Goal: Task Accomplishment & Management: Complete application form

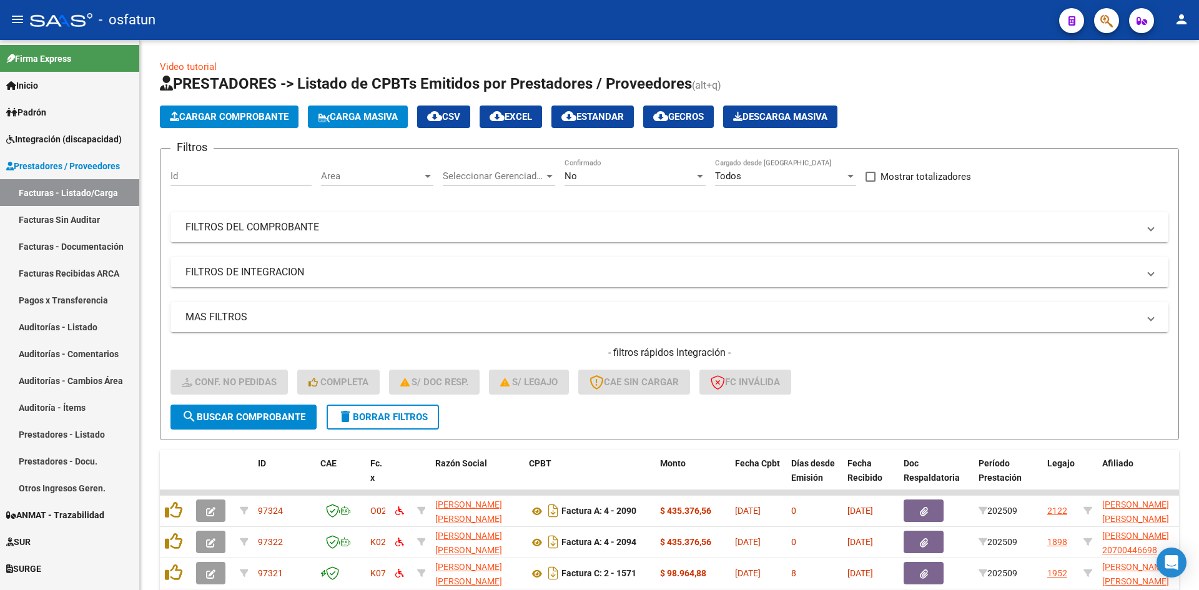
scroll to position [303, 0]
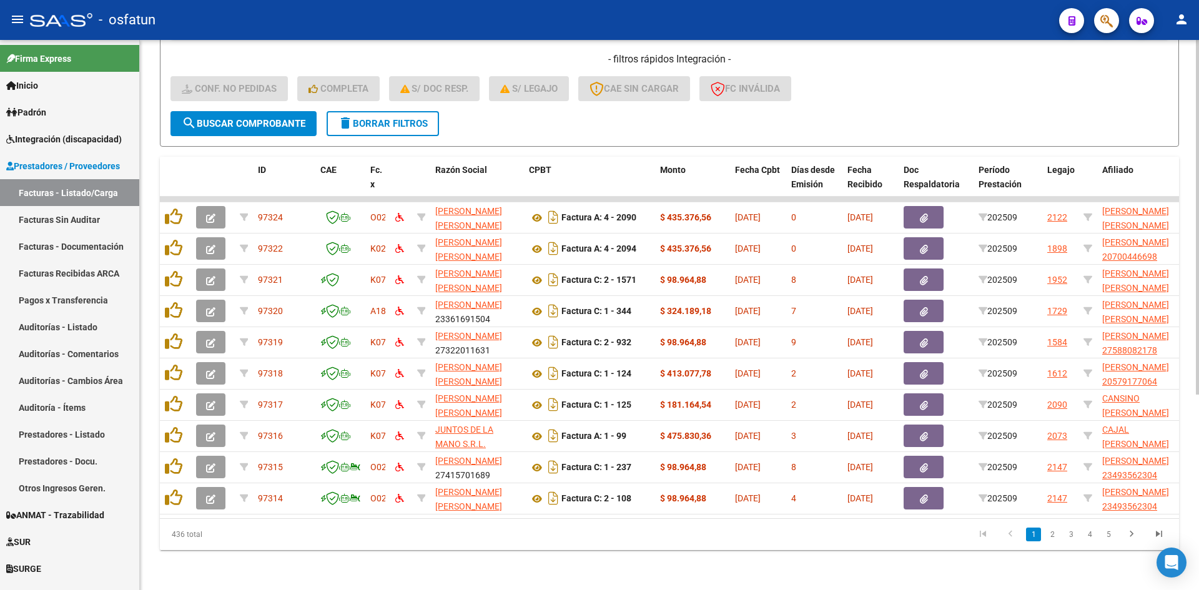
click at [423, 555] on div "Video tutorial PRESTADORES -> Listado de CPBTs Emitidos por Prestadores / Prove…" at bounding box center [669, 168] width 1059 height 844
click at [407, 532] on datatable-pager "1 2 3 4 5" at bounding box center [770, 534] width 805 height 21
click at [289, 118] on span "search Buscar Comprobante" at bounding box center [244, 123] width 124 height 11
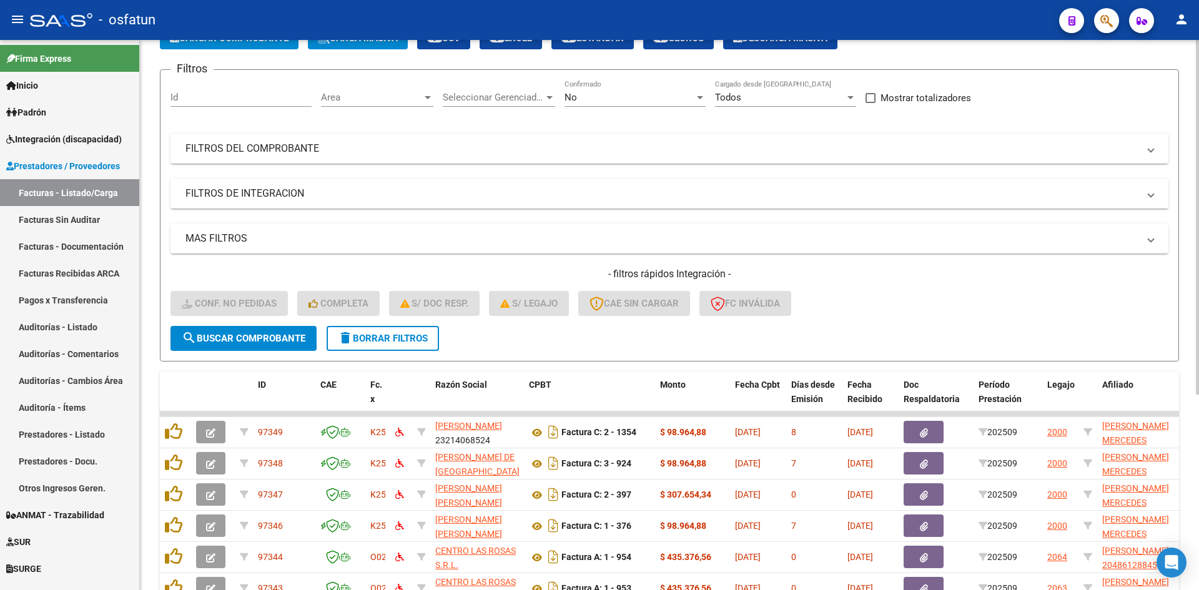
scroll to position [0, 0]
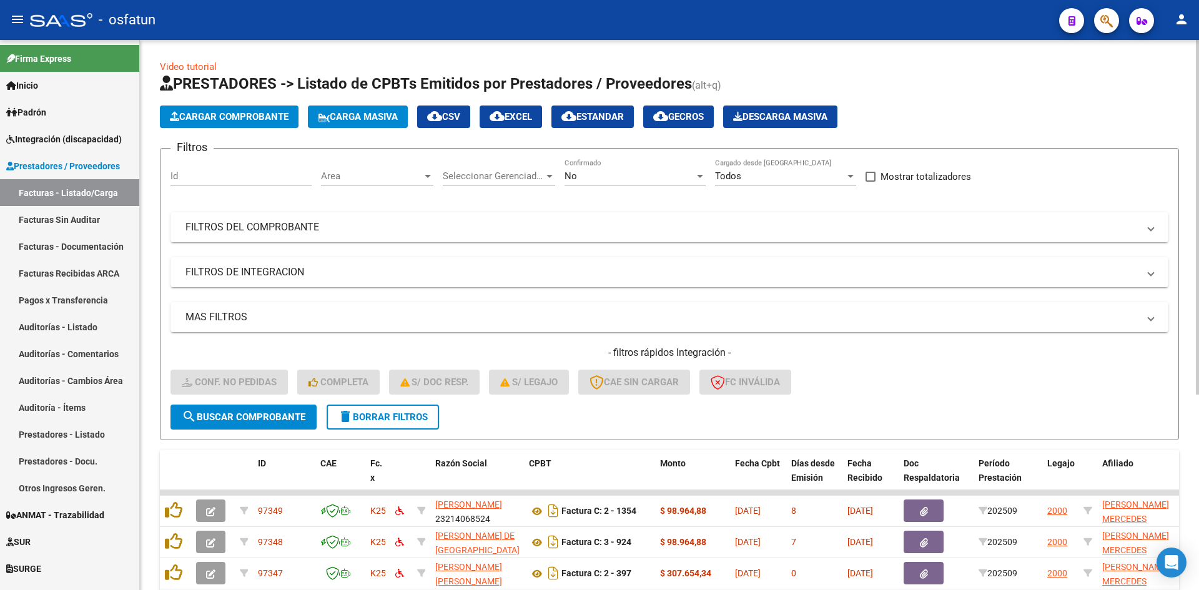
click at [899, 377] on div "- filtros rápidos Integración - Conf. no pedidas Completa S/ Doc Resp. S/ legaj…" at bounding box center [670, 375] width 998 height 59
click at [54, 139] on span "Integración (discapacidad)" at bounding box center [64, 139] width 116 height 14
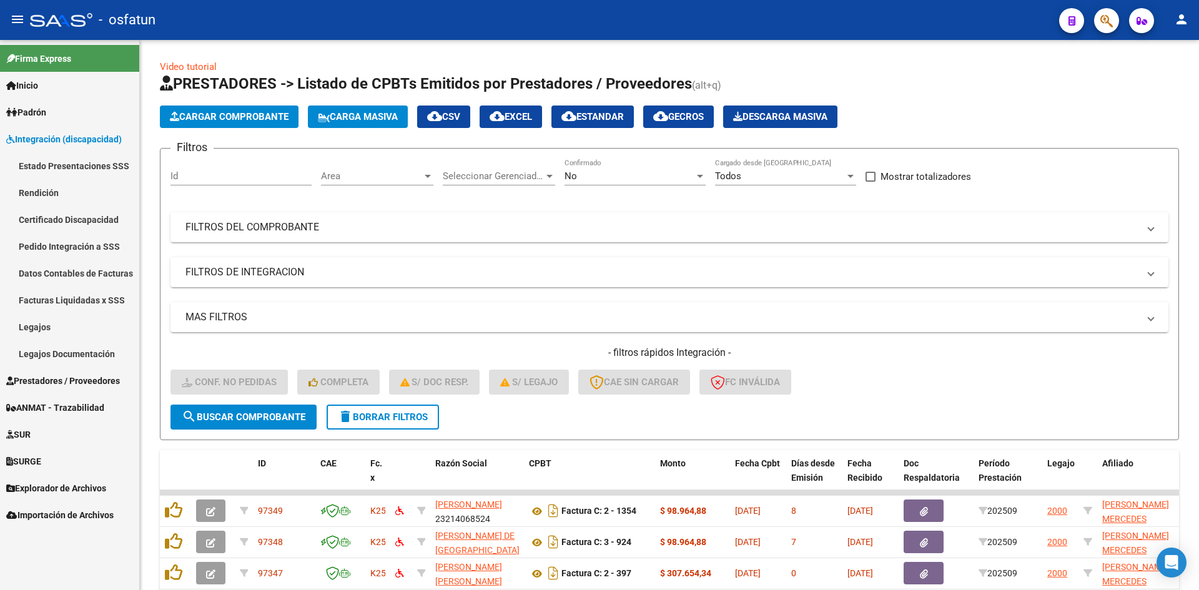
click at [38, 175] on link "Estado Presentaciones SSS" at bounding box center [69, 165] width 139 height 27
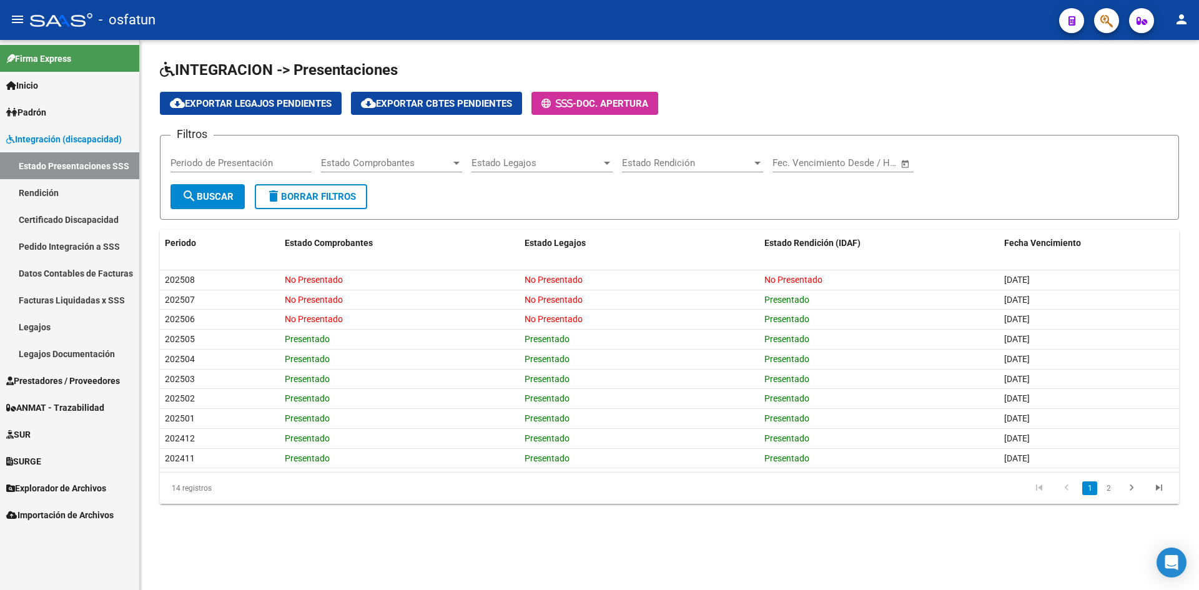
click at [577, 105] on span "-" at bounding box center [559, 103] width 35 height 11
click at [472, 502] on div "14 registros 1 2" at bounding box center [669, 488] width 1019 height 31
click at [55, 131] on link "Integración (discapacidad)" at bounding box center [69, 139] width 139 height 27
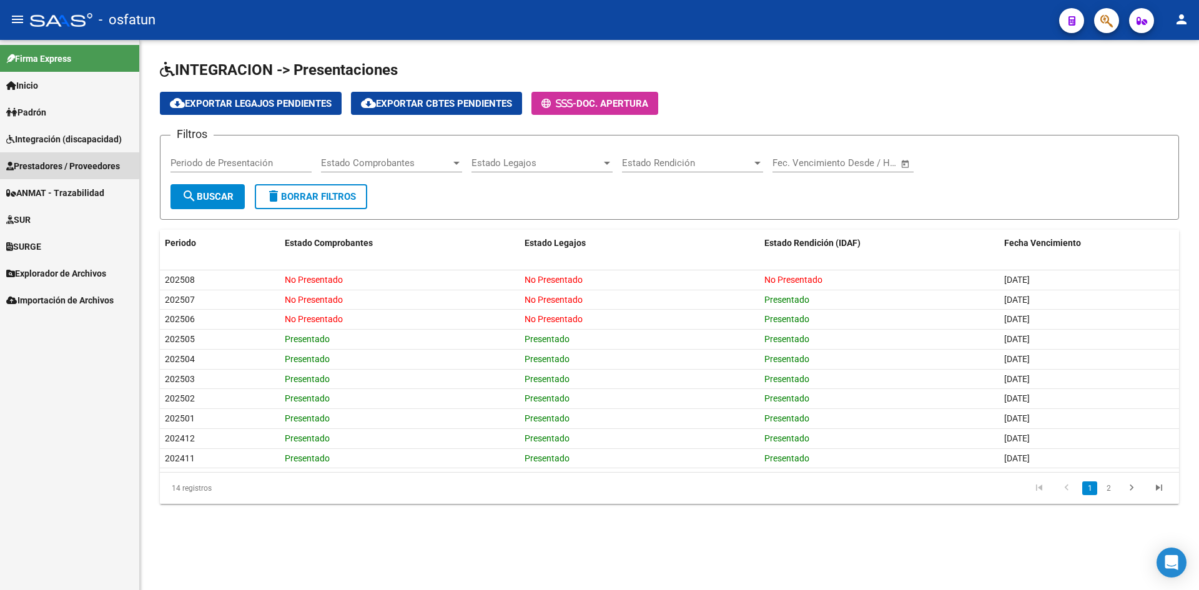
click at [66, 159] on span "Prestadores / Proveedores" at bounding box center [63, 166] width 114 height 14
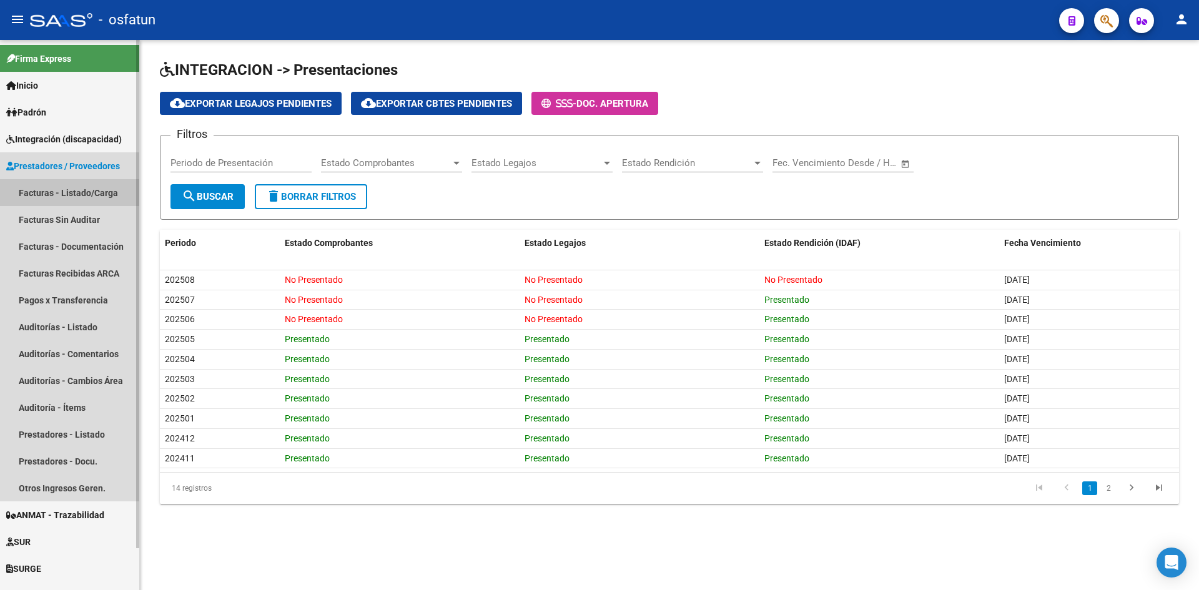
click at [68, 191] on link "Facturas - Listado/Carga" at bounding box center [69, 192] width 139 height 27
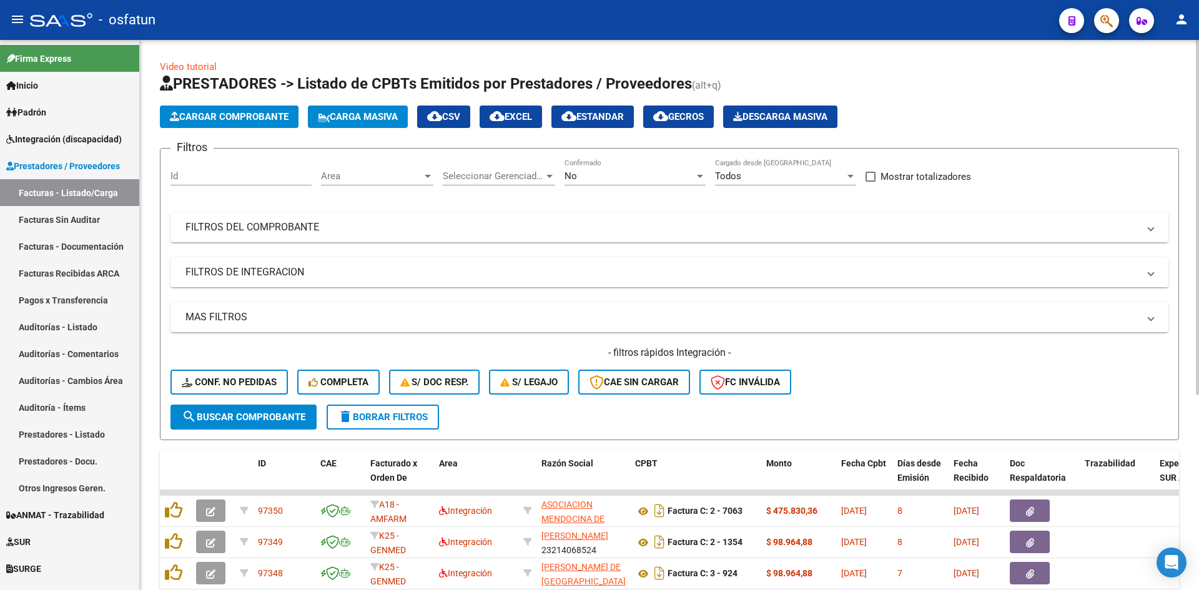
click at [265, 430] on form "Filtros Id Area Area Seleccionar Gerenciador Seleccionar Gerenciador No Confirm…" at bounding box center [669, 294] width 1019 height 292
click at [295, 412] on span "search Buscar Comprobante" at bounding box center [244, 417] width 124 height 11
click at [348, 189] on div "Area Area" at bounding box center [377, 178] width 112 height 39
click at [350, 183] on div "Area Area" at bounding box center [377, 172] width 112 height 27
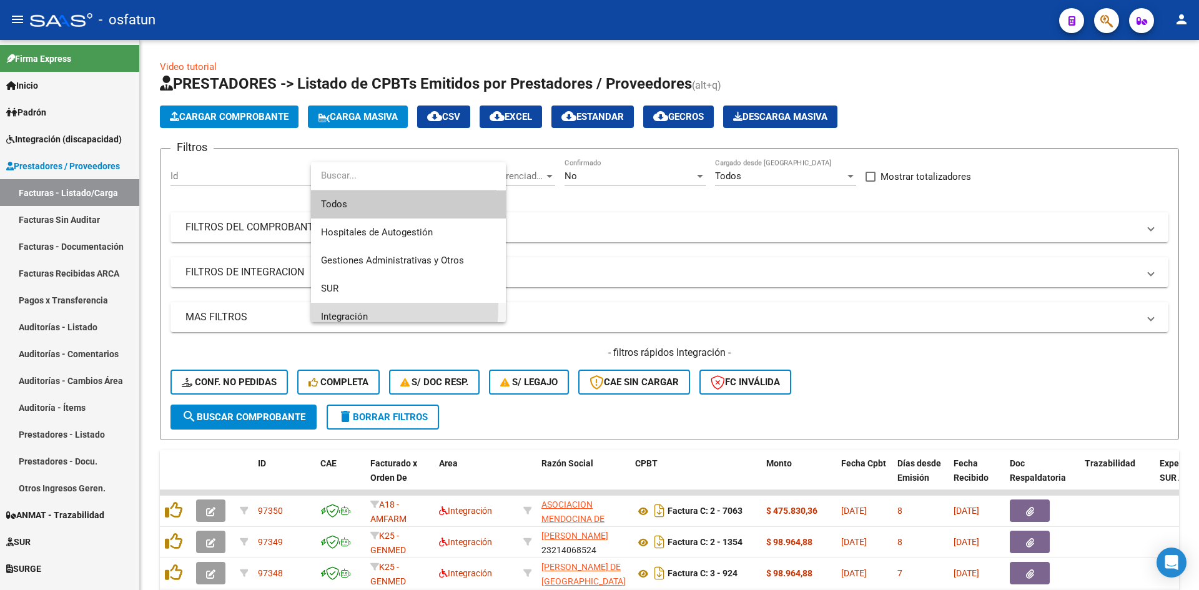
click at [345, 307] on span "Integración" at bounding box center [408, 317] width 175 height 28
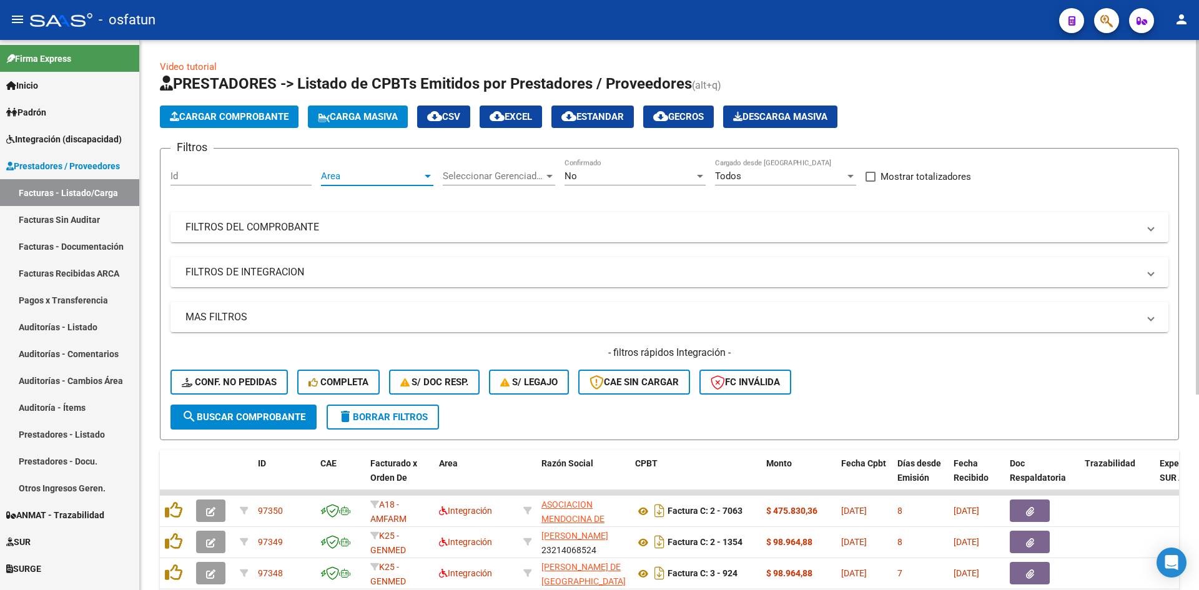
scroll to position [9, 0]
click at [265, 422] on span "search Buscar Comprobante" at bounding box center [244, 417] width 124 height 11
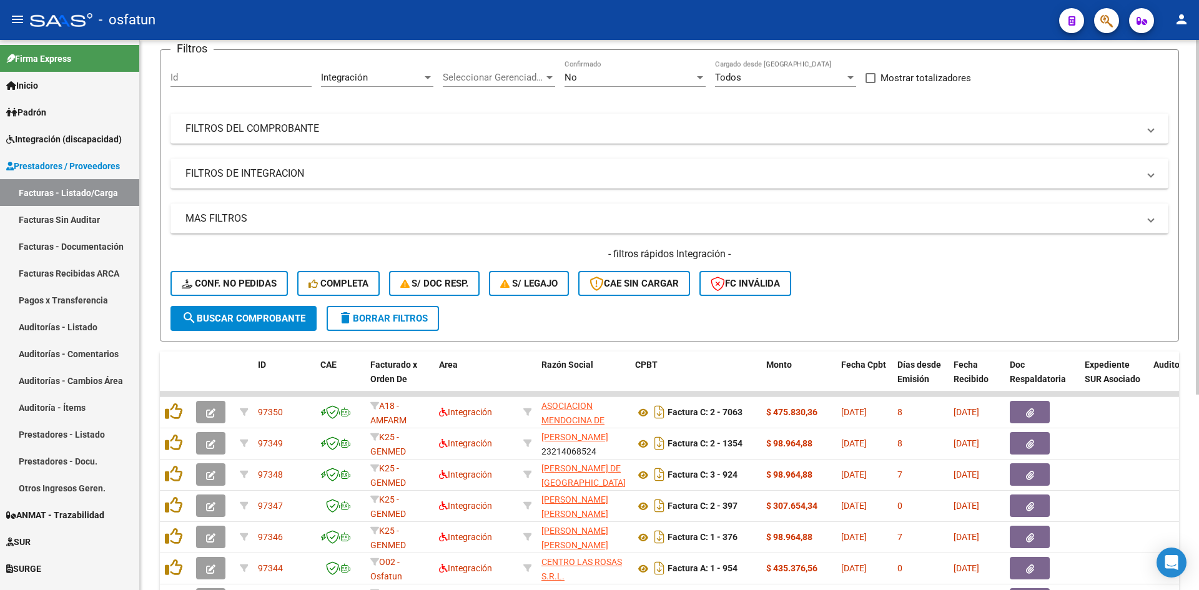
scroll to position [0, 0]
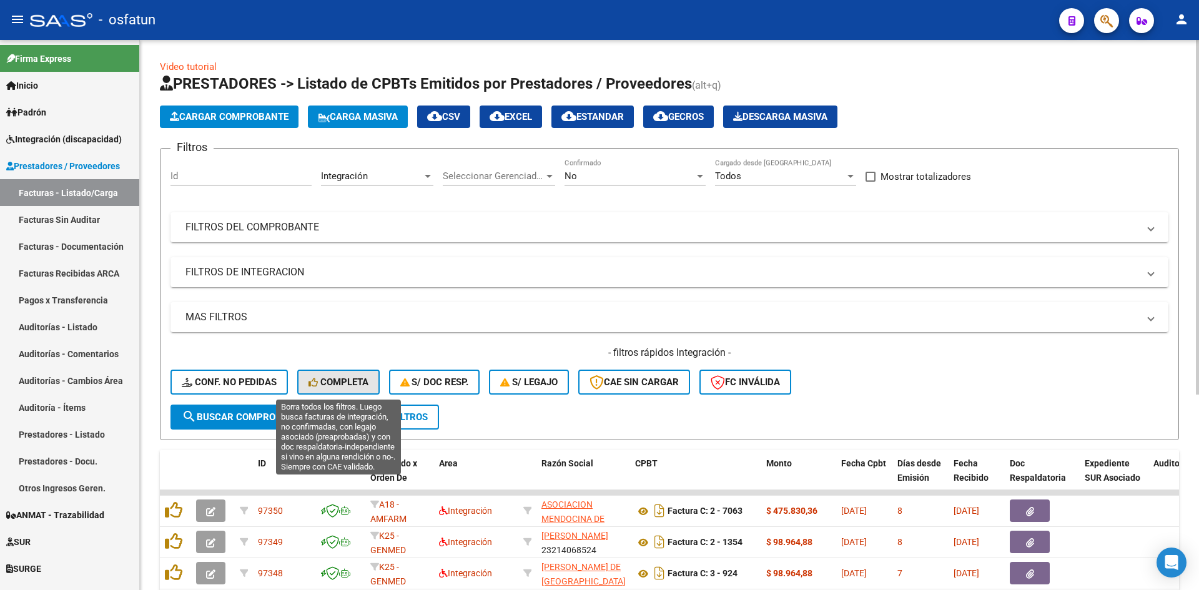
click at [347, 377] on span "Completa" at bounding box center [339, 382] width 60 height 11
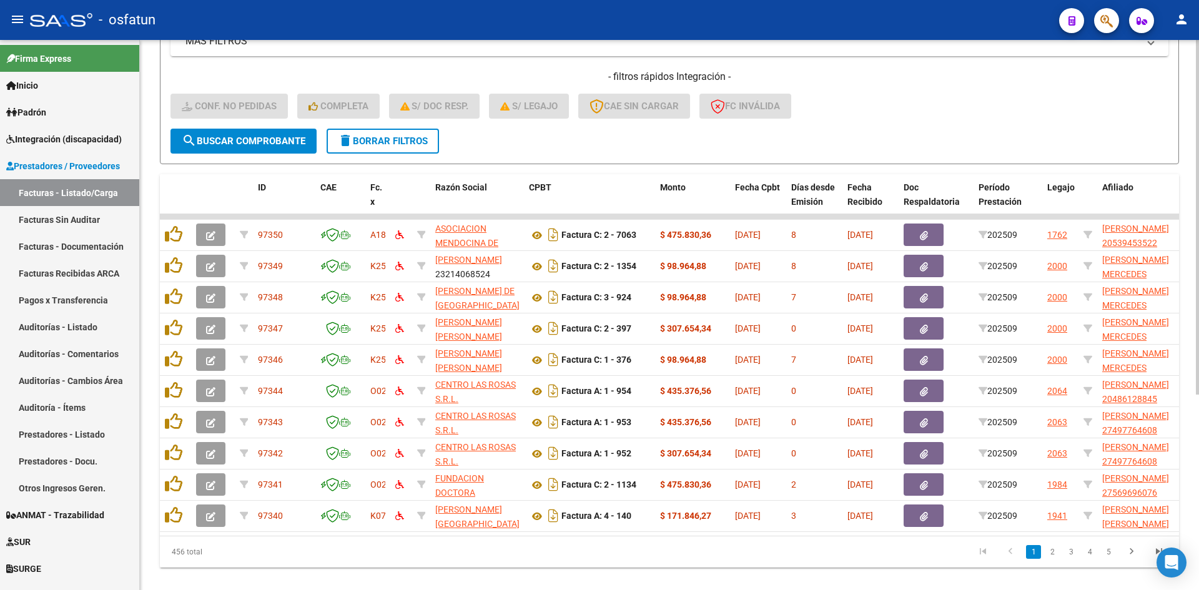
scroll to position [303, 0]
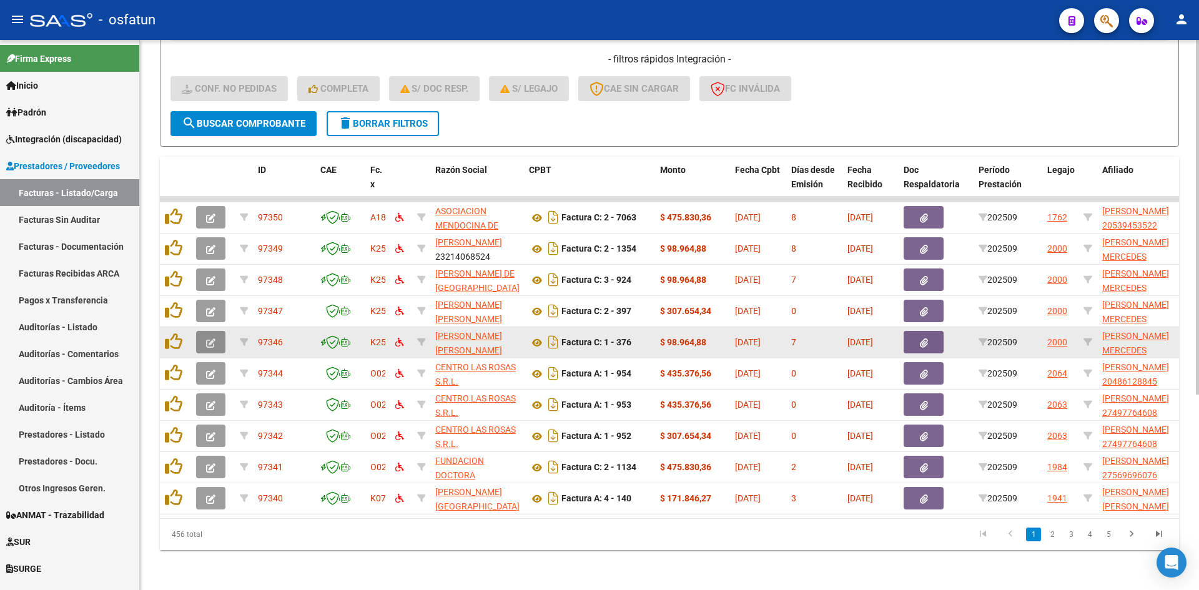
click at [213, 339] on icon "button" at bounding box center [210, 343] width 9 height 9
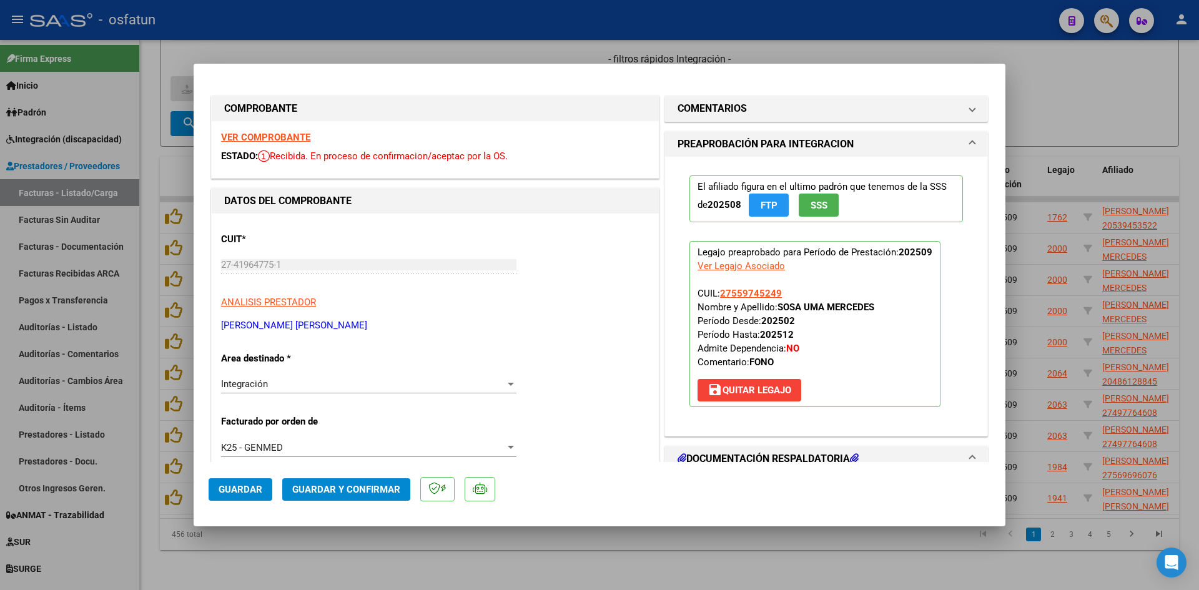
click at [452, 44] on div at bounding box center [599, 295] width 1199 height 590
type input "$ 0,00"
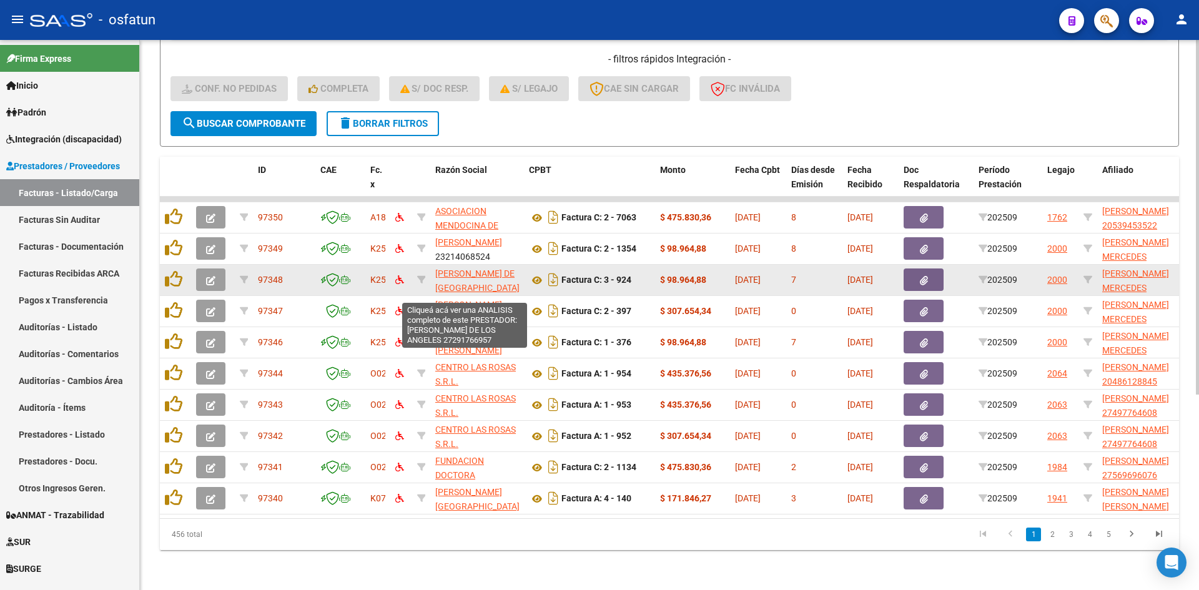
click at [473, 269] on span "[PERSON_NAME] DE [GEOGRAPHIC_DATA]" at bounding box center [477, 281] width 84 height 24
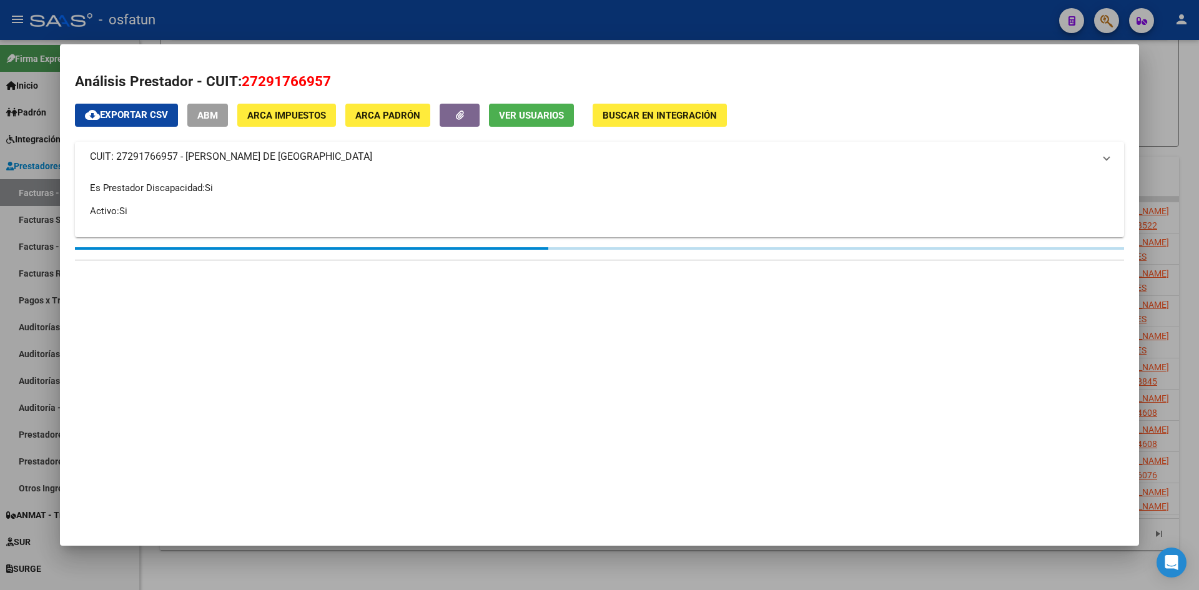
click at [1180, 121] on div at bounding box center [599, 295] width 1199 height 590
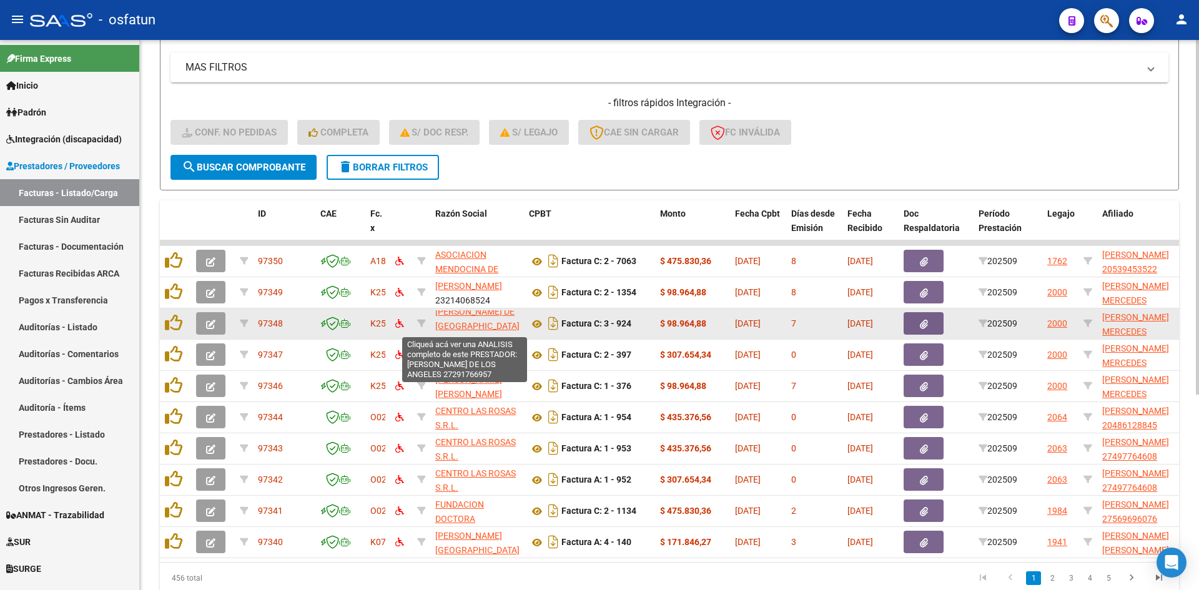
scroll to position [0, 0]
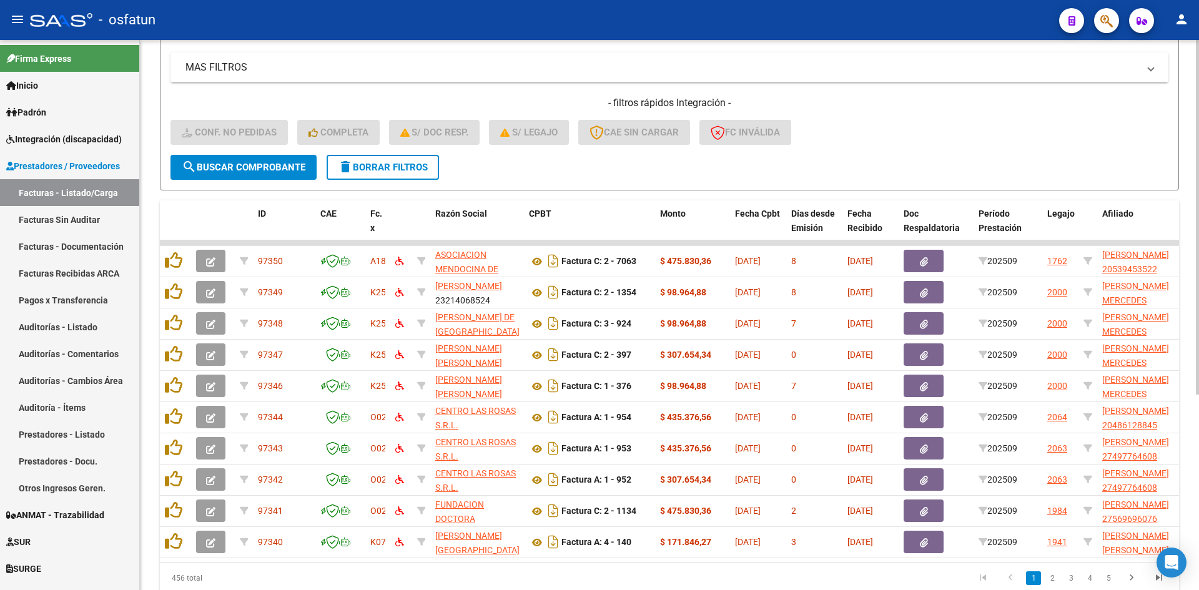
click at [763, 166] on form "Filtros Id Area Area Seleccionar Gerenciador Seleccionar Gerenciador No Confirm…" at bounding box center [669, 44] width 1019 height 292
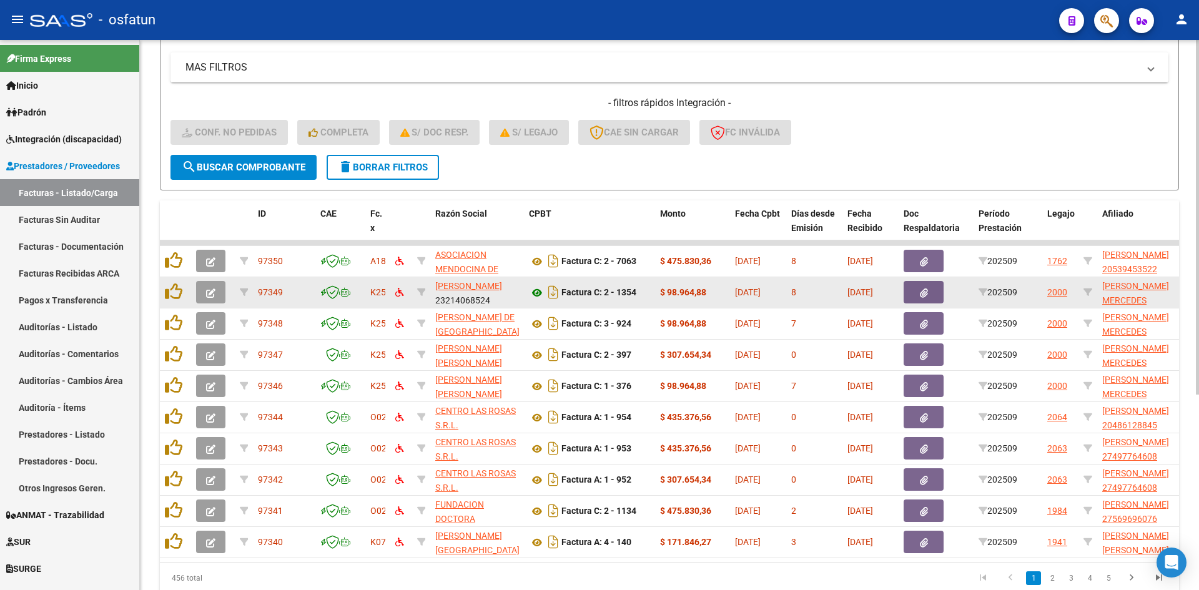
scroll to position [303, 0]
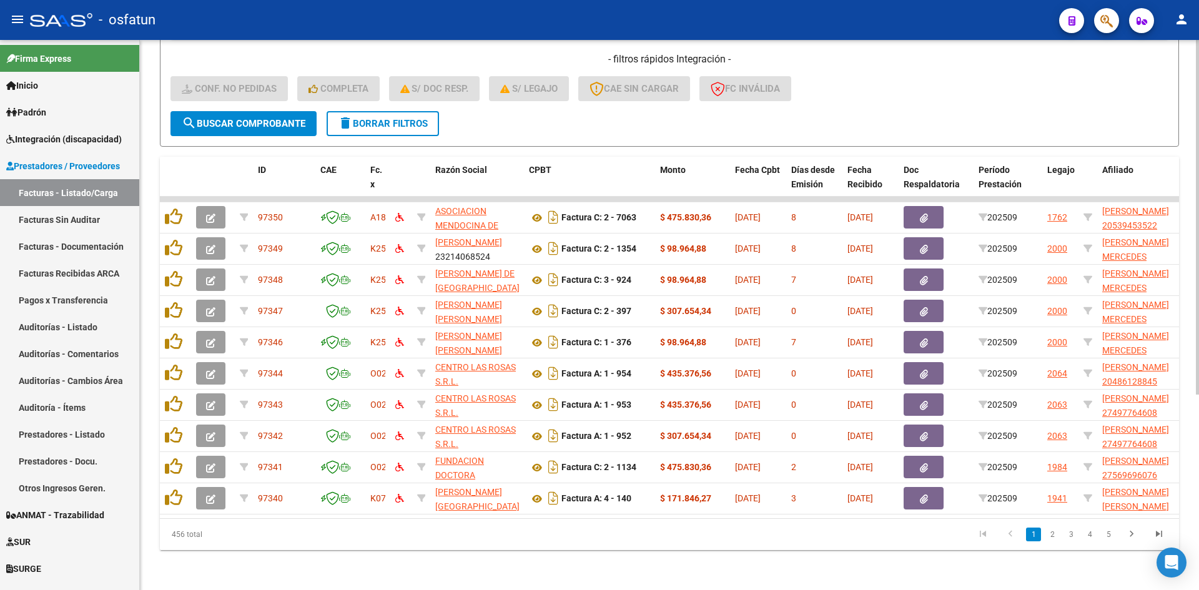
click at [219, 118] on span "search Buscar Comprobante" at bounding box center [244, 123] width 124 height 11
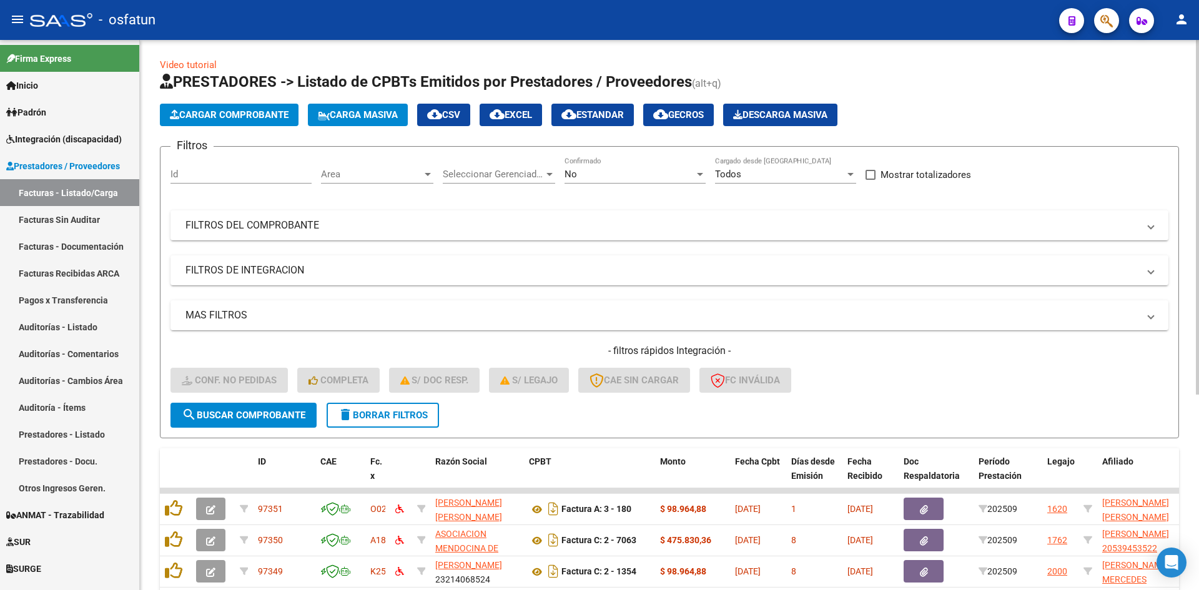
scroll to position [0, 0]
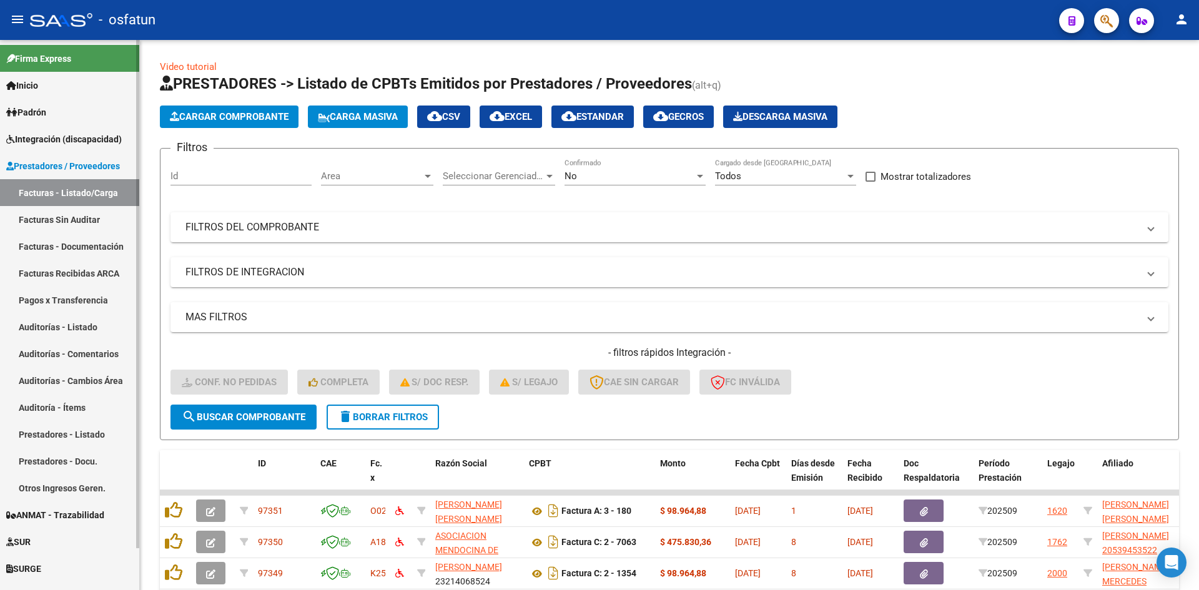
click at [80, 160] on span "Prestadores / Proveedores" at bounding box center [63, 166] width 114 height 14
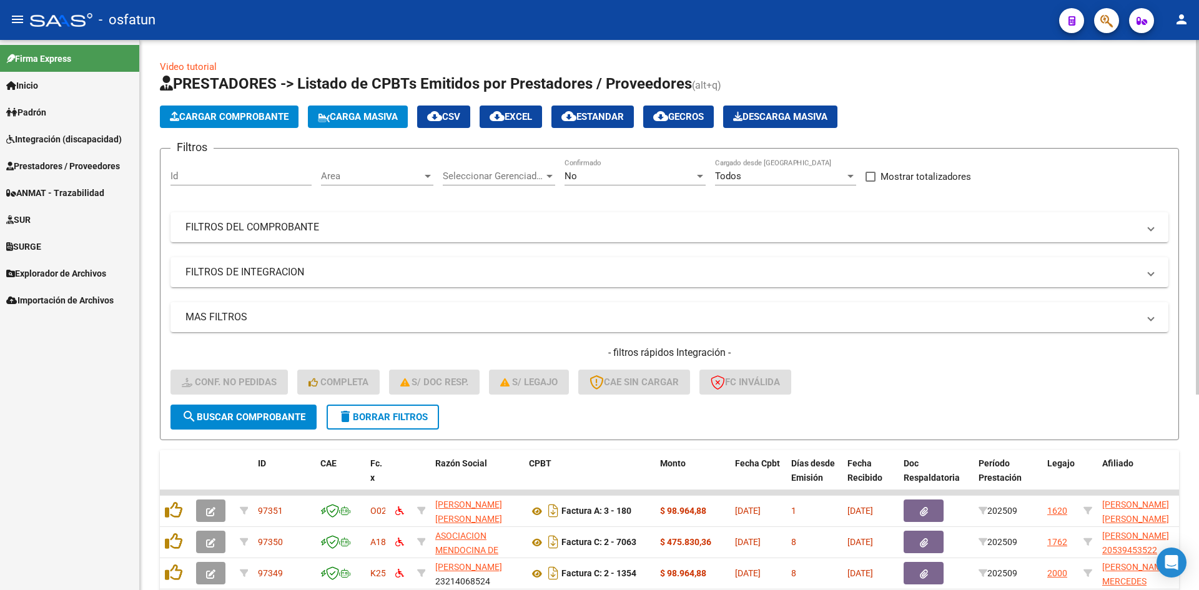
click at [886, 77] on h1 "PRESTADORES -> Listado de CPBTs Emitidos por Prestadores / Proveedores (alt+q)" at bounding box center [669, 85] width 1019 height 22
click at [884, 372] on div "- filtros rápidos Integración - Conf. no pedidas Completa S/ Doc Resp. S/ legaj…" at bounding box center [670, 375] width 998 height 59
click at [1029, 56] on div "Video tutorial PRESTADORES -> Listado de CPBTs Emitidos por Prestadores / Prove…" at bounding box center [669, 462] width 1059 height 844
click at [999, 376] on div "- filtros rápidos Integración - Conf. no pedidas Completa S/ Doc Resp. S/ legaj…" at bounding box center [670, 375] width 998 height 59
click at [535, 408] on form "Filtros Id Area Area Seleccionar Gerenciador Seleccionar Gerenciador No Confirm…" at bounding box center [669, 294] width 1019 height 292
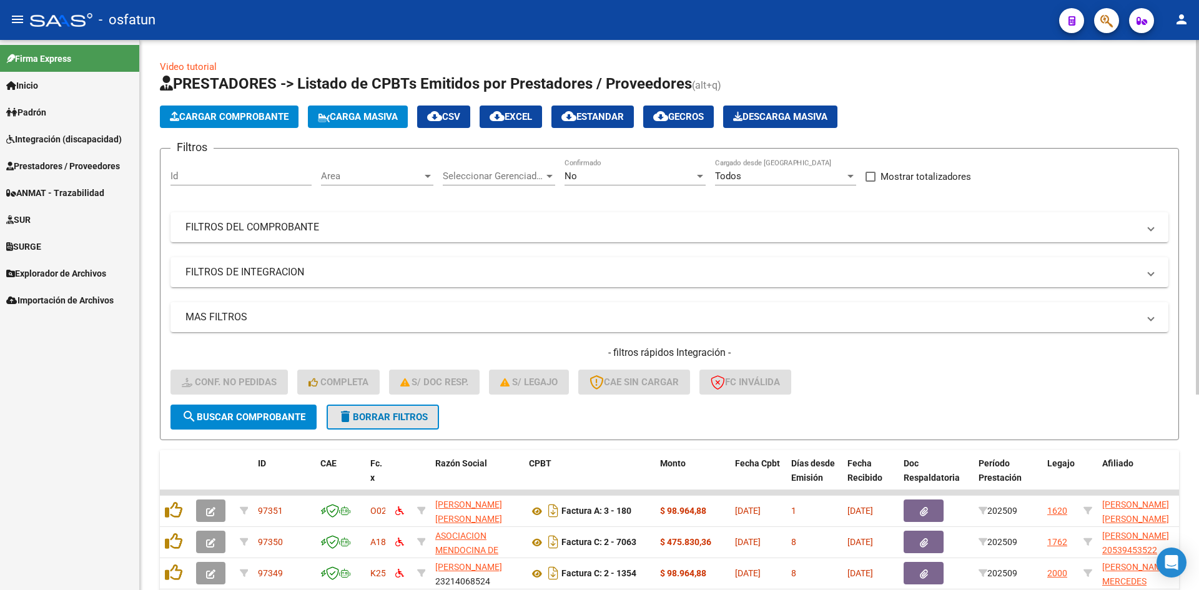
click at [403, 407] on button "delete Borrar Filtros" at bounding box center [383, 417] width 112 height 25
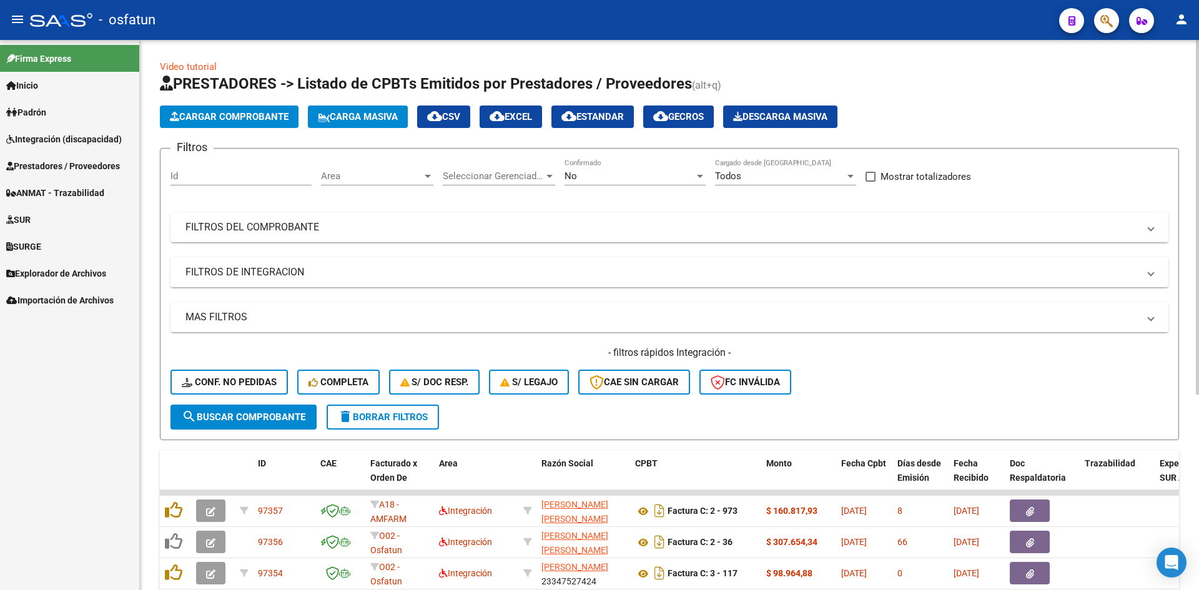
click at [405, 185] on div "Area Area" at bounding box center [377, 172] width 112 height 27
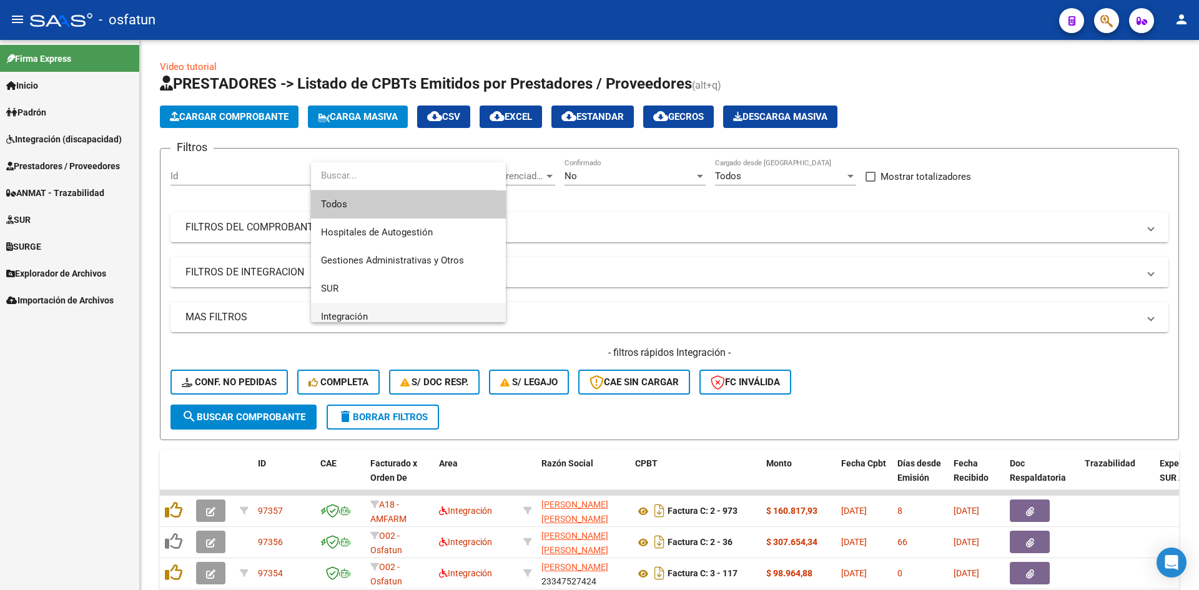
click at [377, 306] on span "Integración" at bounding box center [408, 317] width 175 height 28
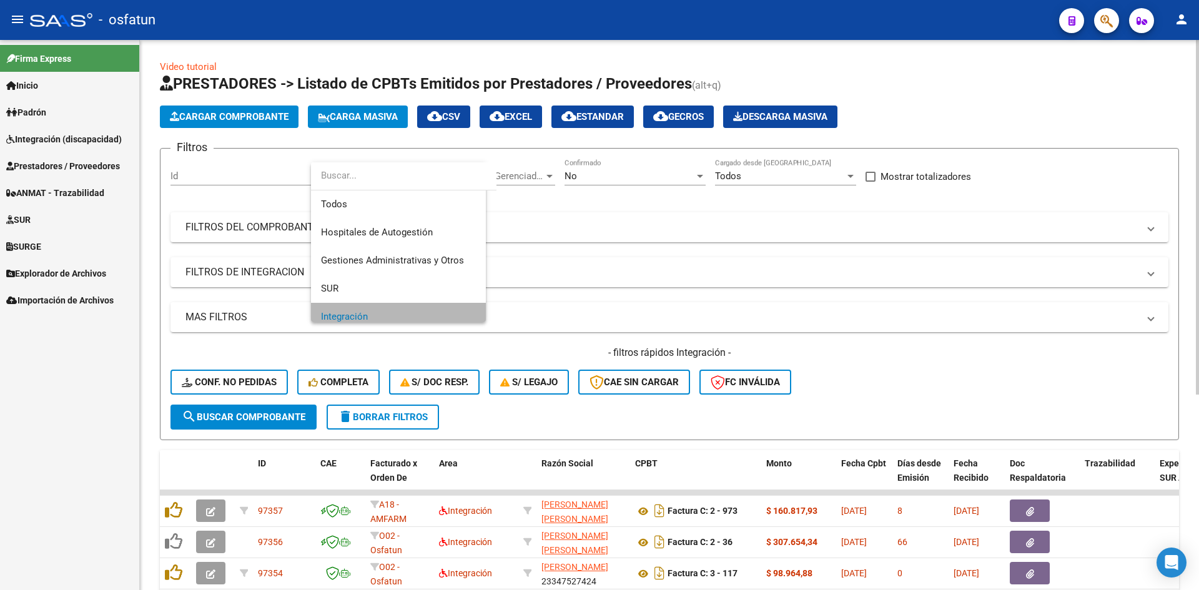
scroll to position [9, 0]
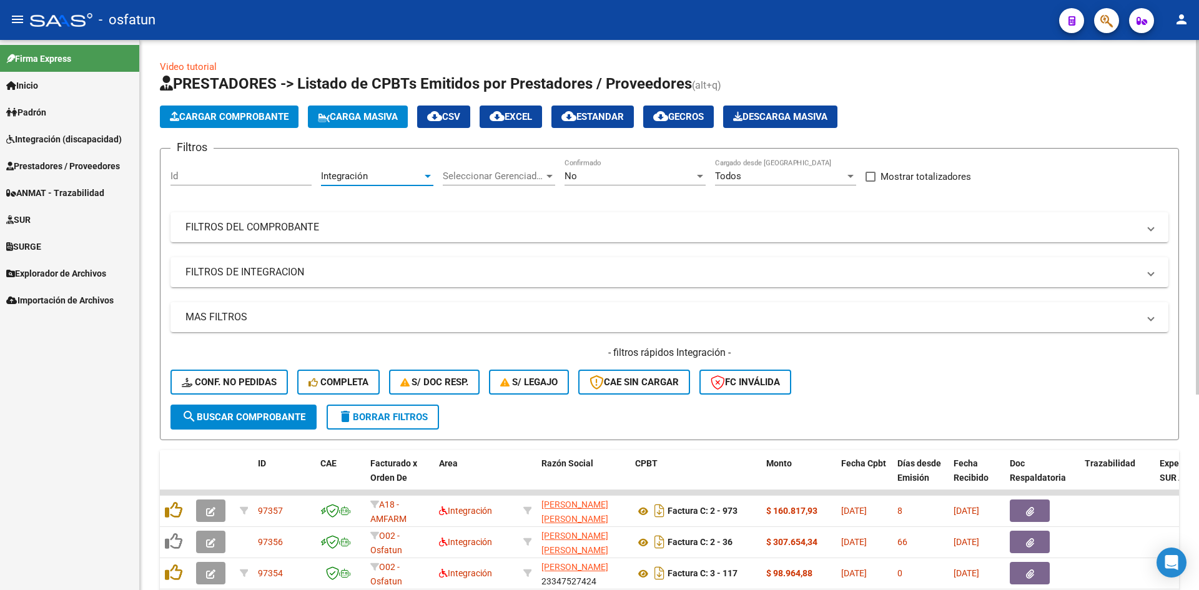
click at [283, 417] on span "search Buscar Comprobante" at bounding box center [244, 417] width 124 height 11
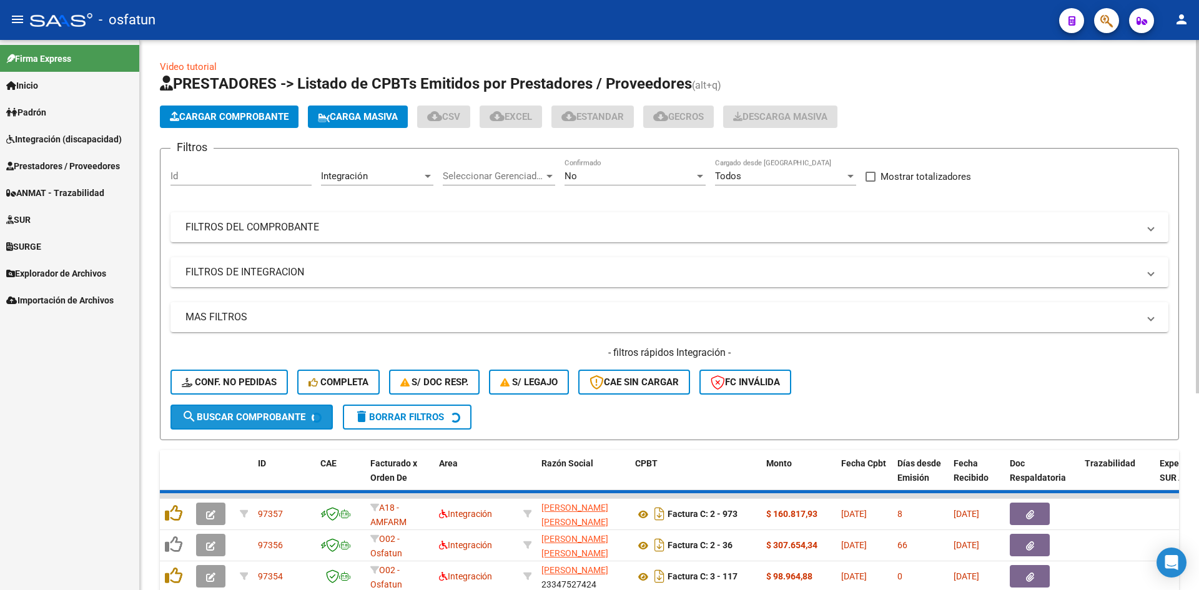
click at [337, 388] on button "Completa" at bounding box center [338, 382] width 82 height 25
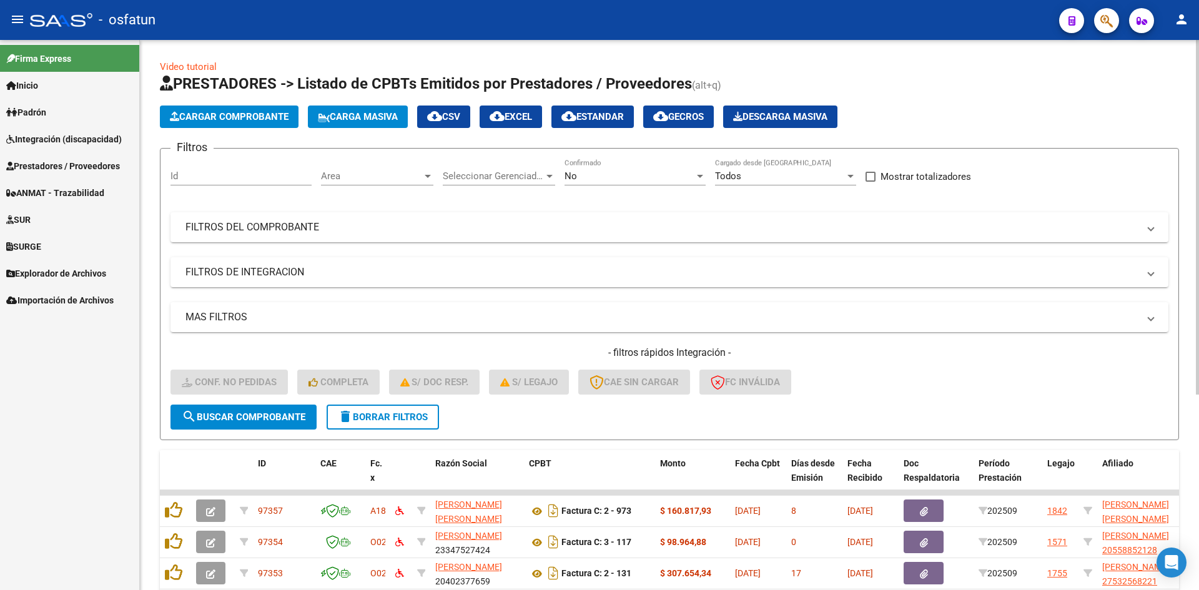
scroll to position [303, 0]
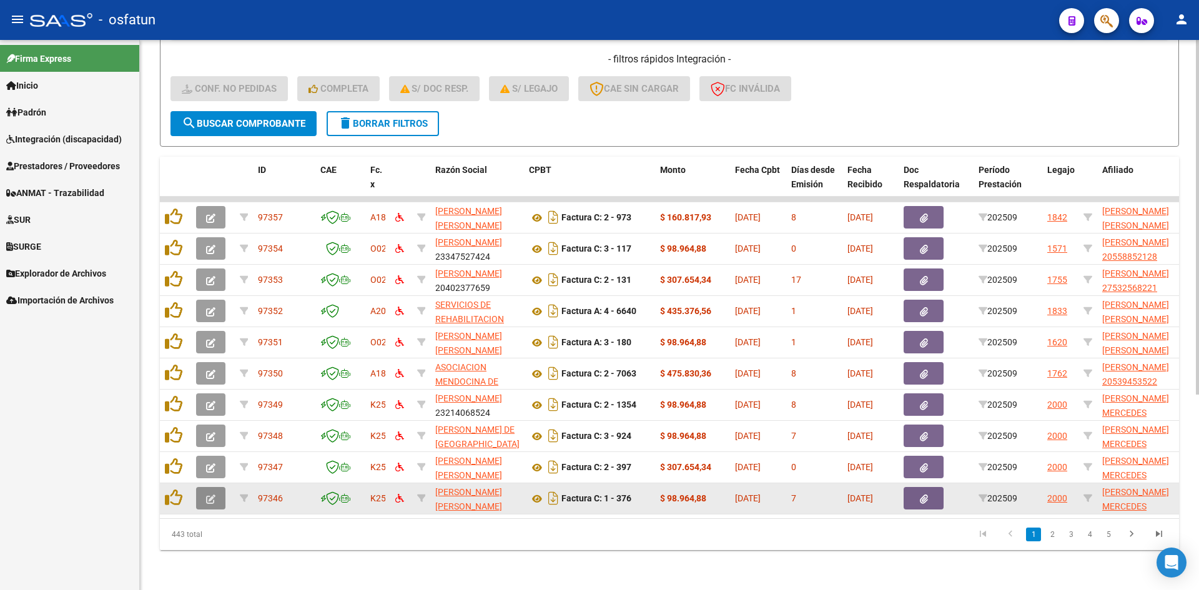
click at [213, 495] on icon "button" at bounding box center [210, 499] width 9 height 9
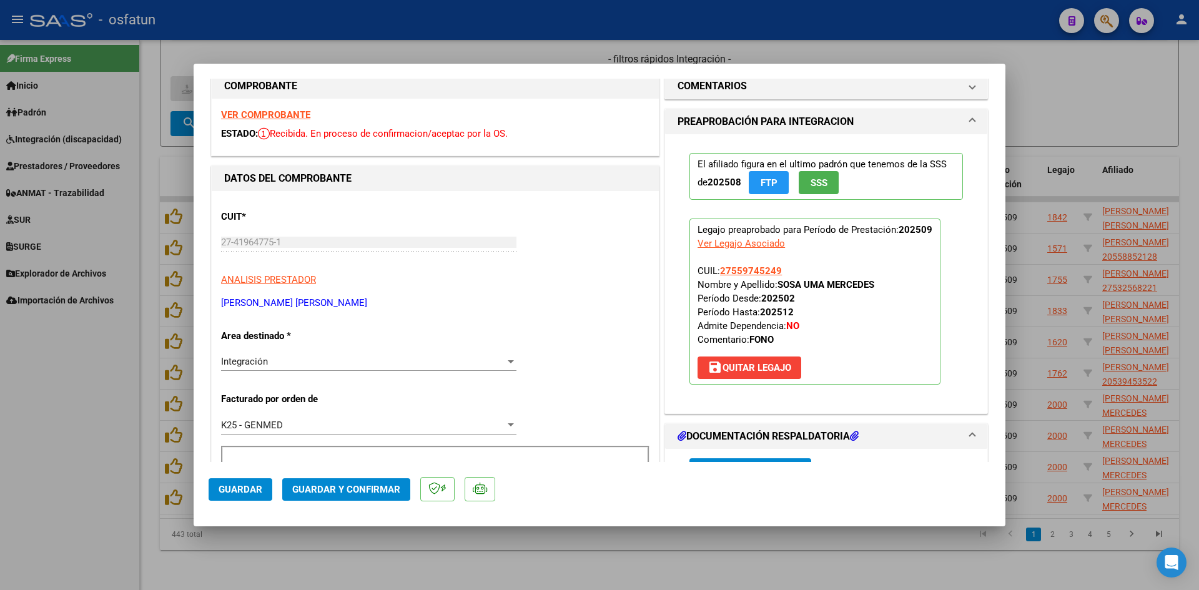
scroll to position [0, 0]
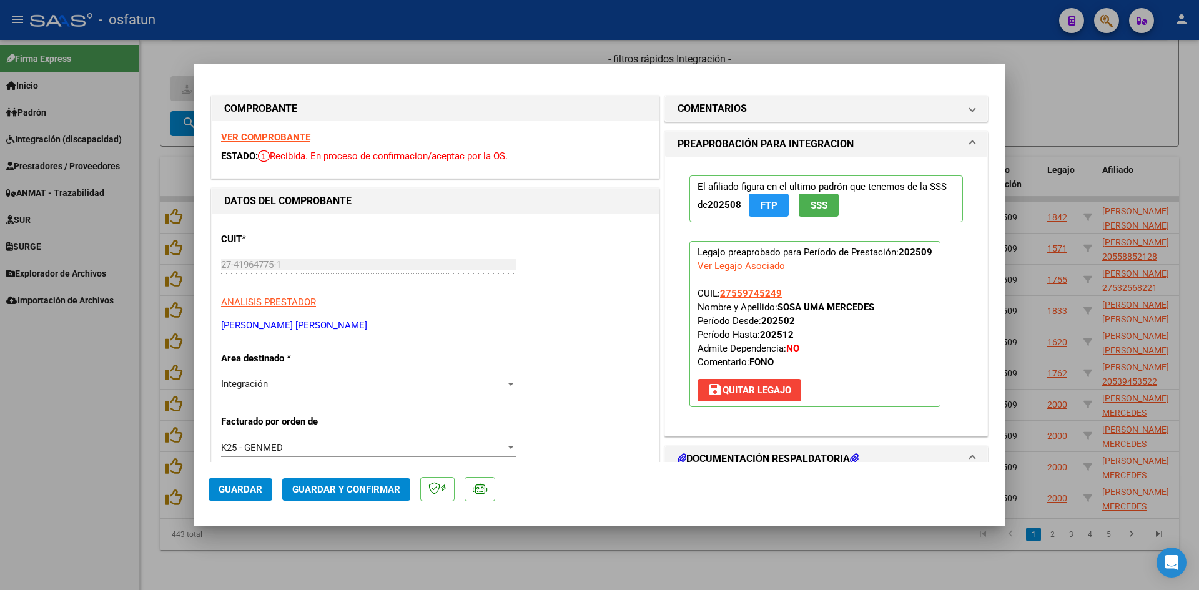
click at [279, 136] on strong "VER COMPROBANTE" at bounding box center [265, 137] width 89 height 11
click at [377, 484] on span "Guardar y Confirmar" at bounding box center [346, 489] width 108 height 11
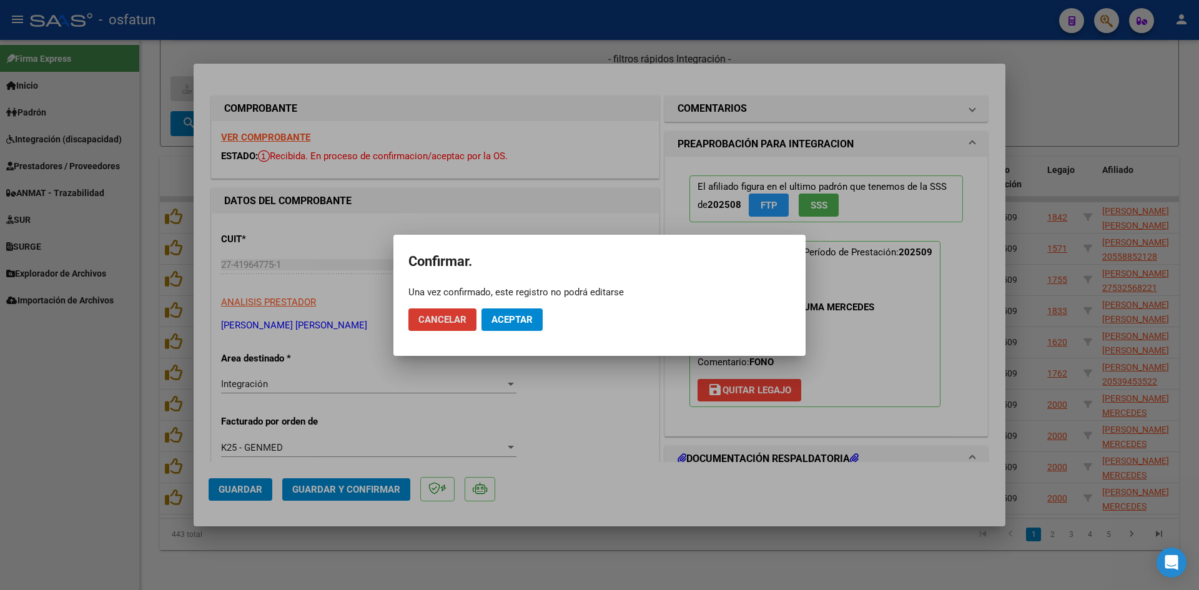
click at [500, 318] on span "Aceptar" at bounding box center [512, 319] width 41 height 11
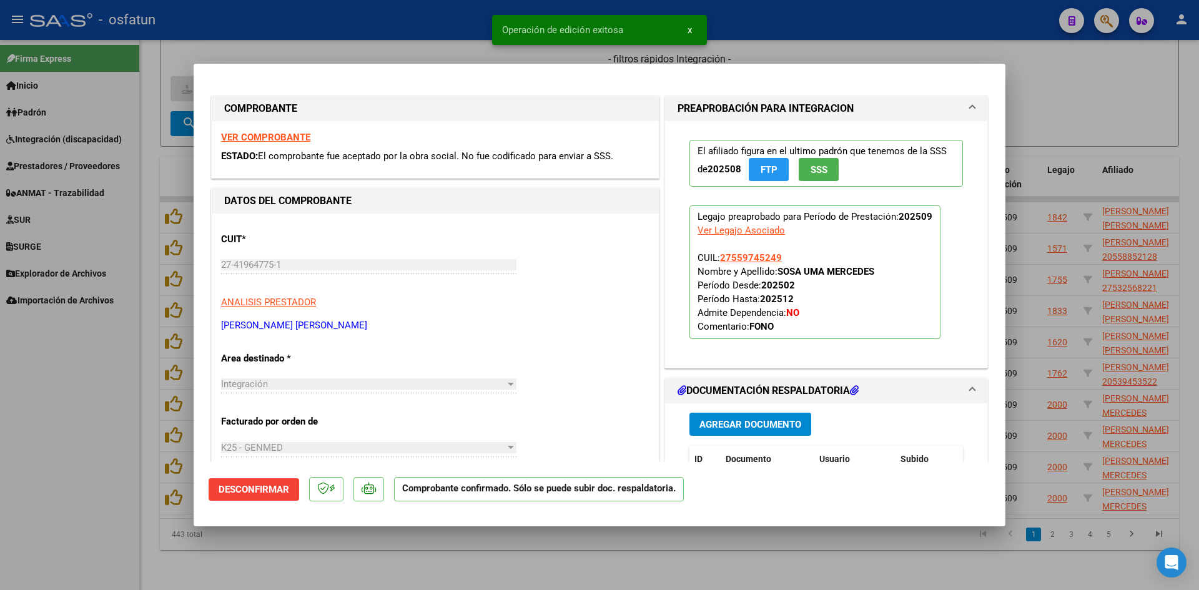
click at [457, 44] on div at bounding box center [599, 295] width 1199 height 590
type input "$ 0,00"
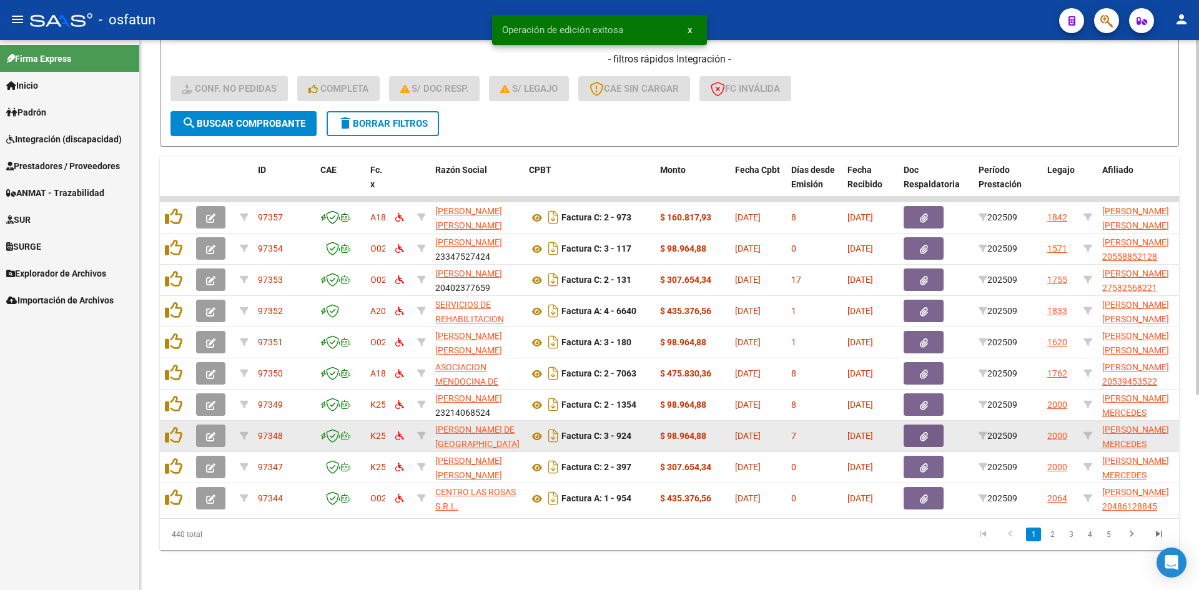
click at [217, 431] on button "button" at bounding box center [210, 436] width 29 height 22
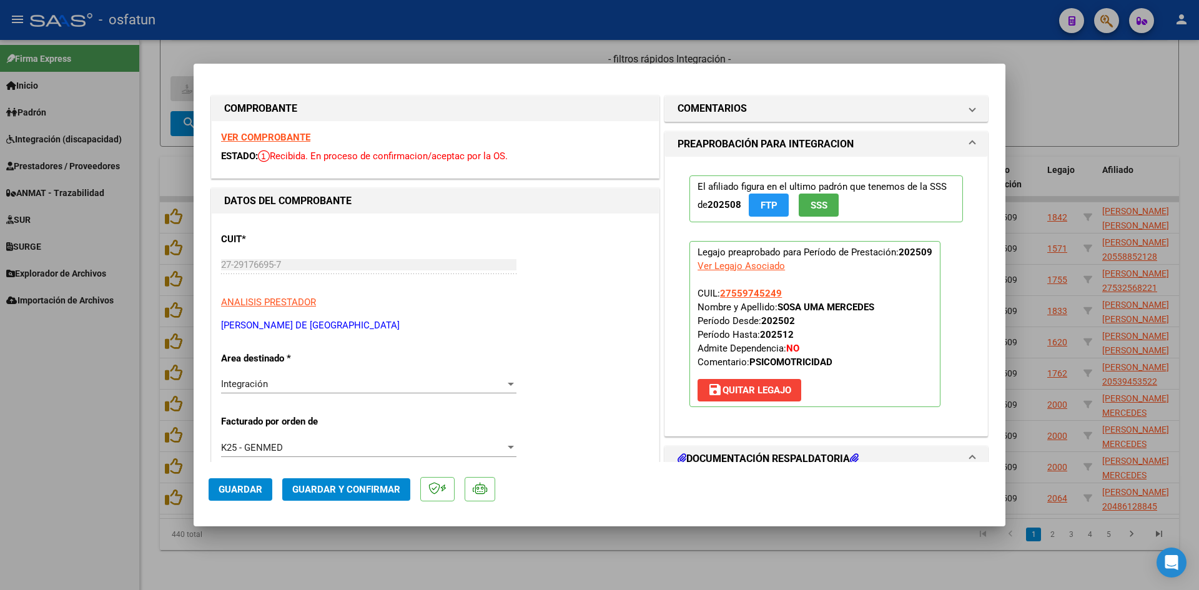
click at [290, 133] on strong "VER COMPROBANTE" at bounding box center [265, 137] width 89 height 11
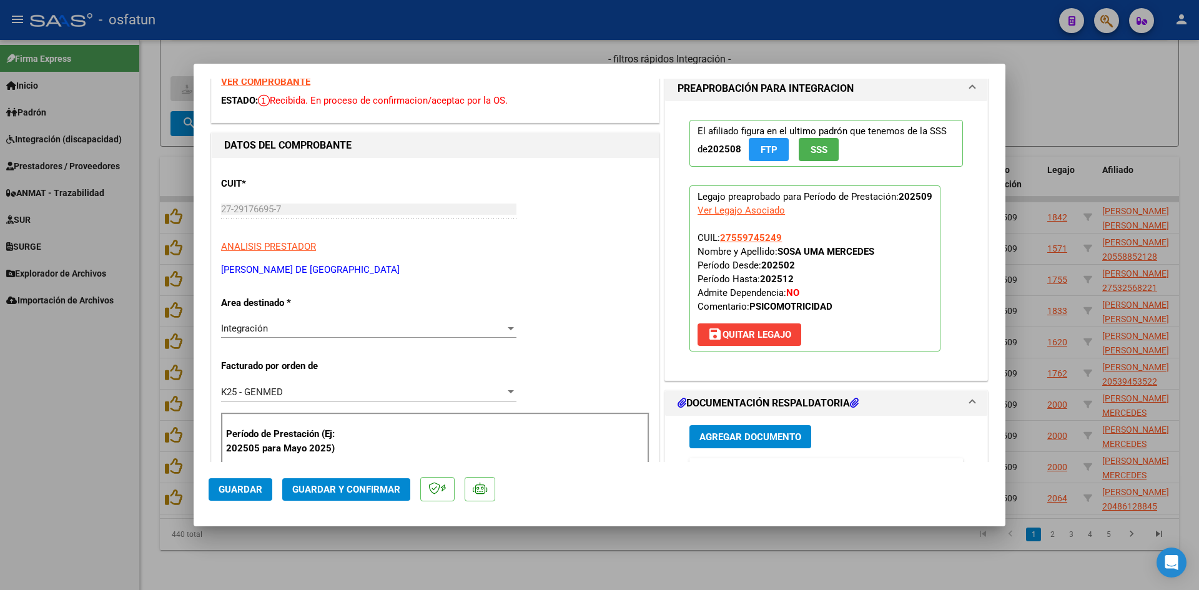
scroll to position [125, 0]
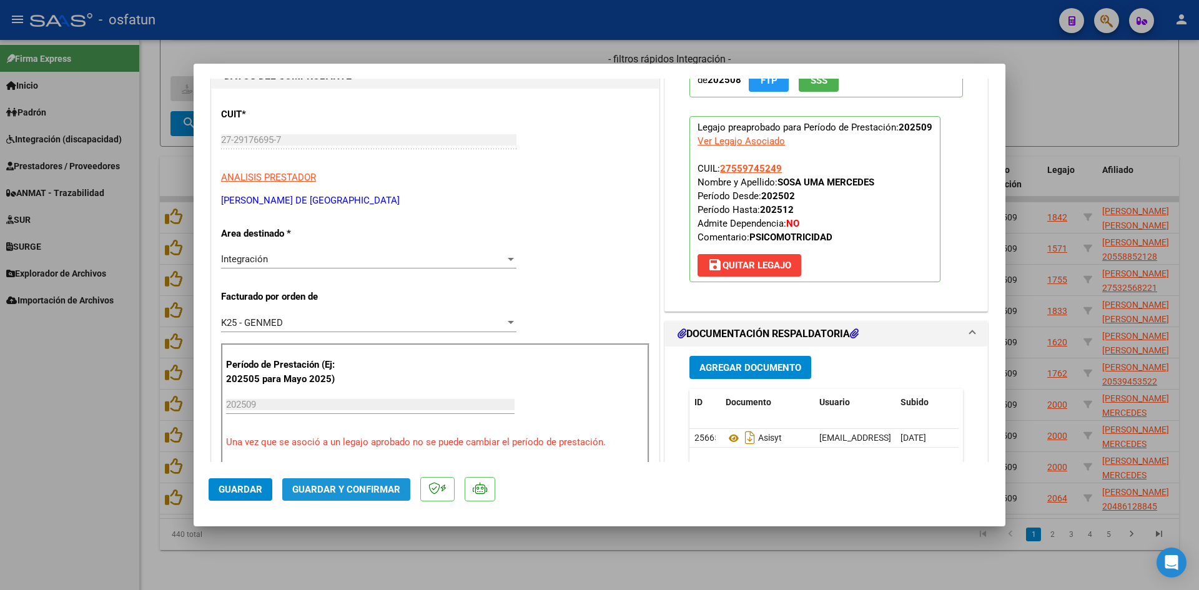
click at [360, 490] on span "Guardar y Confirmar" at bounding box center [346, 489] width 108 height 11
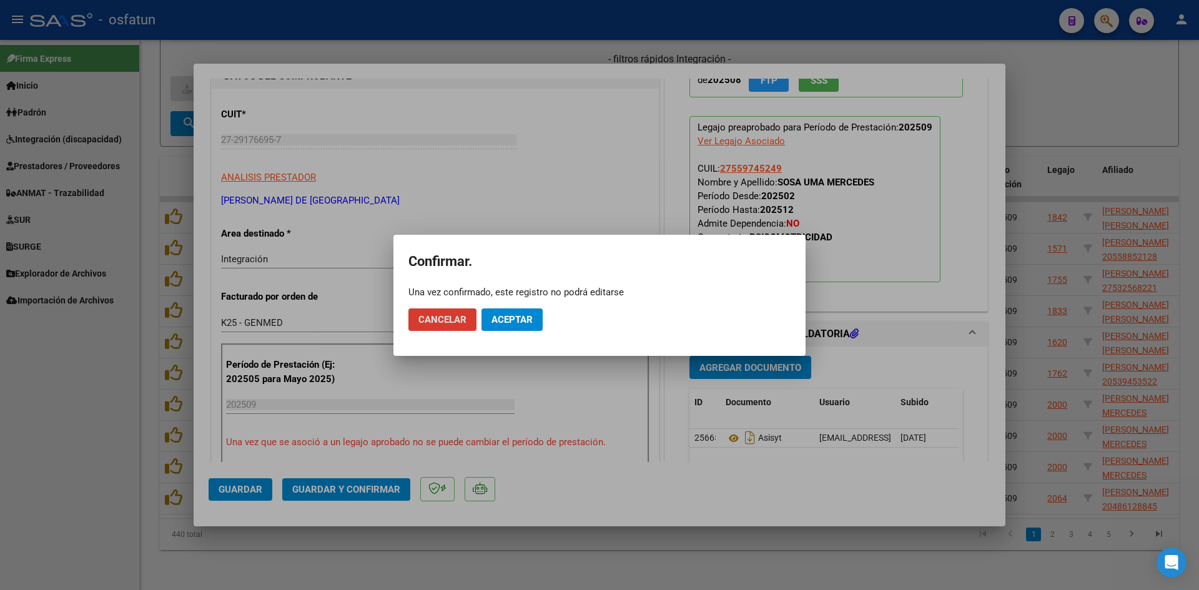
click at [510, 319] on span "Aceptar" at bounding box center [512, 319] width 41 height 11
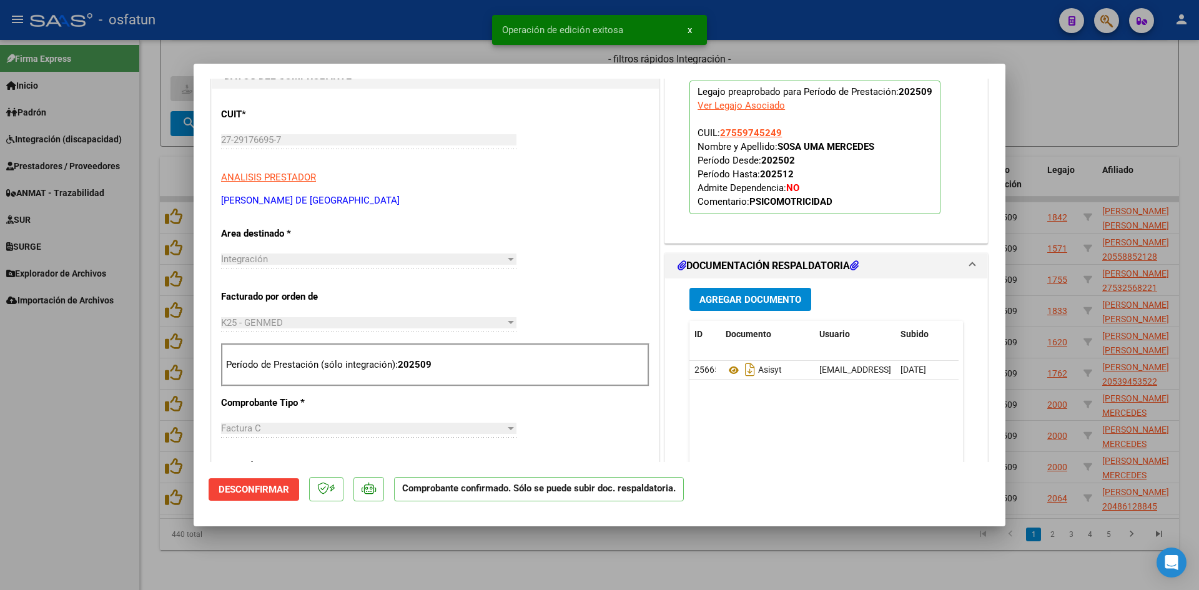
click at [370, 46] on div at bounding box center [599, 295] width 1199 height 590
type input "$ 0,00"
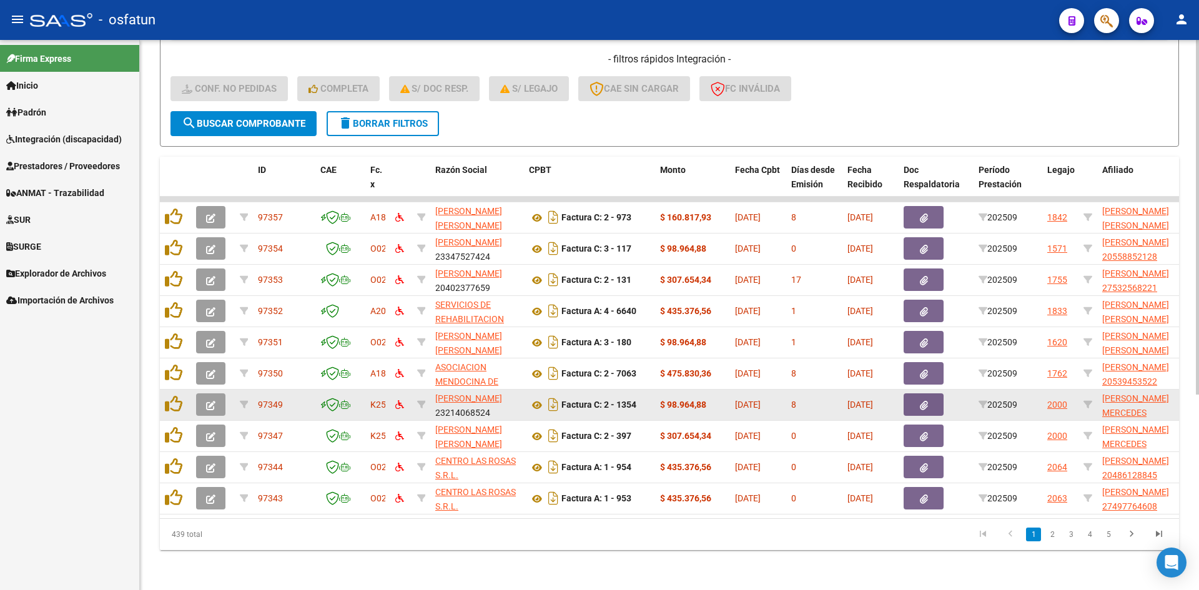
click at [216, 394] on button "button" at bounding box center [210, 405] width 29 height 22
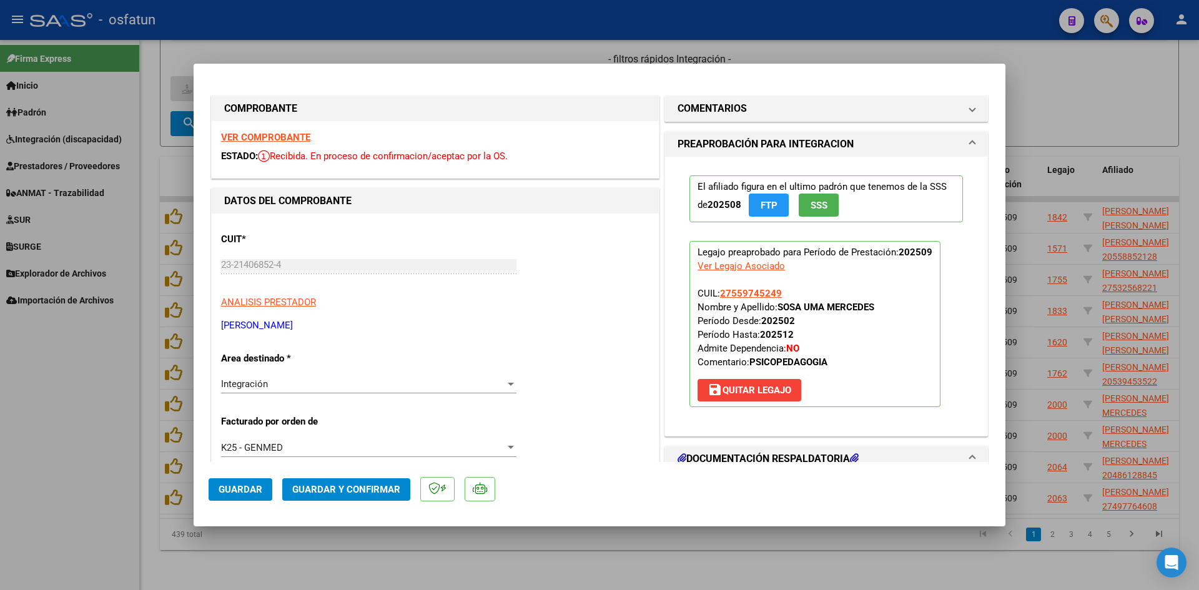
click at [293, 137] on strong "VER COMPROBANTE" at bounding box center [265, 137] width 89 height 11
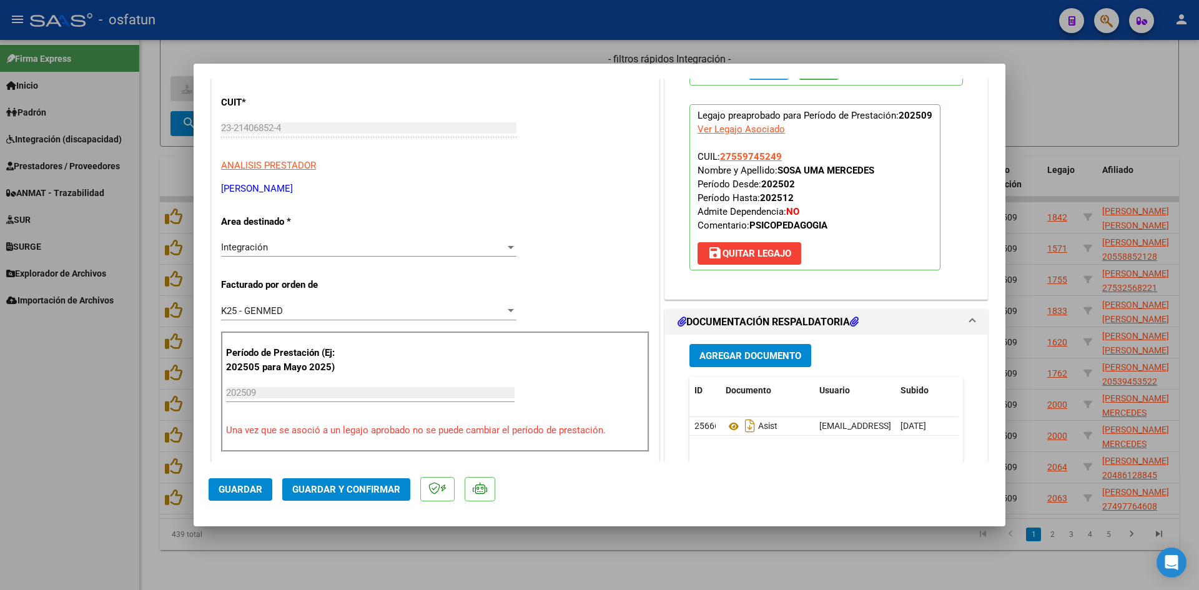
scroll to position [187, 0]
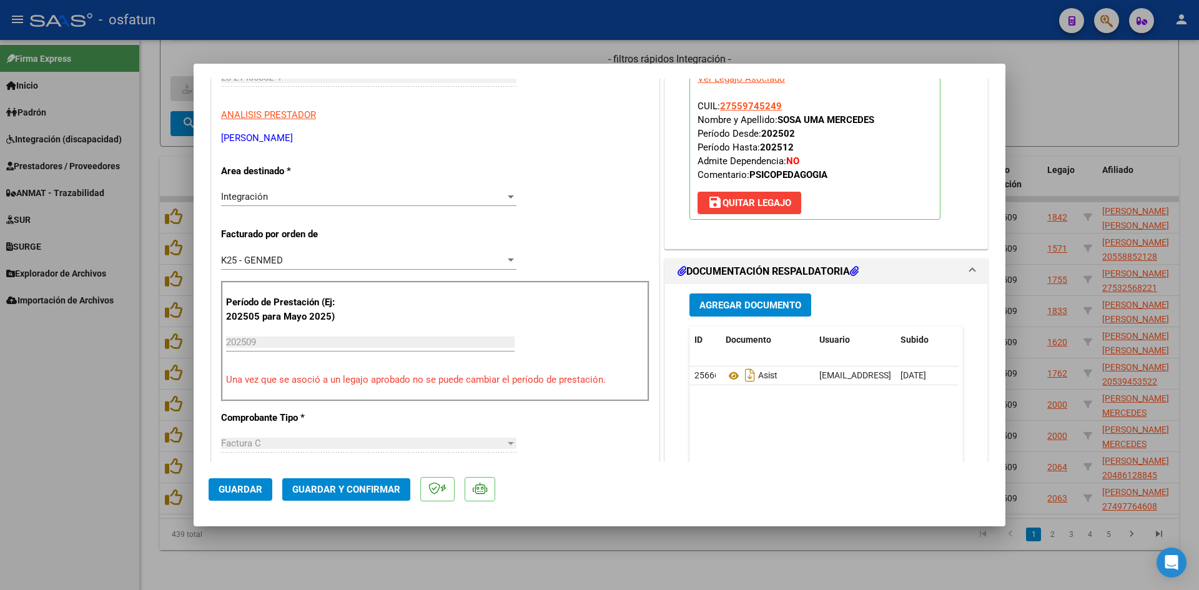
click at [384, 484] on span "Guardar y Confirmar" at bounding box center [346, 489] width 108 height 11
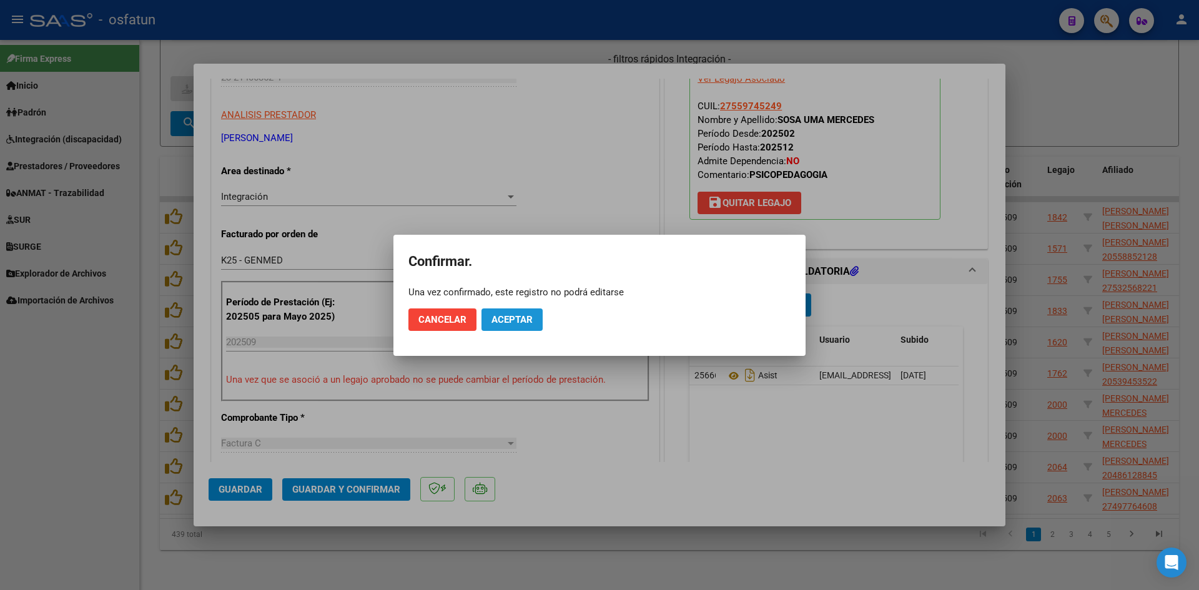
click at [518, 309] on button "Aceptar" at bounding box center [512, 320] width 61 height 22
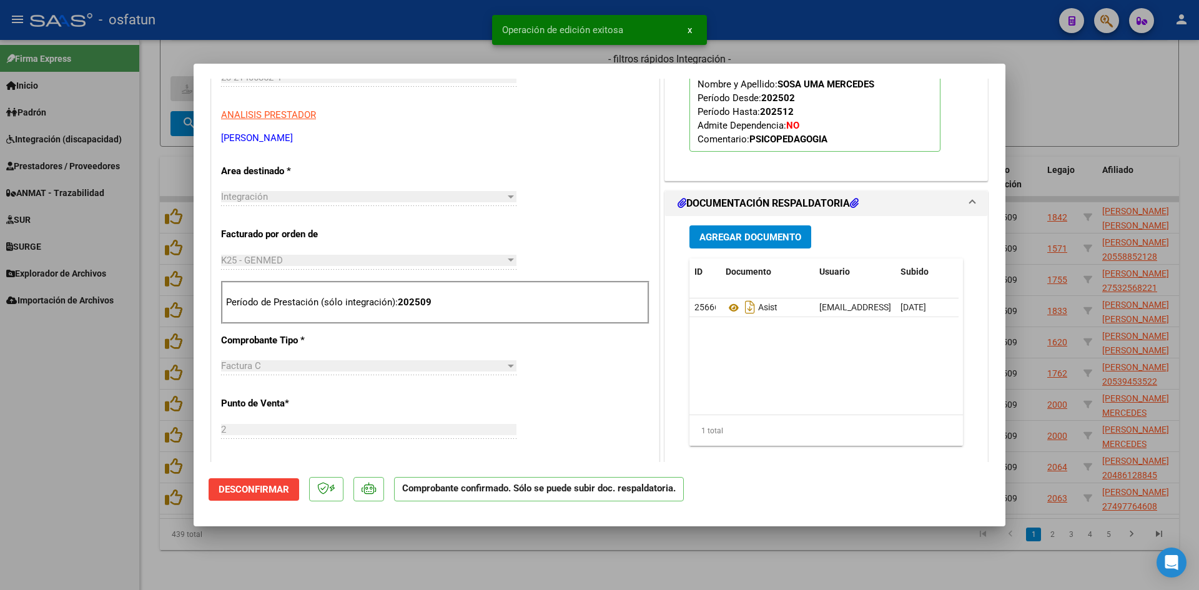
click at [395, 48] on div at bounding box center [599, 295] width 1199 height 590
type input "$ 0,00"
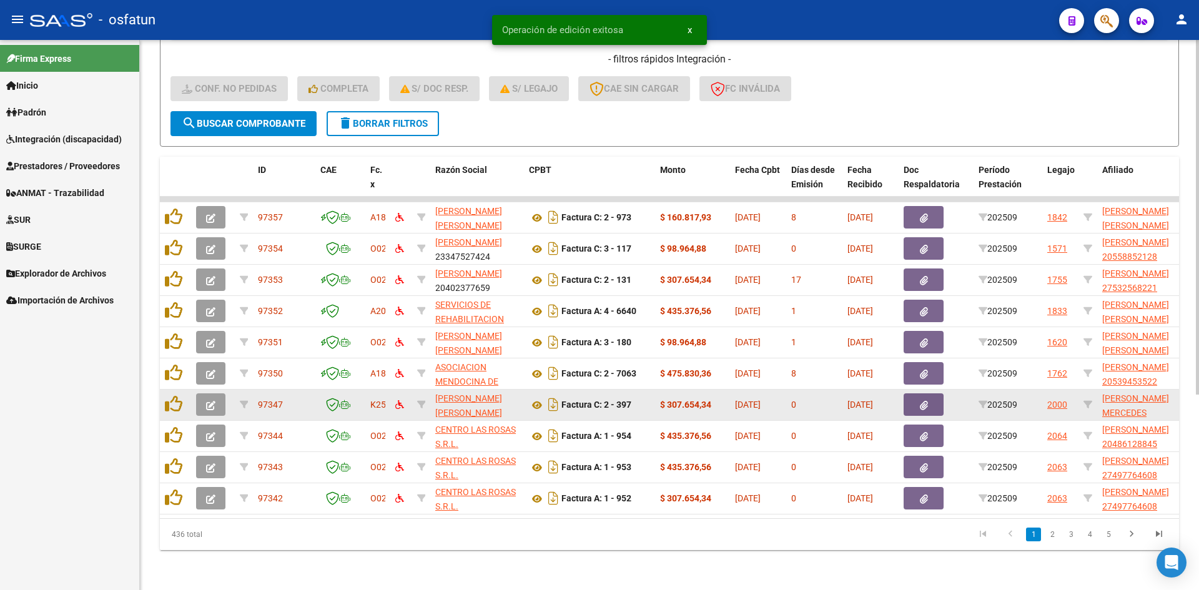
click at [183, 399] on div at bounding box center [175, 404] width 21 height 19
click at [210, 399] on span "button" at bounding box center [210, 404] width 9 height 11
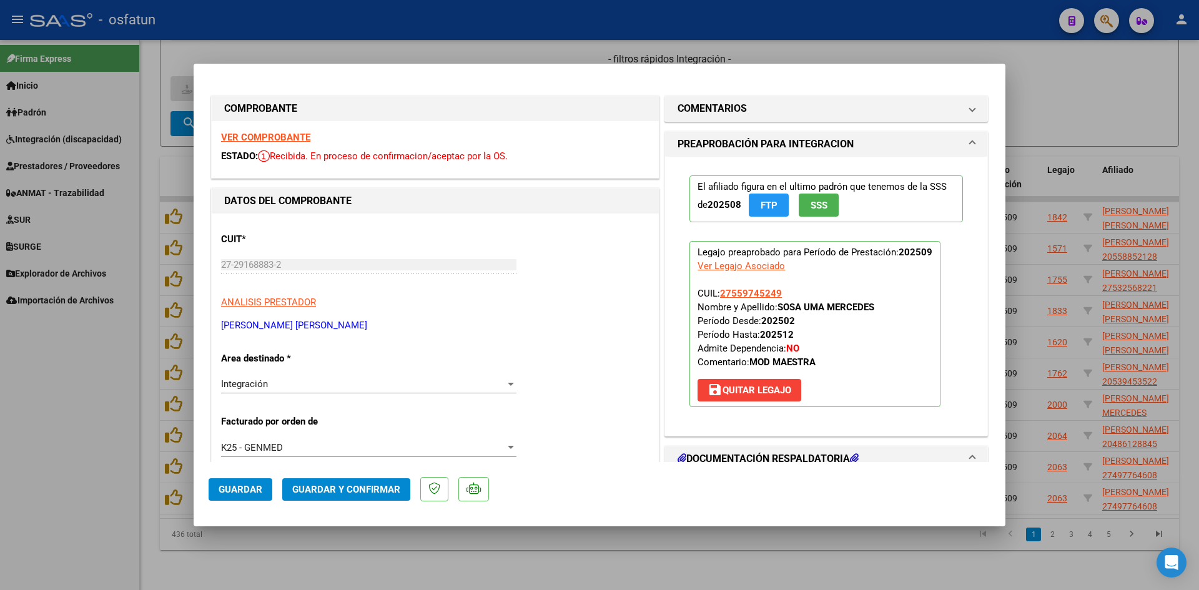
click at [259, 137] on strong "VER COMPROBANTE" at bounding box center [265, 137] width 89 height 11
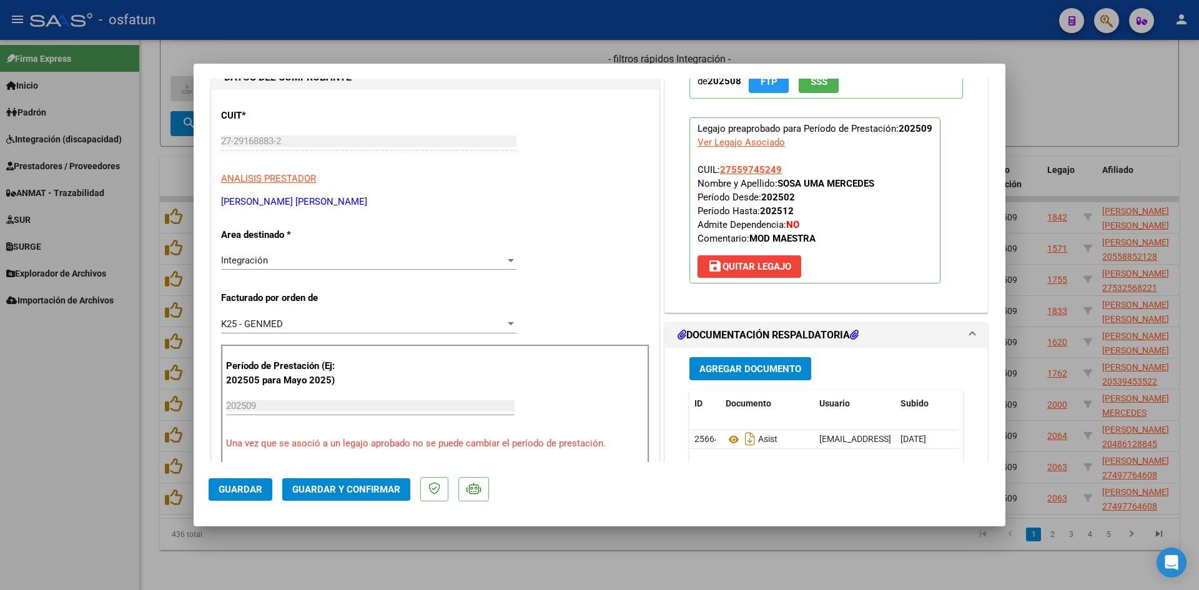
scroll to position [125, 0]
click at [350, 488] on span "Guardar y Confirmar" at bounding box center [346, 489] width 108 height 11
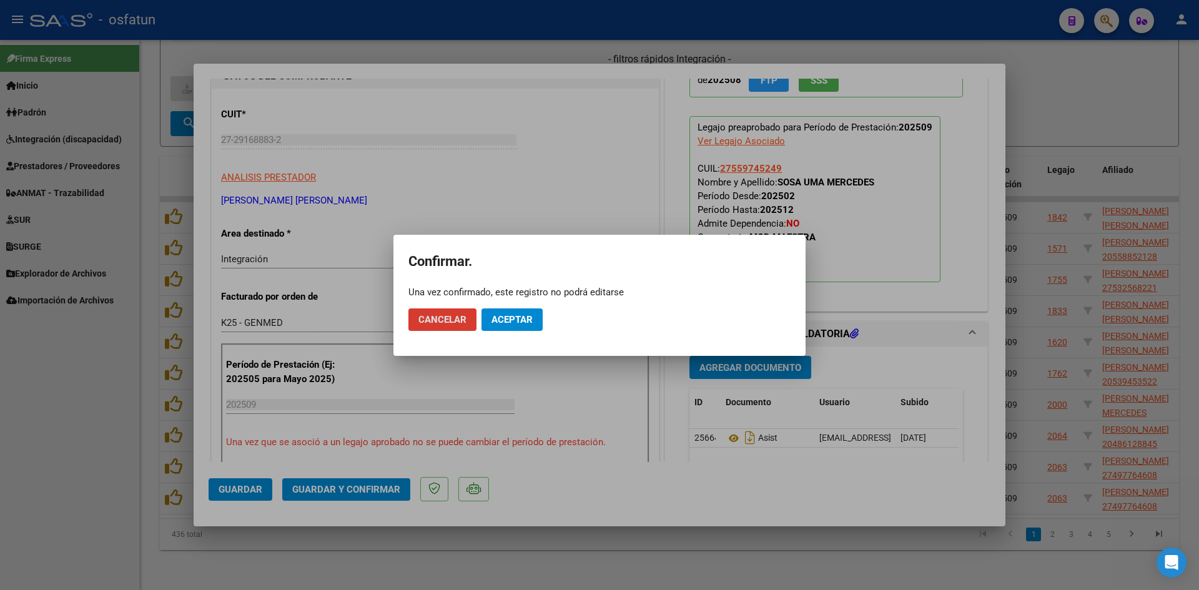
click at [505, 321] on span "Aceptar" at bounding box center [512, 319] width 41 height 11
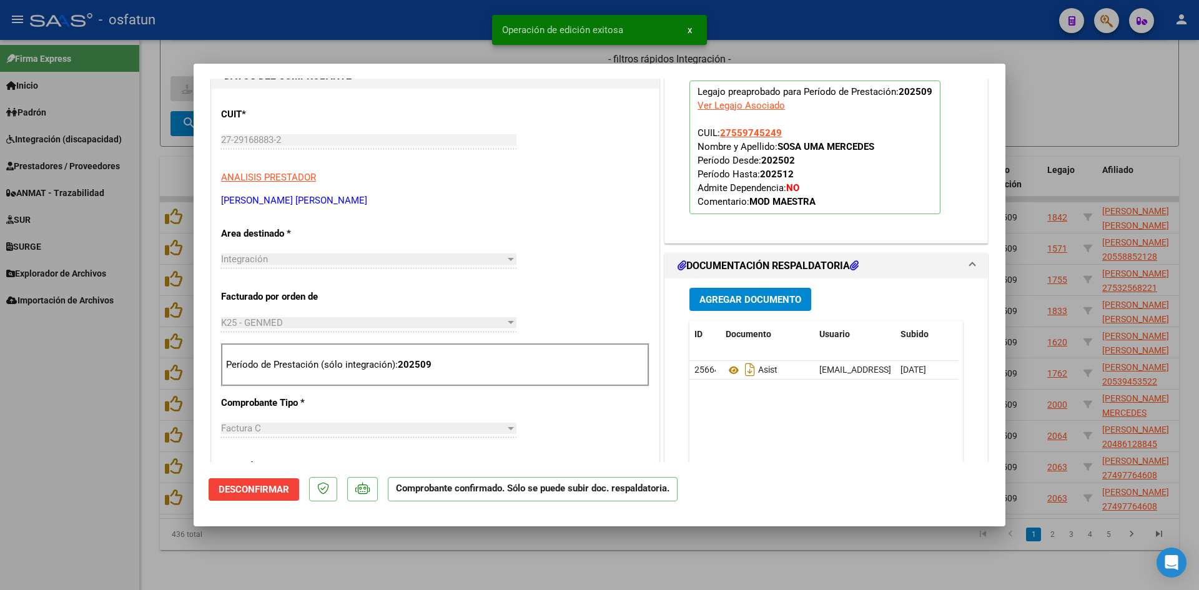
click at [455, 31] on div at bounding box center [599, 295] width 1199 height 590
type input "$ 0,00"
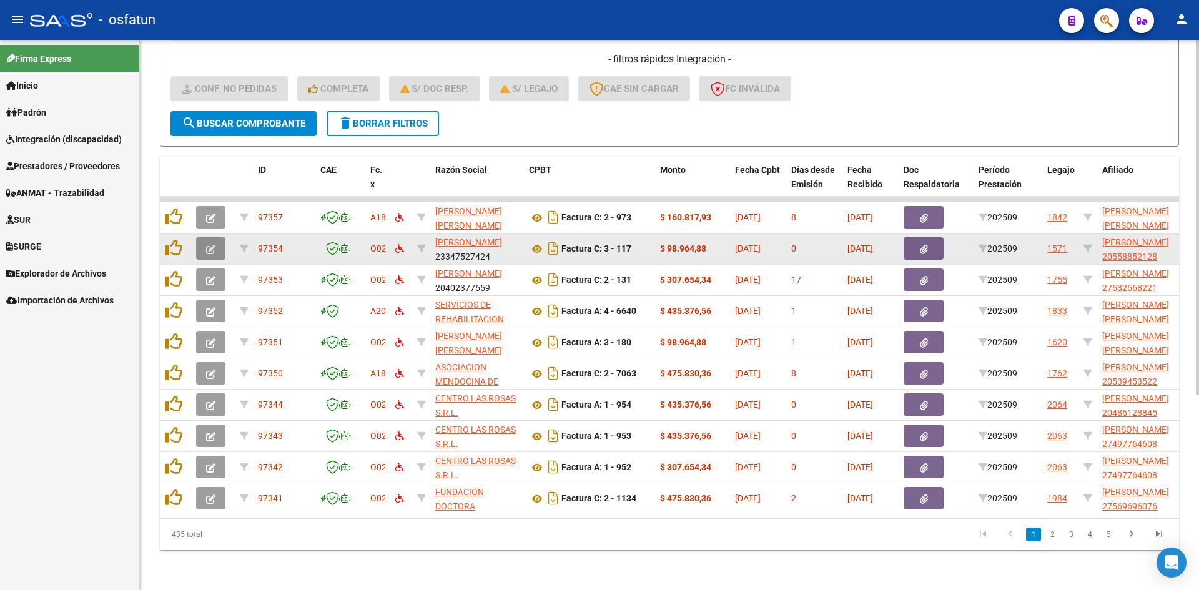
click at [209, 245] on icon "button" at bounding box center [210, 249] width 9 height 9
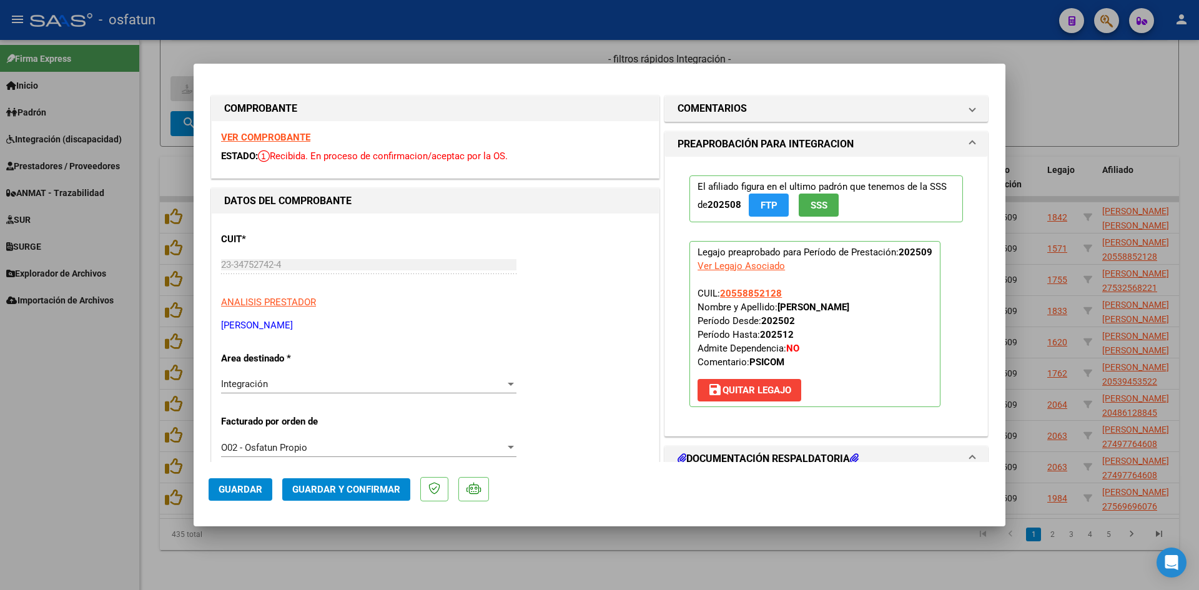
click at [285, 140] on strong "VER COMPROBANTE" at bounding box center [265, 137] width 89 height 11
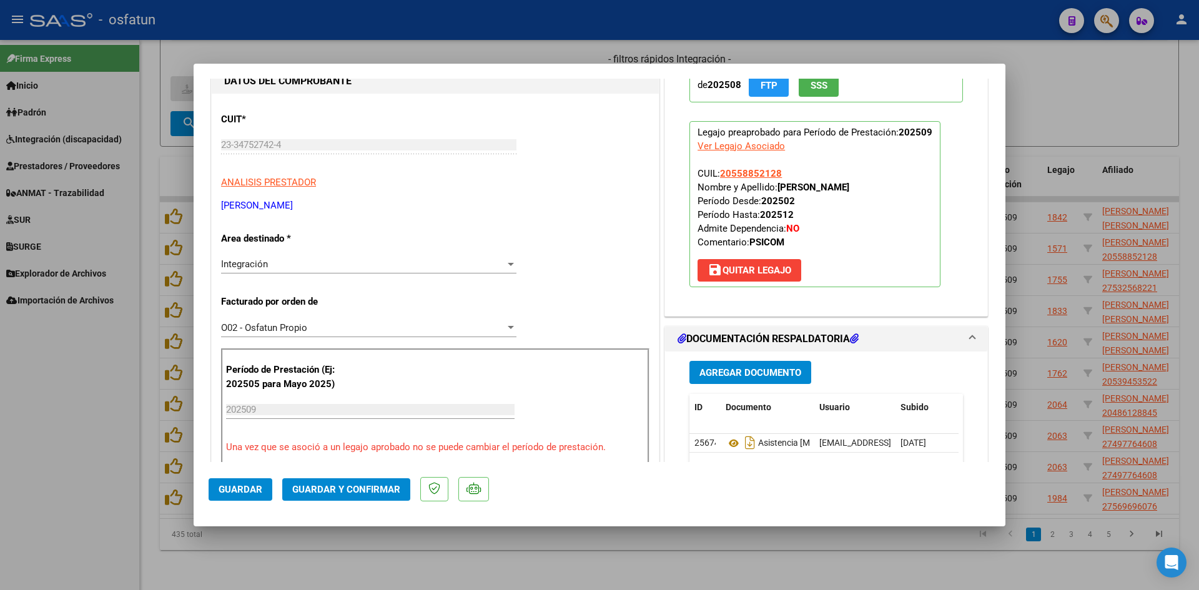
scroll to position [125, 0]
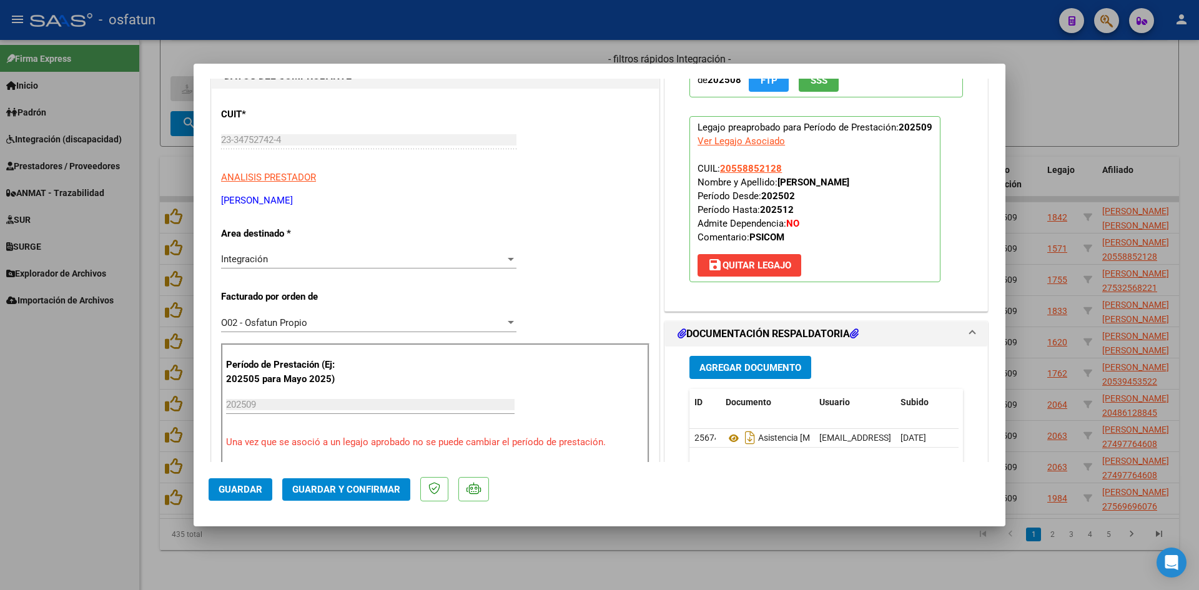
click at [342, 488] on span "Guardar y Confirmar" at bounding box center [346, 489] width 108 height 11
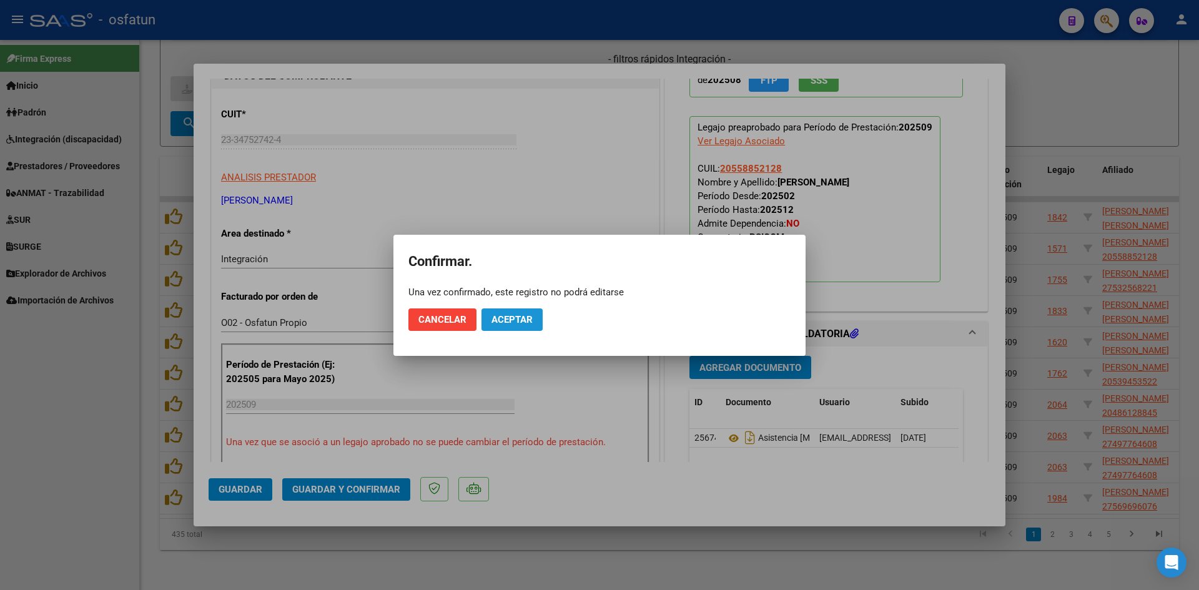
click at [513, 315] on span "Aceptar" at bounding box center [512, 319] width 41 height 11
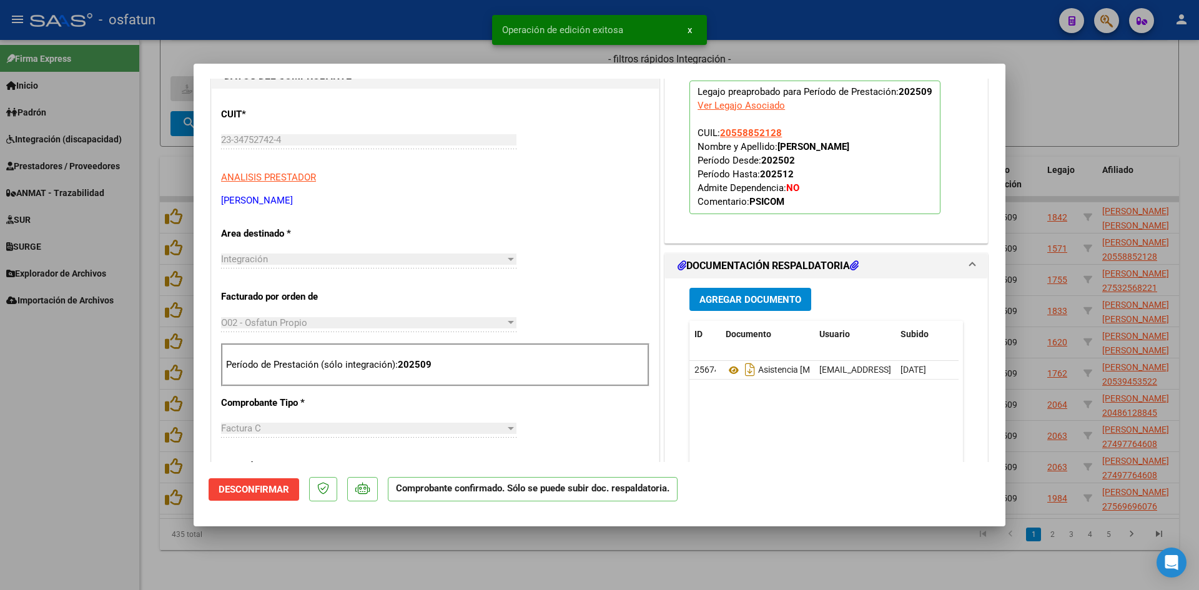
click at [436, 48] on div at bounding box center [599, 295] width 1199 height 590
type input "$ 0,00"
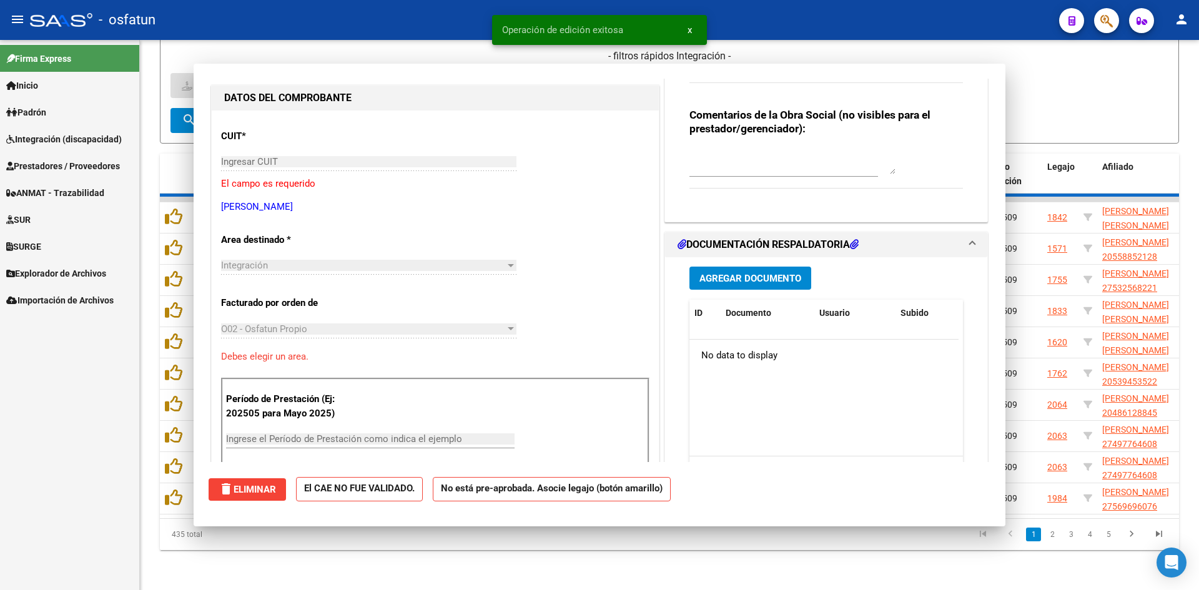
scroll to position [147, 0]
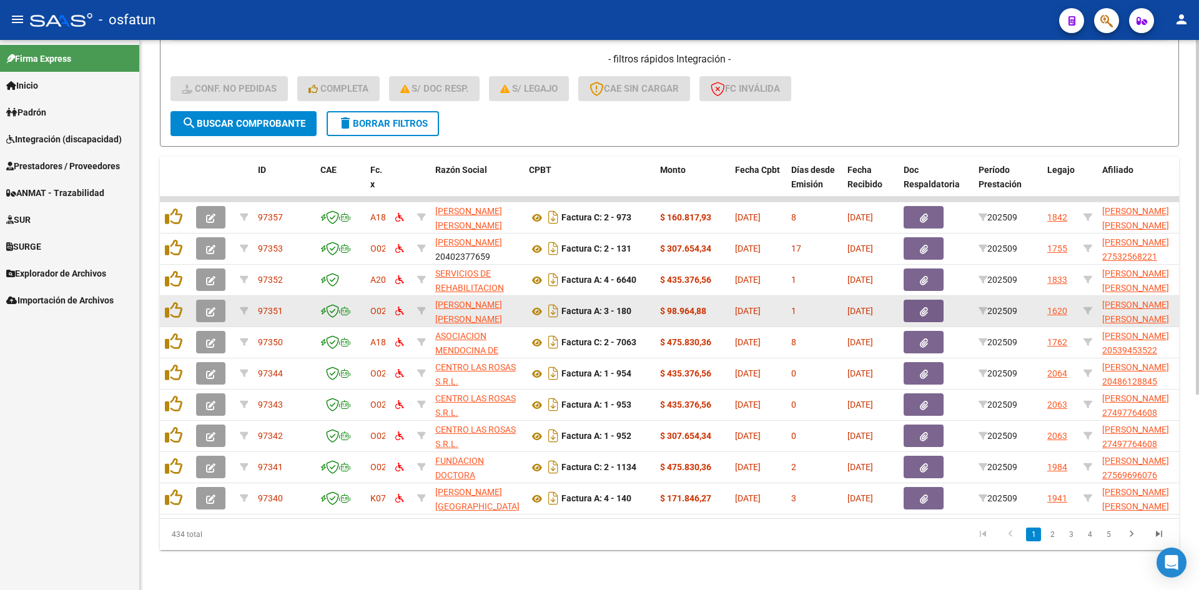
click at [212, 307] on icon "button" at bounding box center [210, 311] width 9 height 9
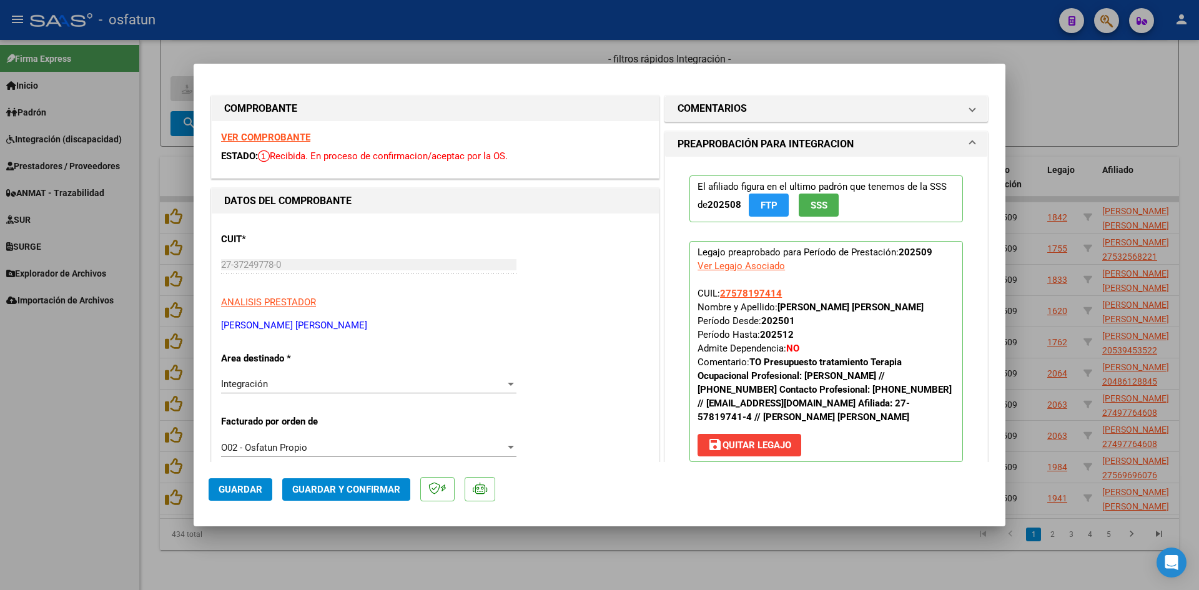
click at [289, 136] on strong "VER COMPROBANTE" at bounding box center [265, 137] width 89 height 11
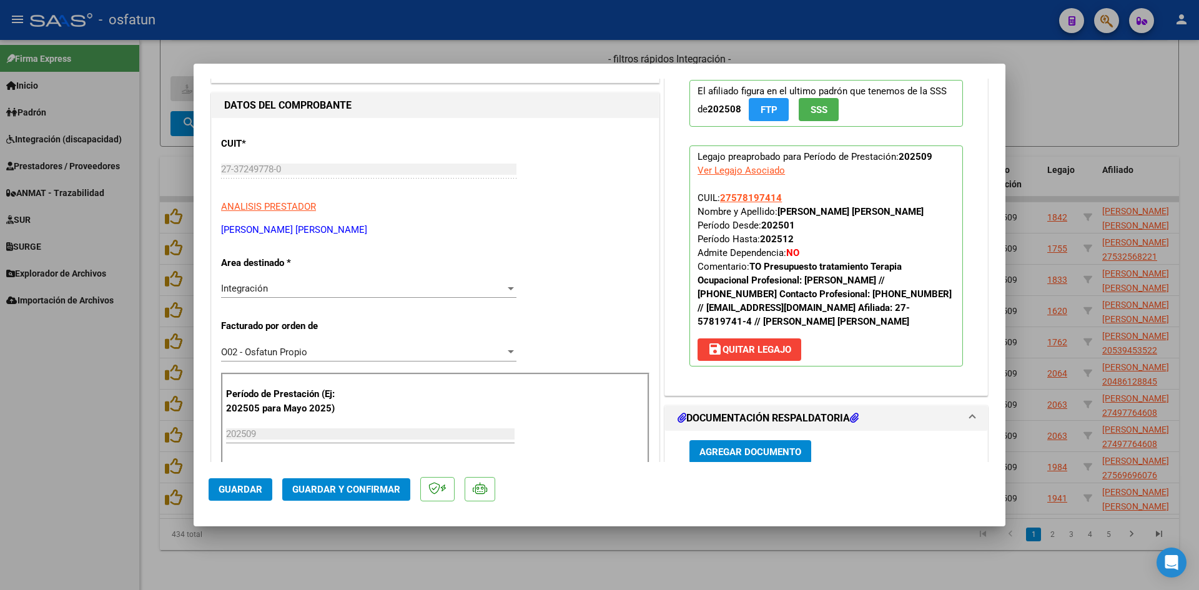
scroll to position [187, 0]
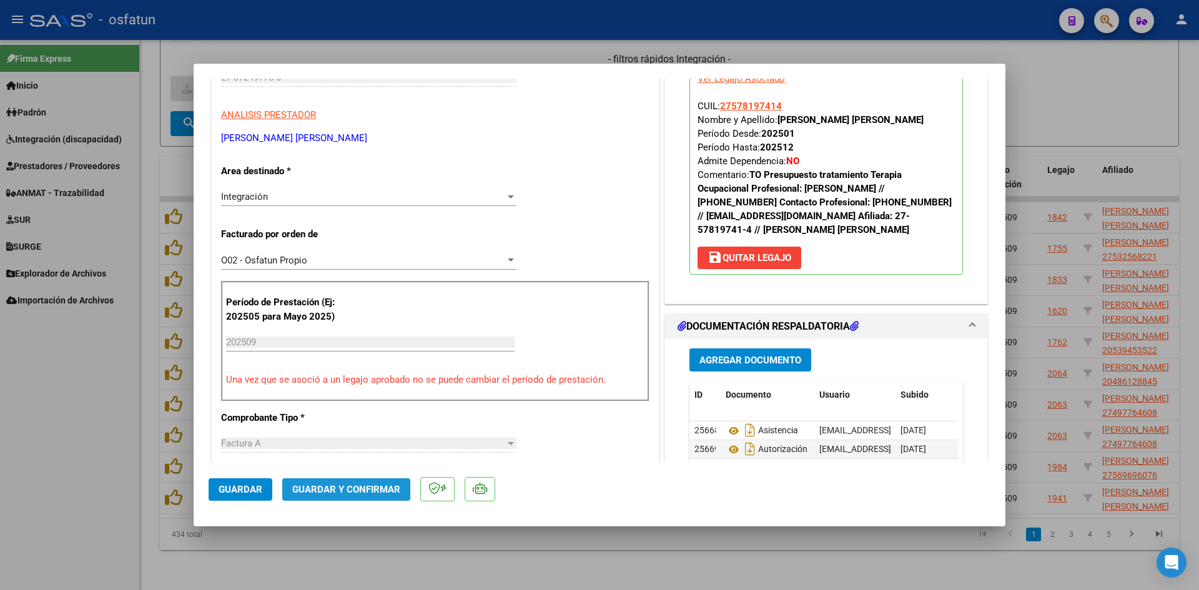
click at [368, 488] on span "Guardar y Confirmar" at bounding box center [346, 489] width 108 height 11
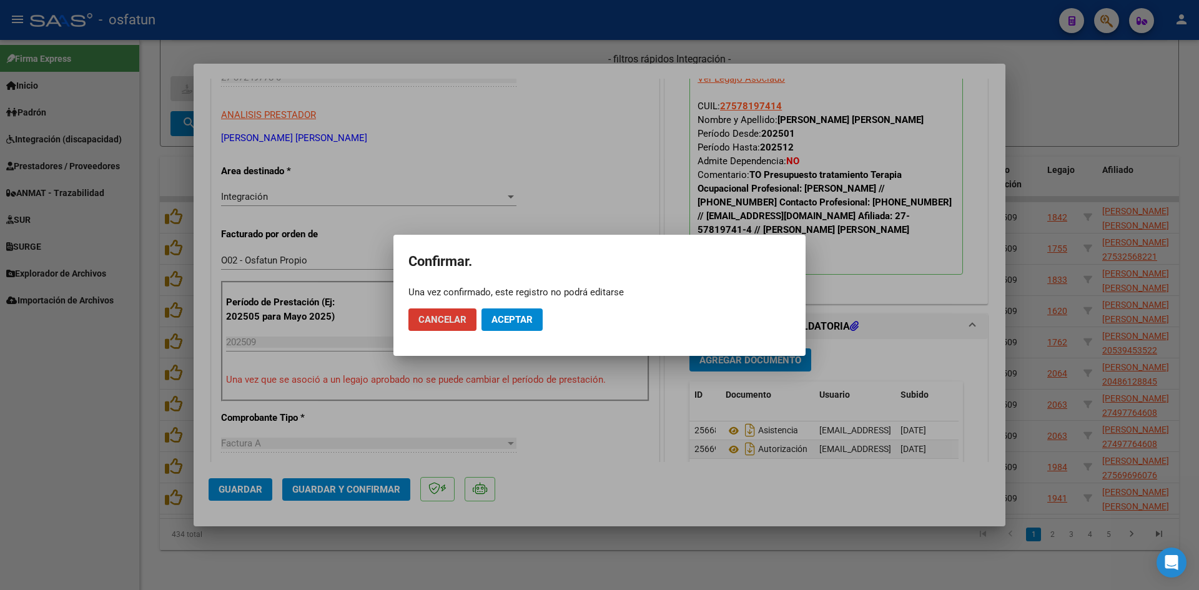
click at [520, 325] on button "Aceptar" at bounding box center [512, 320] width 61 height 22
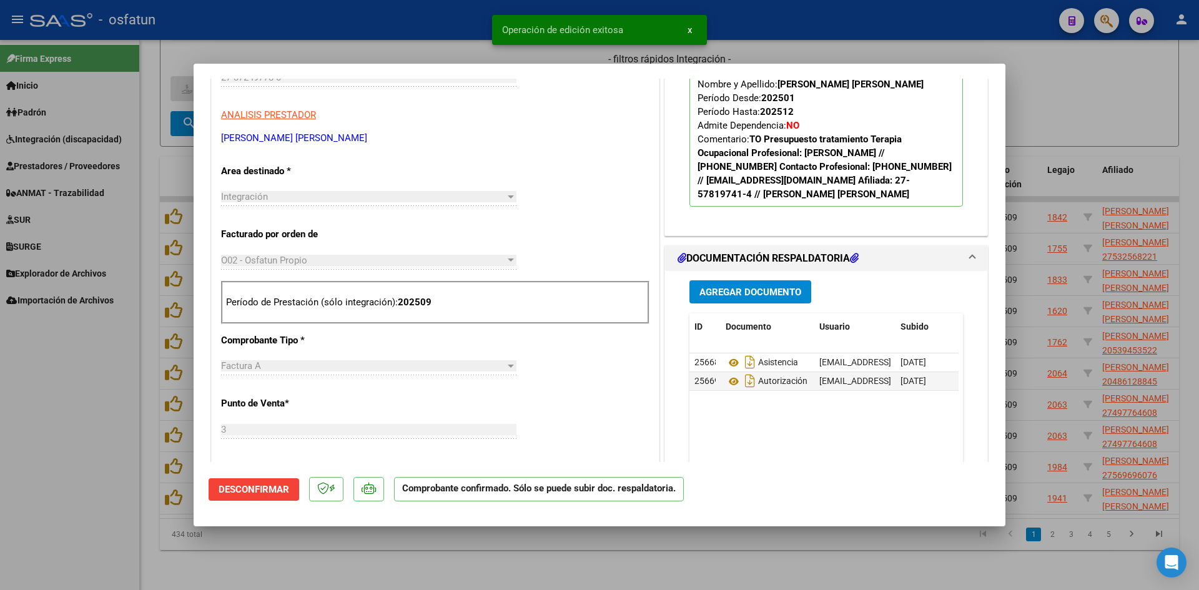
click at [465, 29] on div at bounding box center [599, 295] width 1199 height 590
type input "$ 0,00"
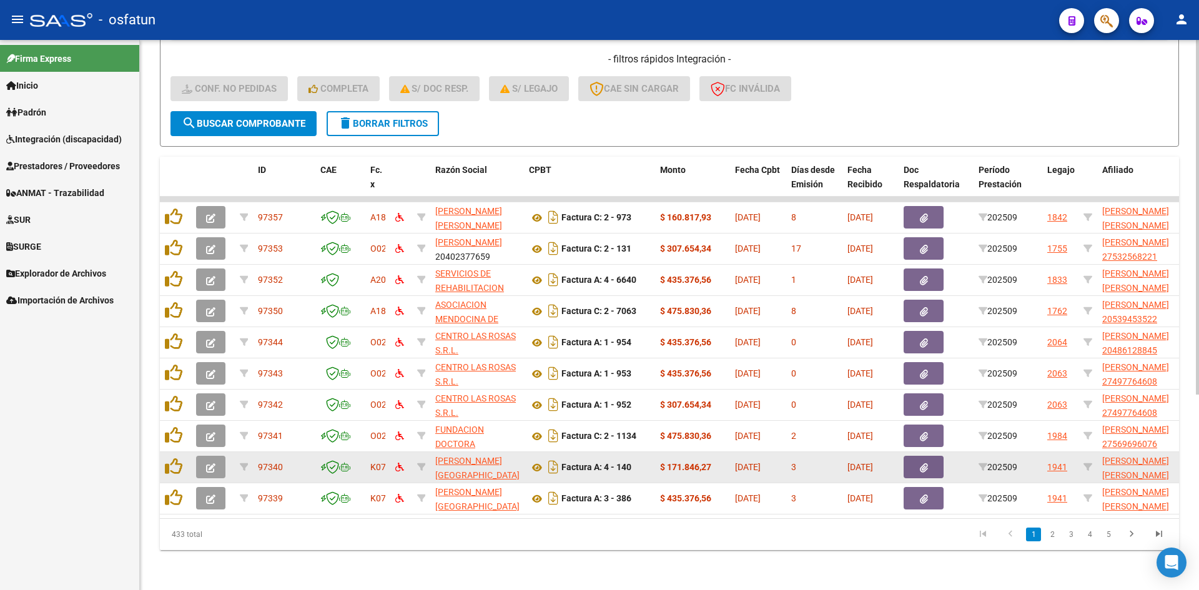
click at [215, 457] on button "button" at bounding box center [210, 467] width 29 height 22
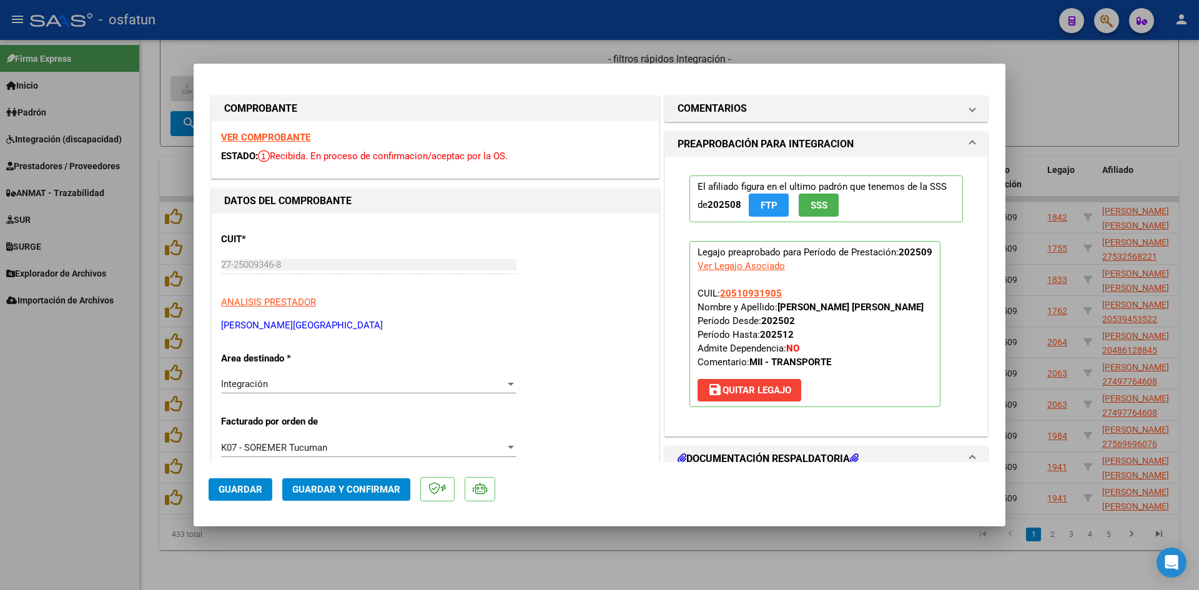
click at [299, 134] on strong "VER COMPROBANTE" at bounding box center [265, 137] width 89 height 11
click at [512, 42] on div at bounding box center [599, 295] width 1199 height 590
type input "$ 0,00"
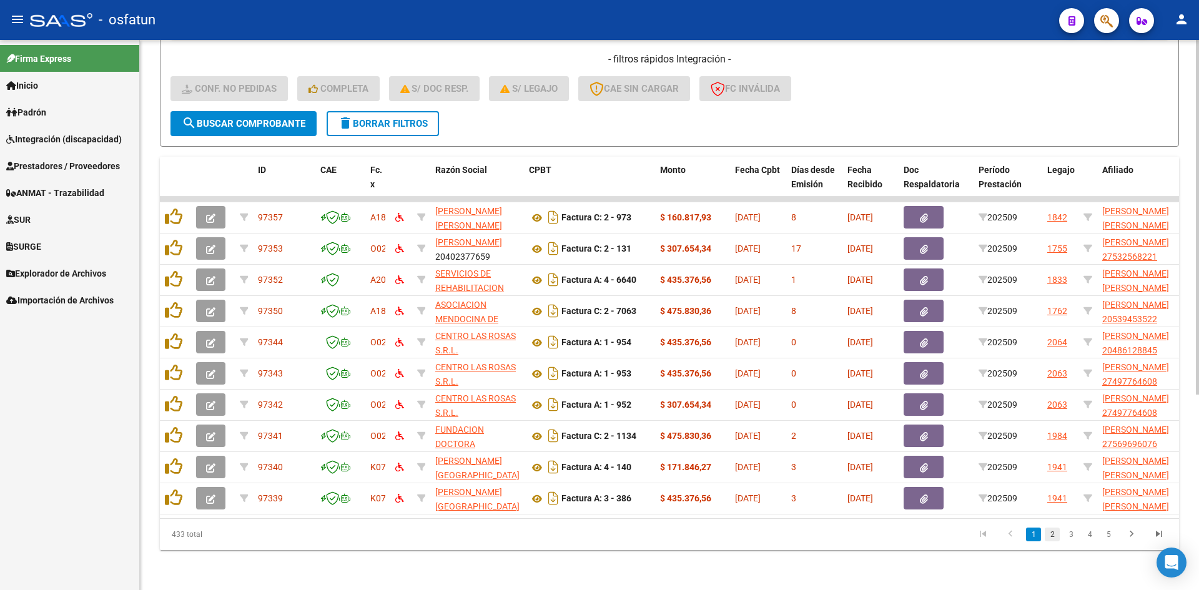
click at [1049, 530] on link "2" at bounding box center [1052, 535] width 15 height 14
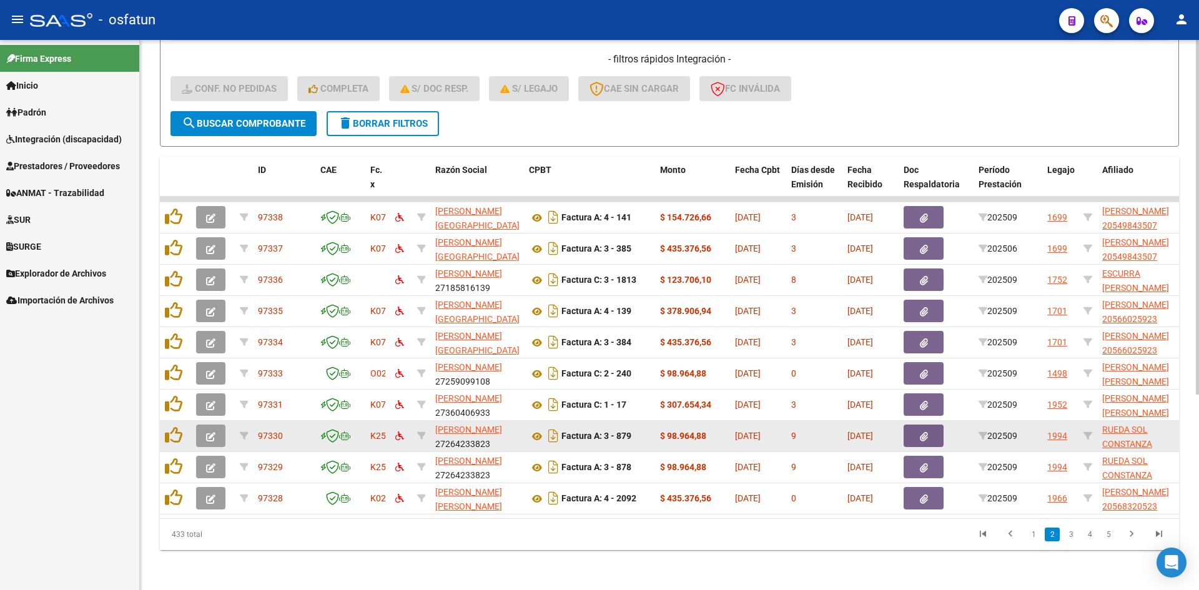
click at [216, 425] on button "button" at bounding box center [210, 436] width 29 height 22
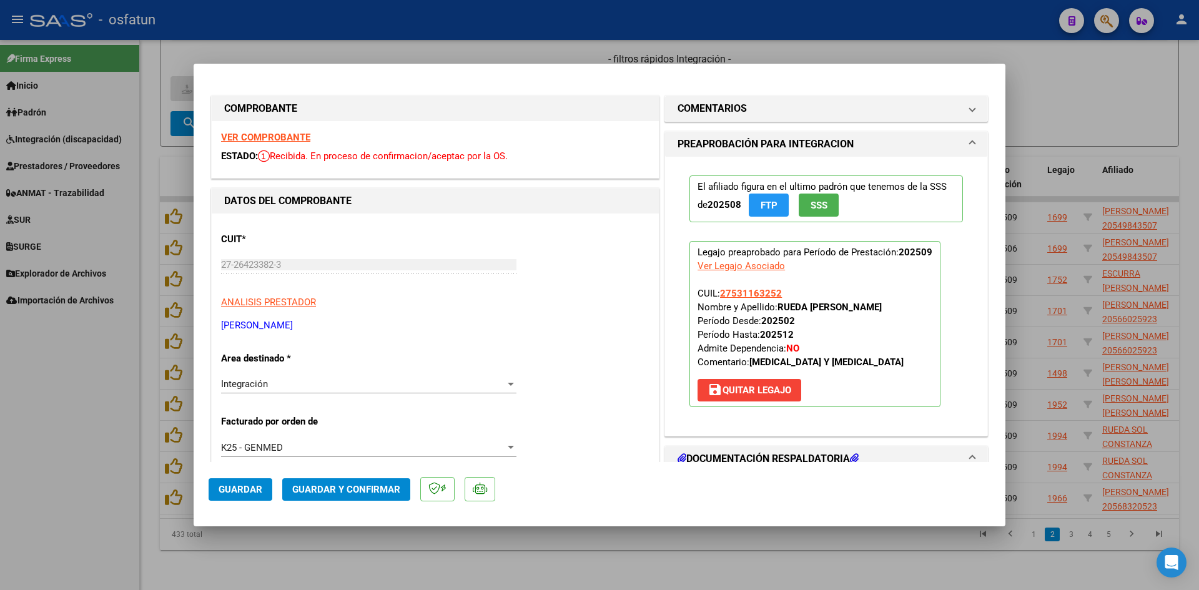
click at [288, 141] on strong "VER COMPROBANTE" at bounding box center [265, 137] width 89 height 11
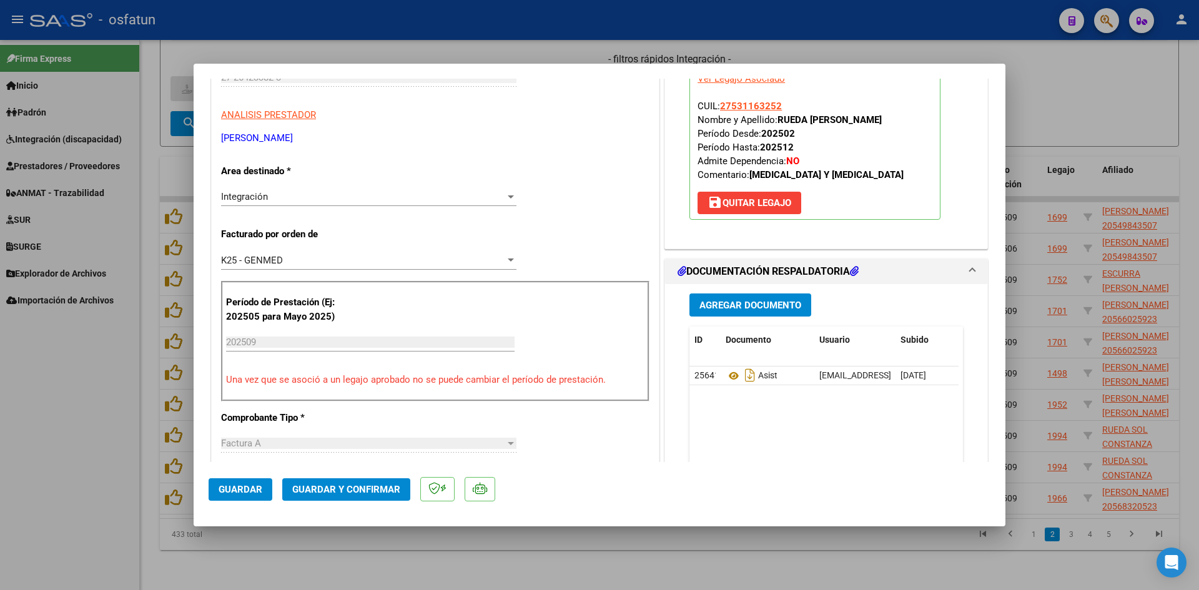
click at [370, 499] on button "Guardar y Confirmar" at bounding box center [346, 489] width 128 height 22
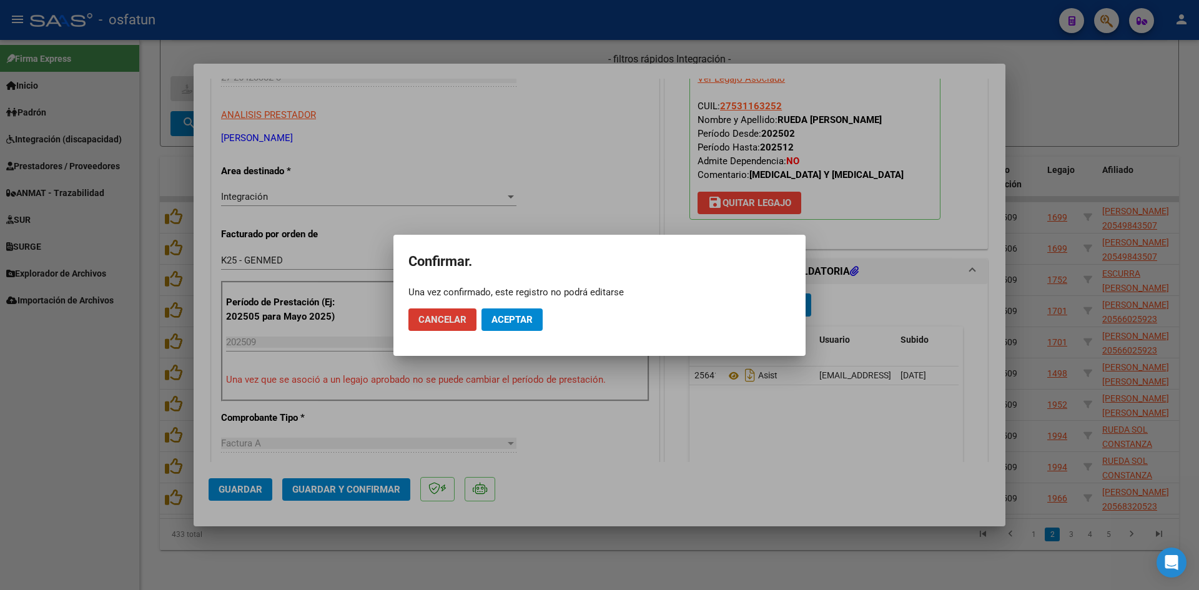
click at [514, 320] on span "Aceptar" at bounding box center [512, 319] width 41 height 11
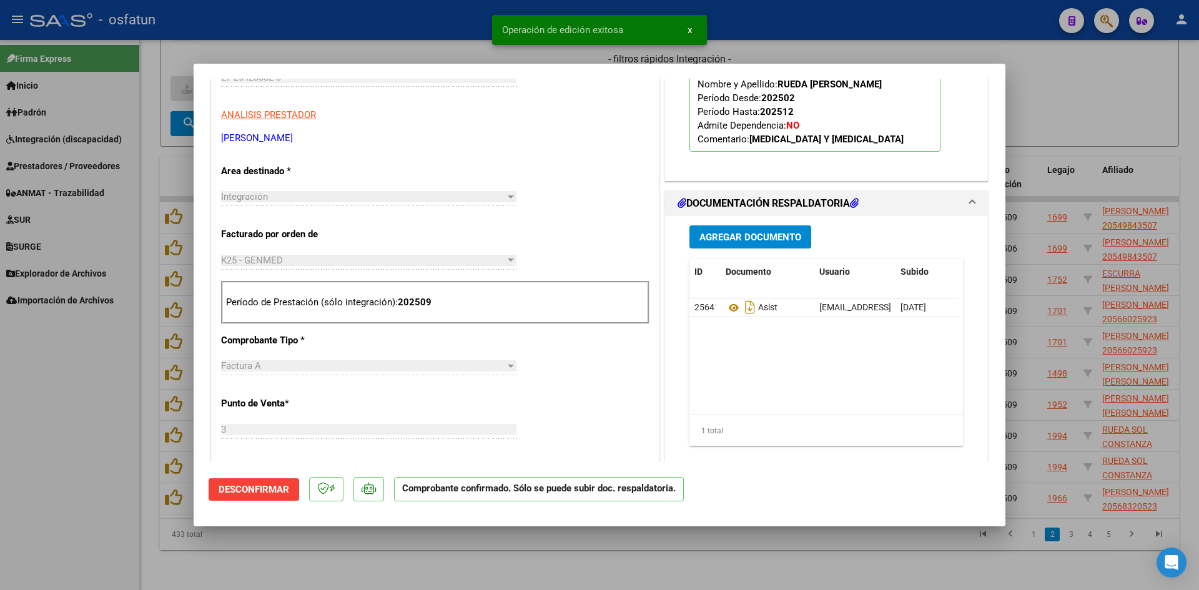
click at [437, 49] on div at bounding box center [599, 295] width 1199 height 590
type input "$ 0,00"
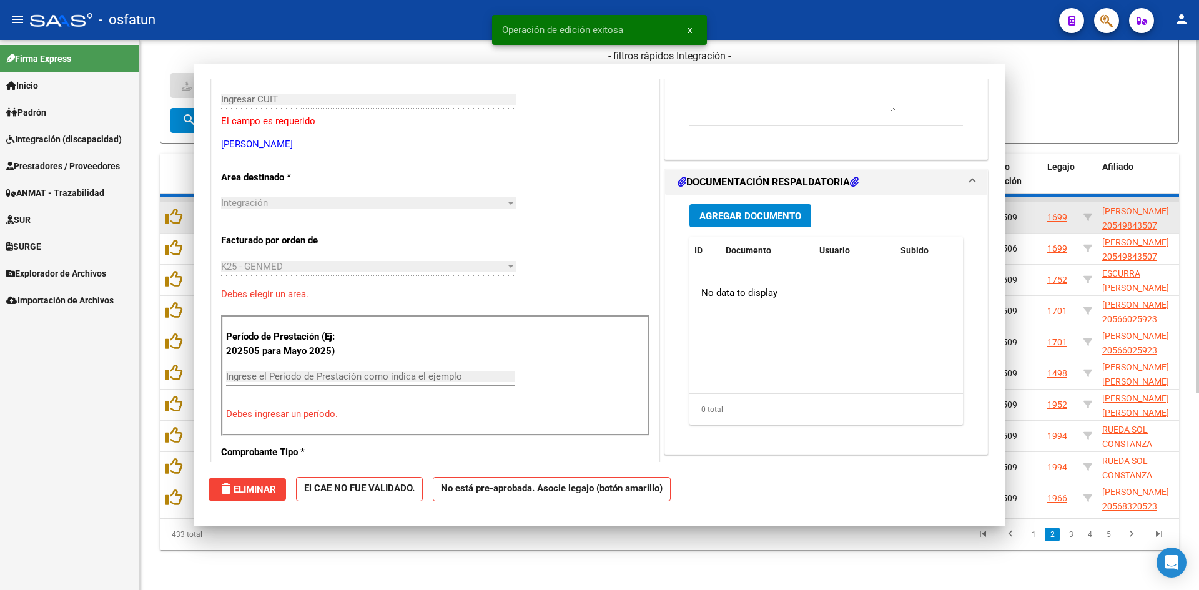
scroll to position [209, 0]
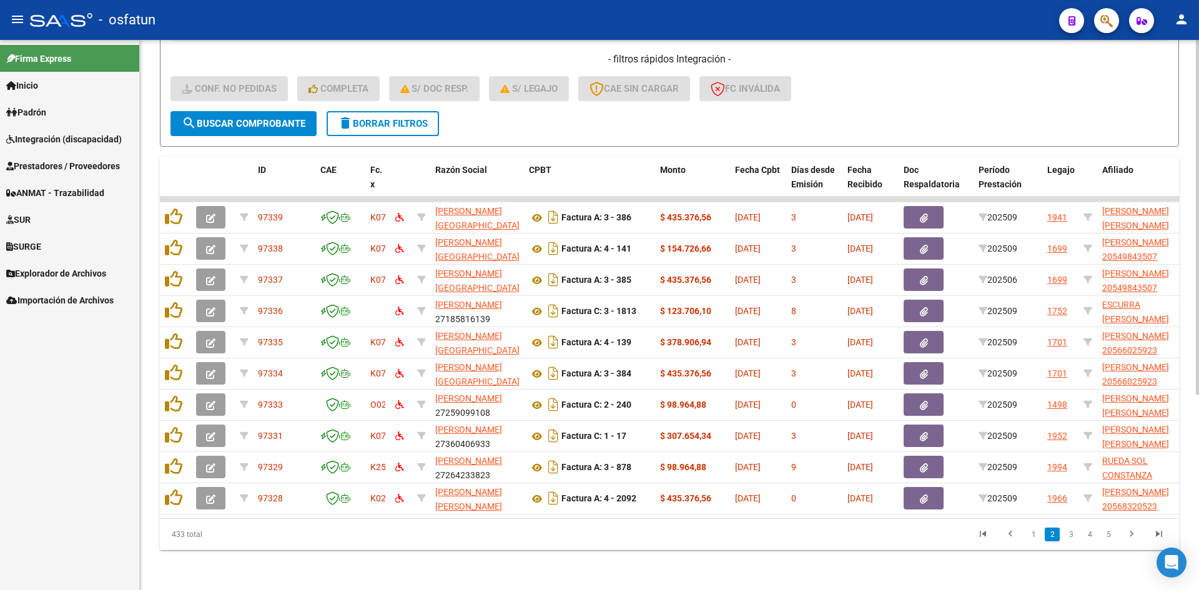
click at [873, 80] on div "- filtros rápidos Integración - Conf. no pedidas Completa S/ Doc Resp. S/ legaj…" at bounding box center [670, 81] width 998 height 59
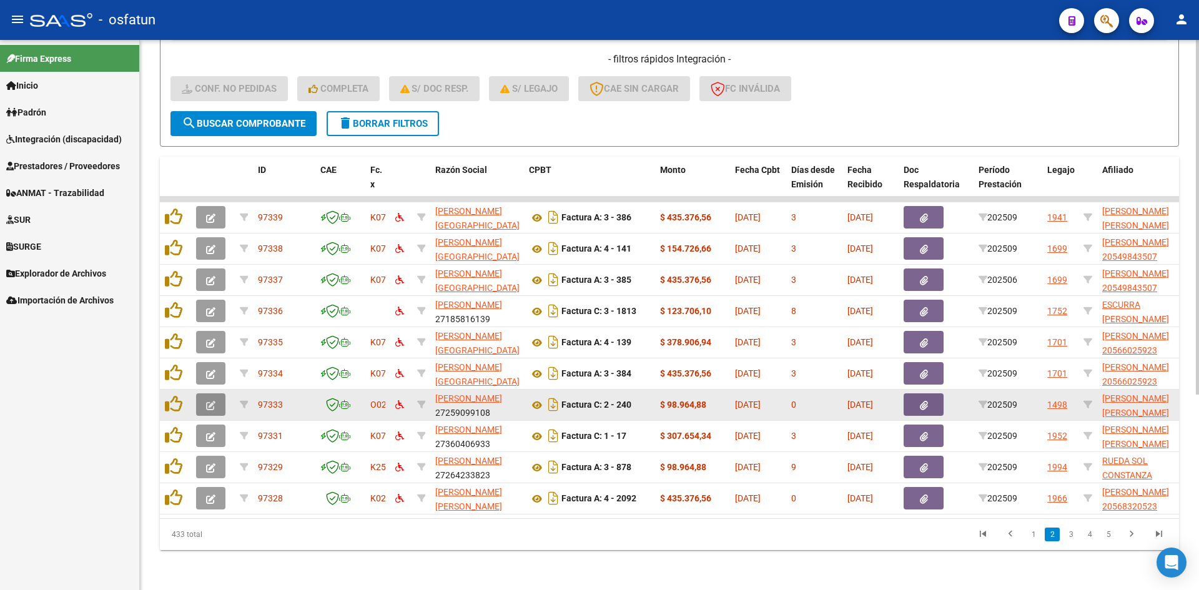
click at [214, 401] on icon "button" at bounding box center [210, 405] width 9 height 9
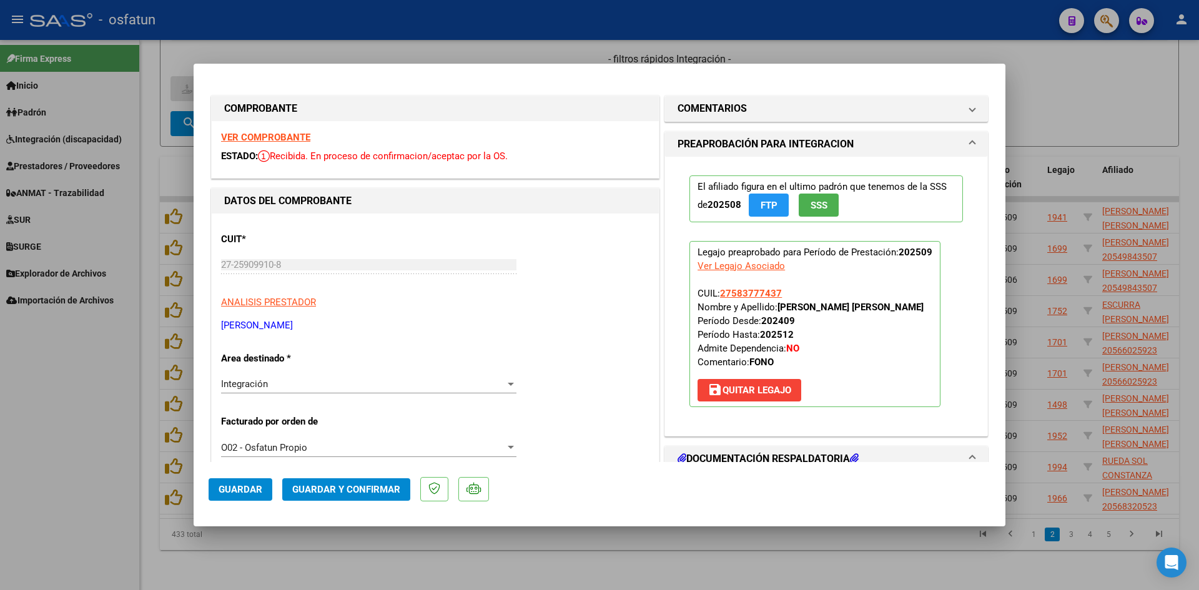
click at [295, 139] on strong "VER COMPROBANTE" at bounding box center [265, 137] width 89 height 11
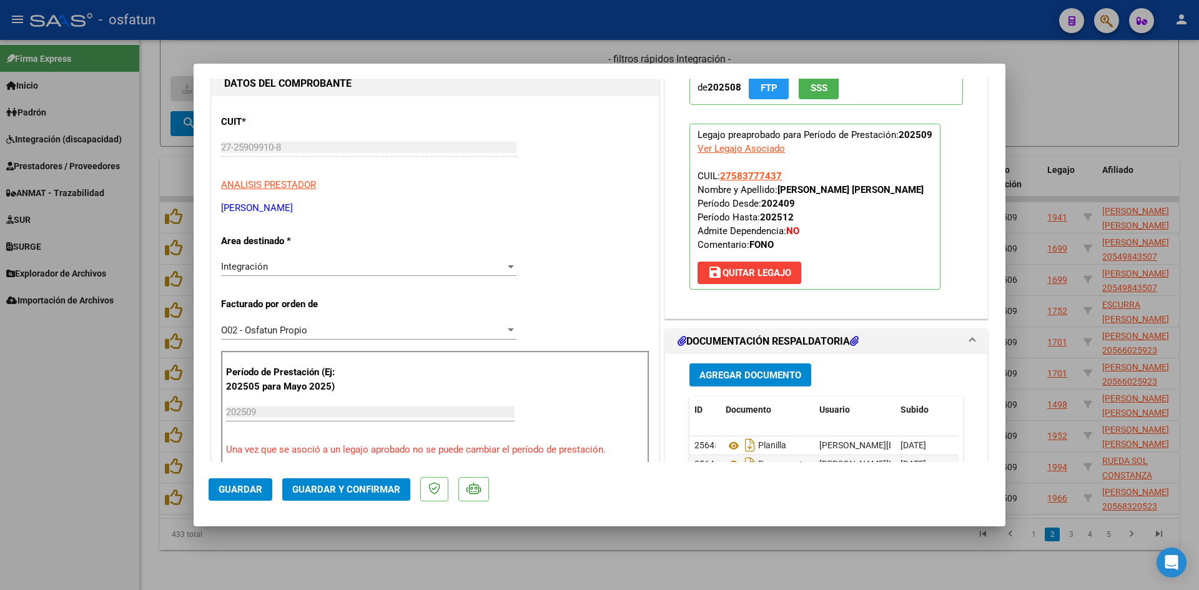
scroll to position [125, 0]
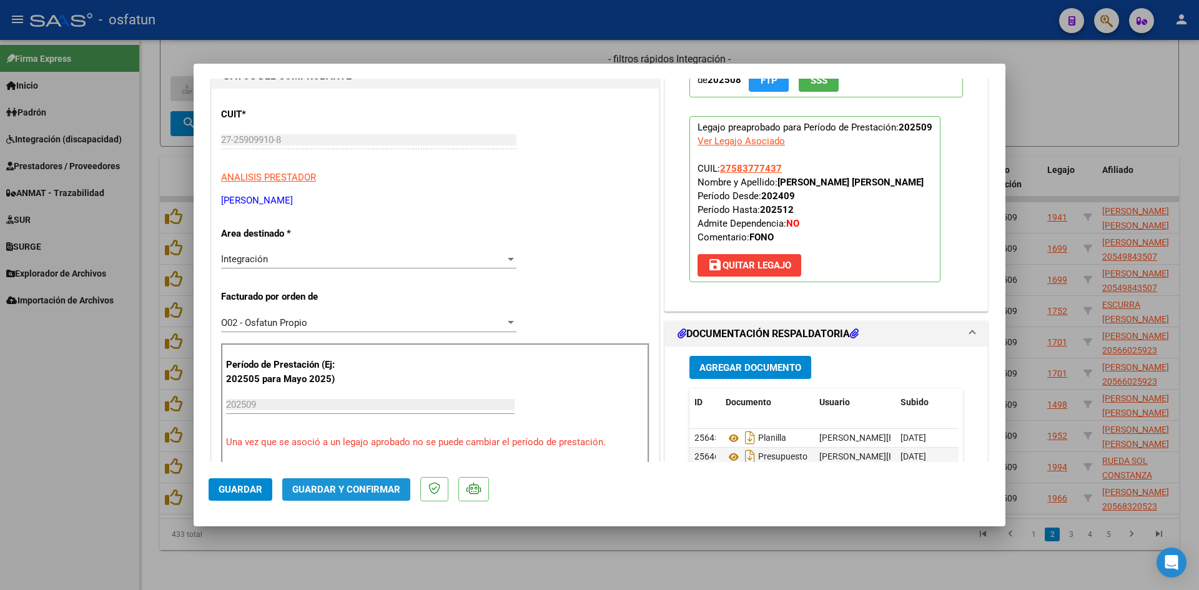
click at [352, 482] on button "Guardar y Confirmar" at bounding box center [346, 489] width 128 height 22
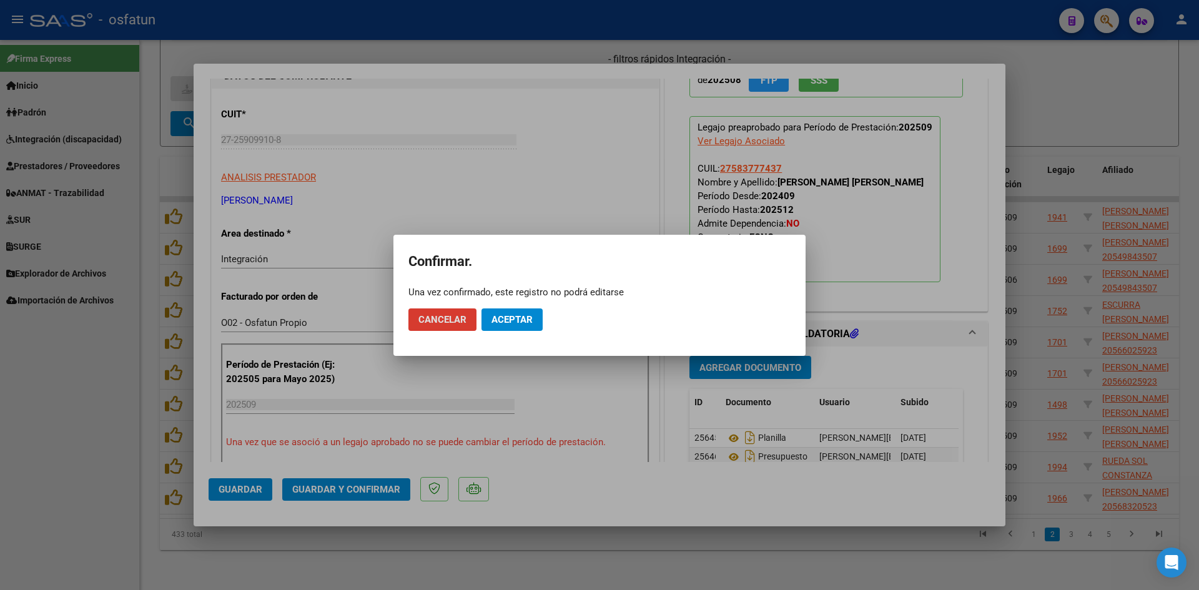
click at [497, 322] on span "Aceptar" at bounding box center [512, 319] width 41 height 11
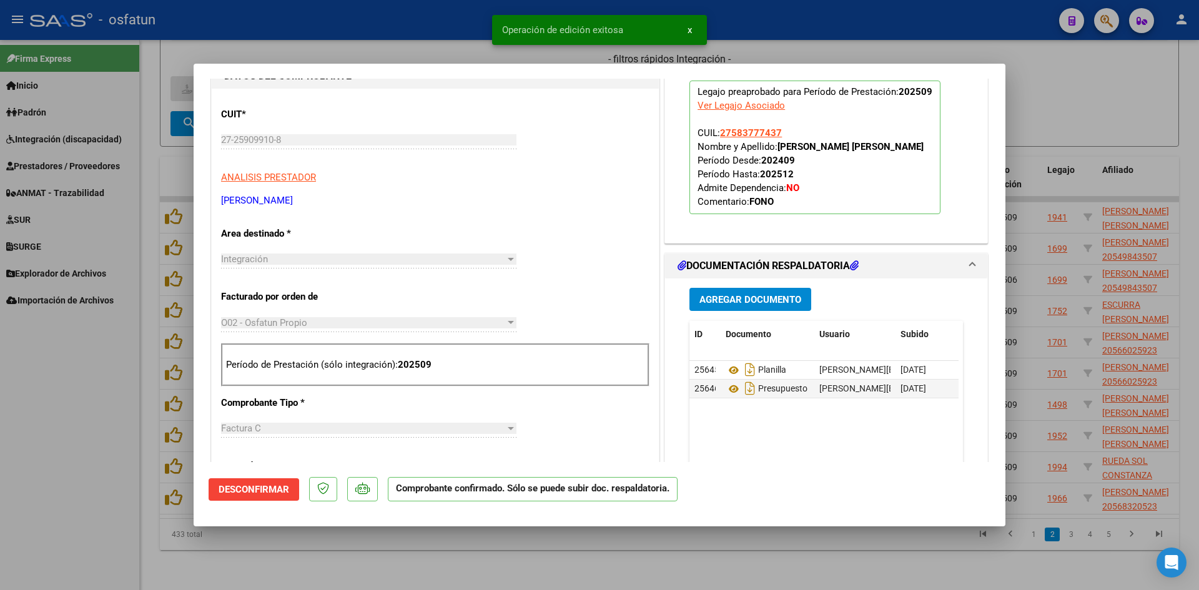
drag, startPoint x: 110, startPoint y: 431, endPoint x: 124, endPoint y: 433, distance: 14.6
click at [123, 437] on div at bounding box center [599, 295] width 1199 height 590
type input "$ 0,00"
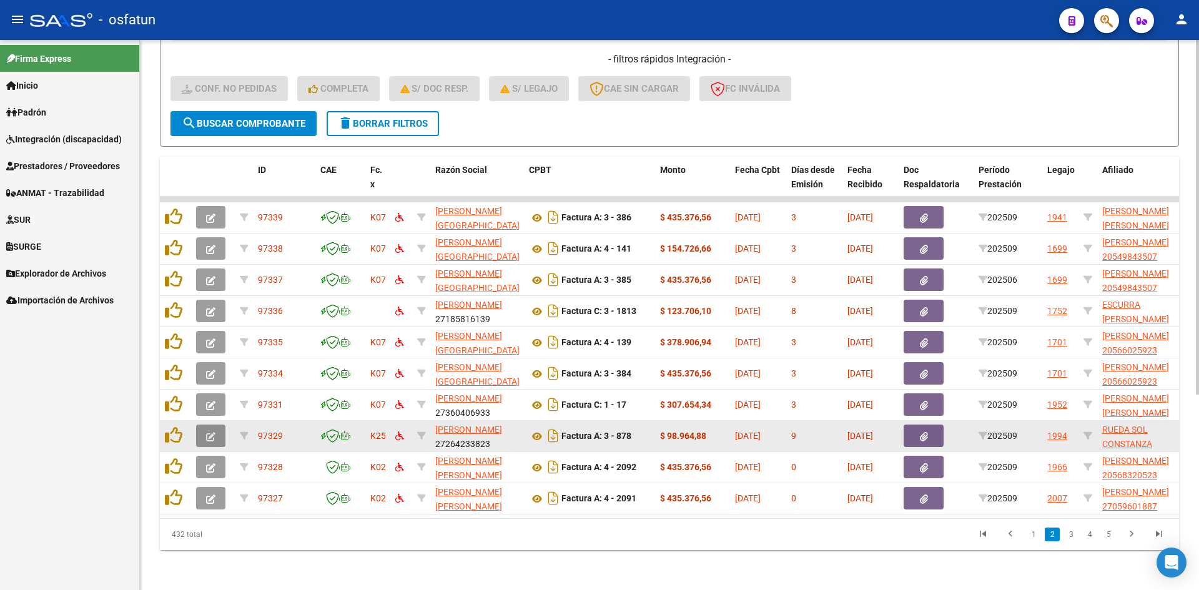
click at [202, 428] on button "button" at bounding box center [210, 436] width 29 height 22
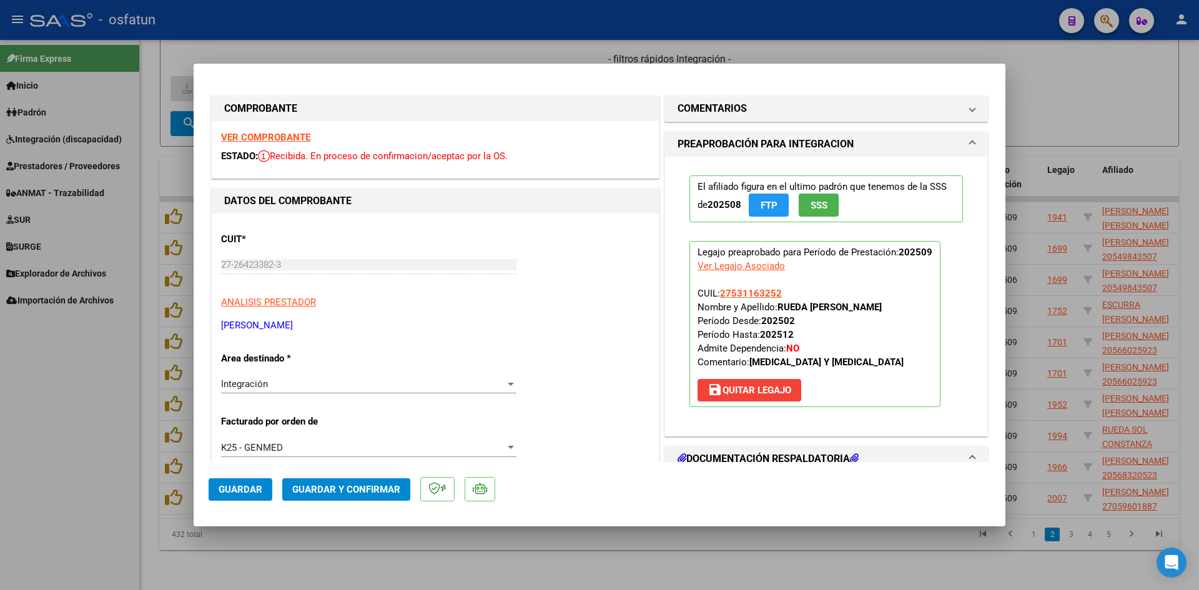
click at [280, 136] on strong "VER COMPROBANTE" at bounding box center [265, 137] width 89 height 11
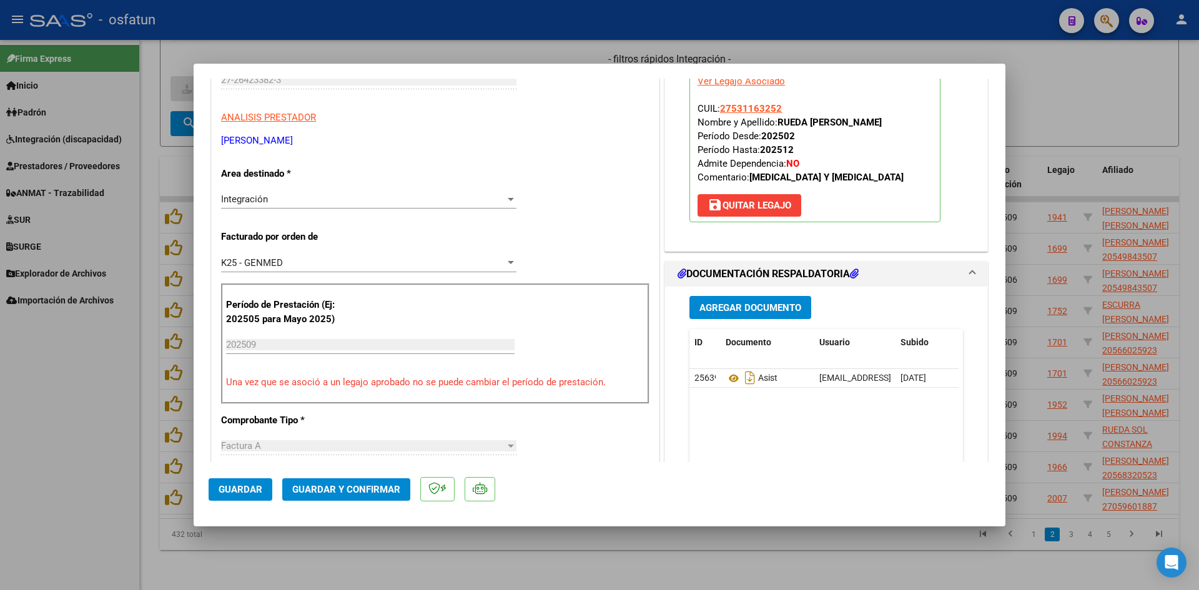
scroll to position [187, 0]
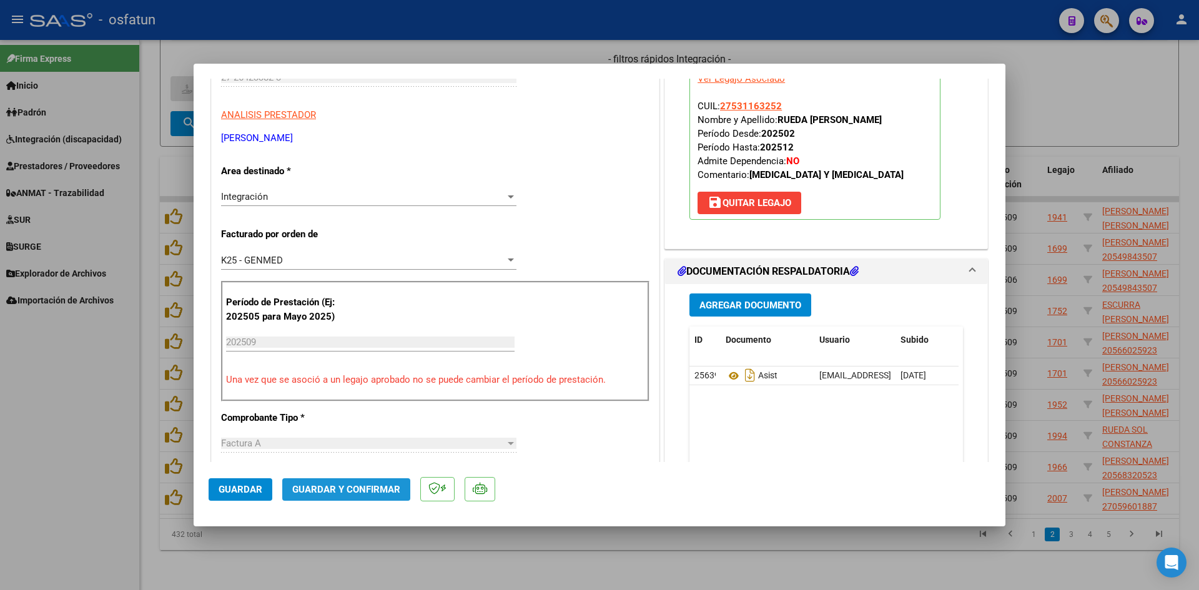
click at [367, 500] on button "Guardar y Confirmar" at bounding box center [346, 489] width 128 height 22
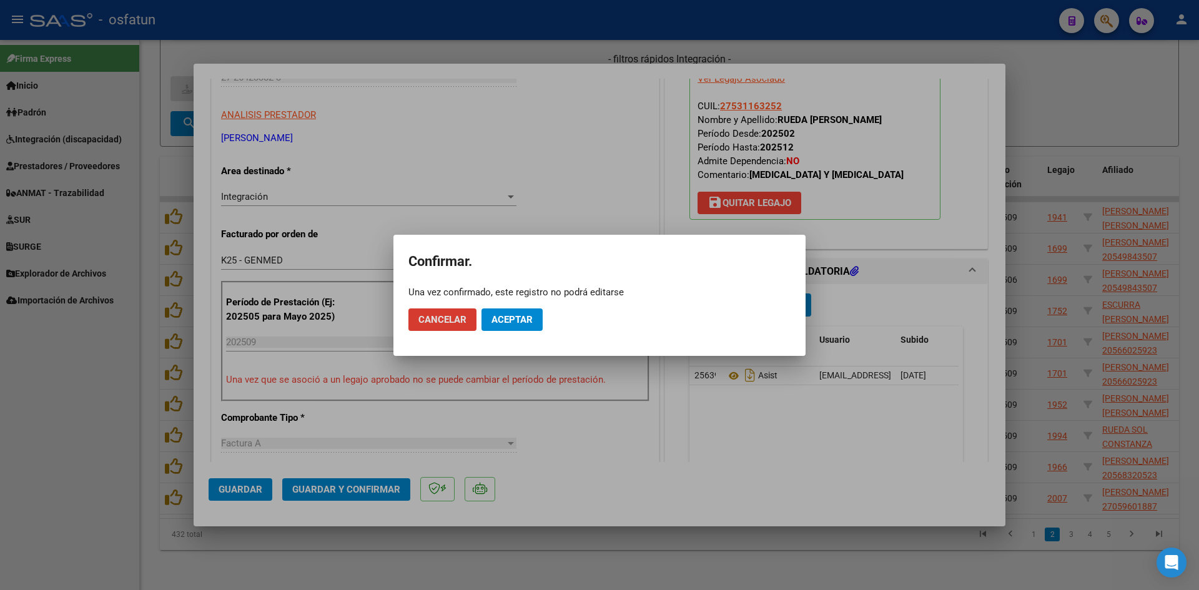
click at [527, 316] on span "Aceptar" at bounding box center [512, 319] width 41 height 11
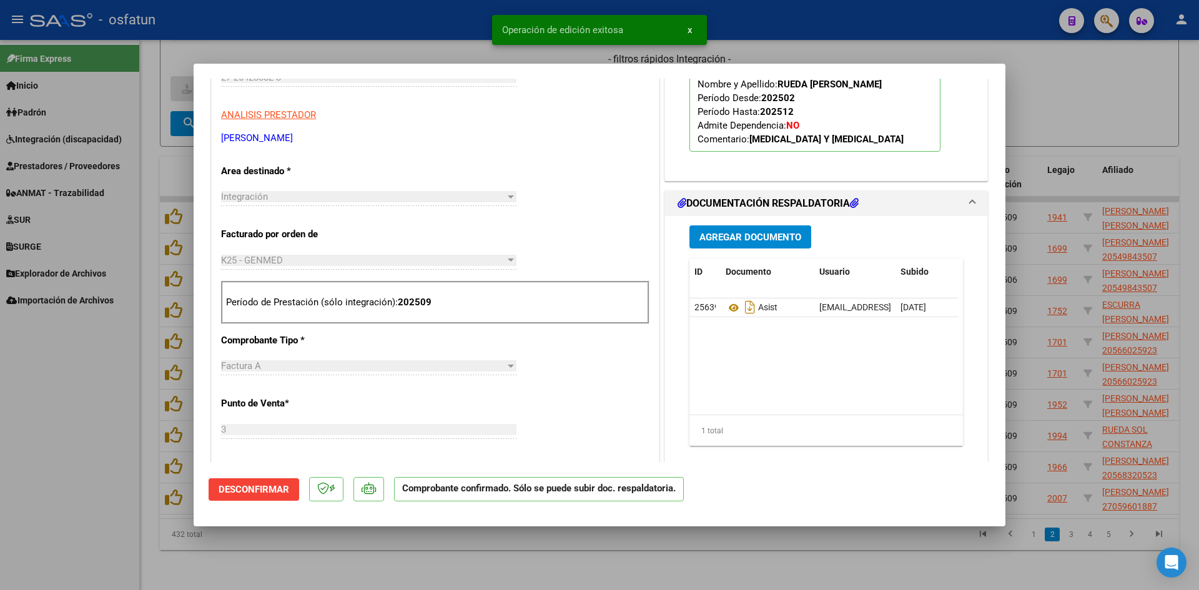
click at [457, 40] on div at bounding box center [599, 295] width 1199 height 590
type input "$ 0,00"
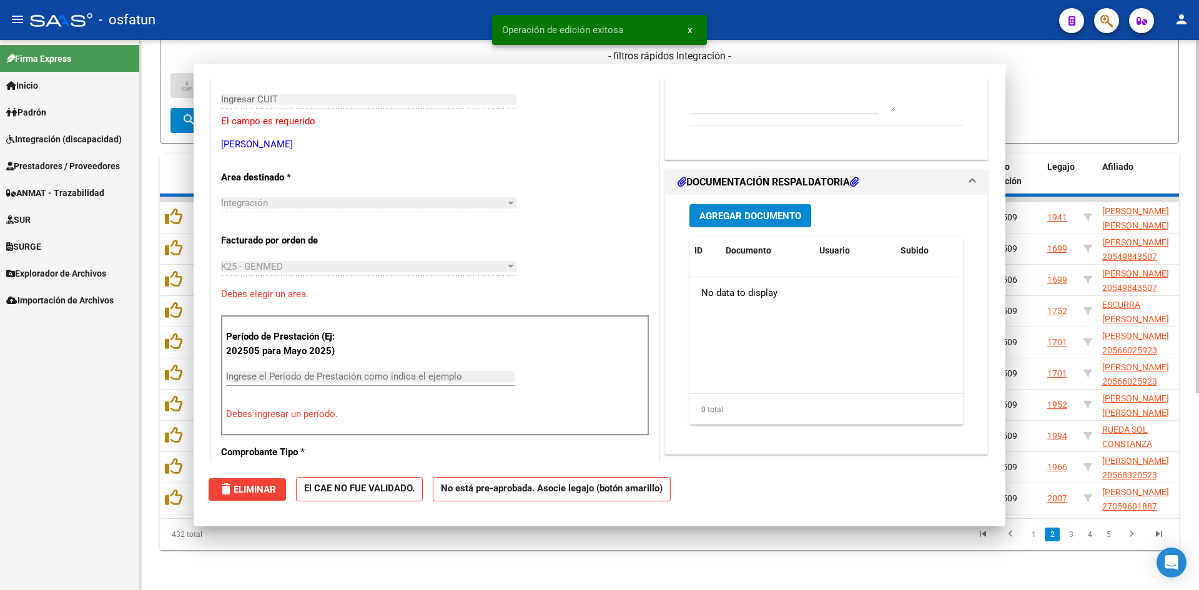
scroll to position [0, 0]
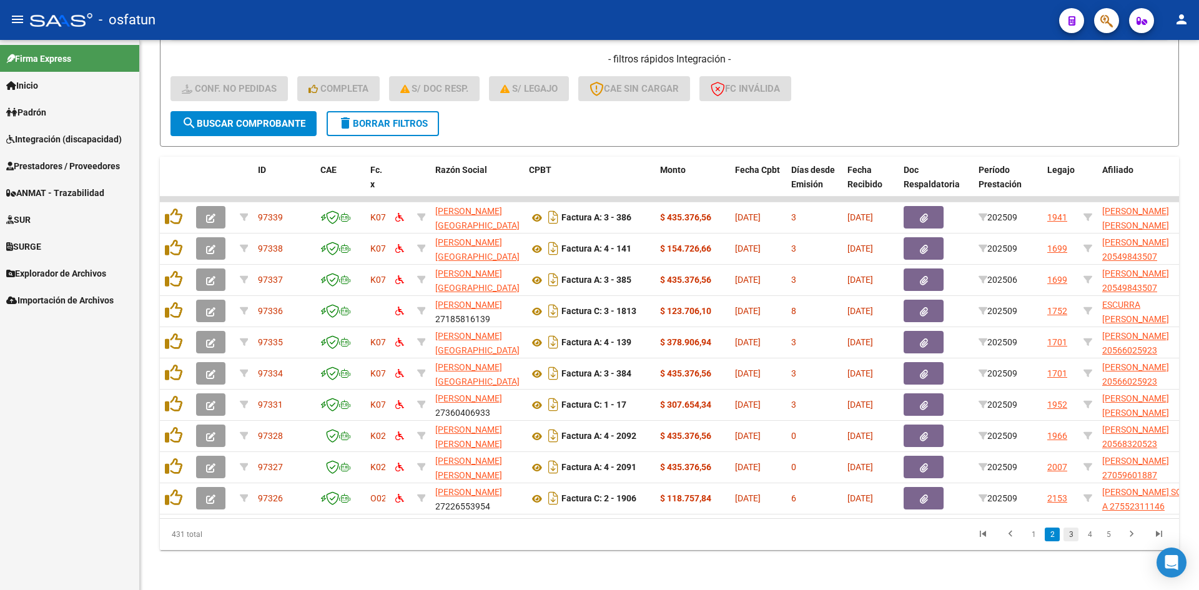
click at [1076, 537] on link "3" at bounding box center [1071, 535] width 15 height 14
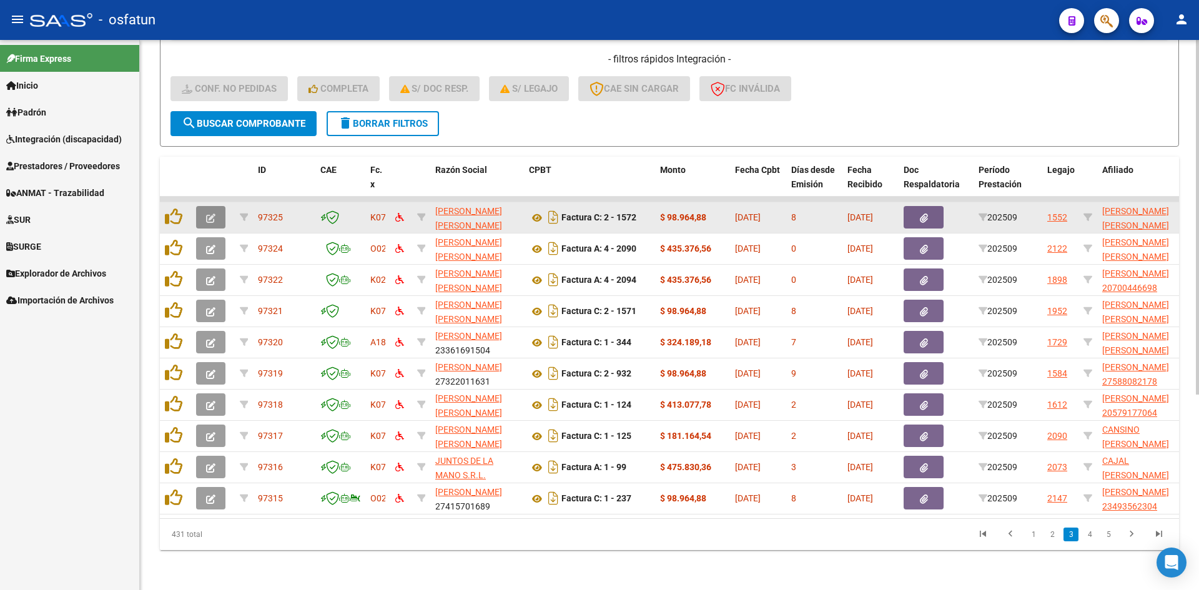
click at [213, 214] on icon "button" at bounding box center [210, 218] width 9 height 9
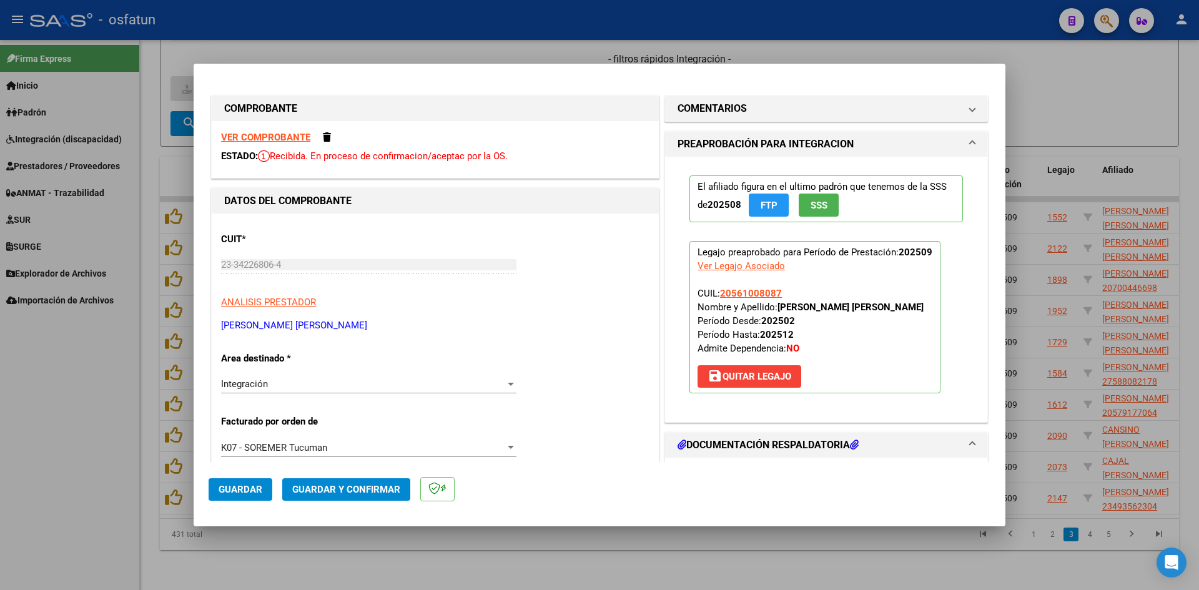
click at [279, 137] on strong "VER COMPROBANTE" at bounding box center [265, 137] width 89 height 11
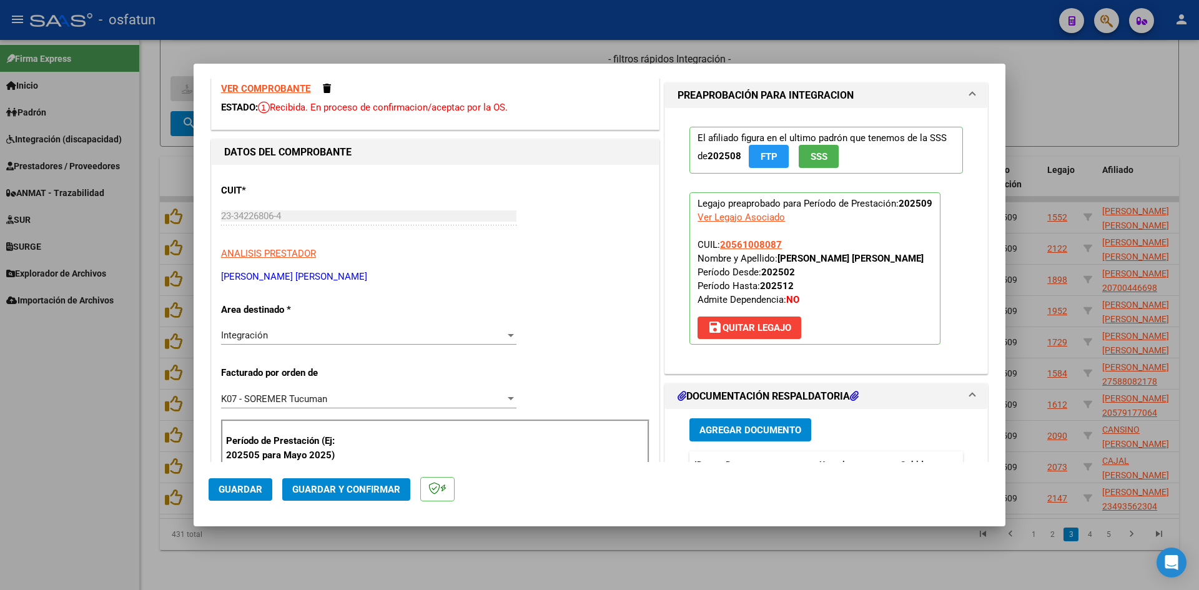
scroll to position [125, 0]
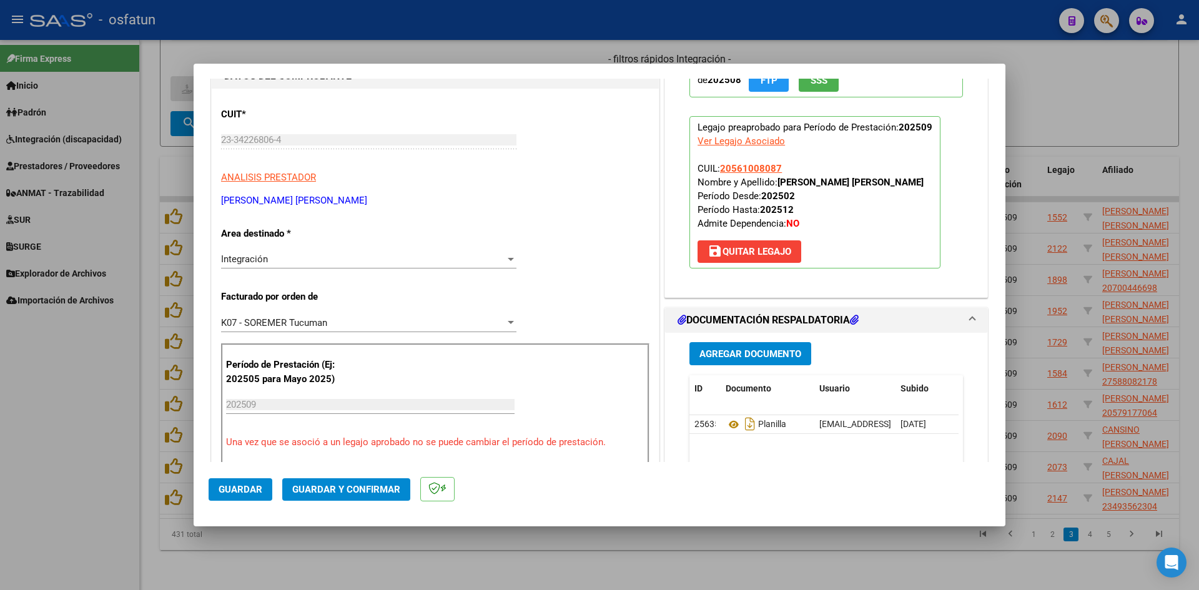
click at [359, 475] on mat-dialog-actions "Guardar Guardar y Confirmar" at bounding box center [600, 486] width 782 height 49
click at [364, 488] on span "Guardar y Confirmar" at bounding box center [346, 489] width 108 height 11
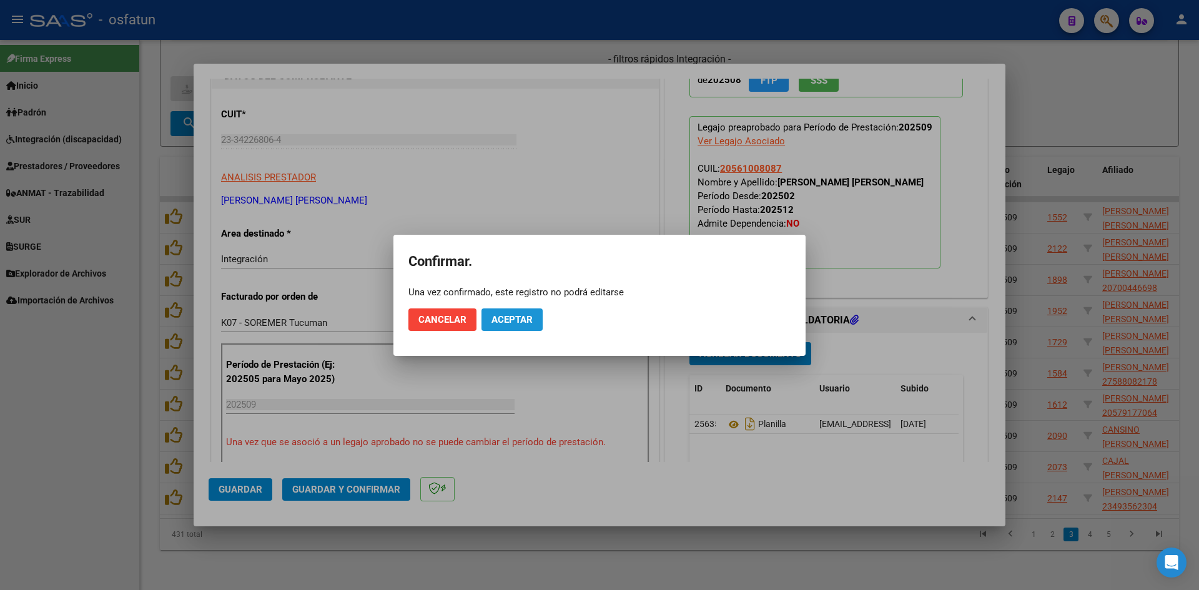
click at [505, 310] on button "Aceptar" at bounding box center [512, 320] width 61 height 22
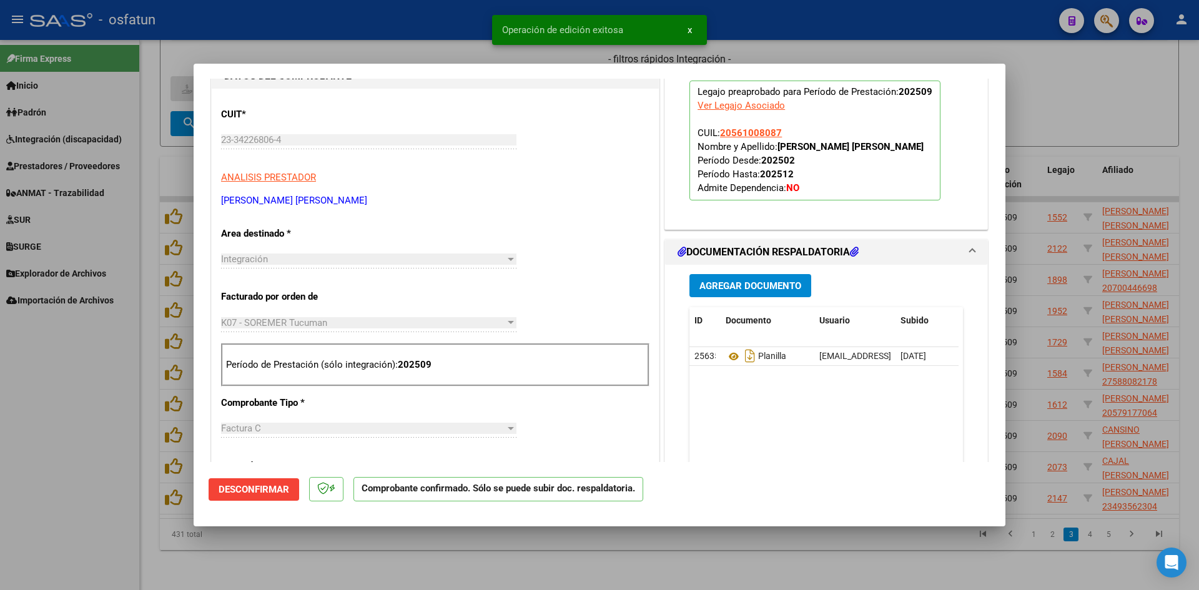
click at [425, 34] on div at bounding box center [599, 295] width 1199 height 590
type input "$ 0,00"
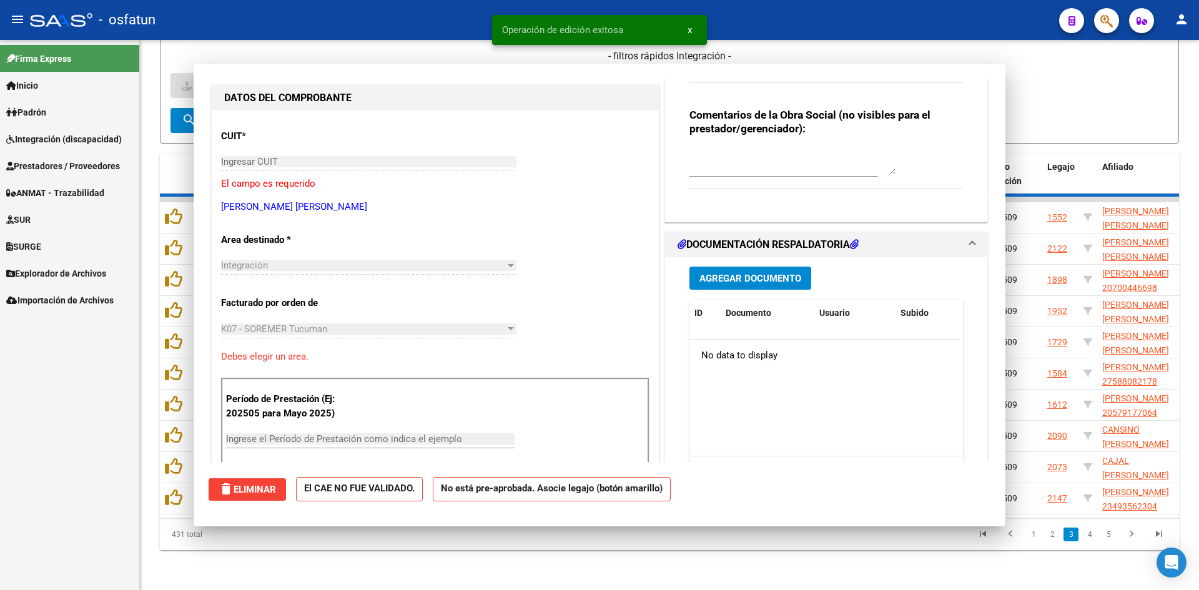
scroll to position [0, 0]
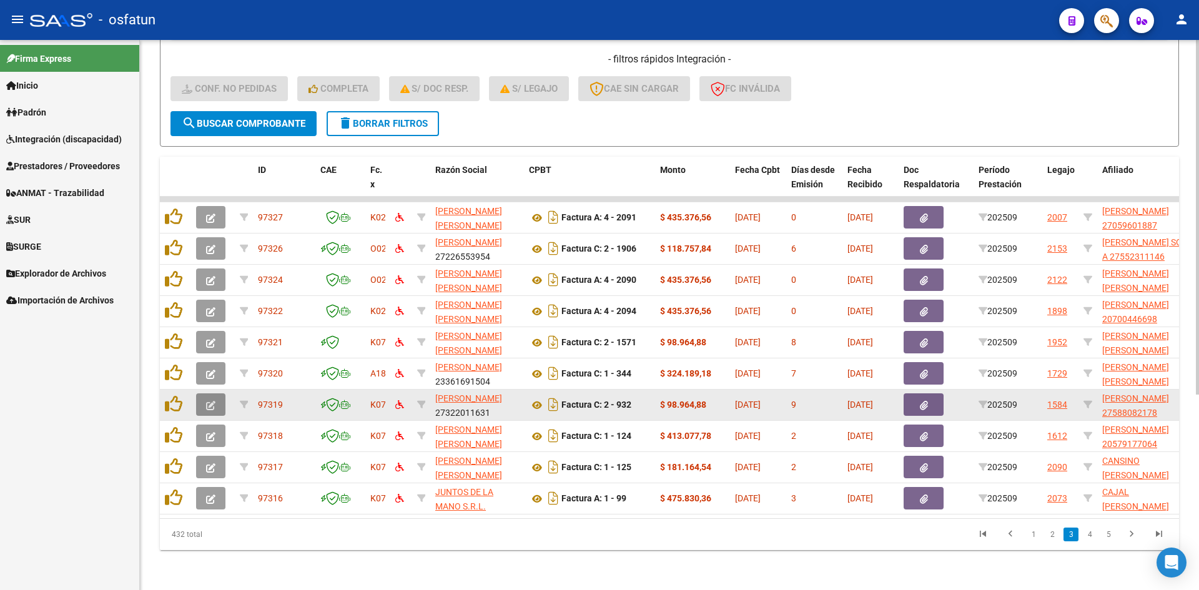
click at [215, 395] on button "button" at bounding box center [210, 405] width 29 height 22
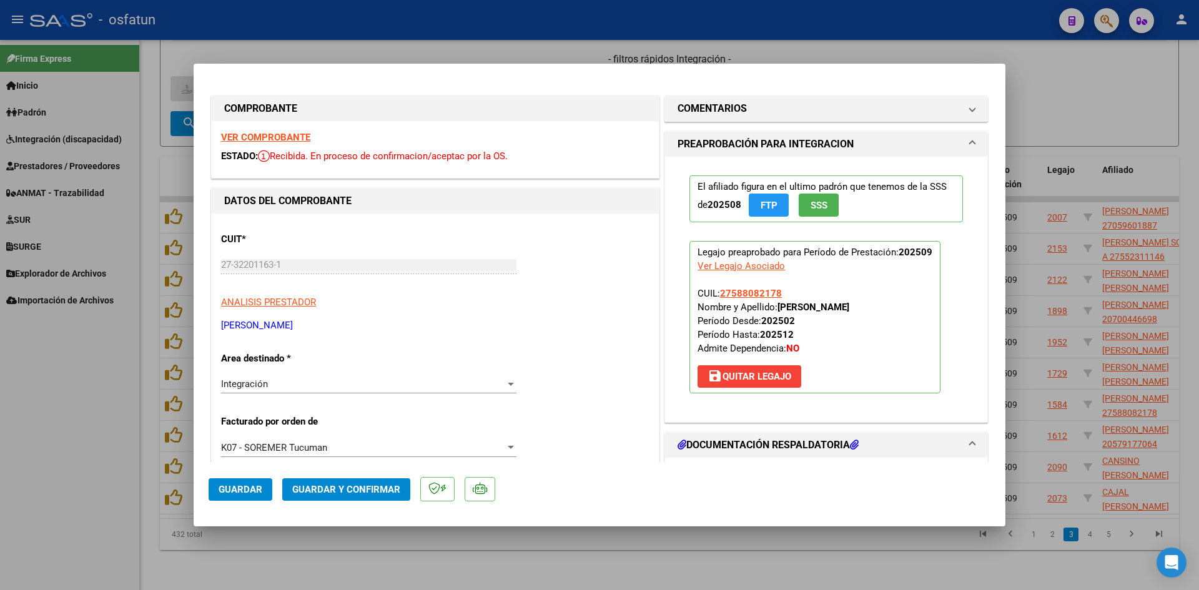
click at [273, 140] on strong "VER COMPROBANTE" at bounding box center [265, 137] width 89 height 11
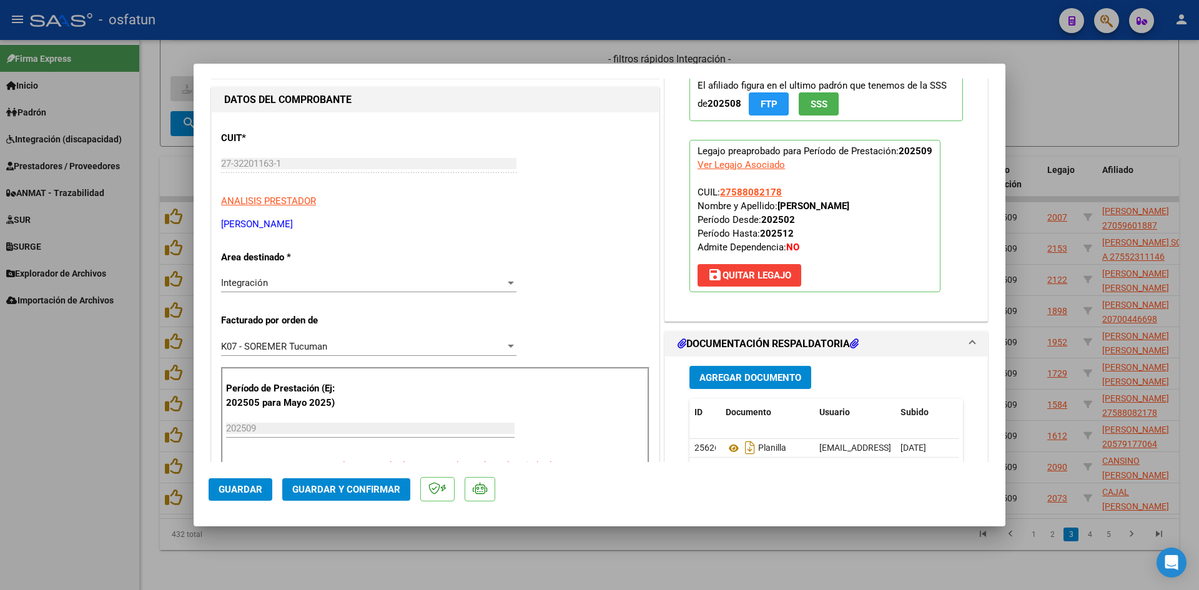
scroll to position [125, 0]
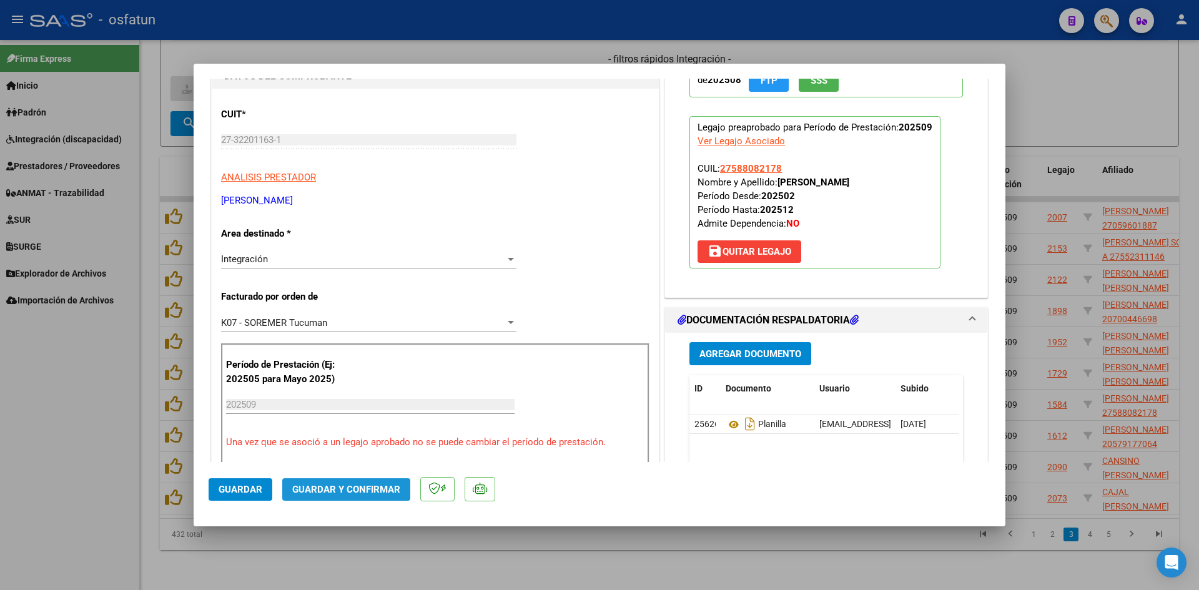
click at [351, 485] on span "Guardar y Confirmar" at bounding box center [346, 489] width 108 height 11
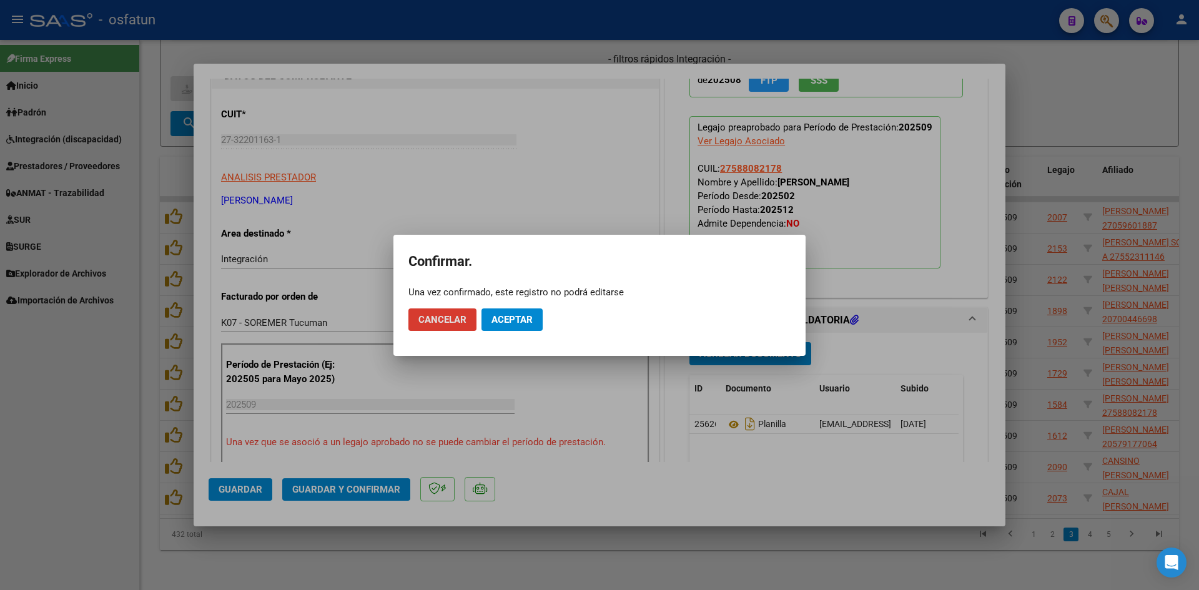
click at [532, 315] on span "Aceptar" at bounding box center [512, 319] width 41 height 11
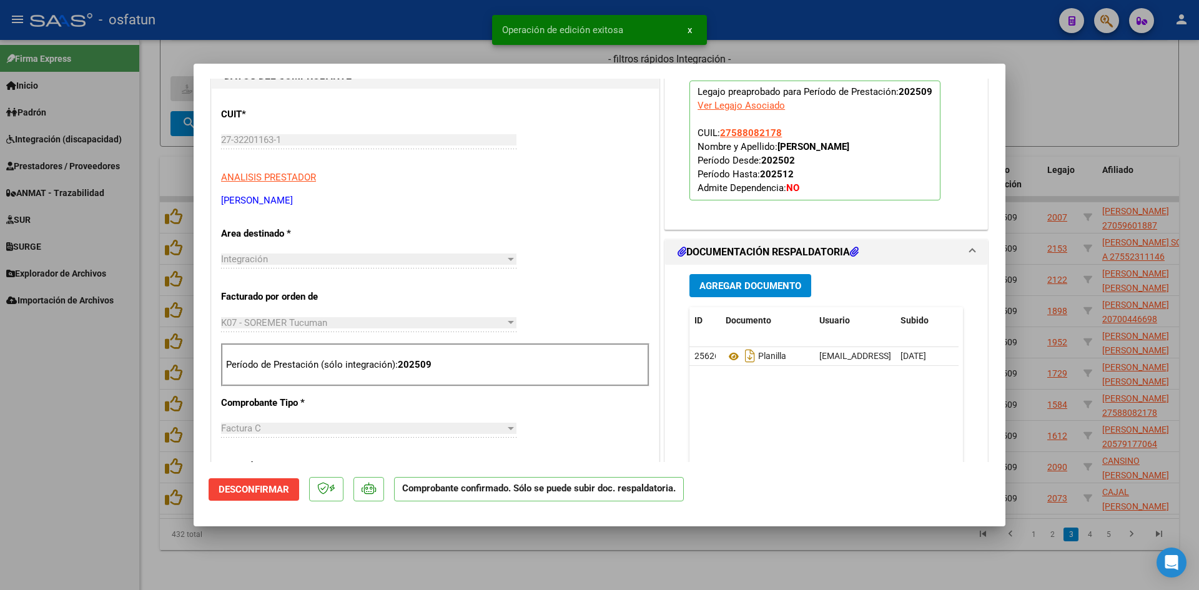
click at [468, 41] on div at bounding box center [599, 295] width 1199 height 590
type input "$ 0,00"
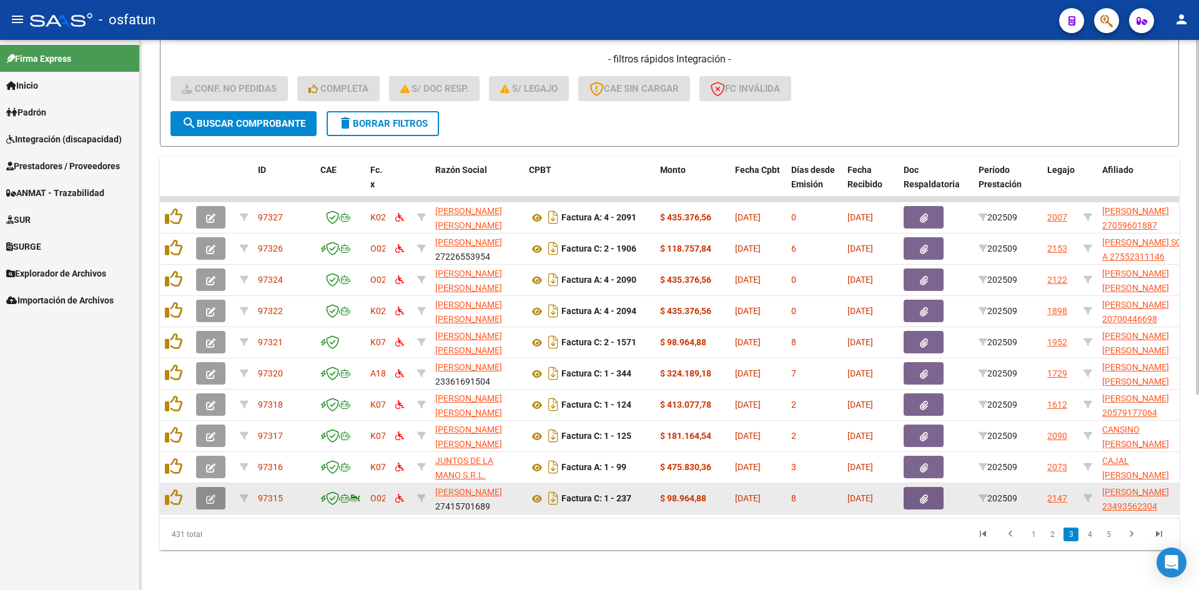
click at [219, 487] on button "button" at bounding box center [210, 498] width 29 height 22
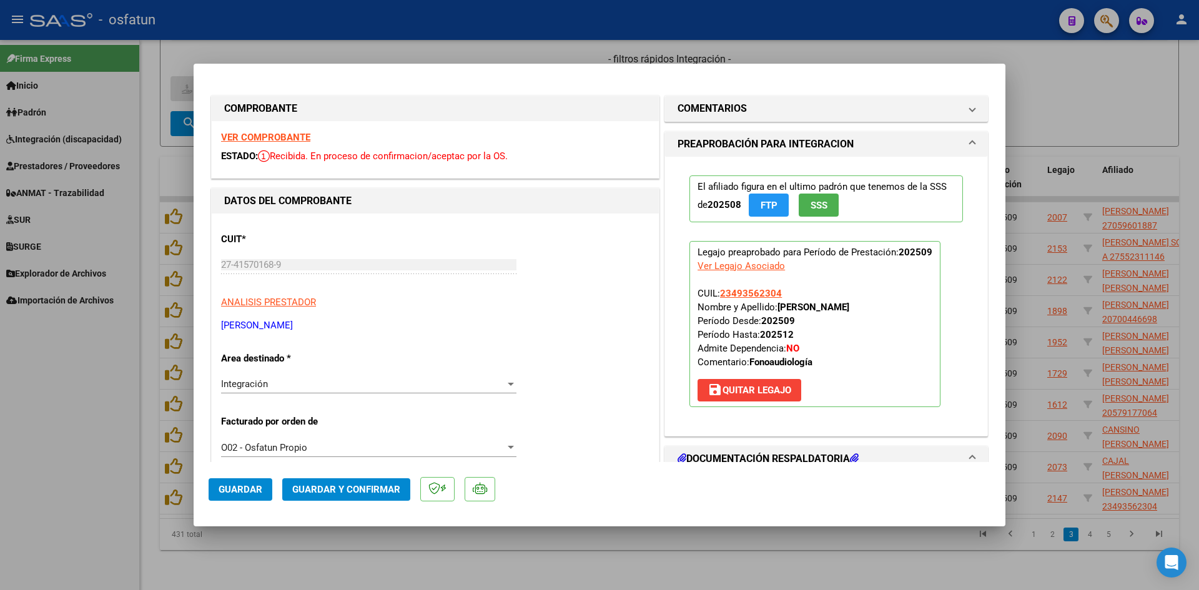
click at [279, 129] on div "VER COMPROBANTE ESTADO: Recibida. En proceso de confirmacion/aceptac por la OS." at bounding box center [435, 149] width 447 height 57
click at [282, 133] on strong "VER COMPROBANTE" at bounding box center [265, 137] width 89 height 11
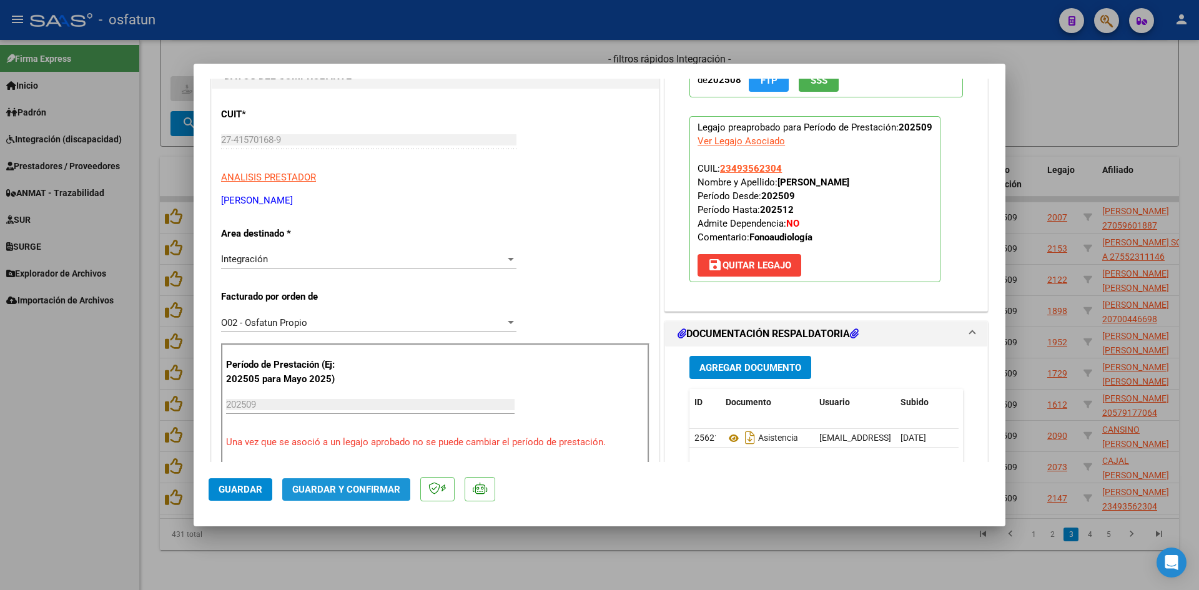
click at [385, 498] on button "Guardar y Confirmar" at bounding box center [346, 489] width 128 height 22
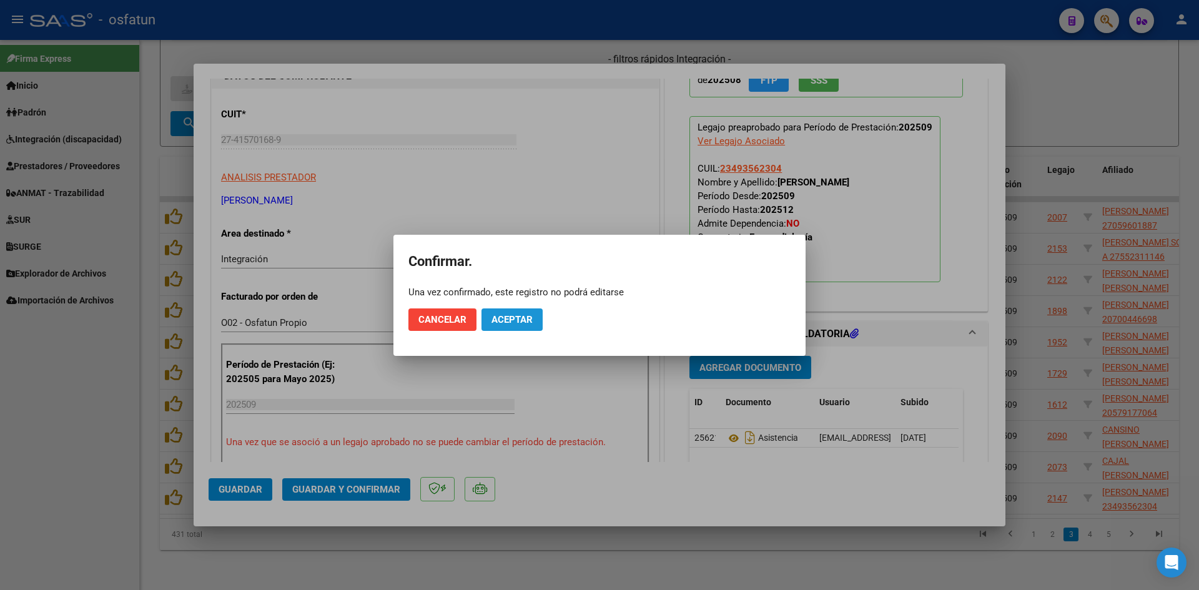
click at [538, 315] on button "Aceptar" at bounding box center [512, 320] width 61 height 22
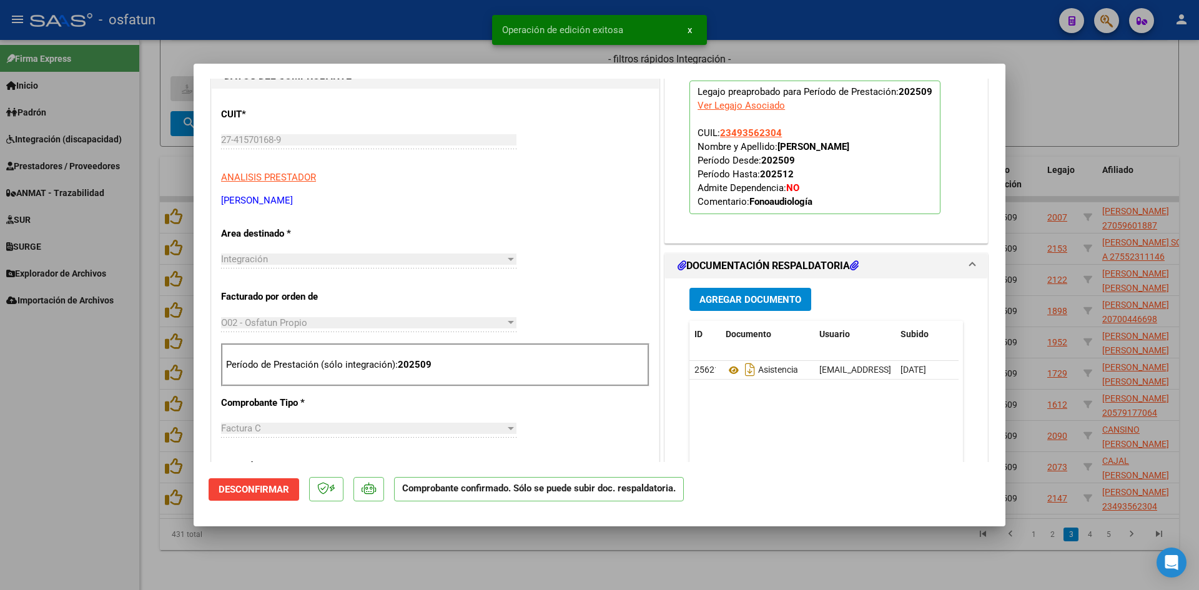
click at [430, 57] on div at bounding box center [599, 295] width 1199 height 590
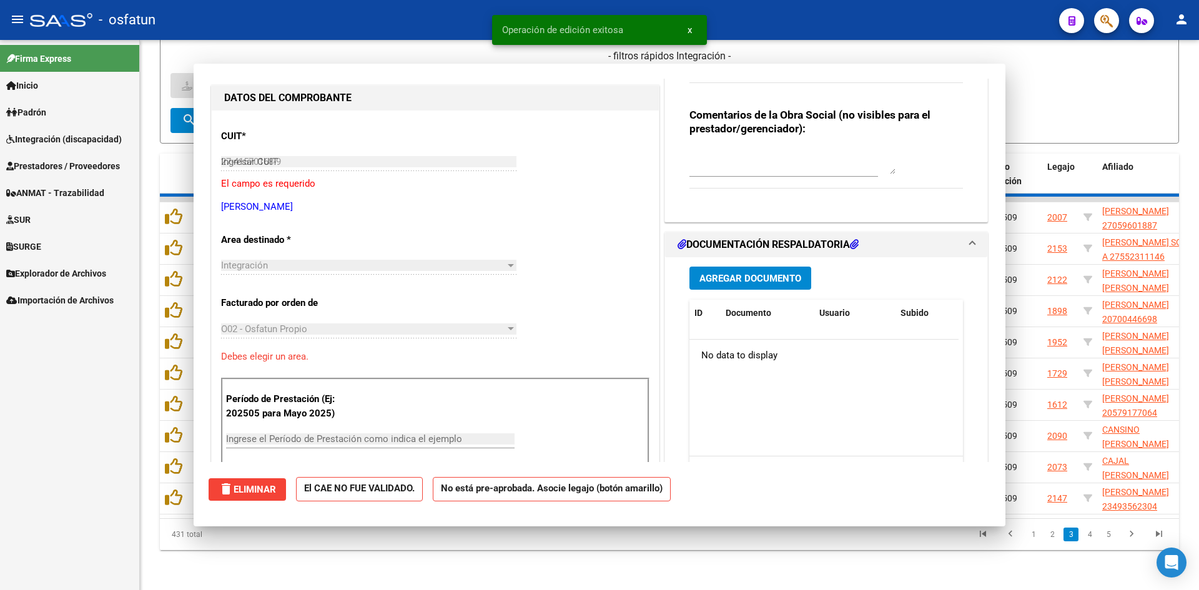
type input "$ 0,00"
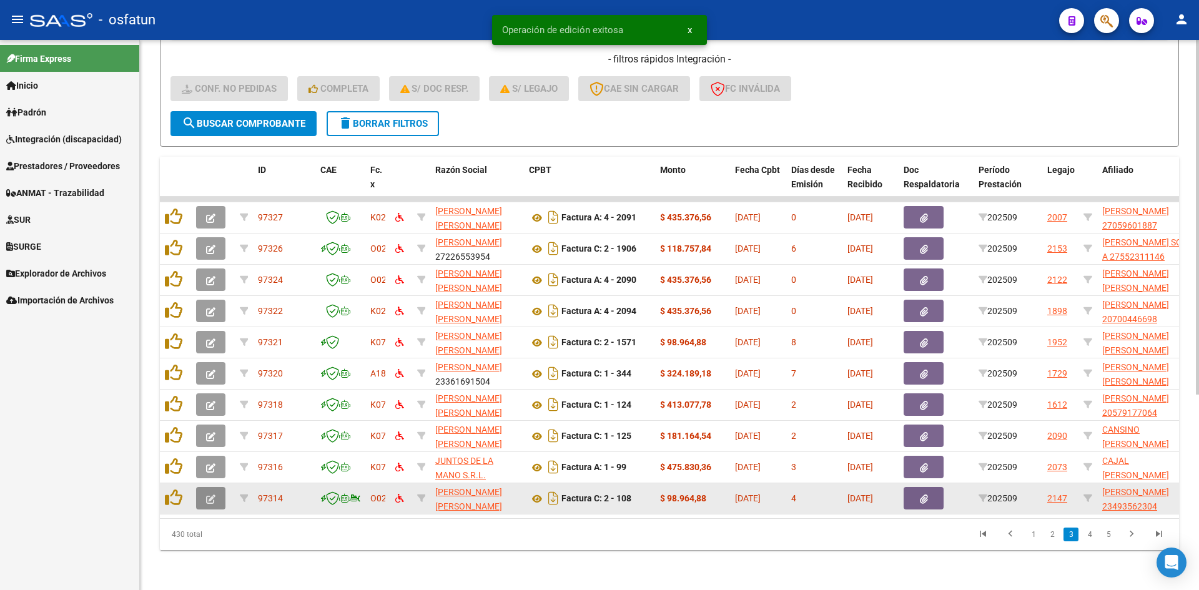
click at [210, 495] on icon "button" at bounding box center [210, 499] width 9 height 9
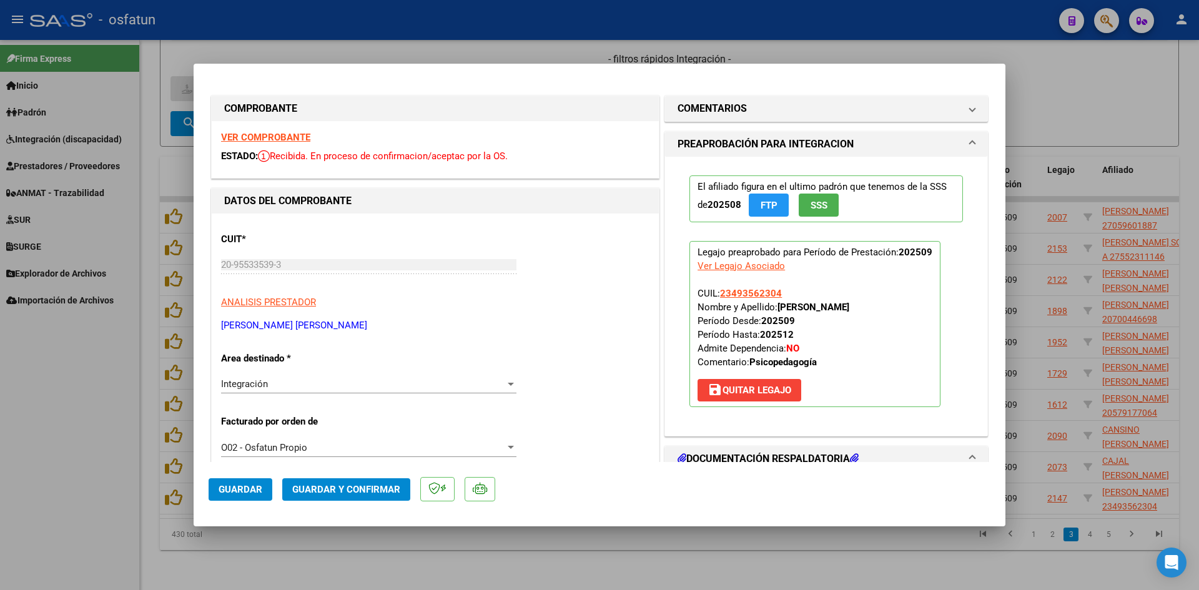
click at [282, 132] on strong "VER COMPROBANTE" at bounding box center [265, 137] width 89 height 11
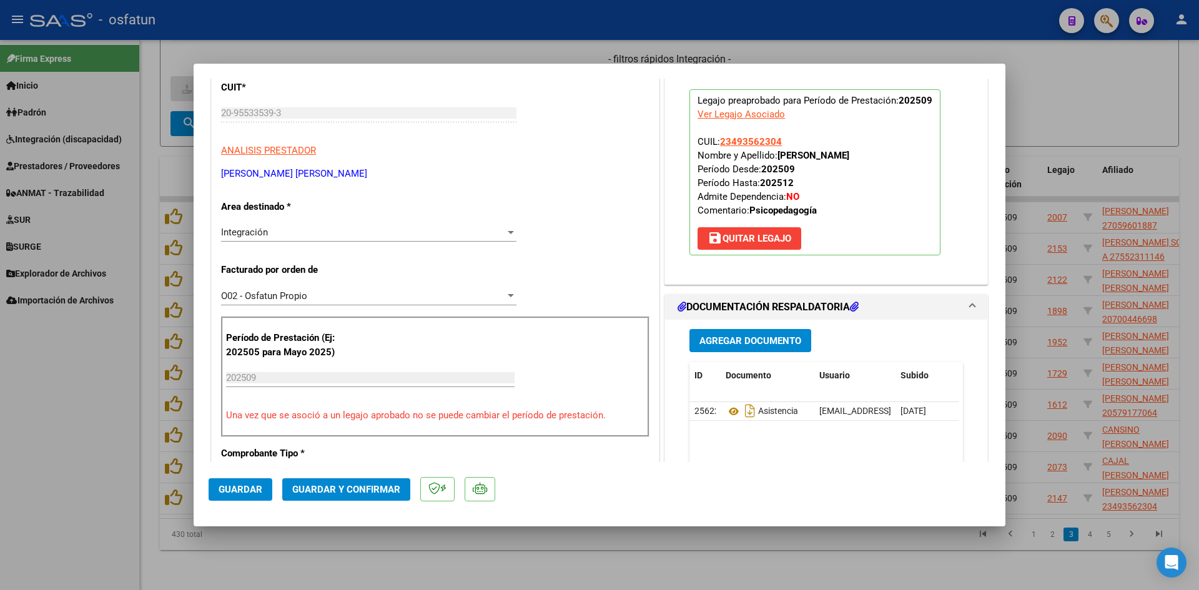
scroll to position [187, 0]
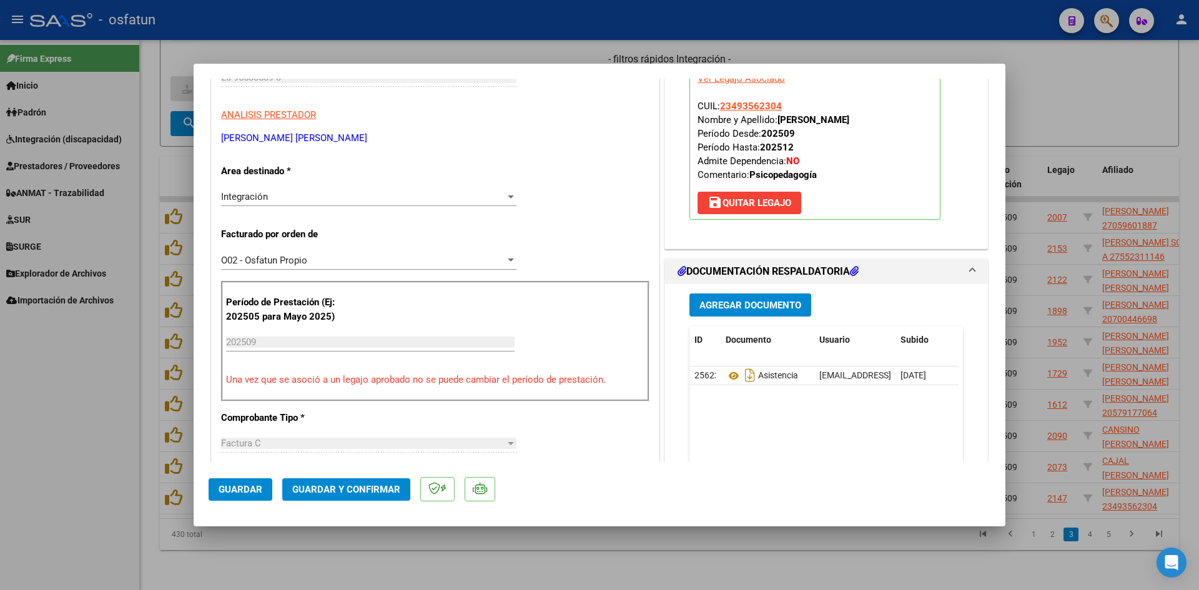
click at [309, 489] on span "Guardar y Confirmar" at bounding box center [346, 489] width 108 height 11
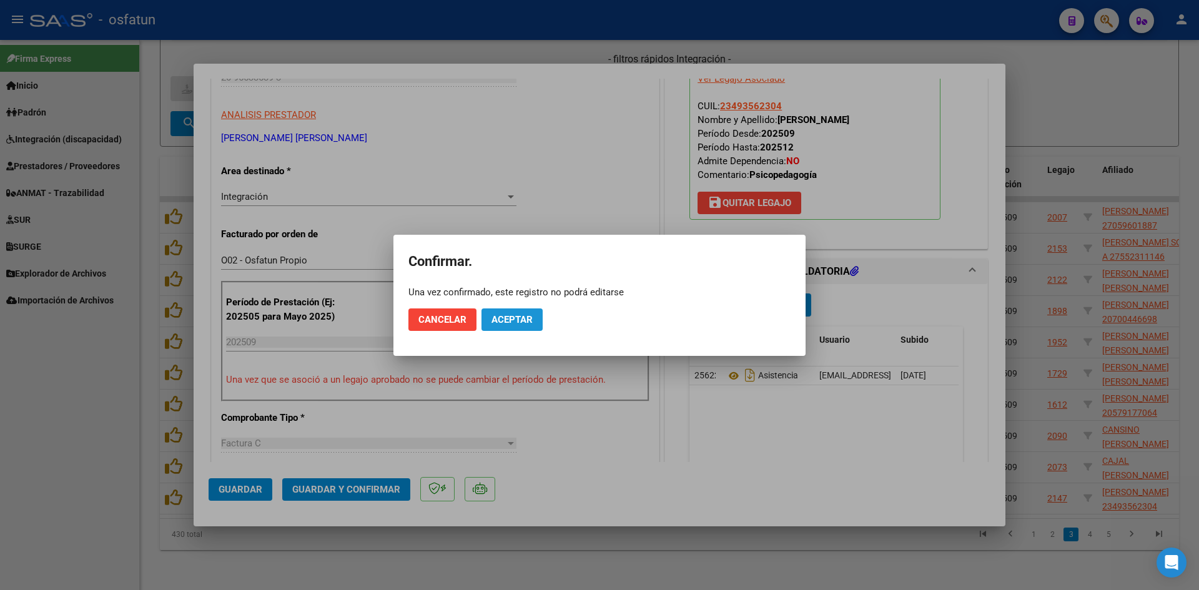
click at [535, 314] on button "Aceptar" at bounding box center [512, 320] width 61 height 22
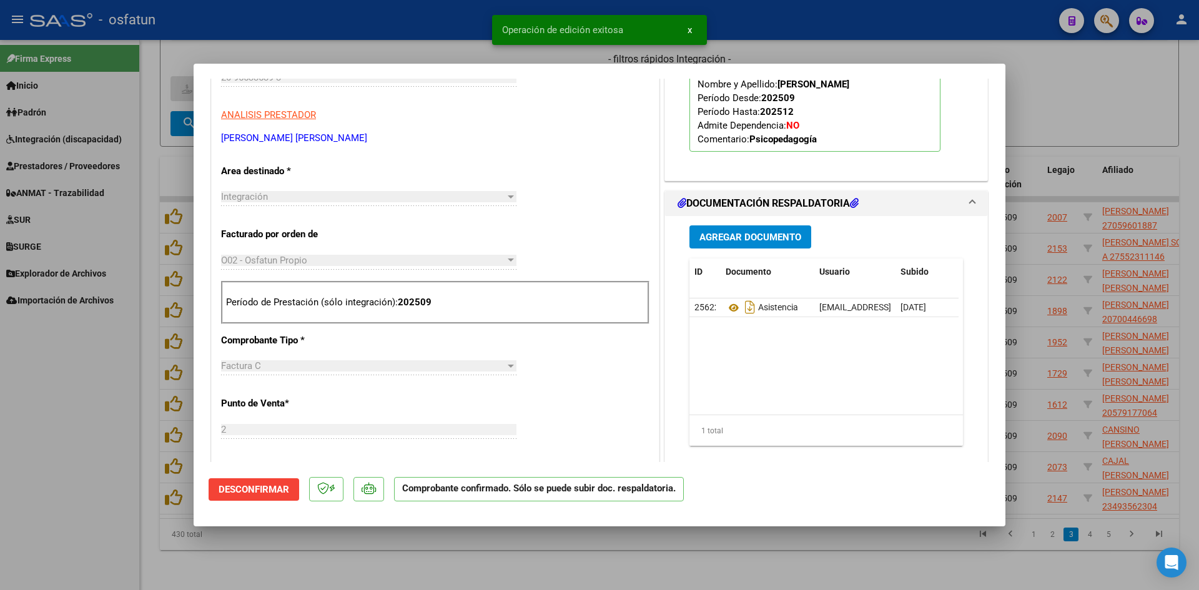
click at [421, 32] on div at bounding box center [599, 295] width 1199 height 590
type input "$ 0,00"
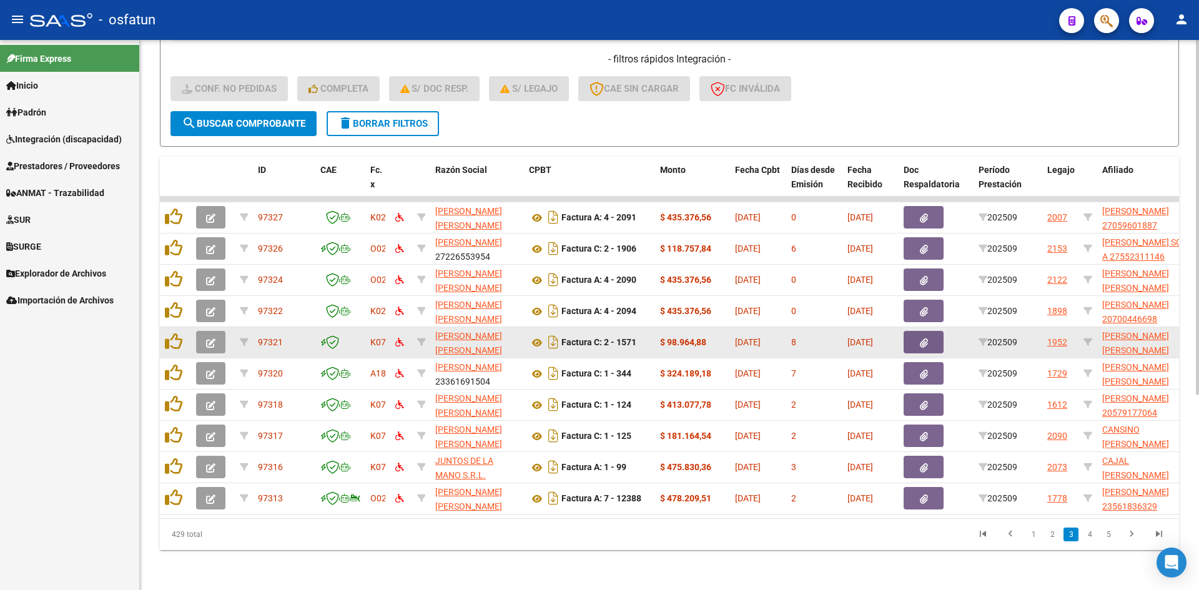
click at [205, 334] on button "button" at bounding box center [210, 342] width 29 height 22
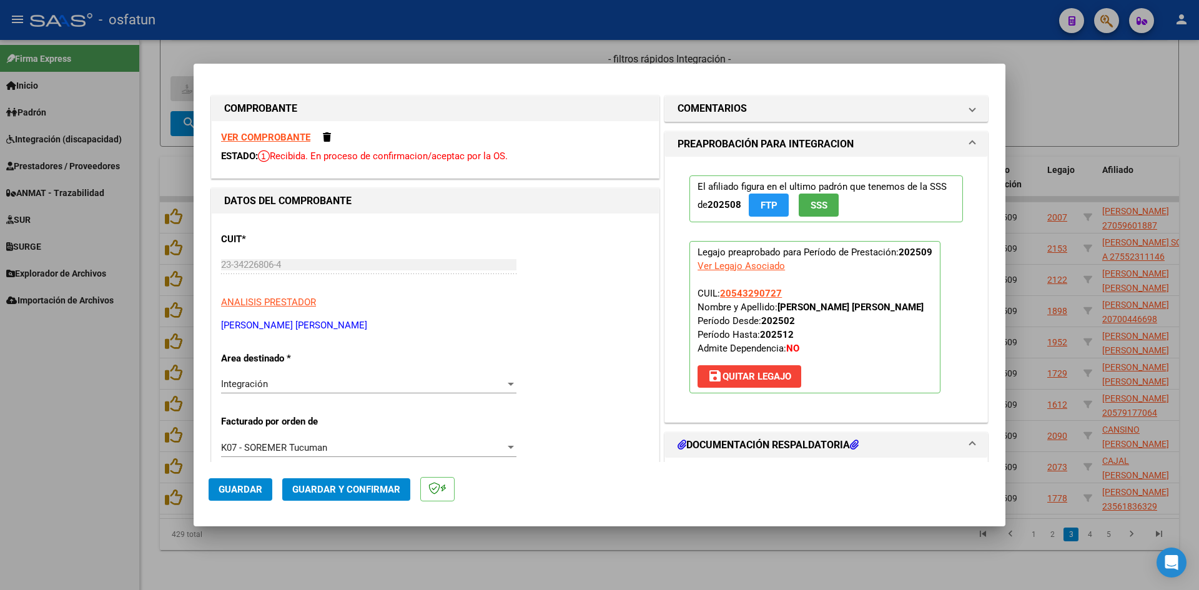
click at [571, 24] on div at bounding box center [599, 295] width 1199 height 590
type input "$ 0,00"
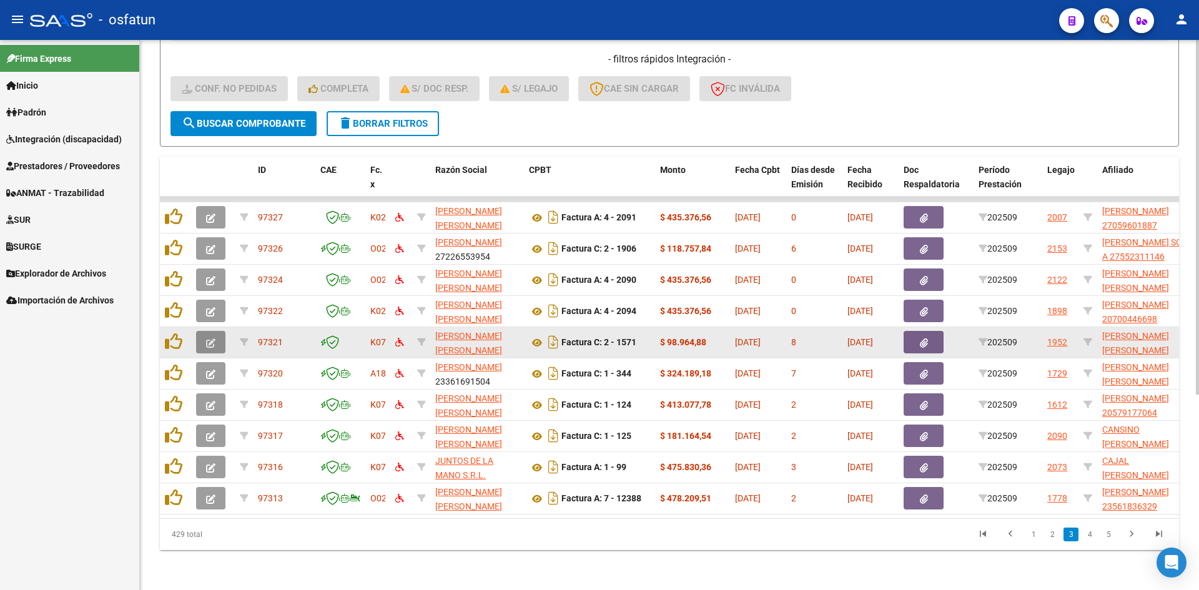
click at [224, 331] on button "button" at bounding box center [210, 342] width 29 height 22
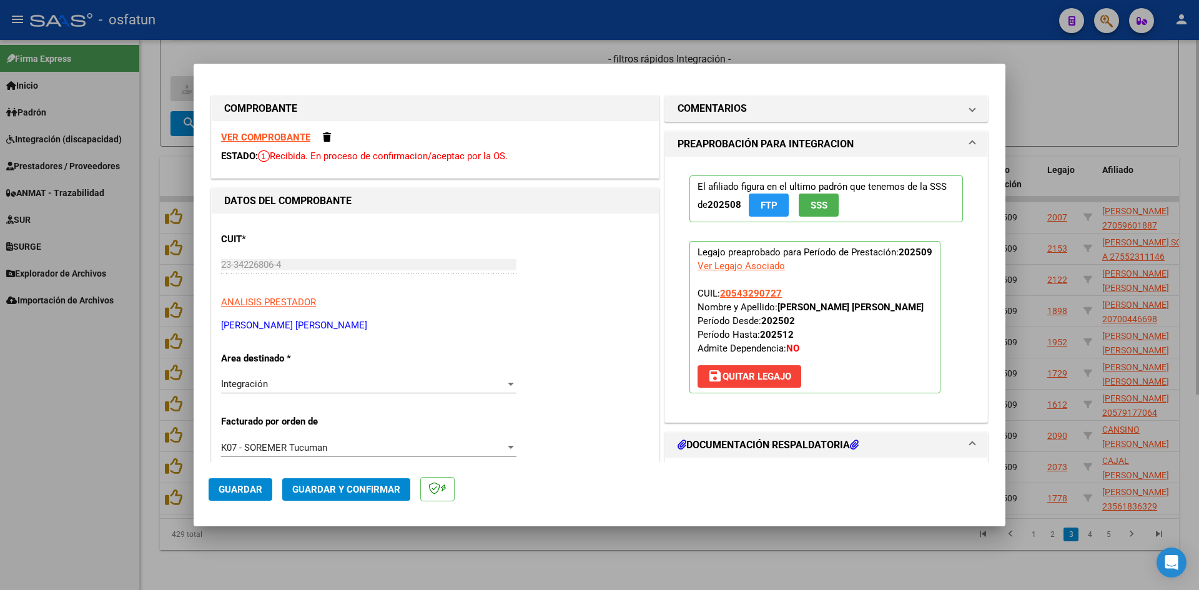
click at [389, 49] on div at bounding box center [599, 295] width 1199 height 590
type input "$ 0,00"
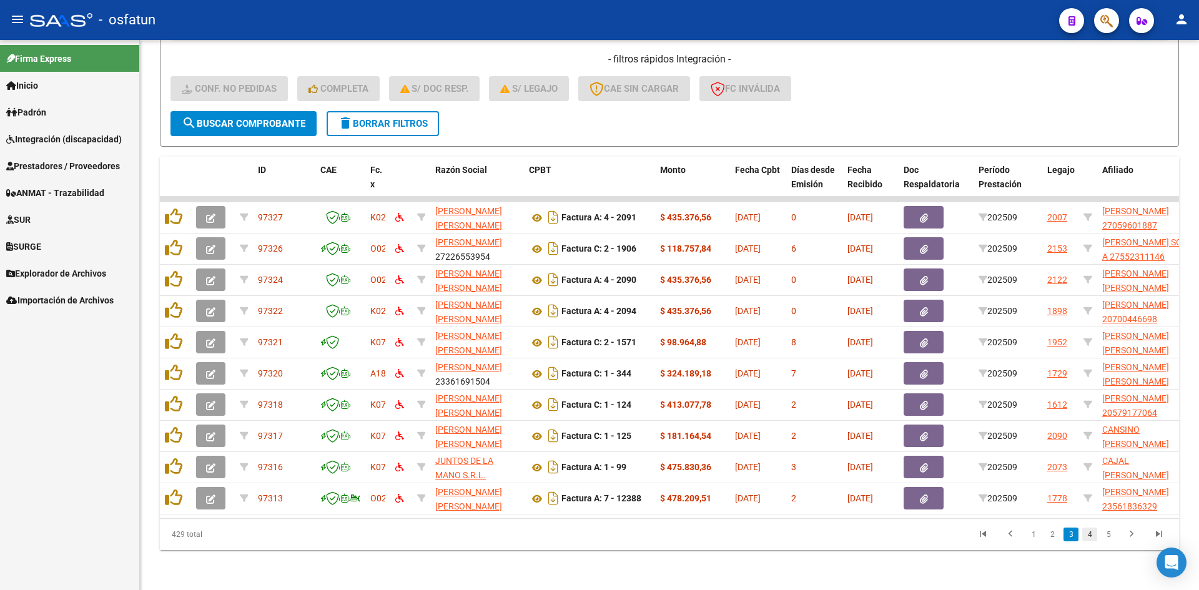
click at [1084, 528] on link "4" at bounding box center [1089, 535] width 15 height 14
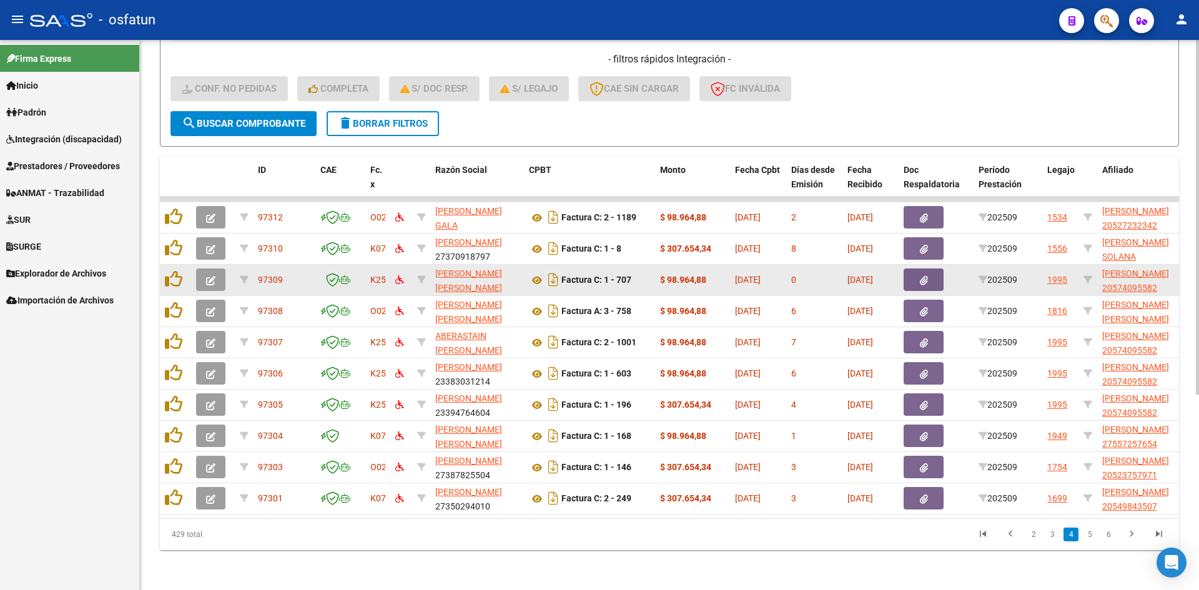
click at [204, 274] on button "button" at bounding box center [210, 280] width 29 height 22
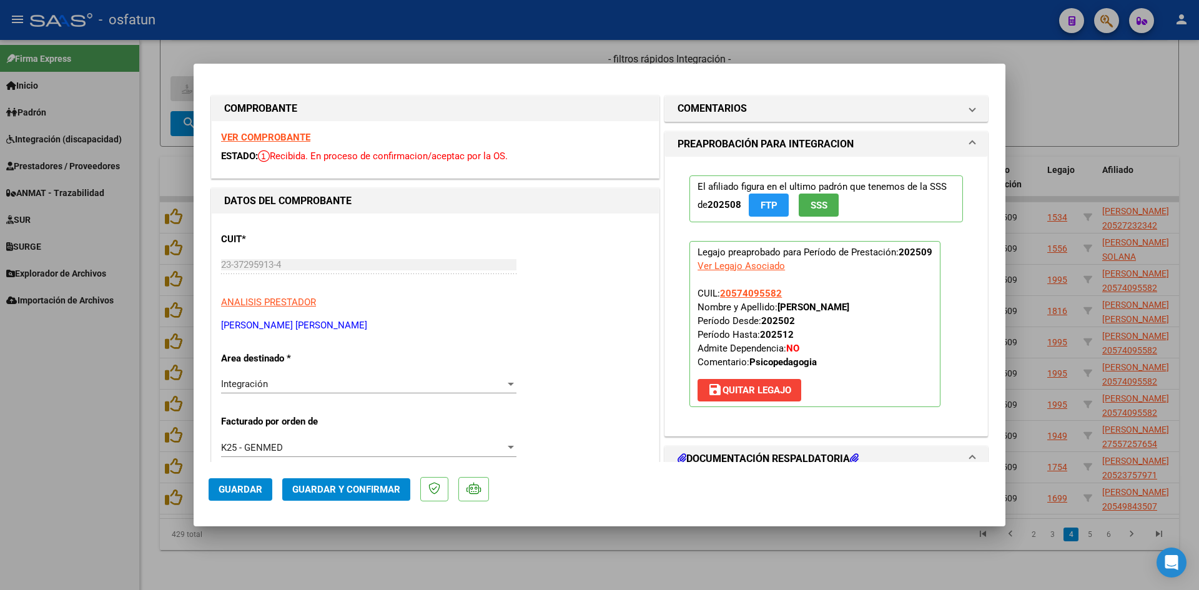
click at [284, 136] on strong "VER COMPROBANTE" at bounding box center [265, 137] width 89 height 11
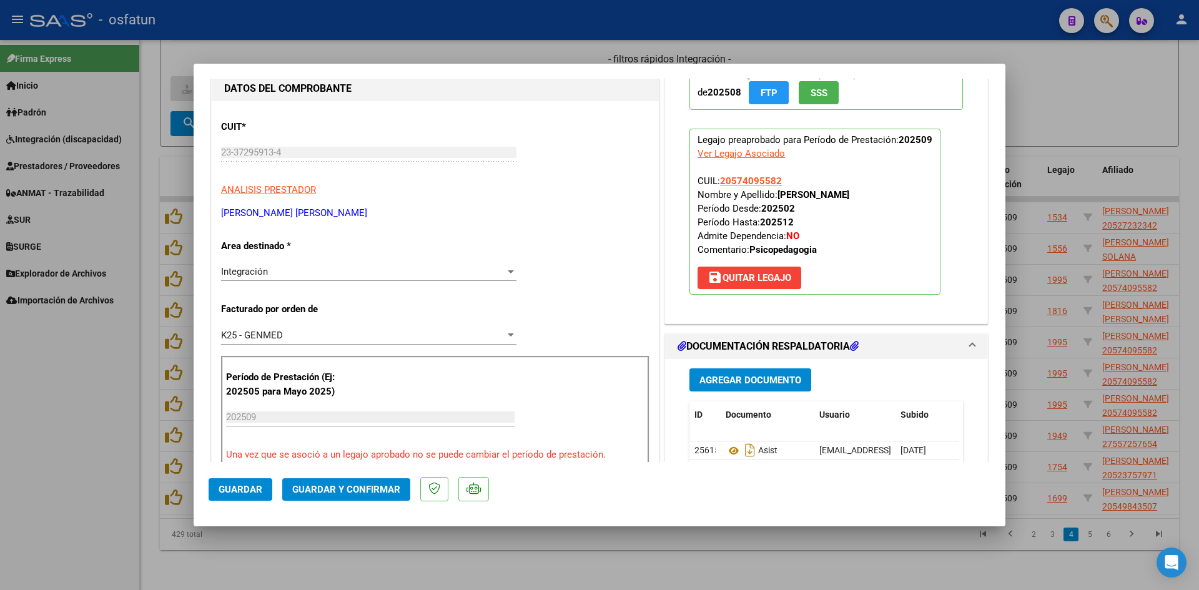
scroll to position [125, 0]
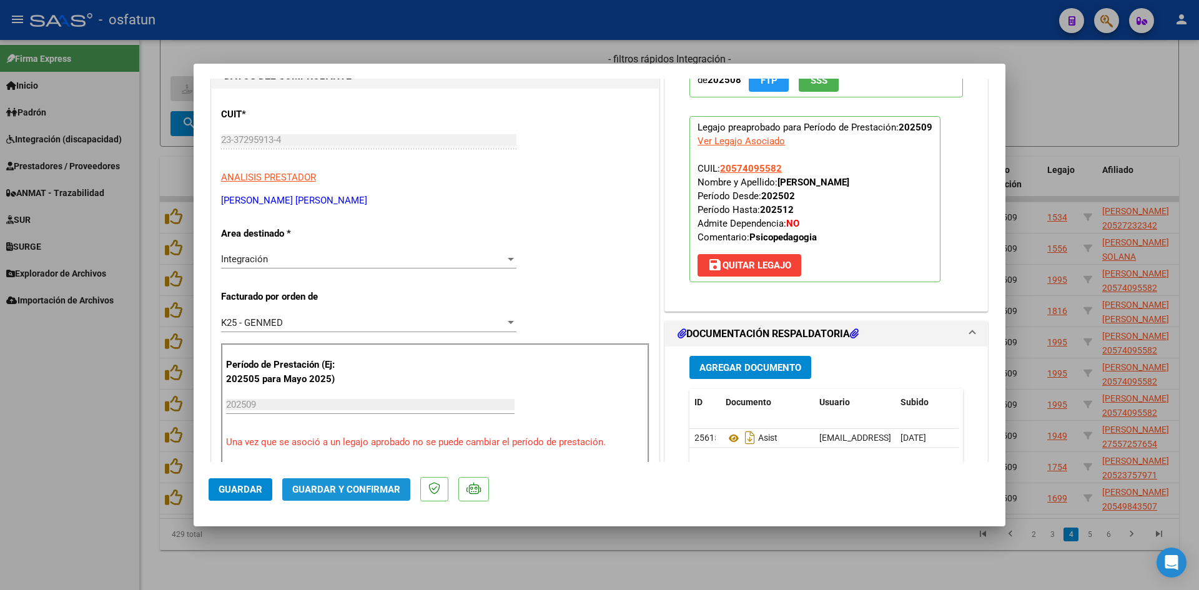
click at [350, 489] on span "Guardar y Confirmar" at bounding box center [346, 489] width 108 height 11
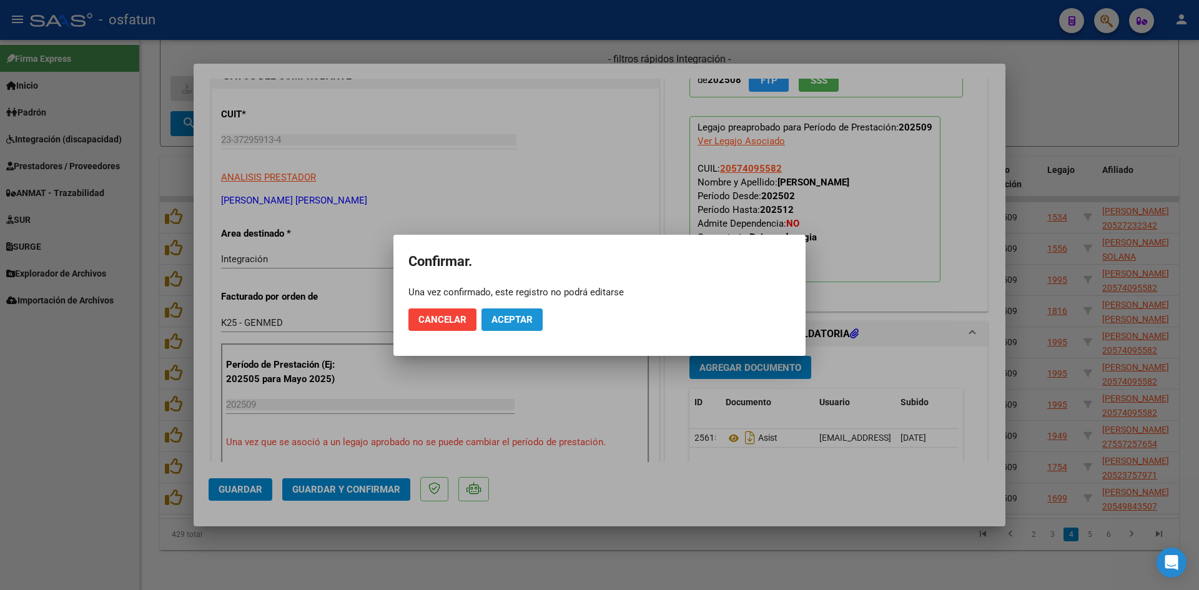
click at [523, 325] on button "Aceptar" at bounding box center [512, 320] width 61 height 22
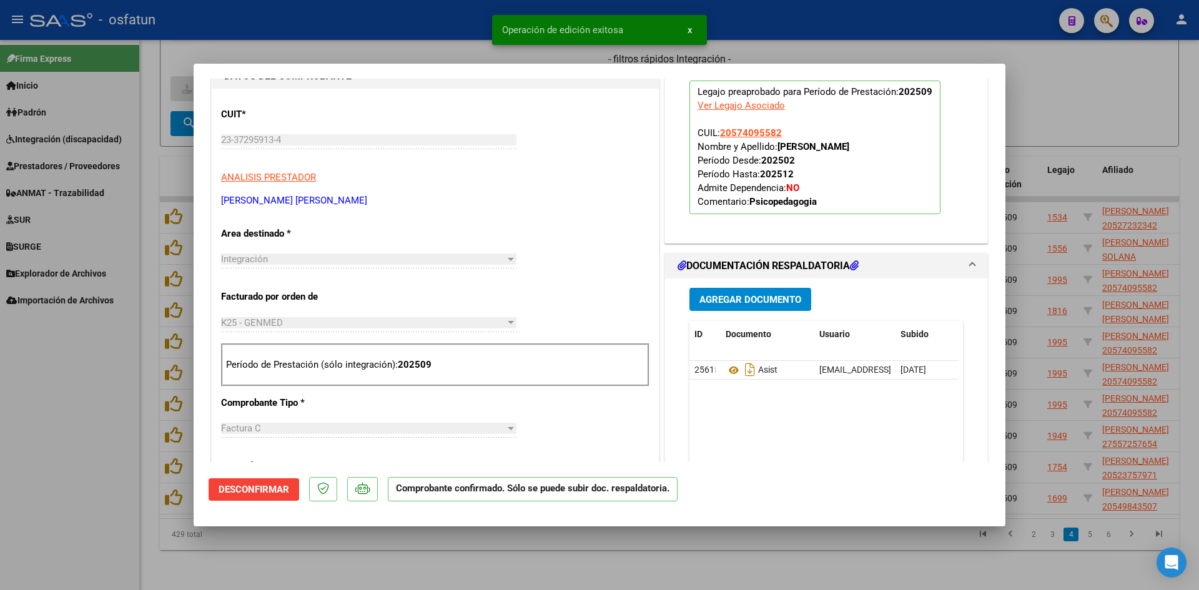
click at [438, 52] on div at bounding box center [599, 295] width 1199 height 590
type input "$ 0,00"
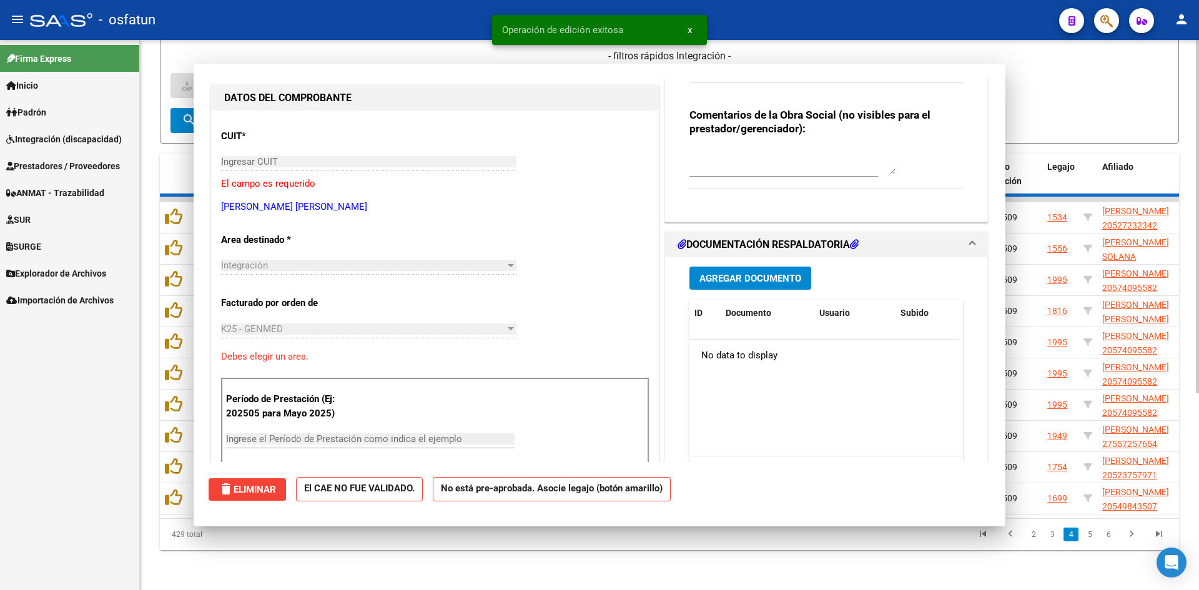
scroll to position [0, 0]
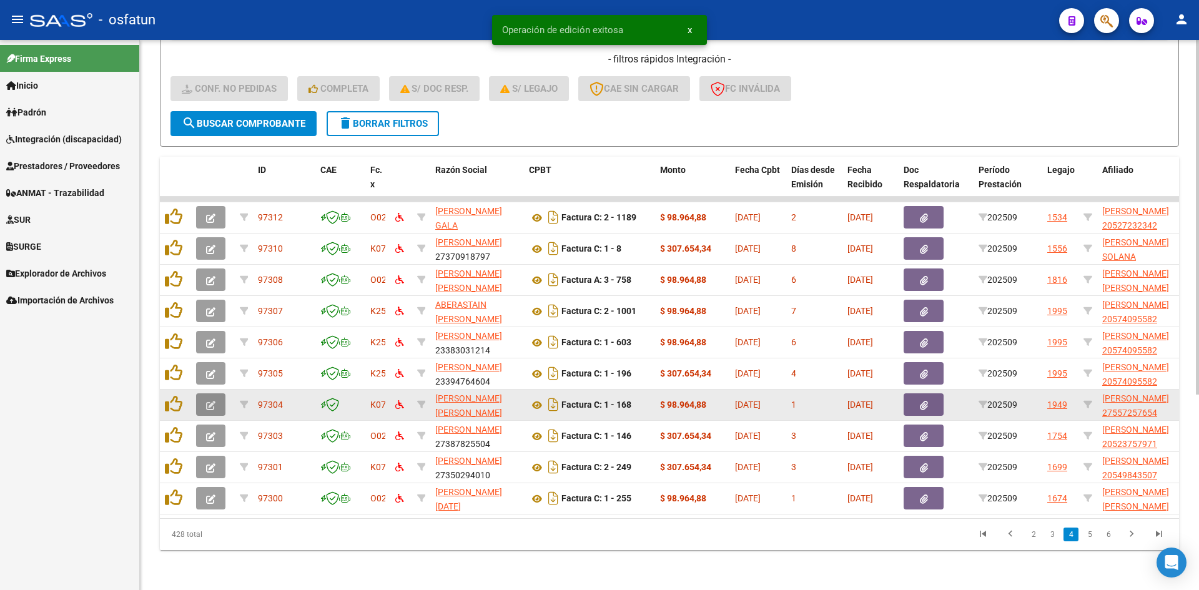
click at [219, 395] on button "button" at bounding box center [210, 405] width 29 height 22
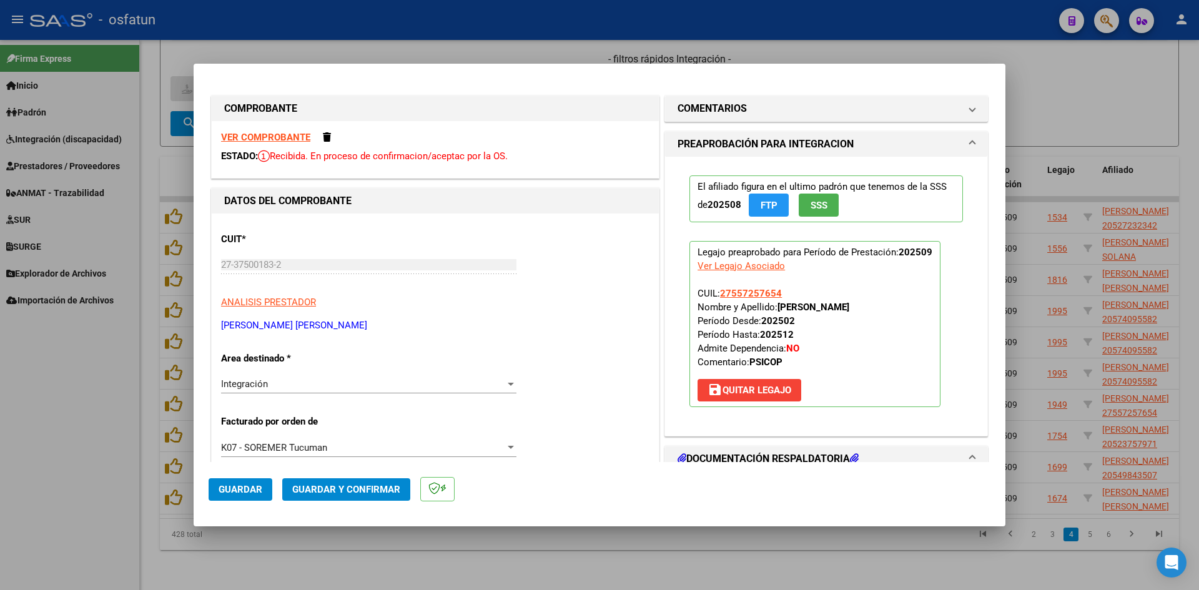
click at [368, 9] on div at bounding box center [599, 295] width 1199 height 590
type input "$ 0,00"
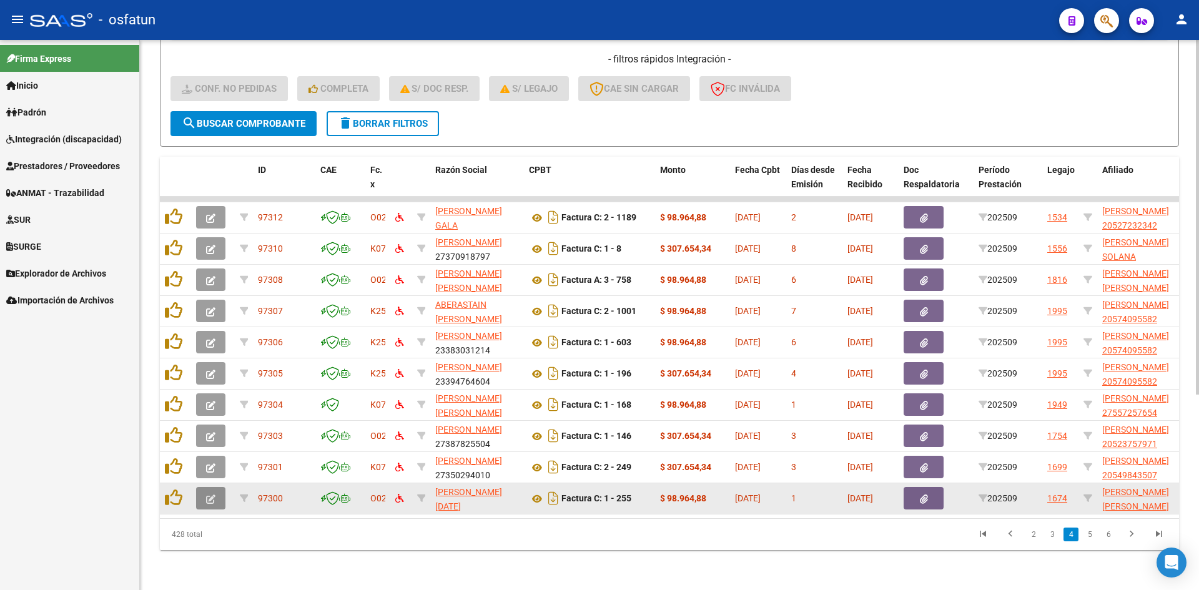
click at [217, 488] on button "button" at bounding box center [210, 498] width 29 height 22
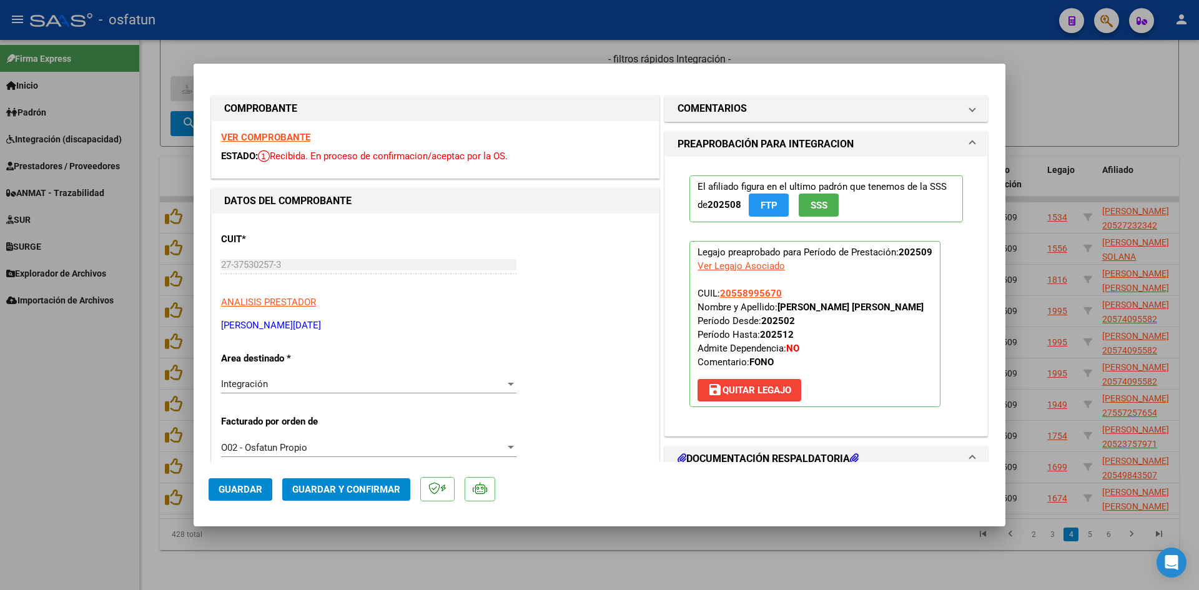
click at [298, 136] on strong "VER COMPROBANTE" at bounding box center [265, 137] width 89 height 11
click at [423, 37] on div at bounding box center [599, 295] width 1199 height 590
type input "$ 0,00"
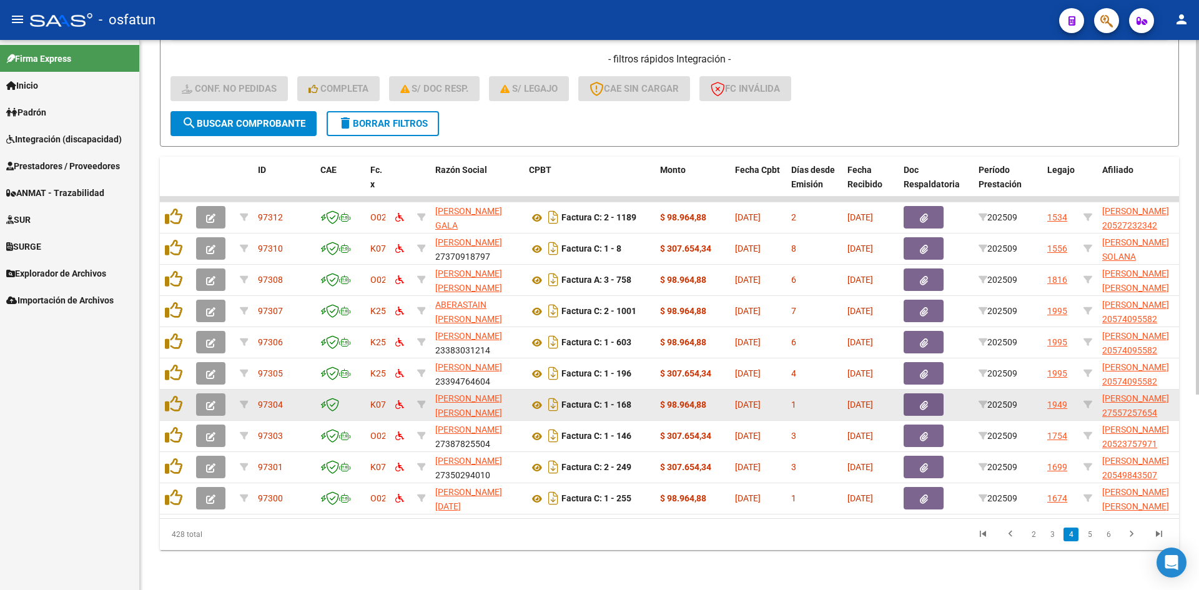
click at [218, 394] on button "button" at bounding box center [210, 405] width 29 height 22
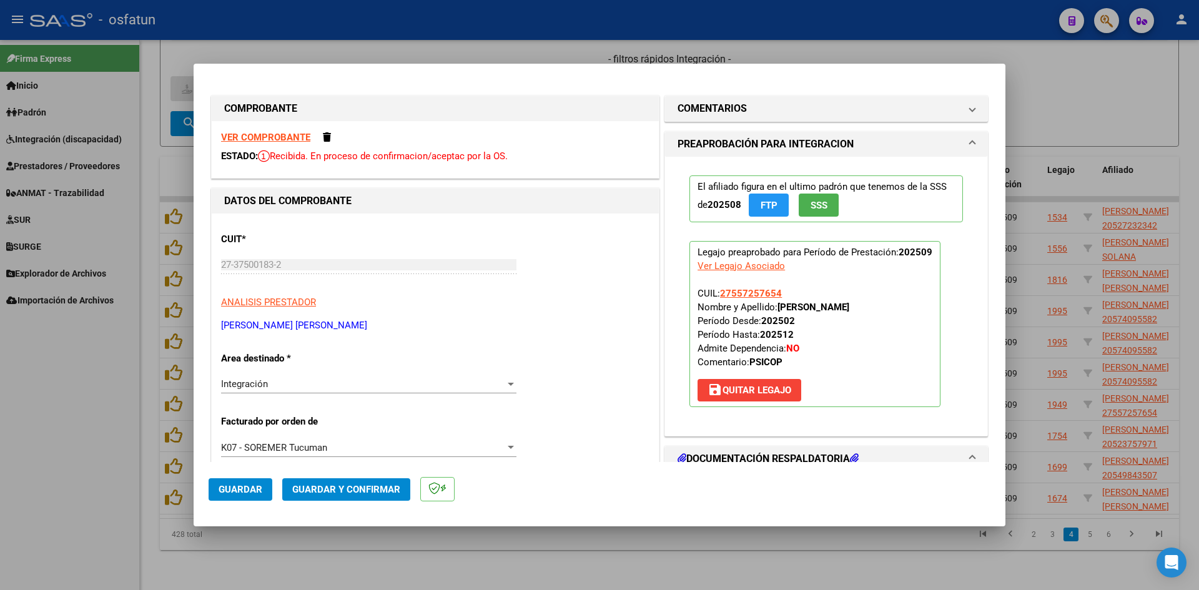
click at [295, 139] on strong "VER COMPROBANTE" at bounding box center [265, 137] width 89 height 11
click at [473, 46] on div at bounding box center [599, 295] width 1199 height 590
type input "$ 0,00"
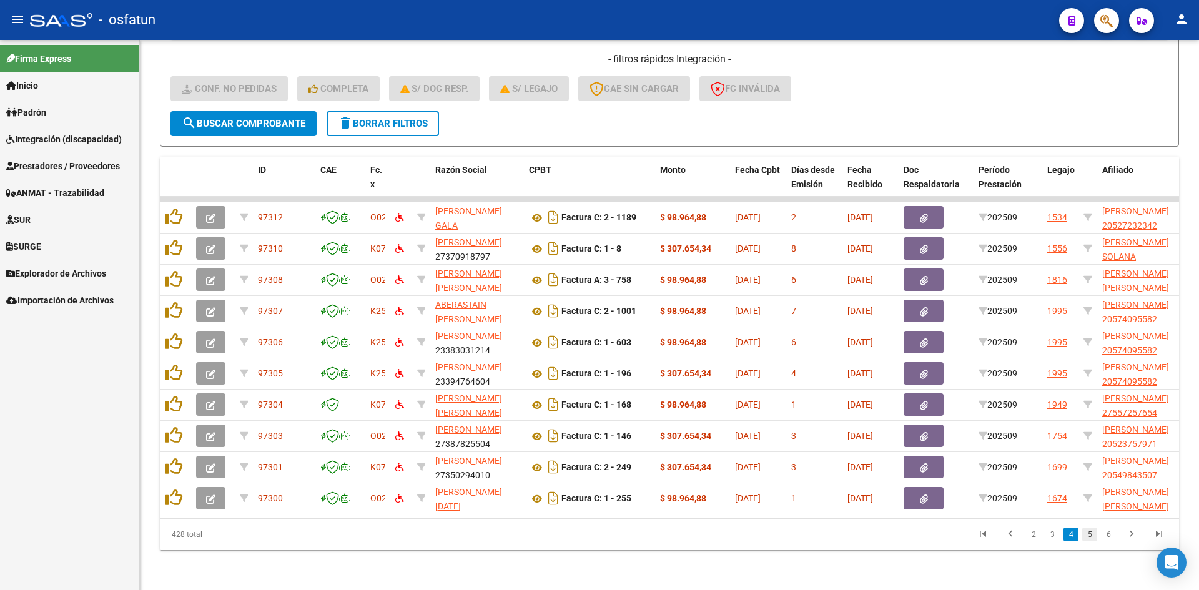
click at [1086, 535] on link "5" at bounding box center [1089, 535] width 15 height 14
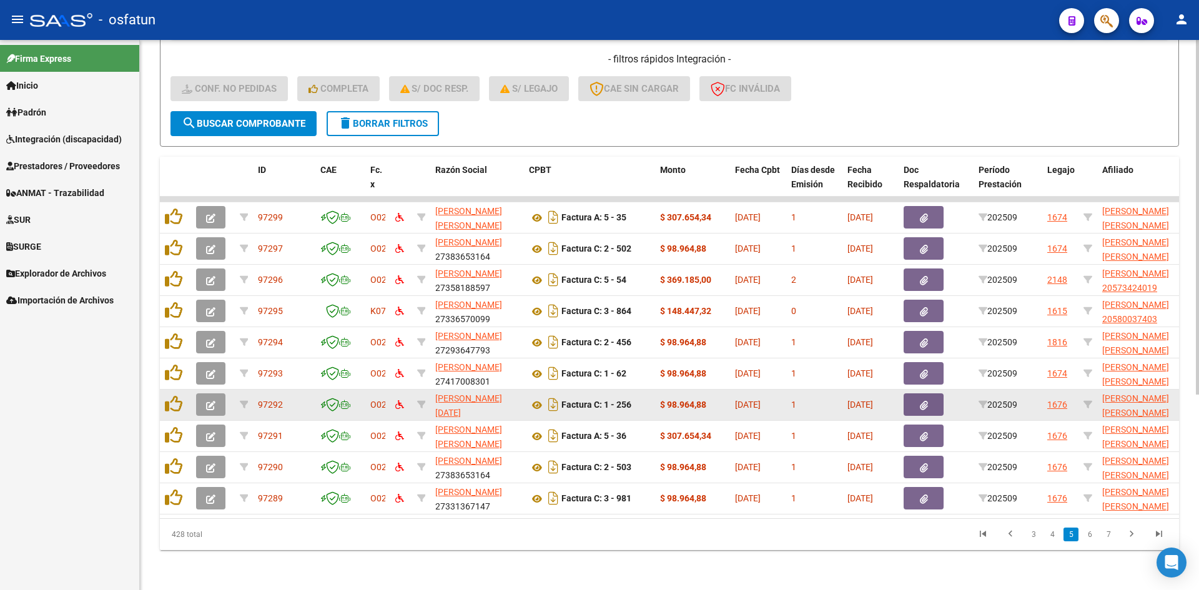
click at [209, 401] on icon "button" at bounding box center [210, 405] width 9 height 9
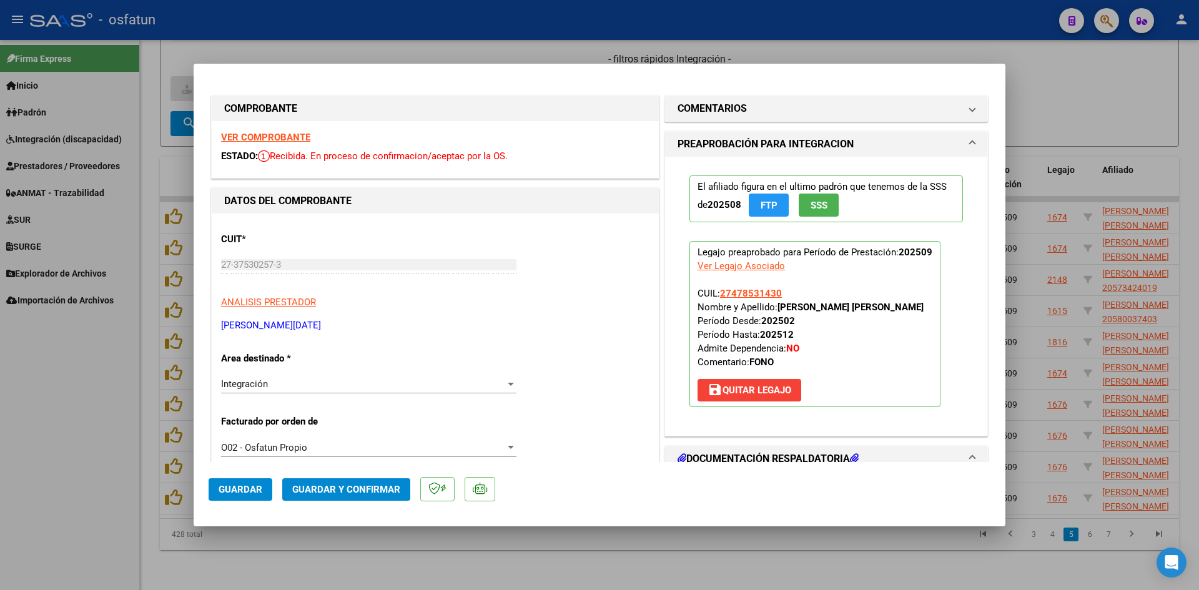
click at [300, 140] on strong "VER COMPROBANTE" at bounding box center [265, 137] width 89 height 11
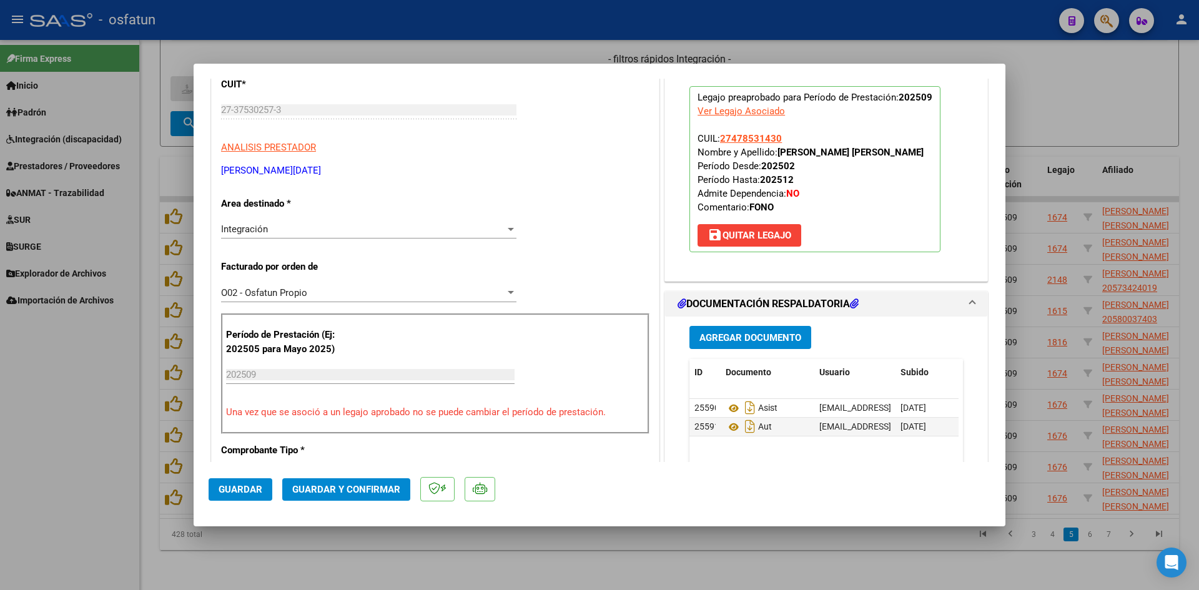
scroll to position [187, 0]
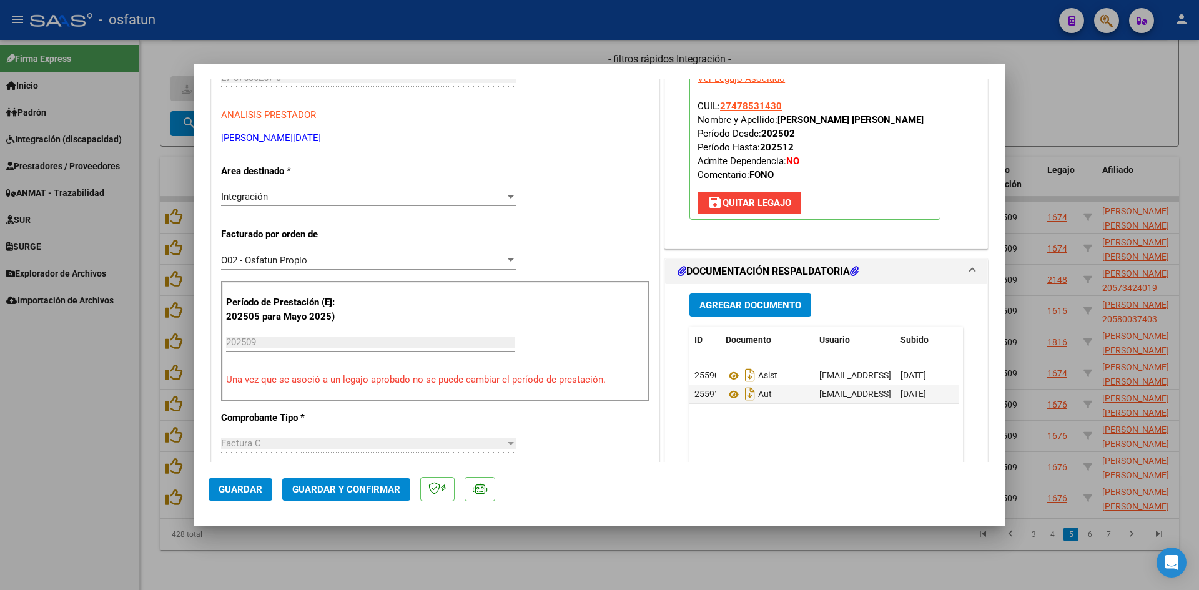
click at [344, 484] on span "Guardar y Confirmar" at bounding box center [346, 489] width 108 height 11
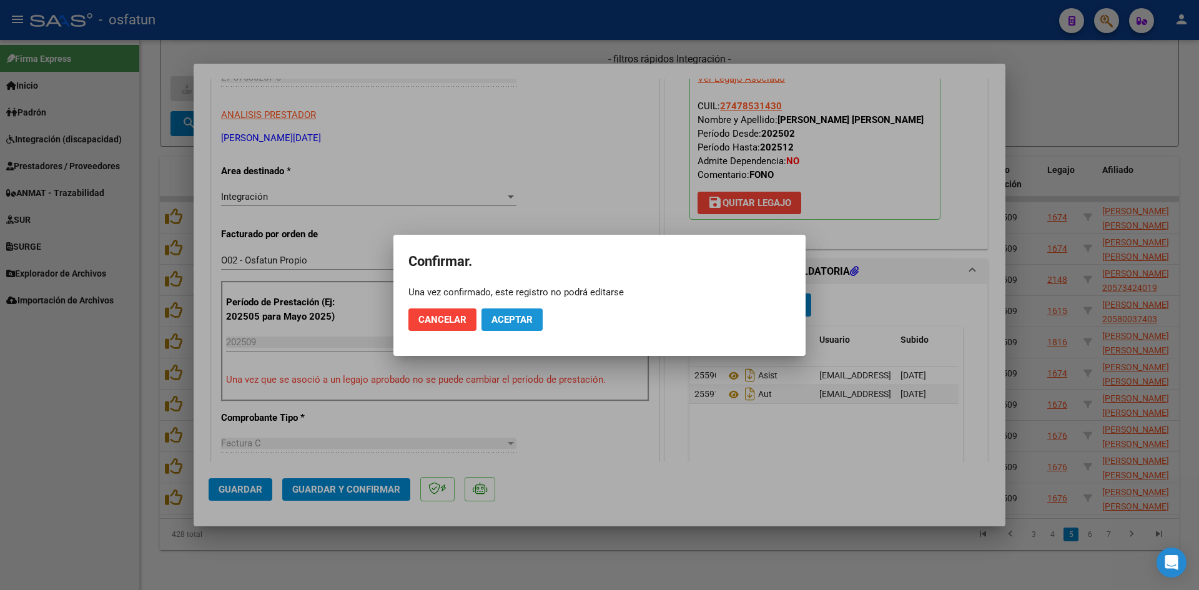
click at [496, 320] on span "Aceptar" at bounding box center [512, 319] width 41 height 11
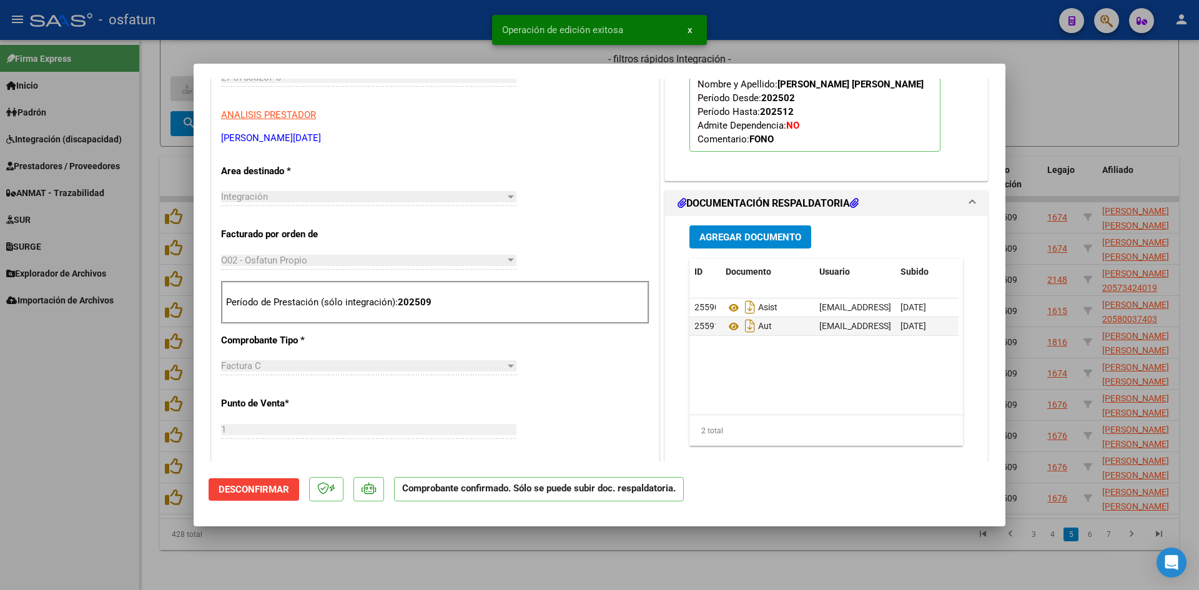
click at [424, 54] on div at bounding box center [599, 295] width 1199 height 590
type input "$ 0,00"
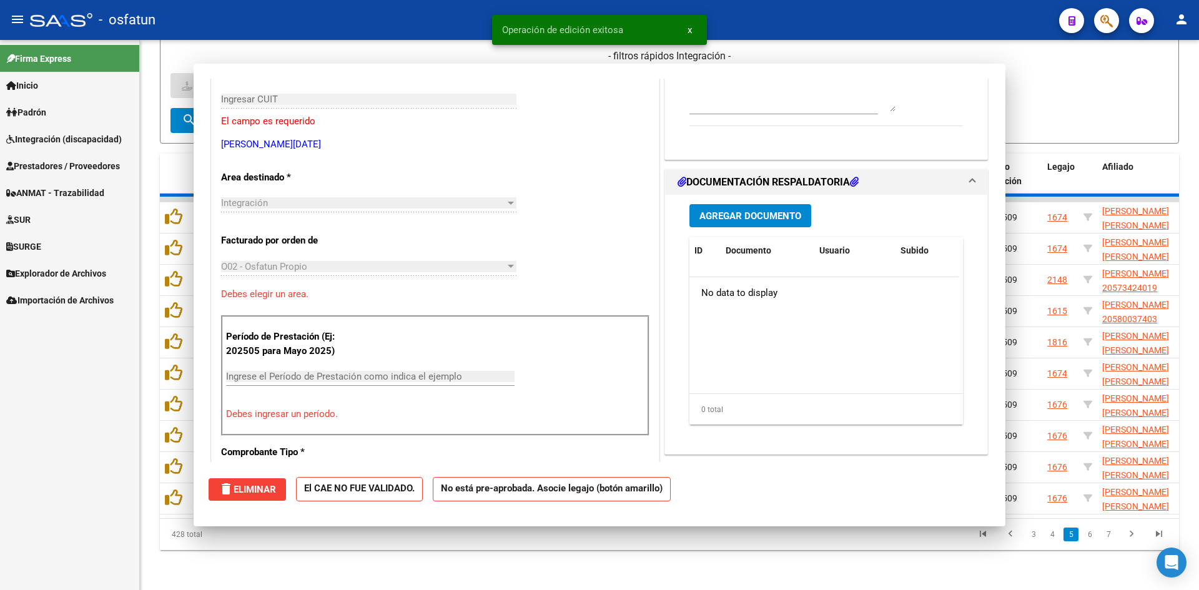
scroll to position [0, 0]
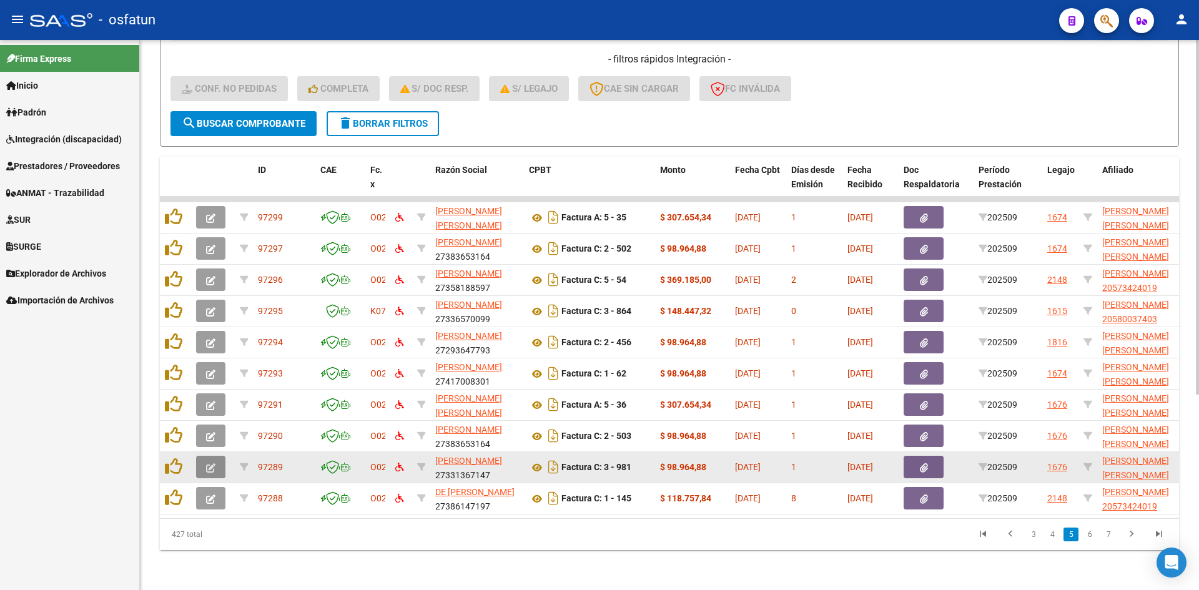
click at [220, 456] on button "button" at bounding box center [210, 467] width 29 height 22
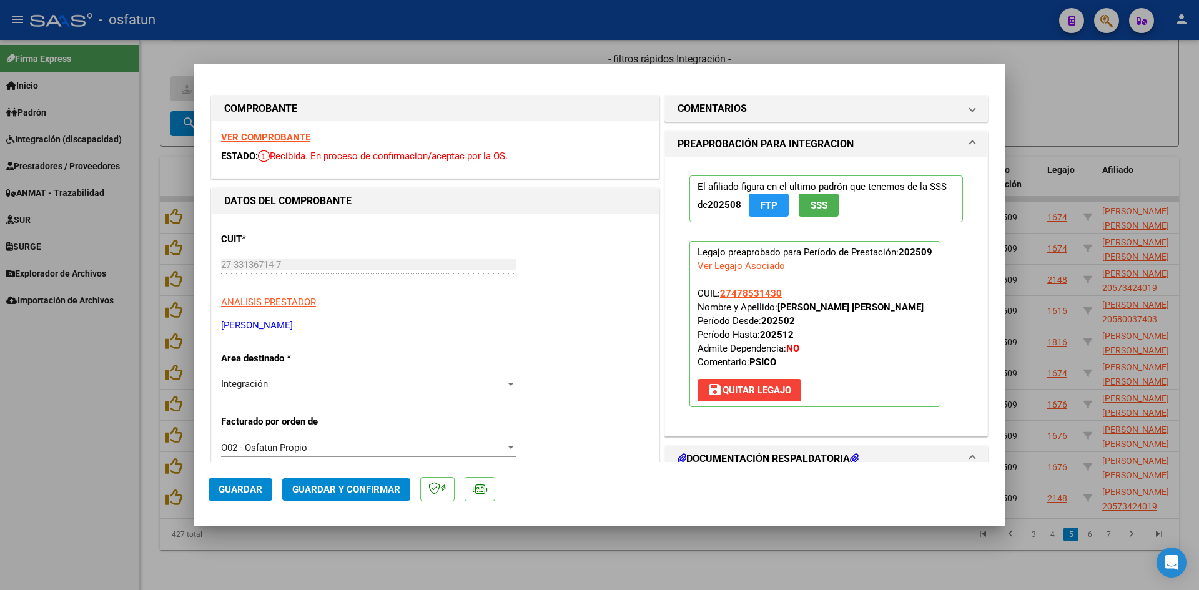
click at [290, 134] on strong "VER COMPROBANTE" at bounding box center [265, 137] width 89 height 11
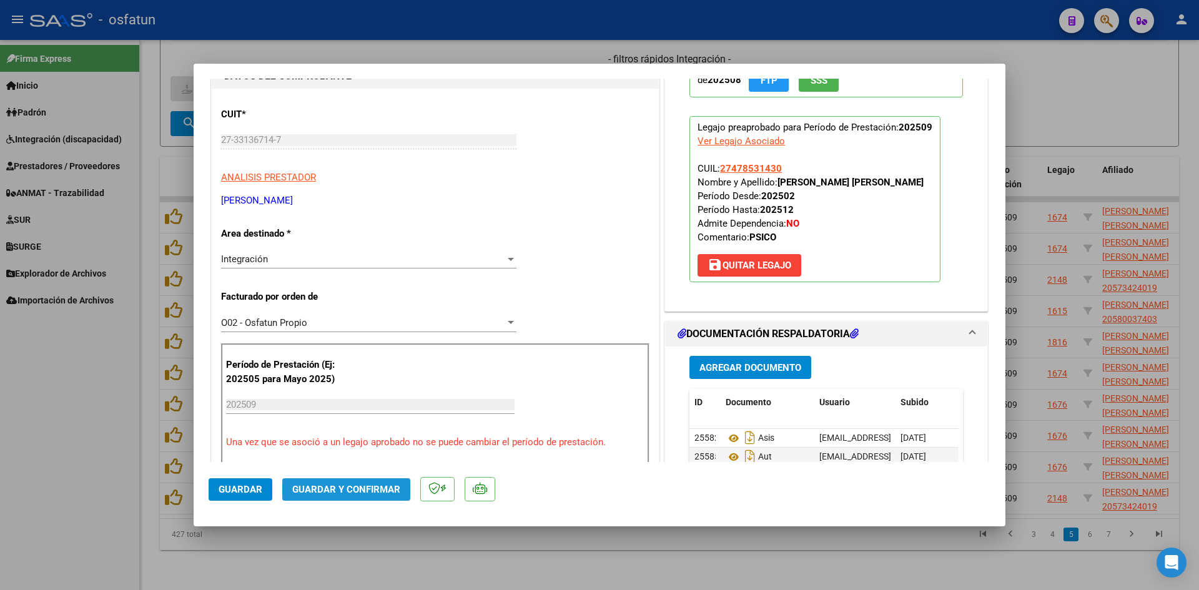
click at [376, 484] on span "Guardar y Confirmar" at bounding box center [346, 489] width 108 height 11
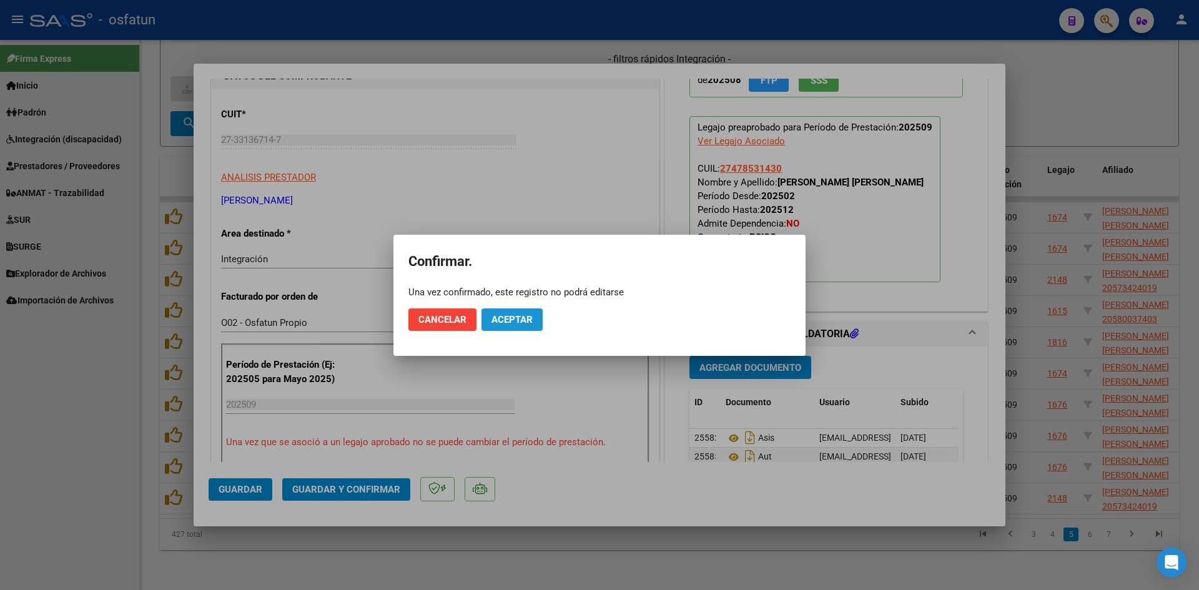
click at [502, 322] on span "Aceptar" at bounding box center [512, 319] width 41 height 11
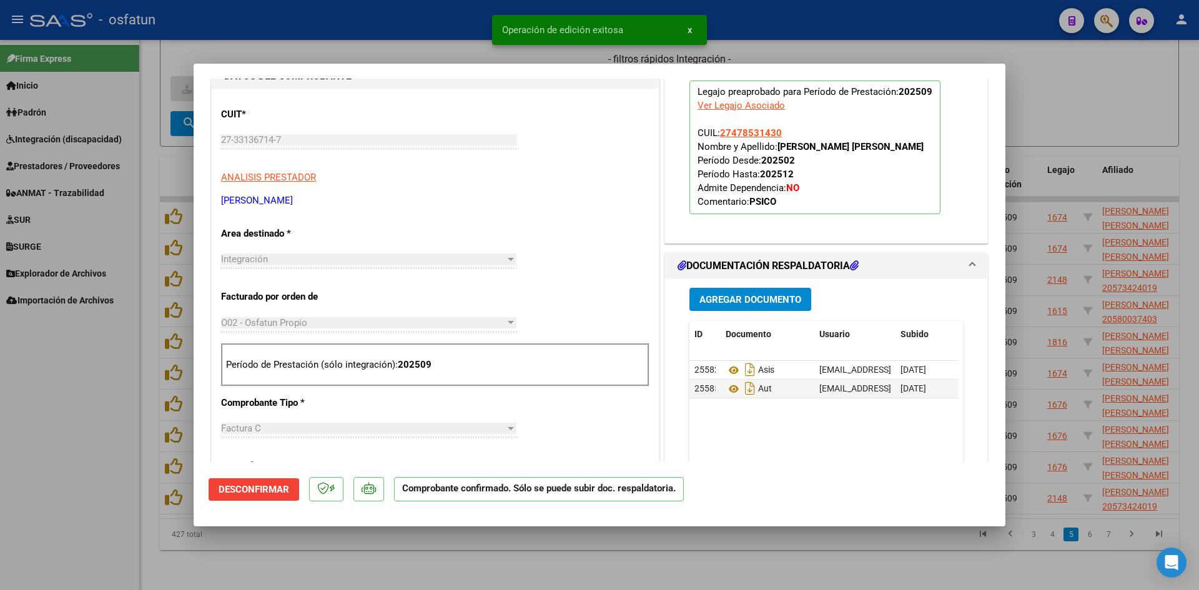
click at [403, 49] on div at bounding box center [599, 295] width 1199 height 590
type input "$ 0,00"
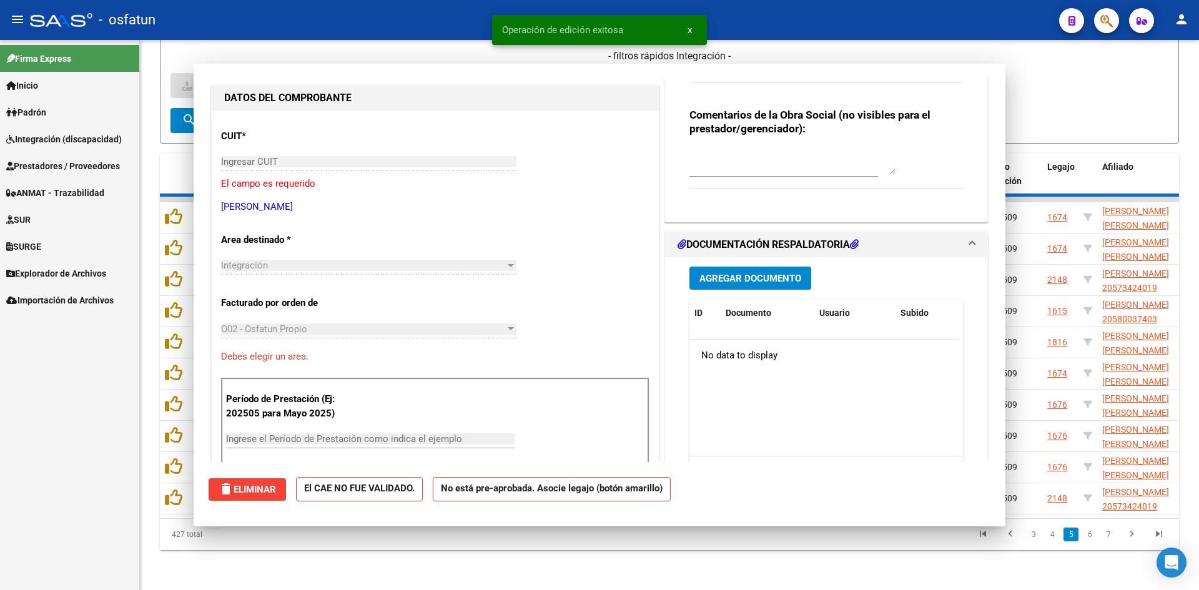
scroll to position [0, 0]
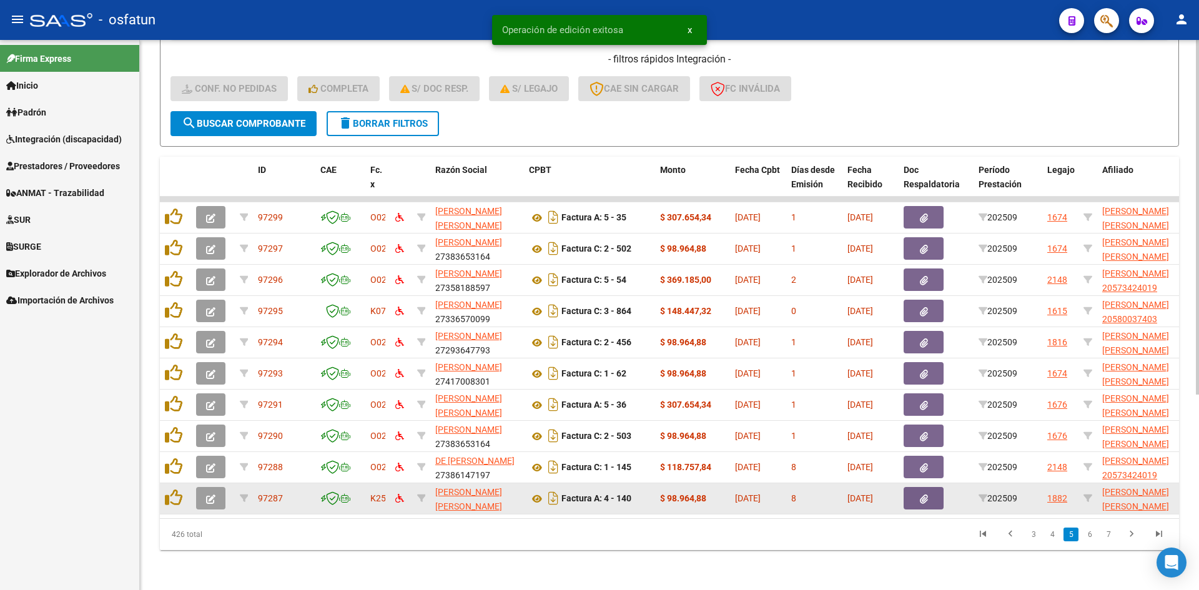
click at [209, 495] on icon "button" at bounding box center [210, 499] width 9 height 9
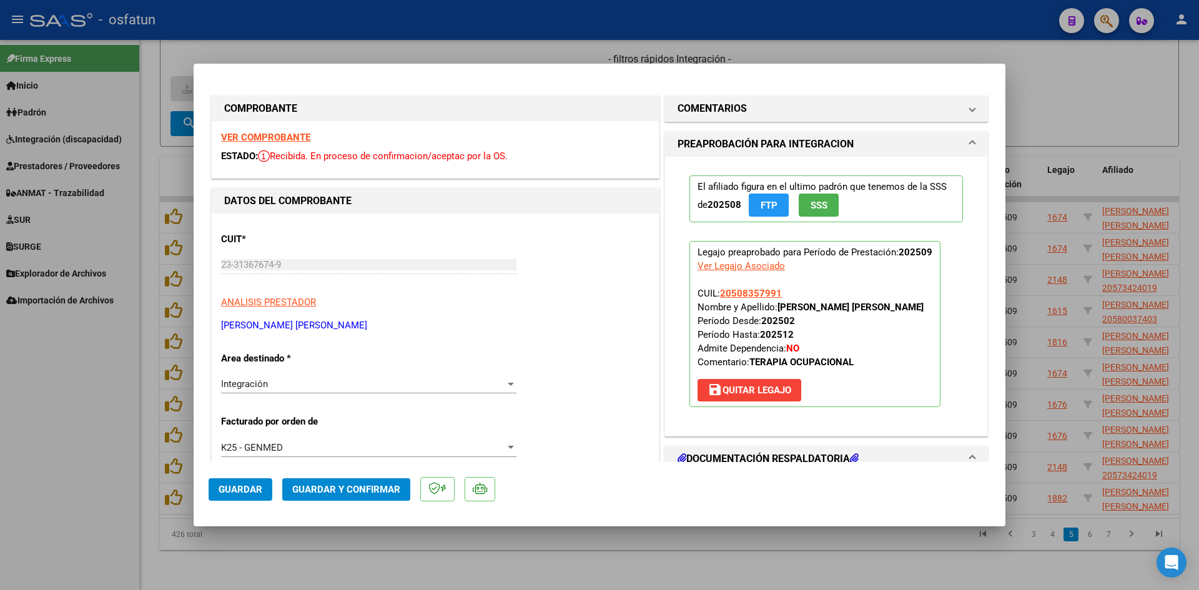
click at [278, 139] on strong "VER COMPROBANTE" at bounding box center [265, 137] width 89 height 11
click at [362, 492] on span "Guardar y Confirmar" at bounding box center [346, 489] width 108 height 11
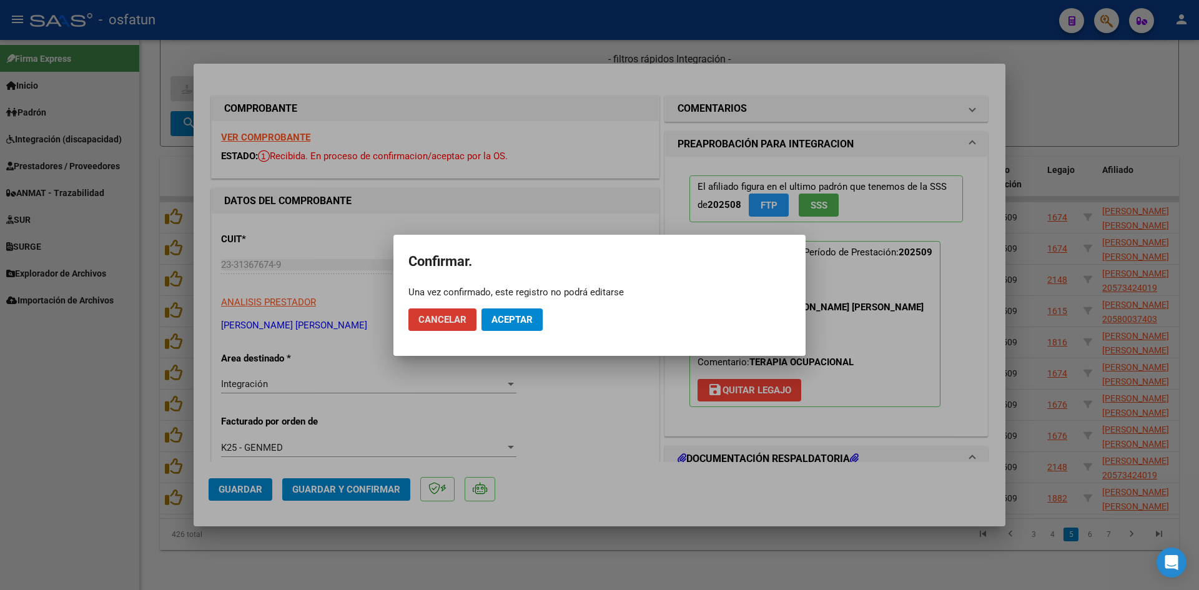
click at [525, 321] on span "Aceptar" at bounding box center [512, 319] width 41 height 11
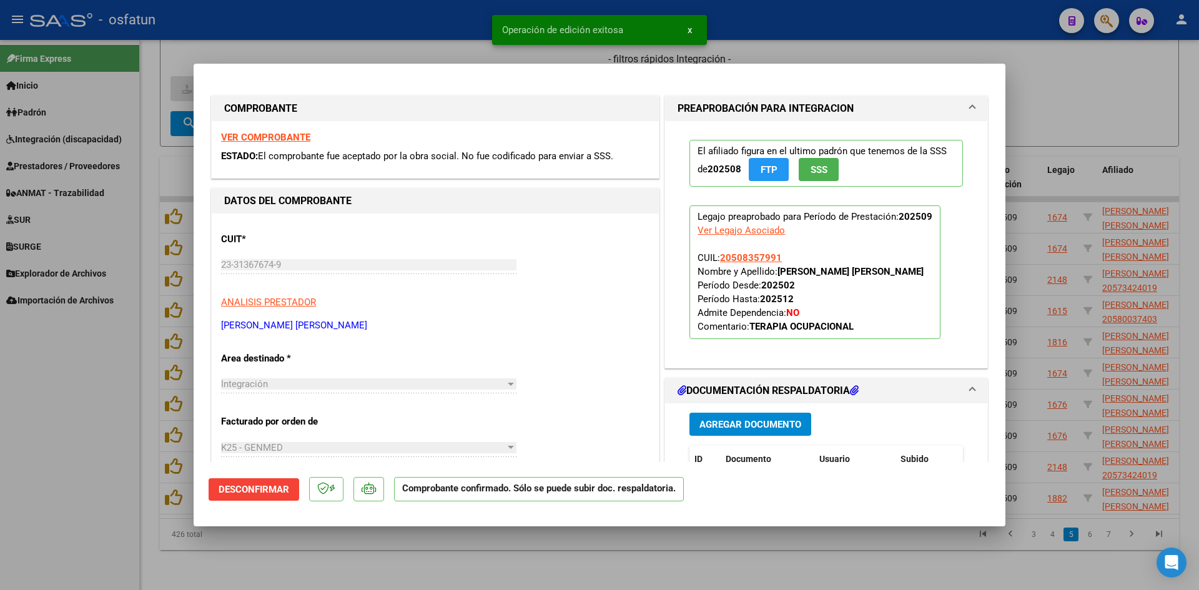
click at [453, 55] on div at bounding box center [599, 295] width 1199 height 590
type input "$ 0,00"
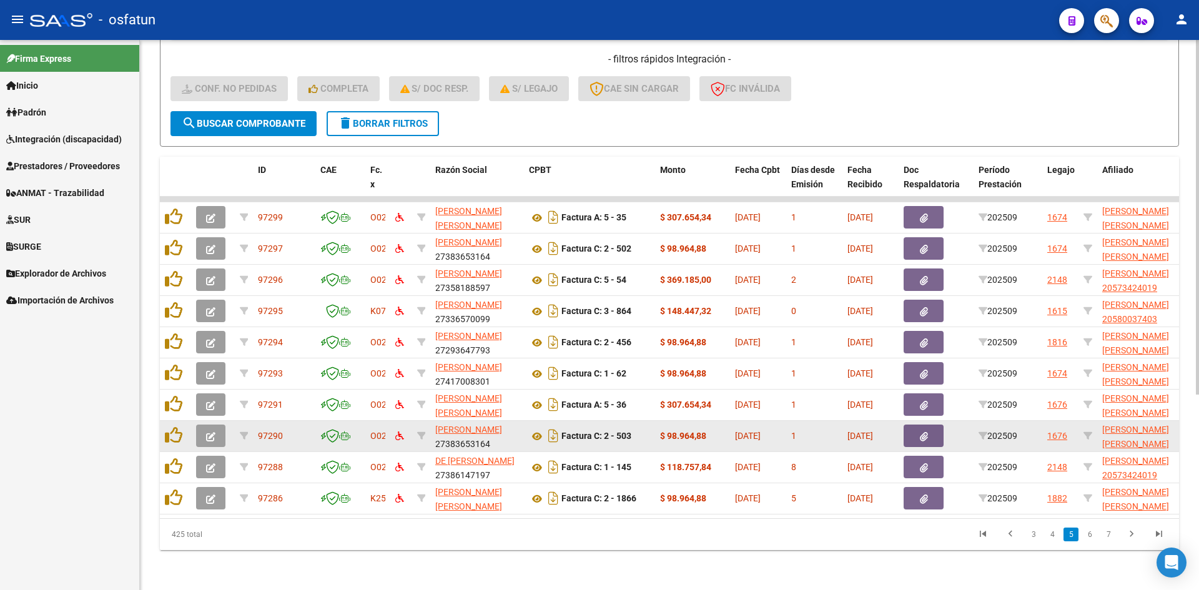
click at [203, 428] on button "button" at bounding box center [210, 436] width 29 height 22
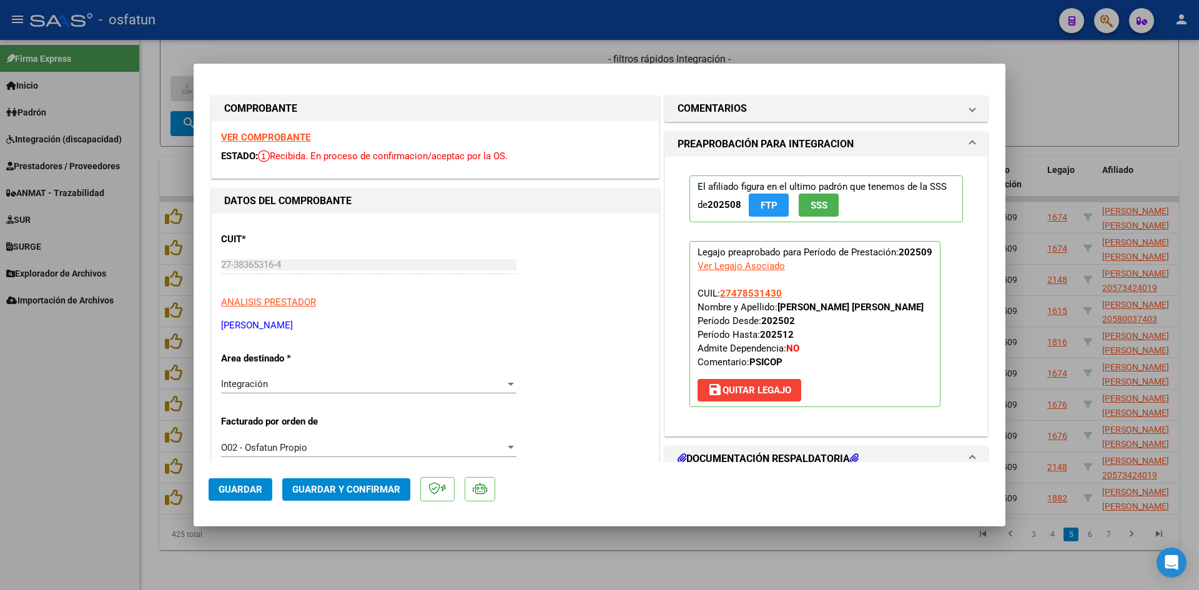
click at [268, 132] on strong "VER COMPROBANTE" at bounding box center [265, 137] width 89 height 11
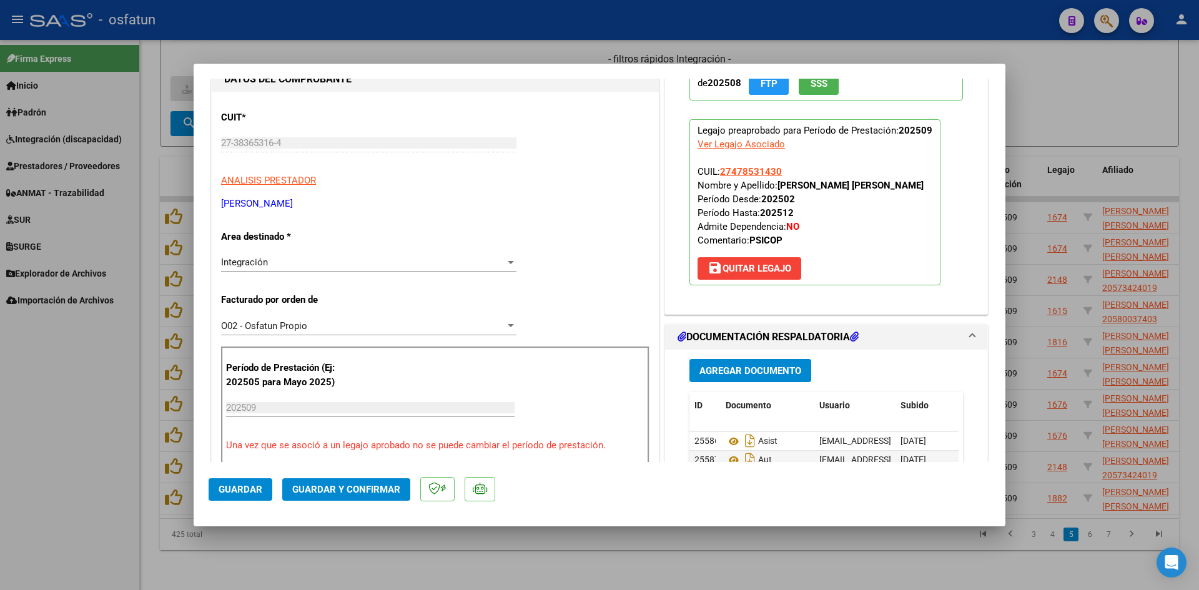
scroll to position [125, 0]
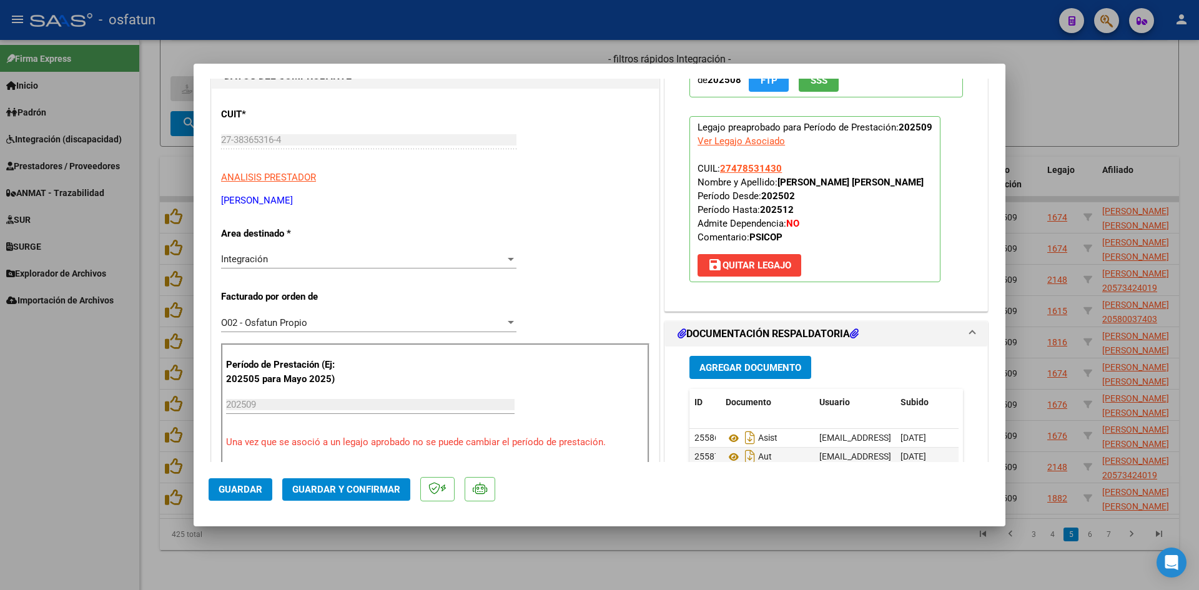
click at [389, 493] on span "Guardar y Confirmar" at bounding box center [346, 489] width 108 height 11
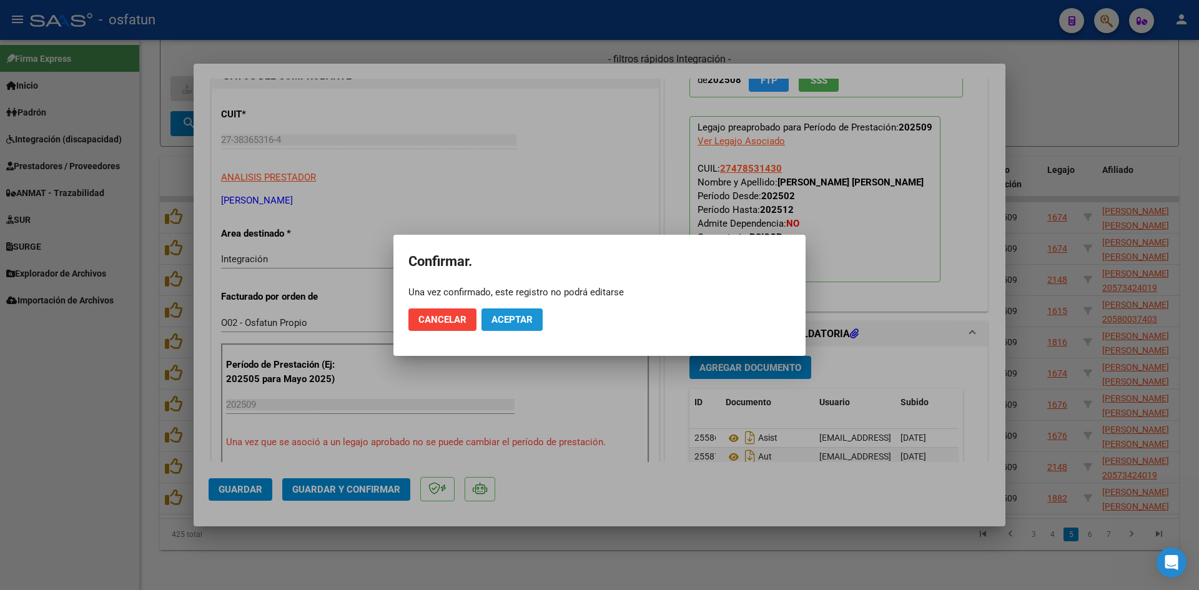
click at [495, 311] on button "Aceptar" at bounding box center [512, 320] width 61 height 22
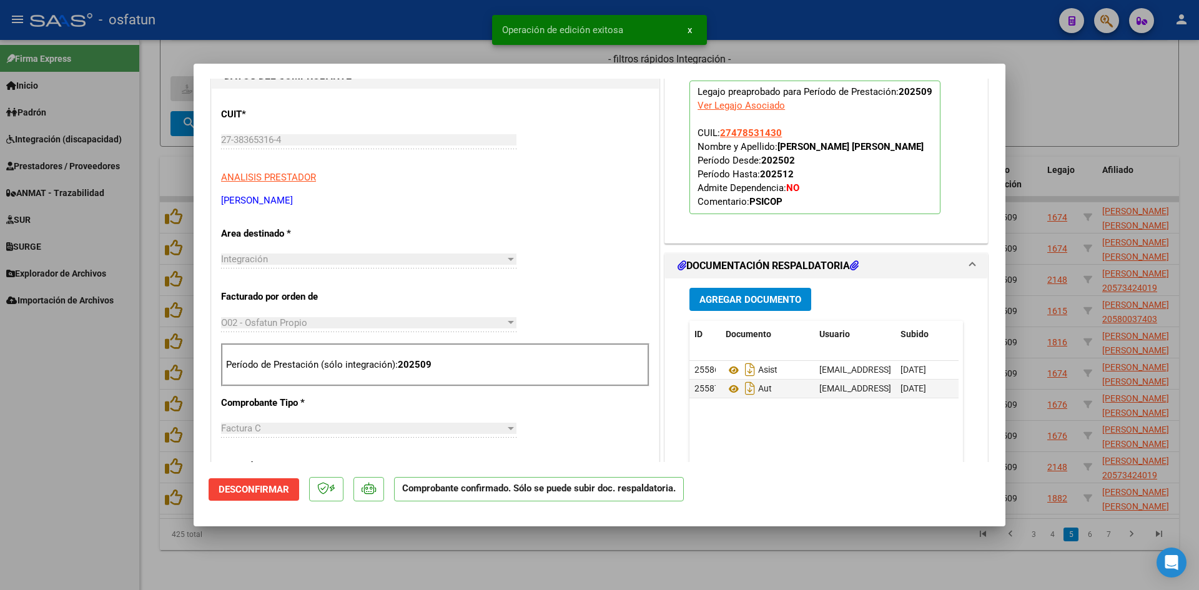
click at [387, 34] on div at bounding box center [599, 295] width 1199 height 590
type input "$ 0,00"
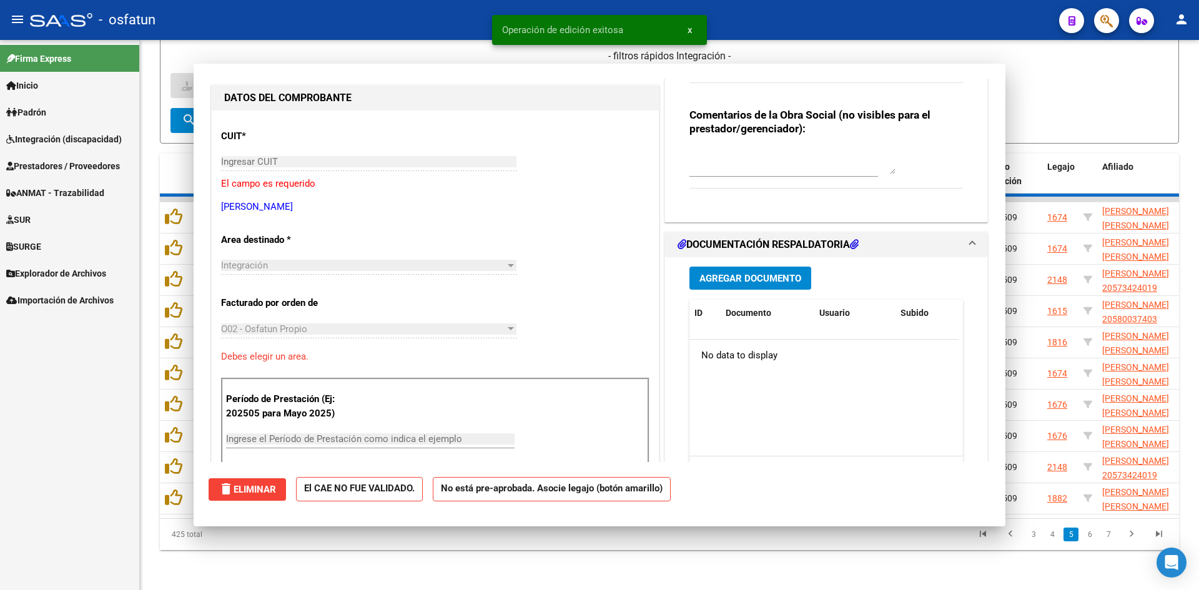
scroll to position [147, 0]
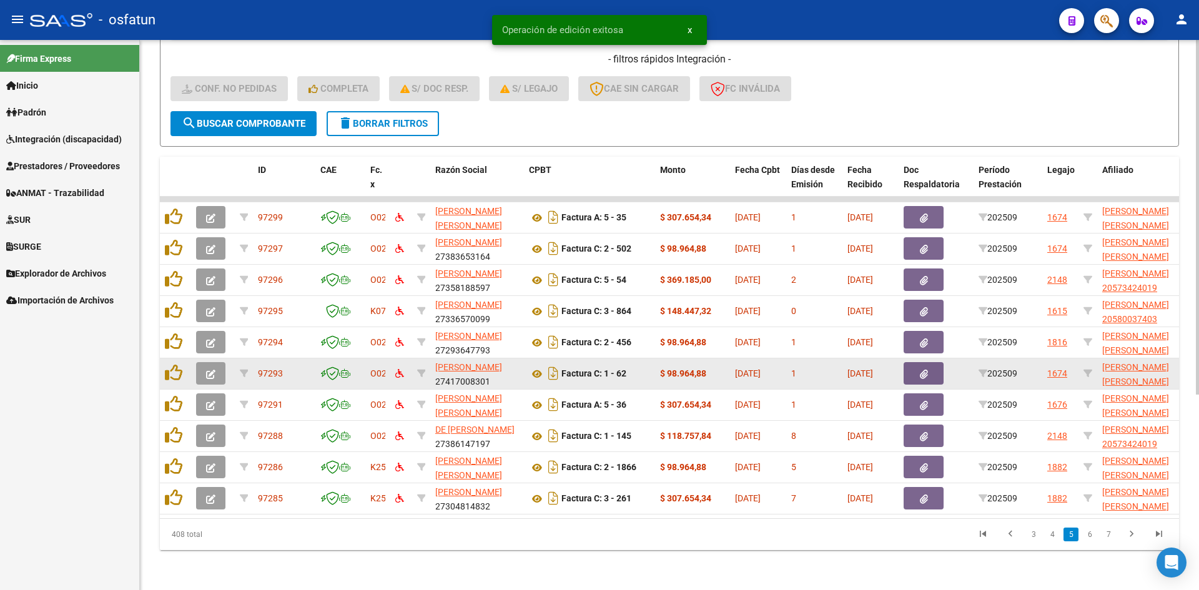
click at [214, 370] on icon "button" at bounding box center [210, 374] width 9 height 9
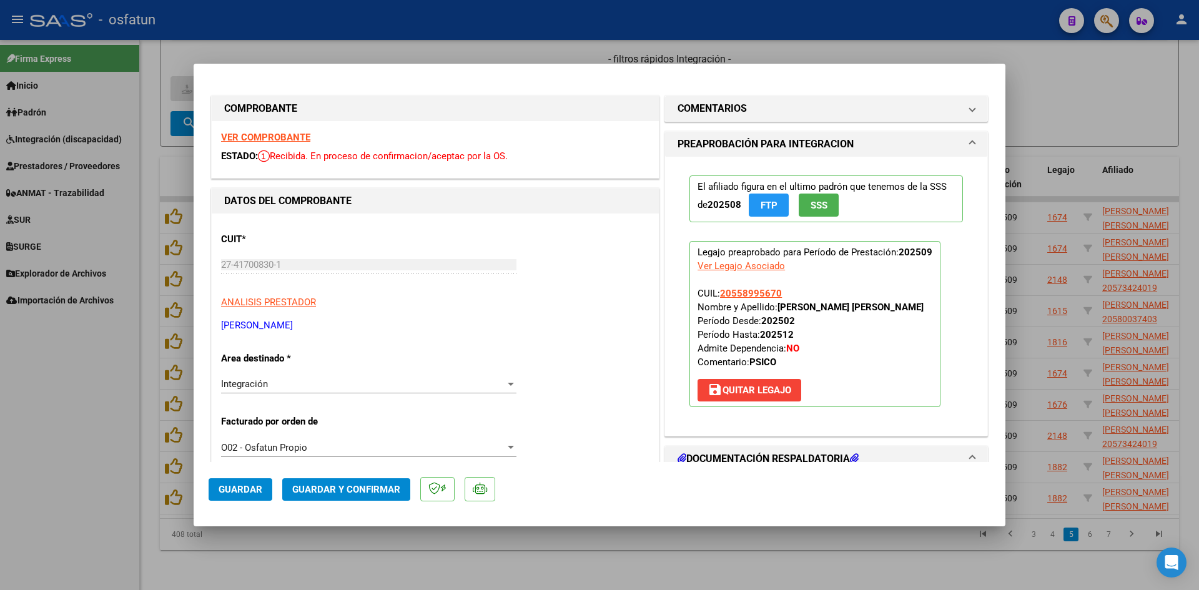
click at [283, 135] on strong "VER COMPROBANTE" at bounding box center [265, 137] width 89 height 11
click at [455, 41] on div at bounding box center [599, 295] width 1199 height 590
type input "$ 0,00"
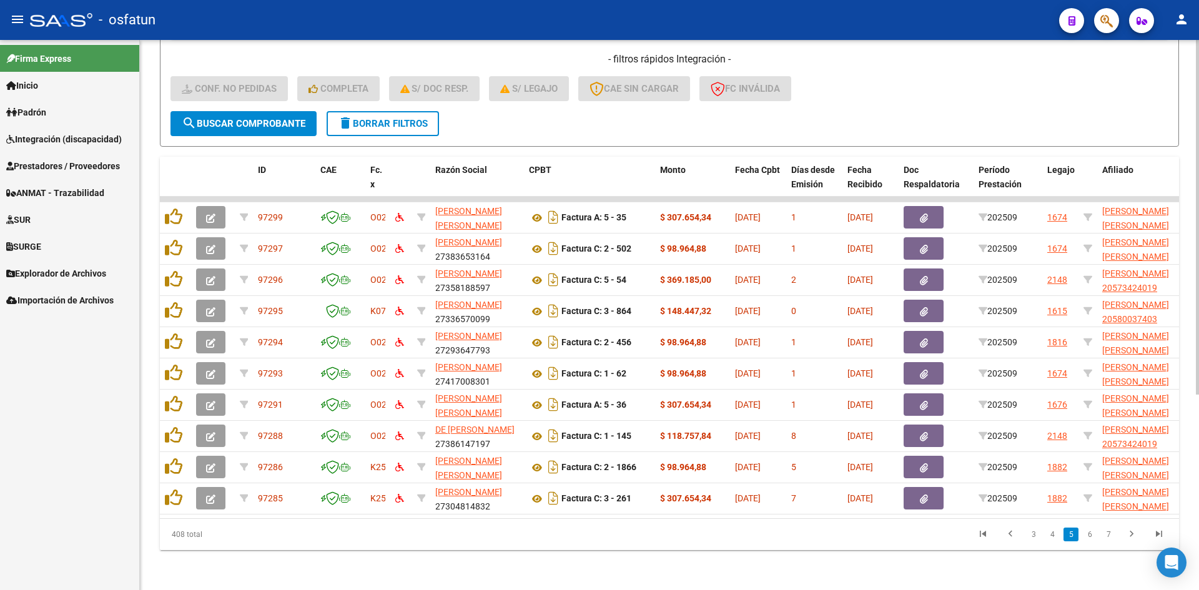
click at [495, 563] on div "Video tutorial PRESTADORES -> Listado de CPBTs Emitidos por Prestadores / Prove…" at bounding box center [669, 168] width 1059 height 844
click at [980, 530] on icon "go to first page" at bounding box center [983, 535] width 16 height 15
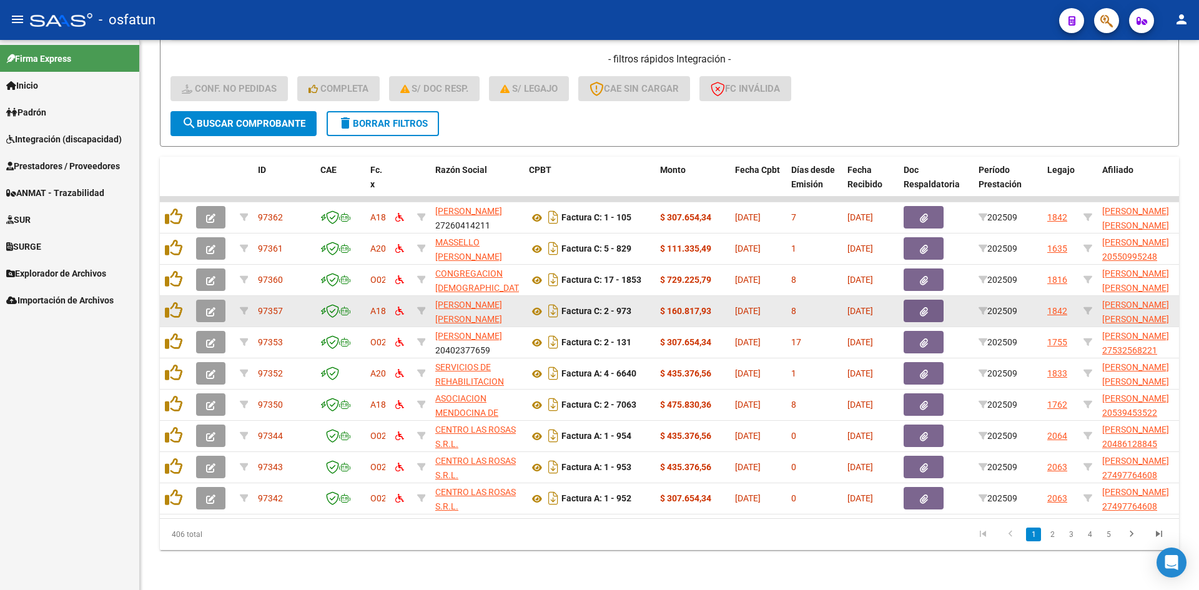
click at [215, 307] on icon "button" at bounding box center [210, 311] width 9 height 9
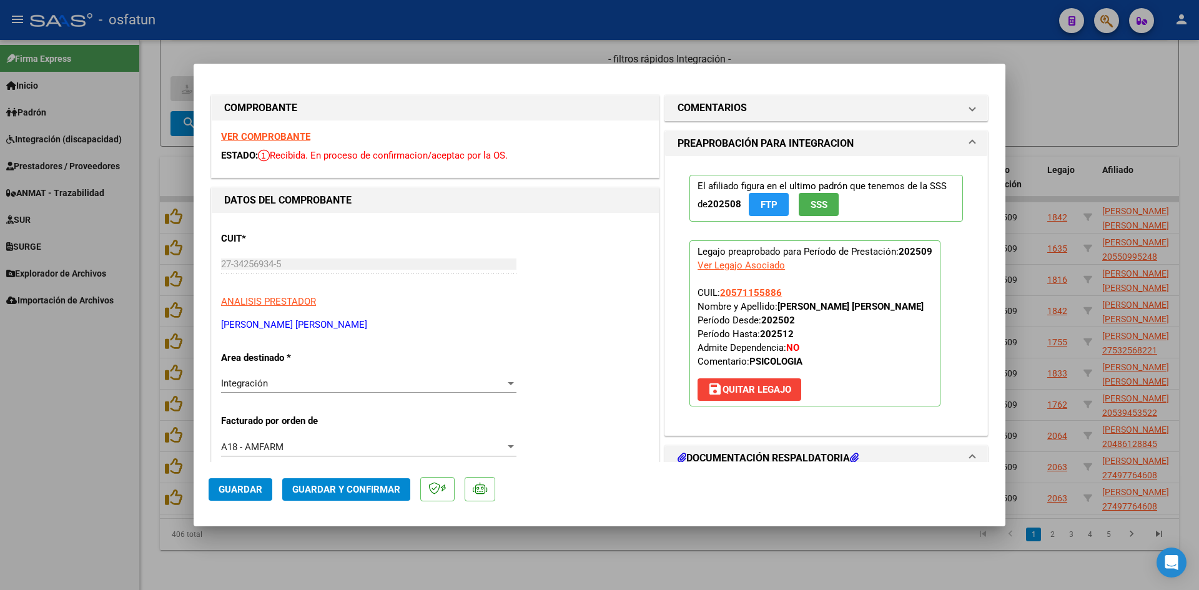
scroll to position [0, 0]
click at [272, 139] on strong "VER COMPROBANTE" at bounding box center [265, 137] width 89 height 11
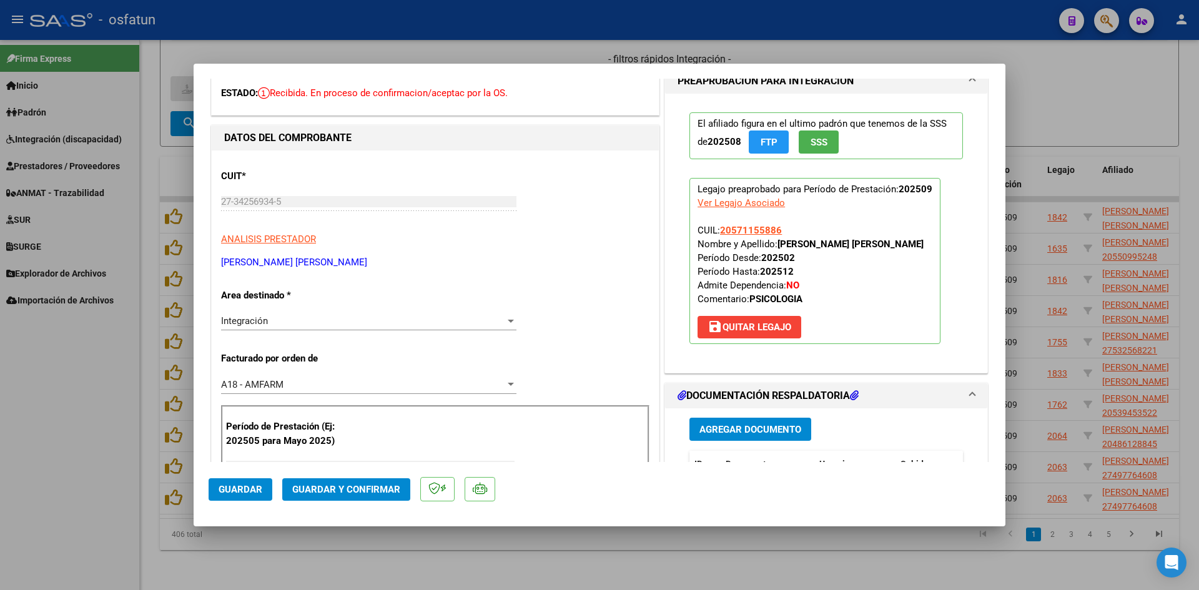
scroll to position [125, 0]
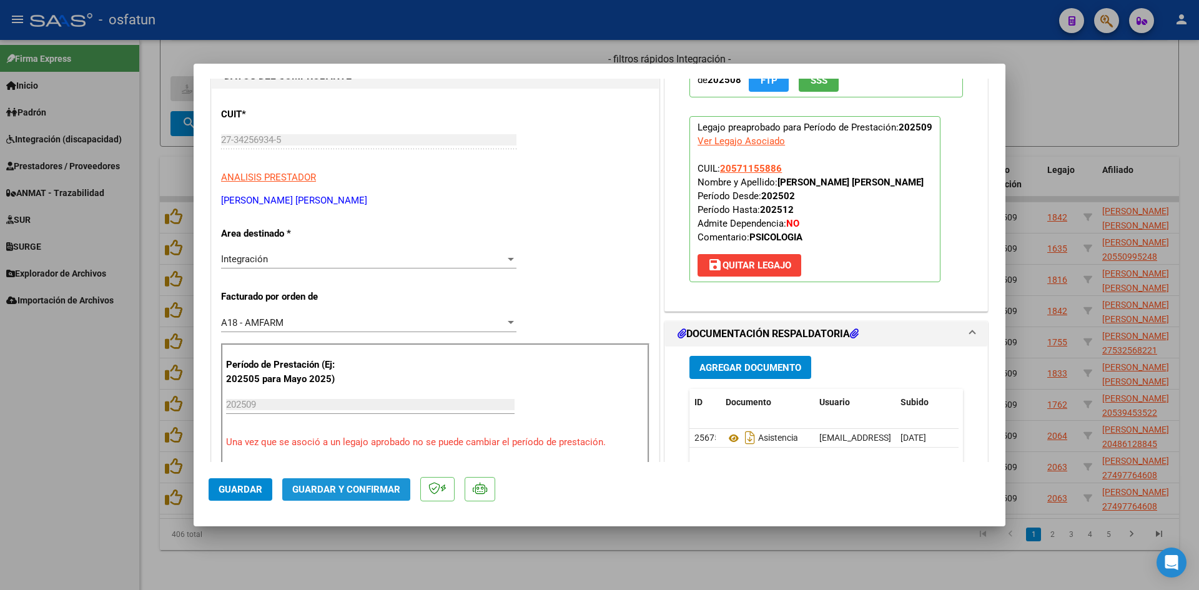
click at [349, 484] on span "Guardar y Confirmar" at bounding box center [346, 489] width 108 height 11
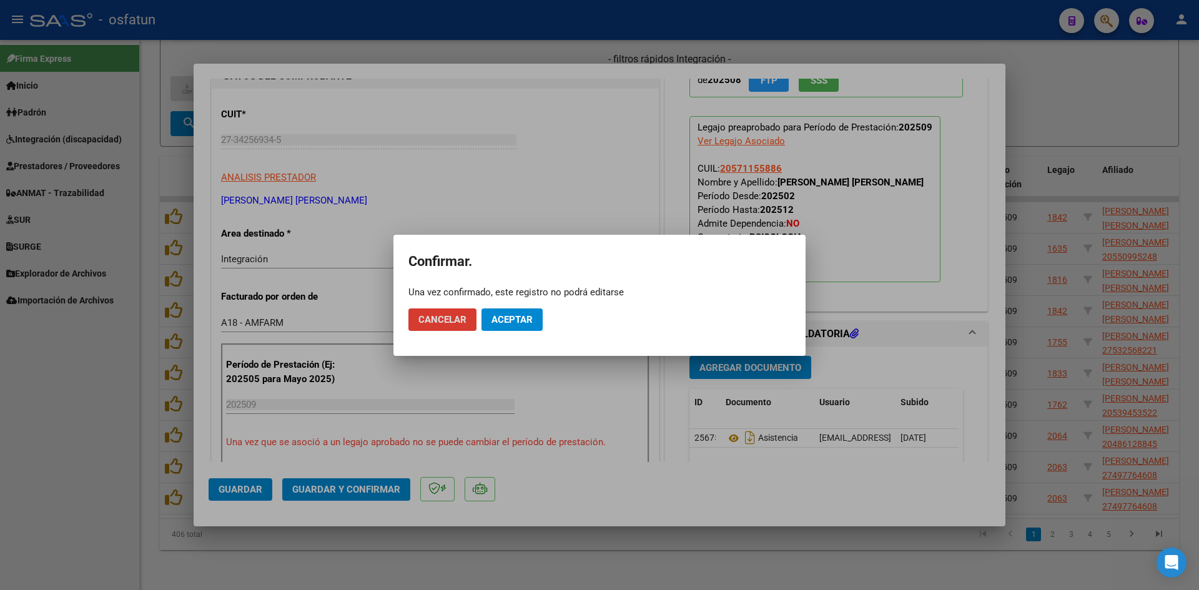
click at [519, 329] on button "Aceptar" at bounding box center [512, 320] width 61 height 22
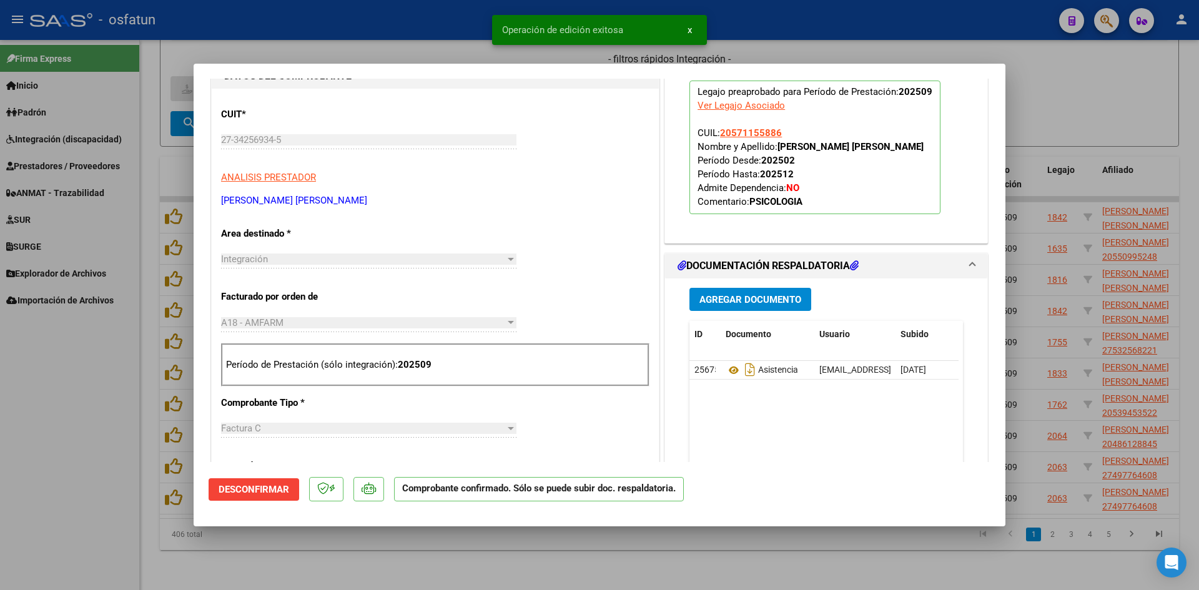
click at [477, 56] on div at bounding box center [599, 295] width 1199 height 590
type input "$ 0,00"
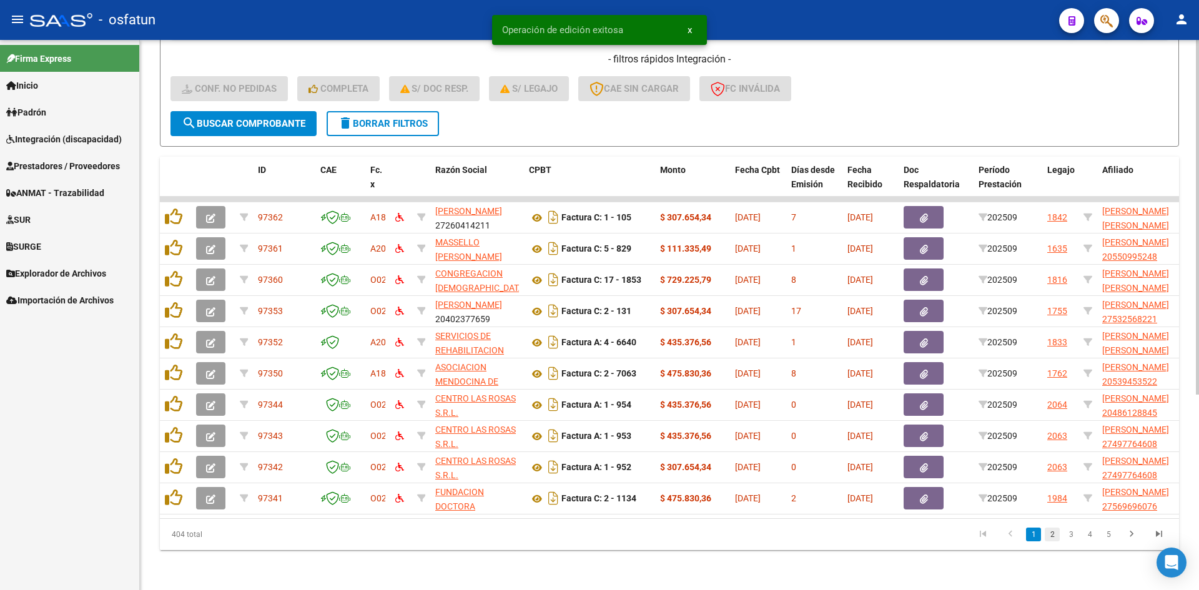
click at [1056, 528] on link "2" at bounding box center [1052, 535] width 15 height 14
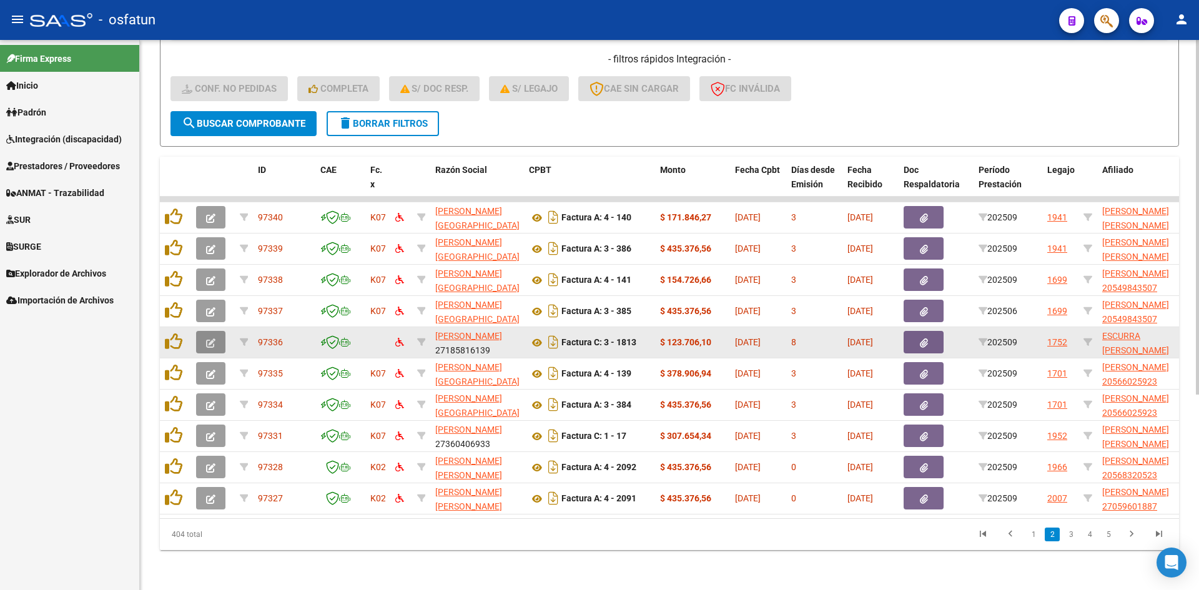
click at [204, 331] on button "button" at bounding box center [210, 342] width 29 height 22
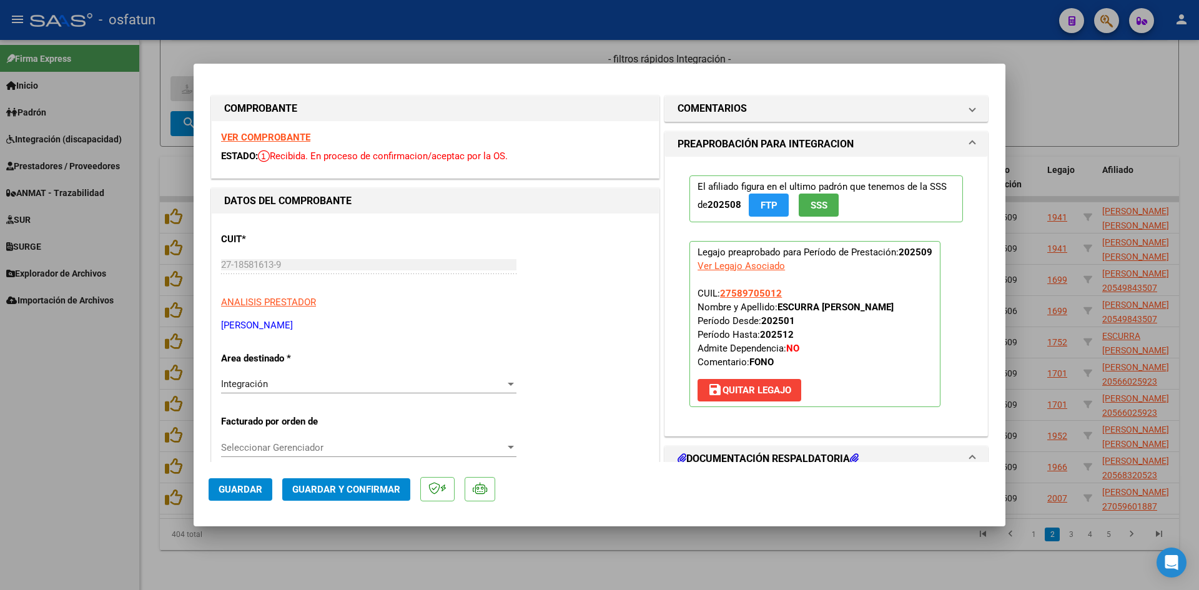
click at [268, 136] on strong "VER COMPROBANTE" at bounding box center [265, 137] width 89 height 11
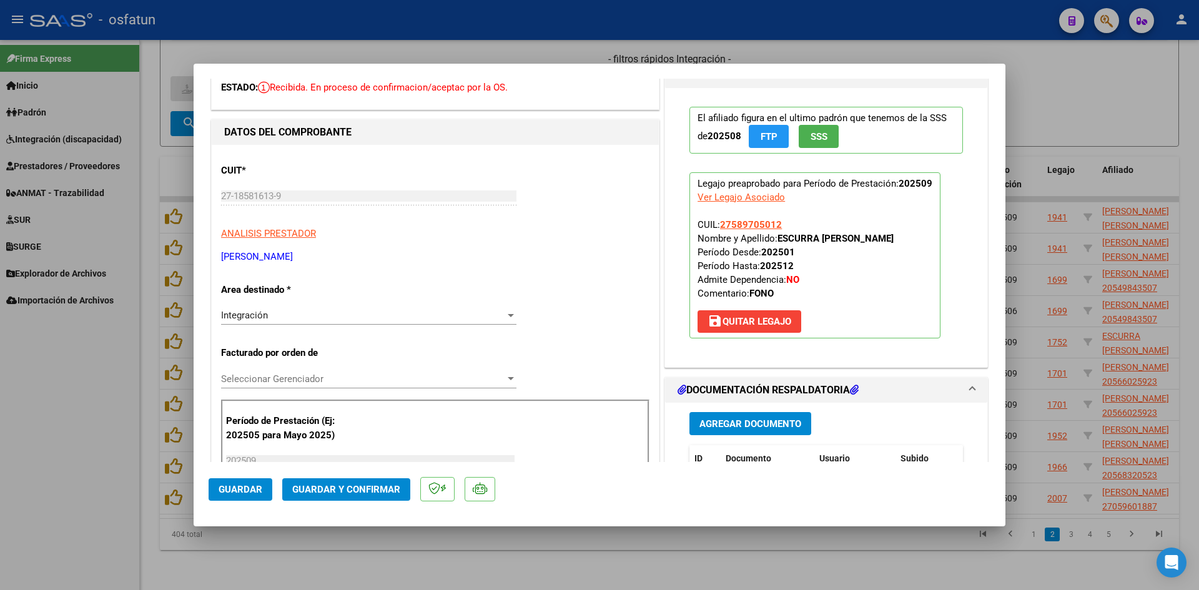
scroll to position [250, 0]
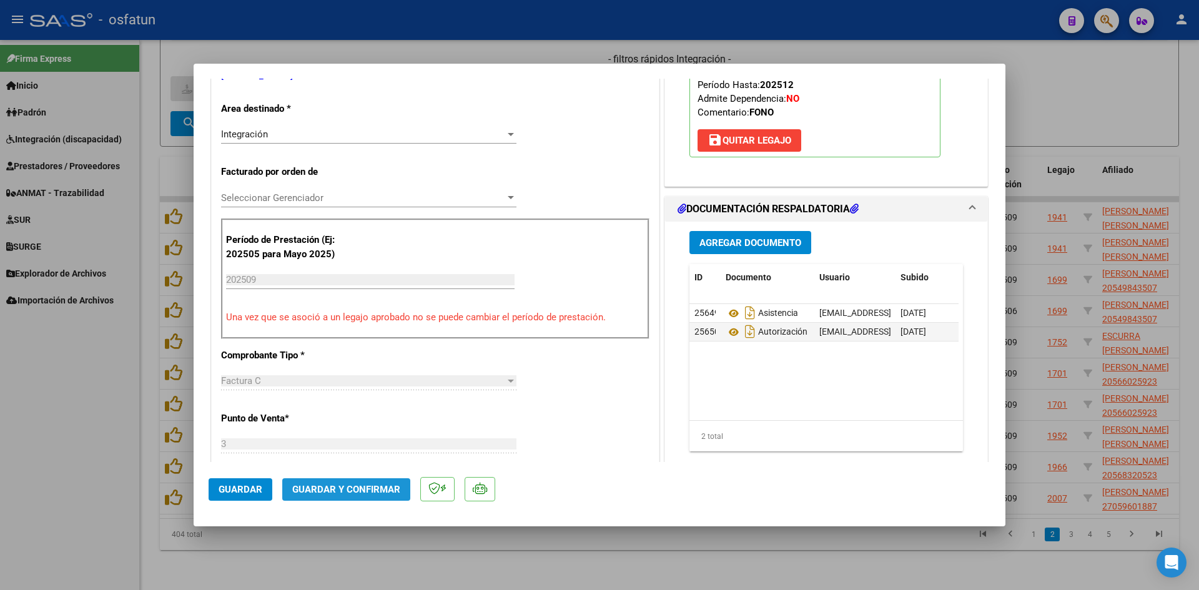
click at [358, 489] on span "Guardar y Confirmar" at bounding box center [346, 489] width 108 height 11
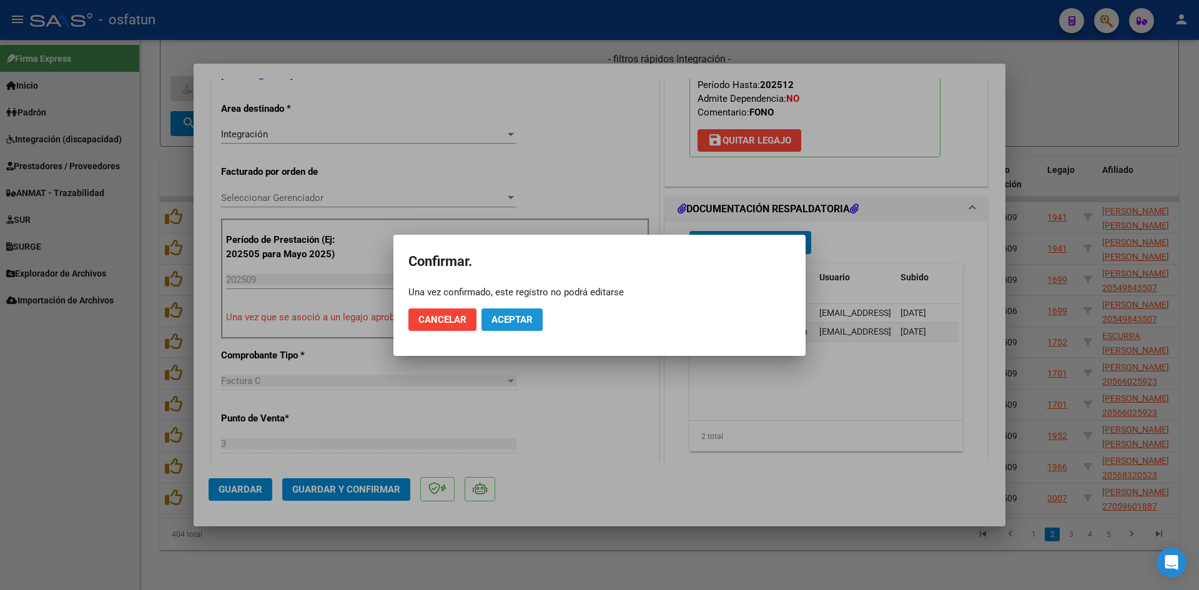
click at [515, 319] on span "Aceptar" at bounding box center [512, 319] width 41 height 11
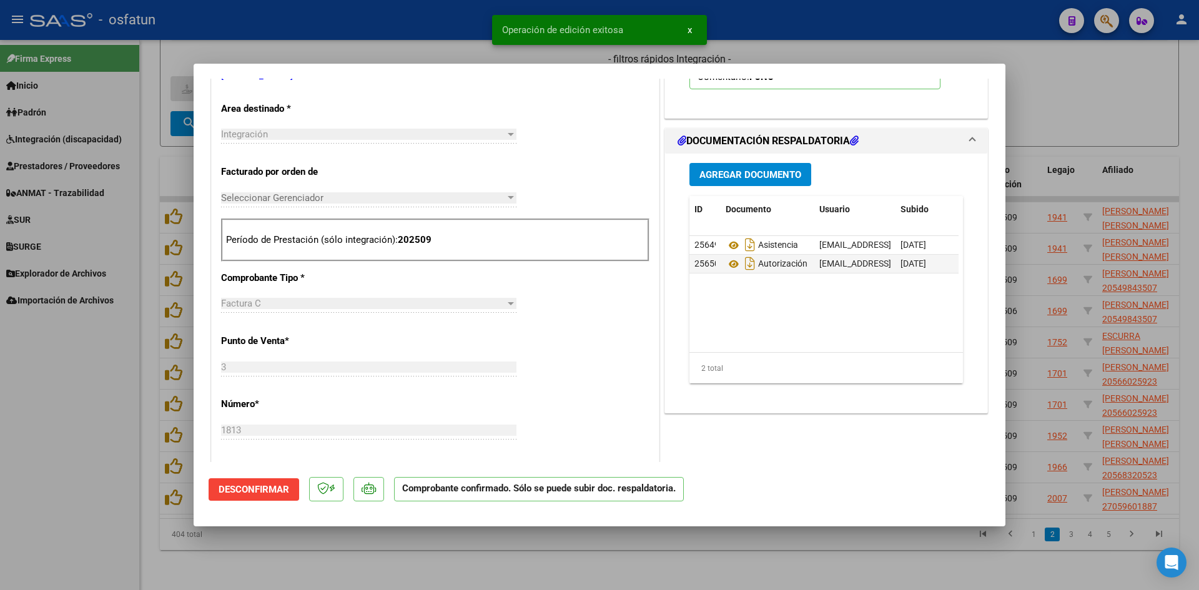
click at [424, 55] on div at bounding box center [599, 295] width 1199 height 590
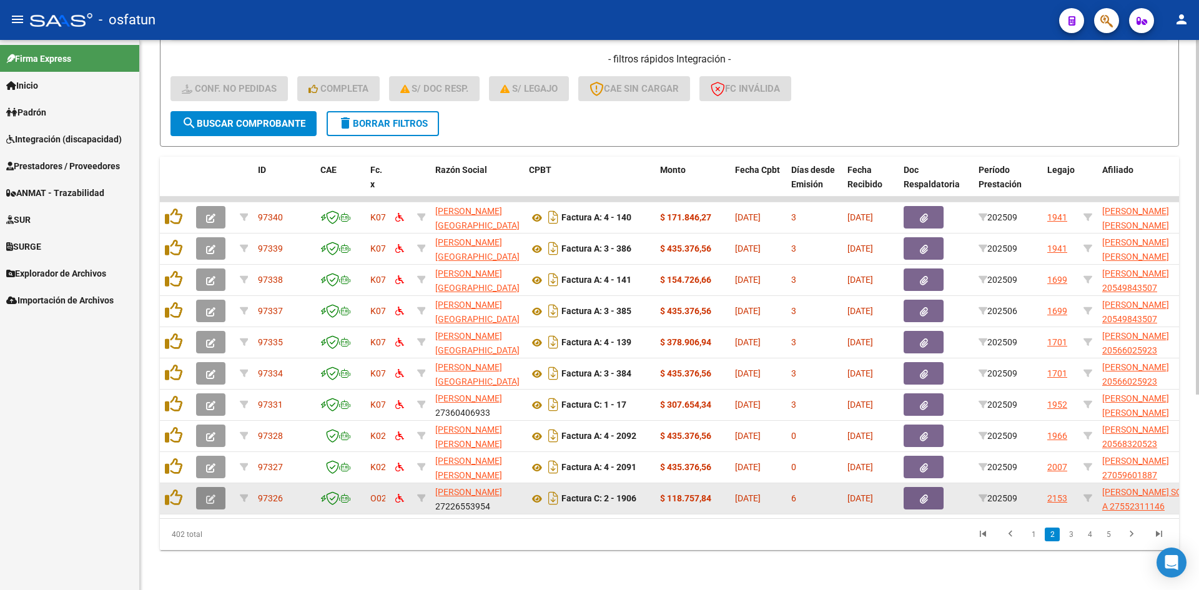
click at [217, 487] on button "button" at bounding box center [210, 498] width 29 height 22
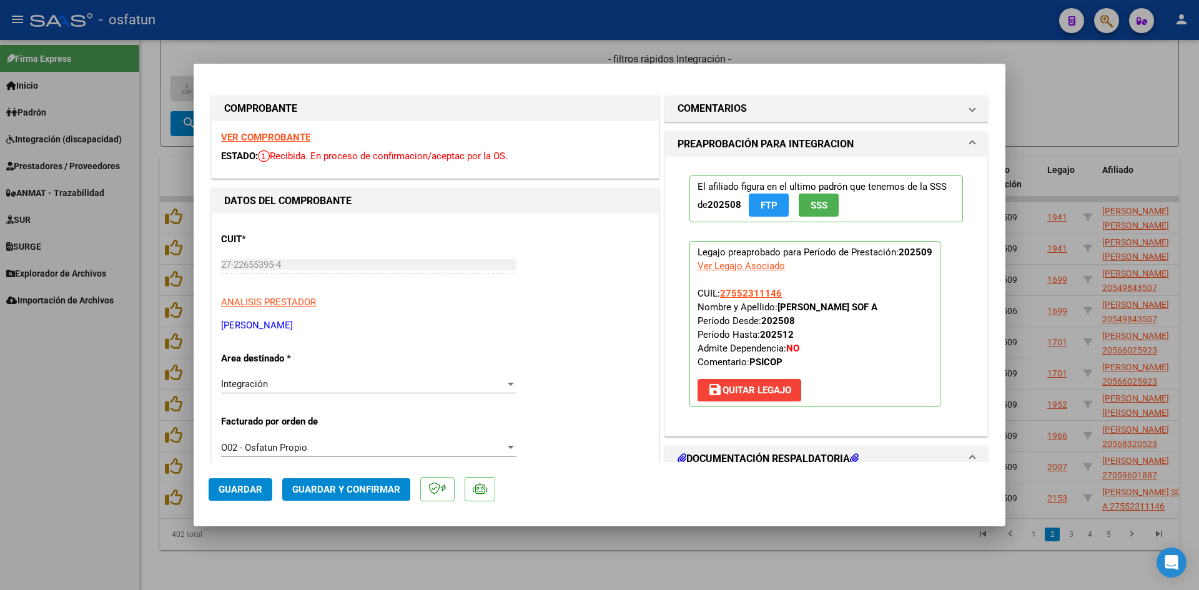
click at [277, 142] on strong "VER COMPROBANTE" at bounding box center [265, 137] width 89 height 11
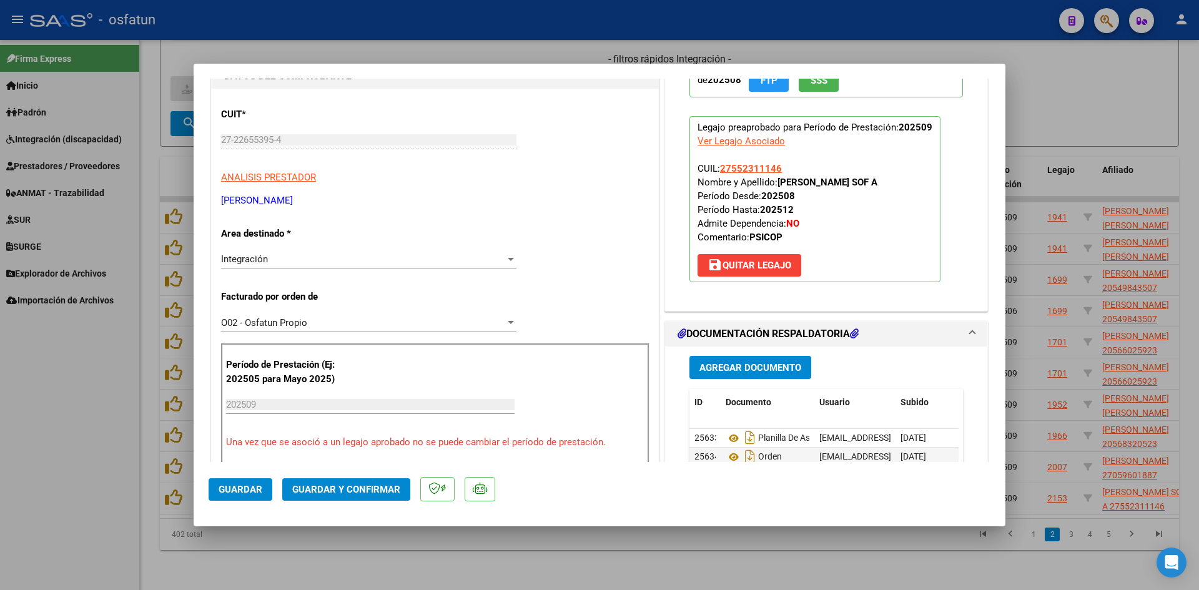
scroll to position [375, 0]
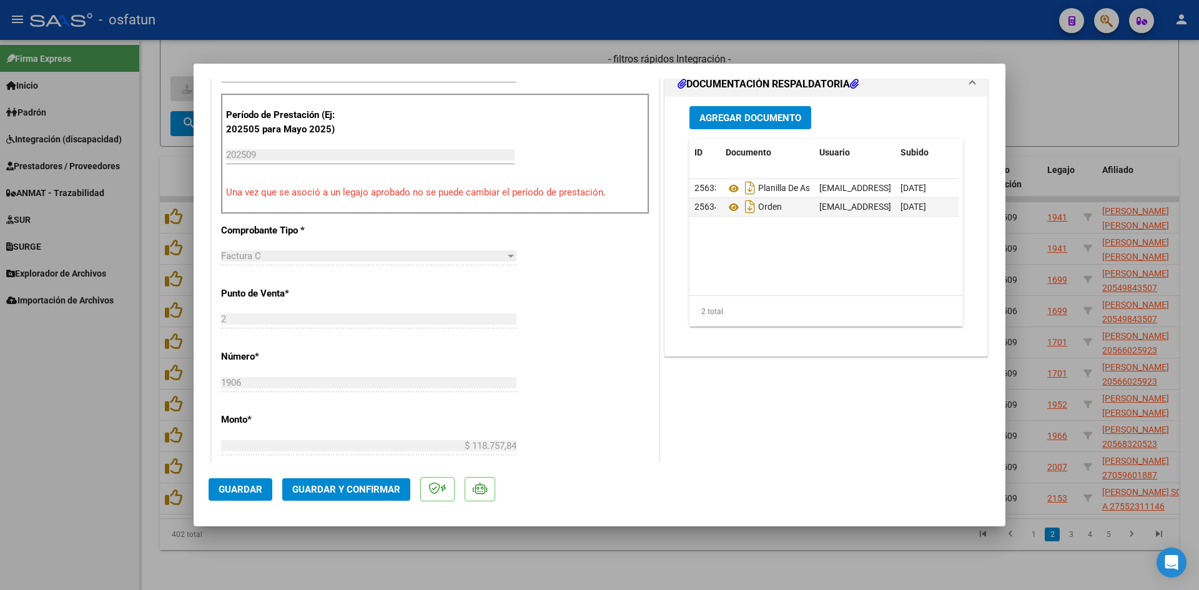
click at [378, 490] on span "Guardar y Confirmar" at bounding box center [346, 489] width 108 height 11
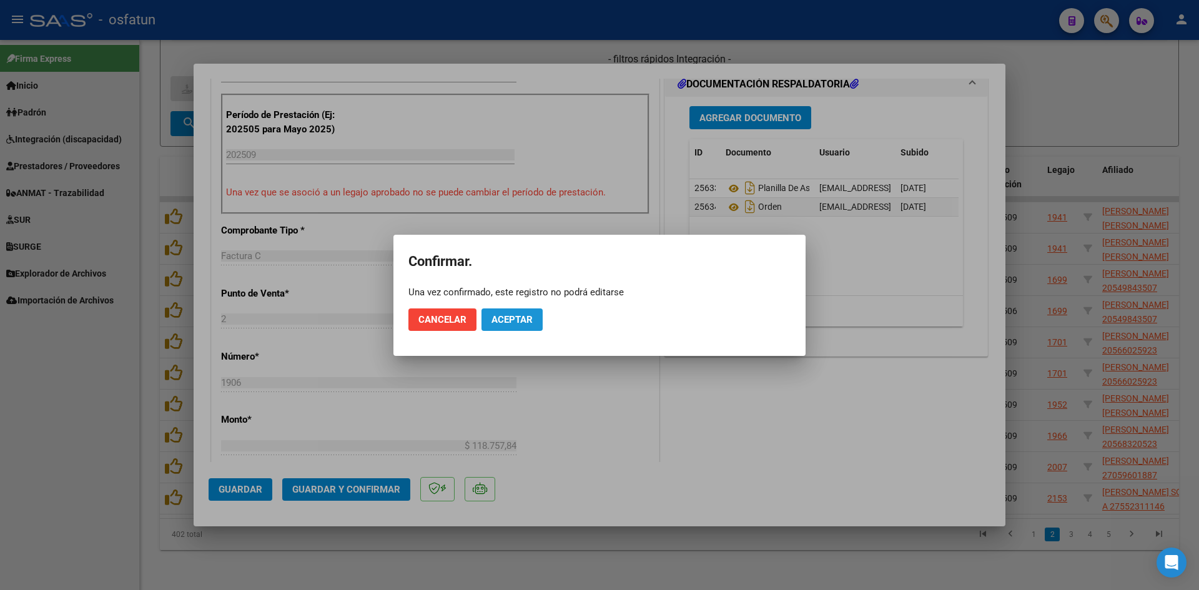
click at [510, 318] on span "Aceptar" at bounding box center [512, 319] width 41 height 11
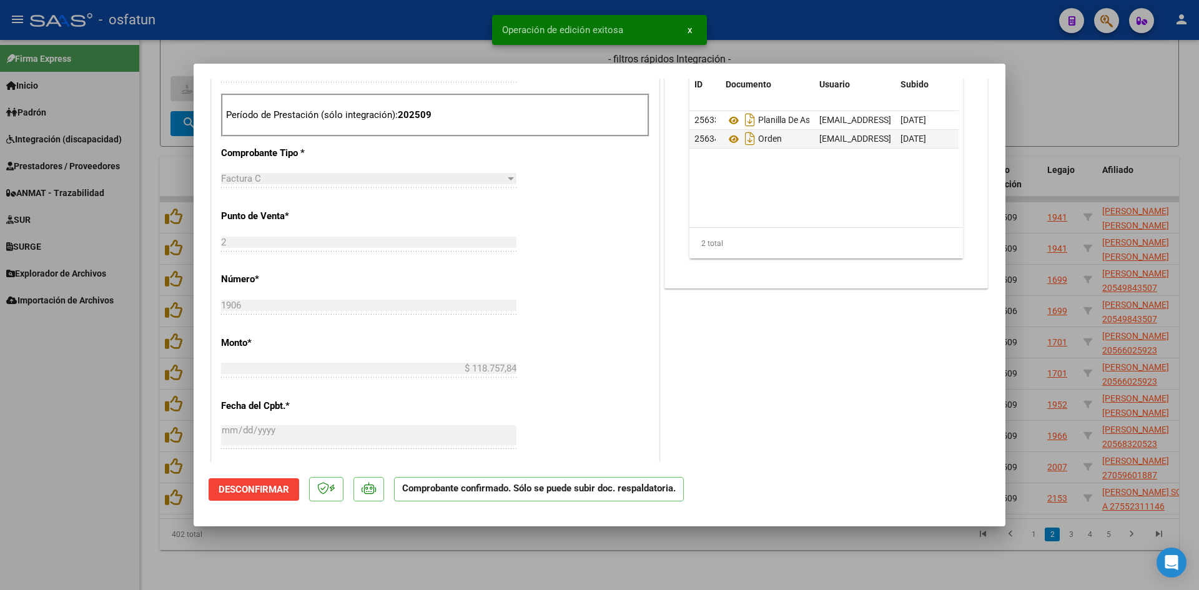
click at [425, 49] on div at bounding box center [599, 295] width 1199 height 590
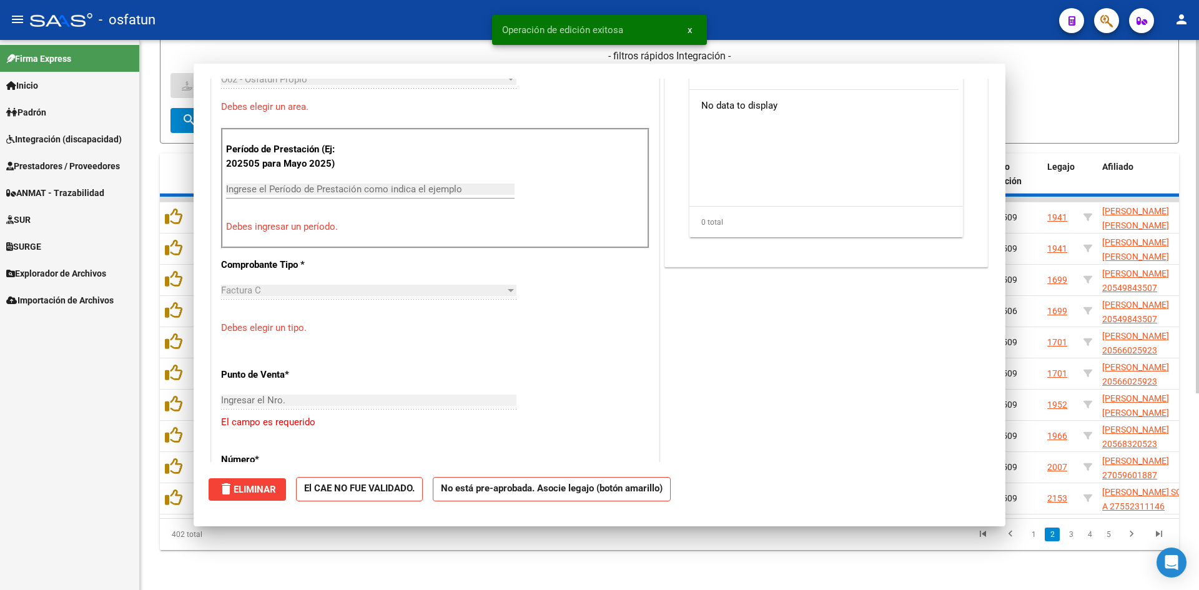
scroll to position [397, 0]
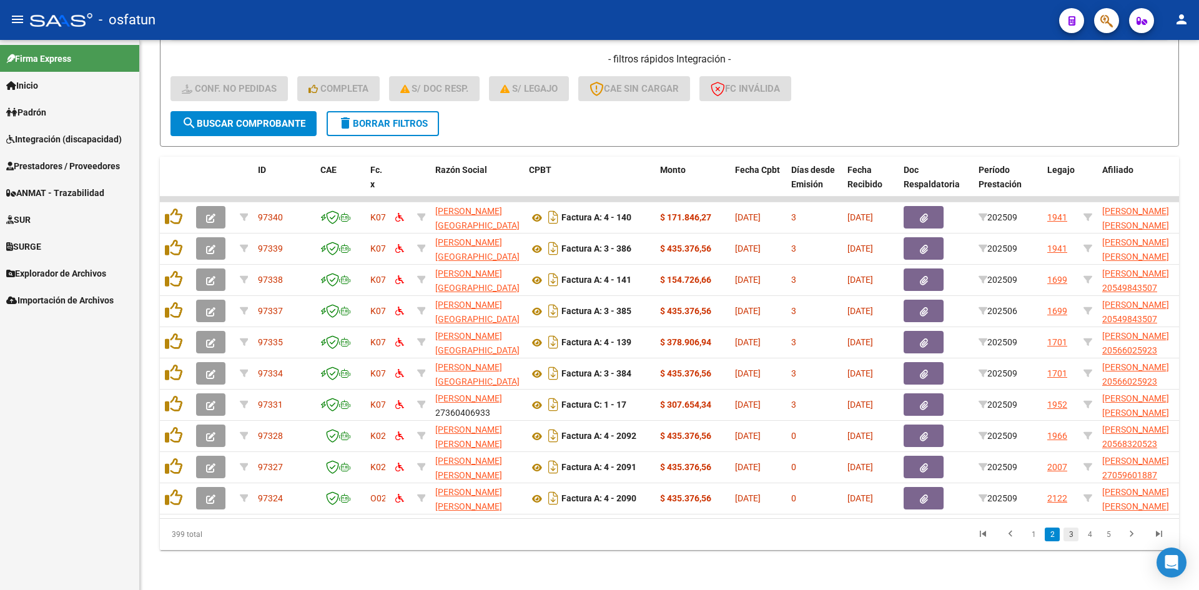
click at [1068, 533] on link "3" at bounding box center [1071, 535] width 15 height 14
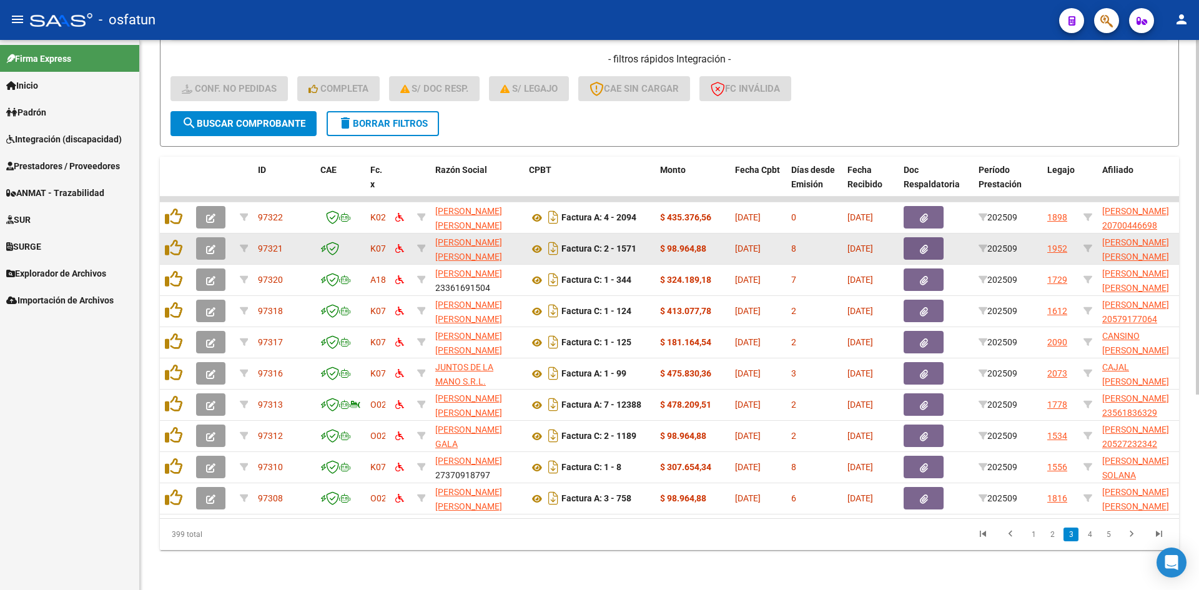
click at [215, 245] on button "button" at bounding box center [210, 248] width 29 height 22
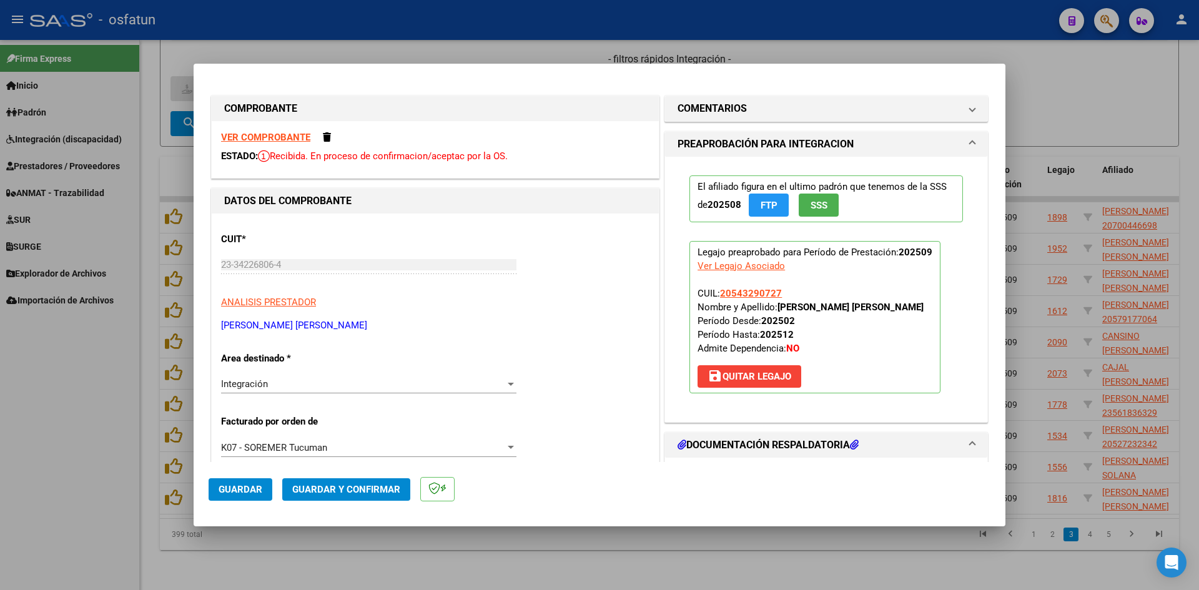
click at [347, 42] on div at bounding box center [599, 295] width 1199 height 590
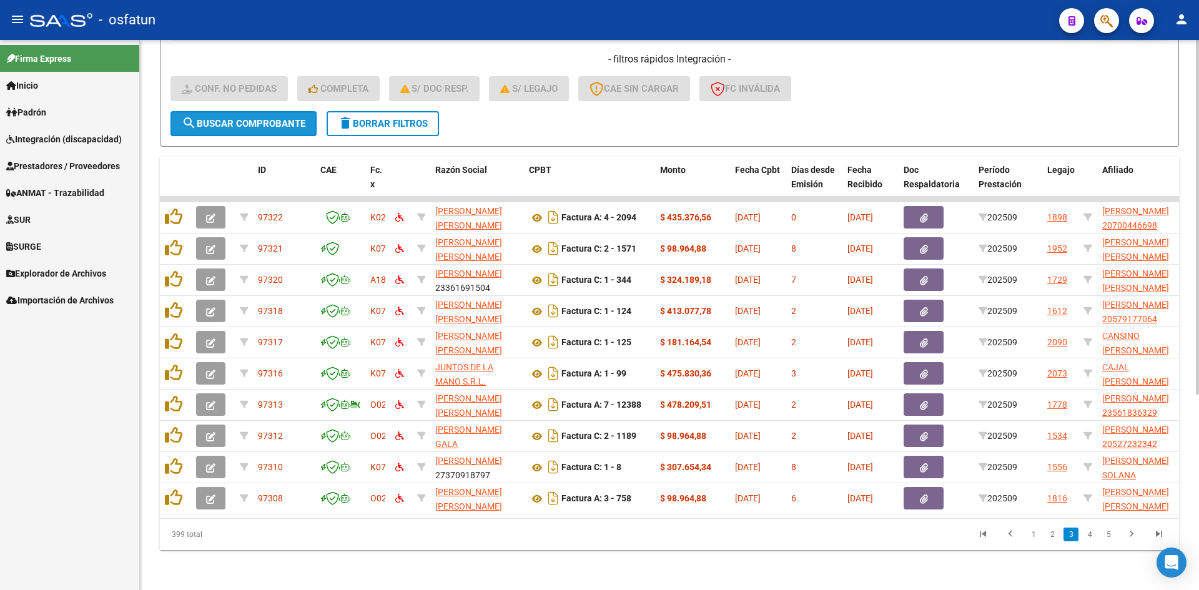
click at [300, 118] on span "search Buscar Comprobante" at bounding box center [244, 123] width 124 height 11
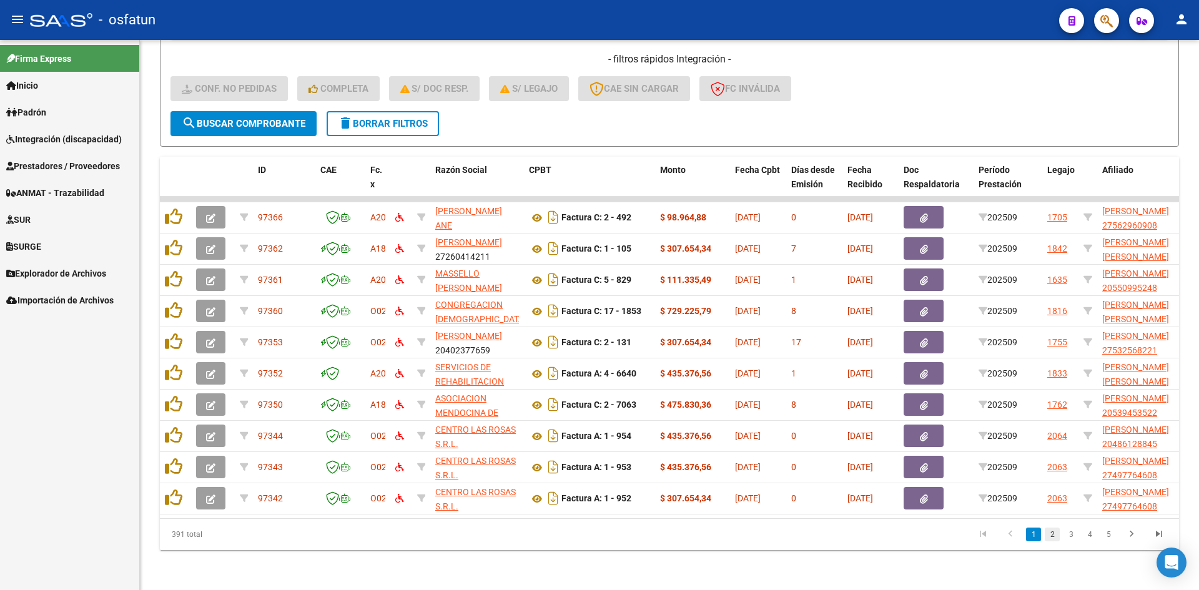
click at [1056, 532] on link "2" at bounding box center [1052, 535] width 15 height 14
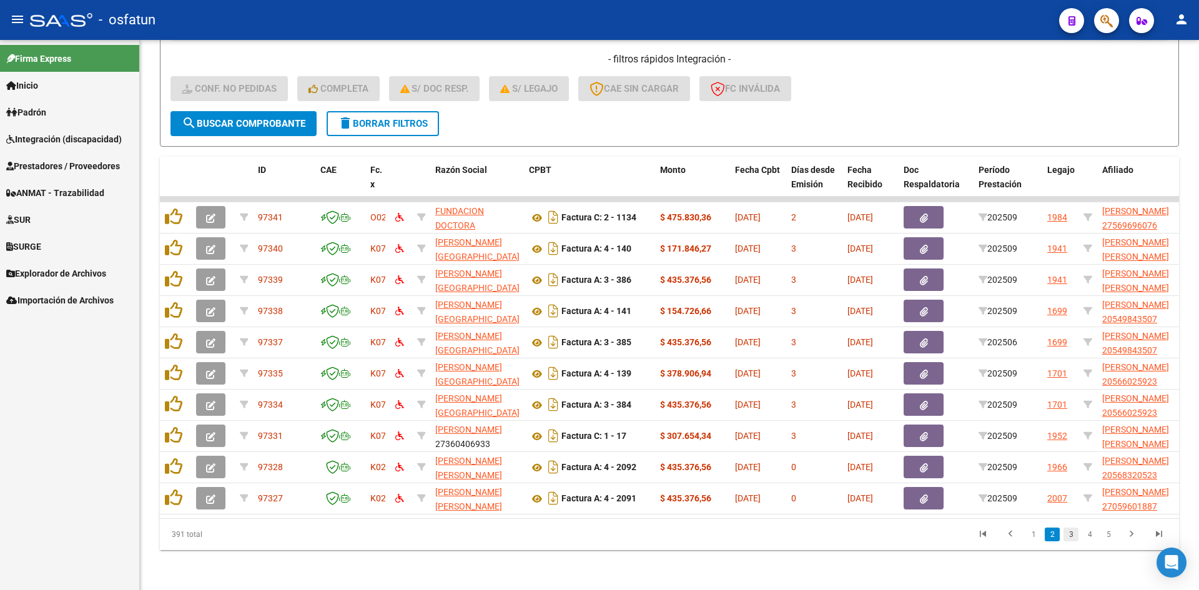
click at [1066, 535] on link "3" at bounding box center [1071, 535] width 15 height 14
